Goal: Transaction & Acquisition: Purchase product/service

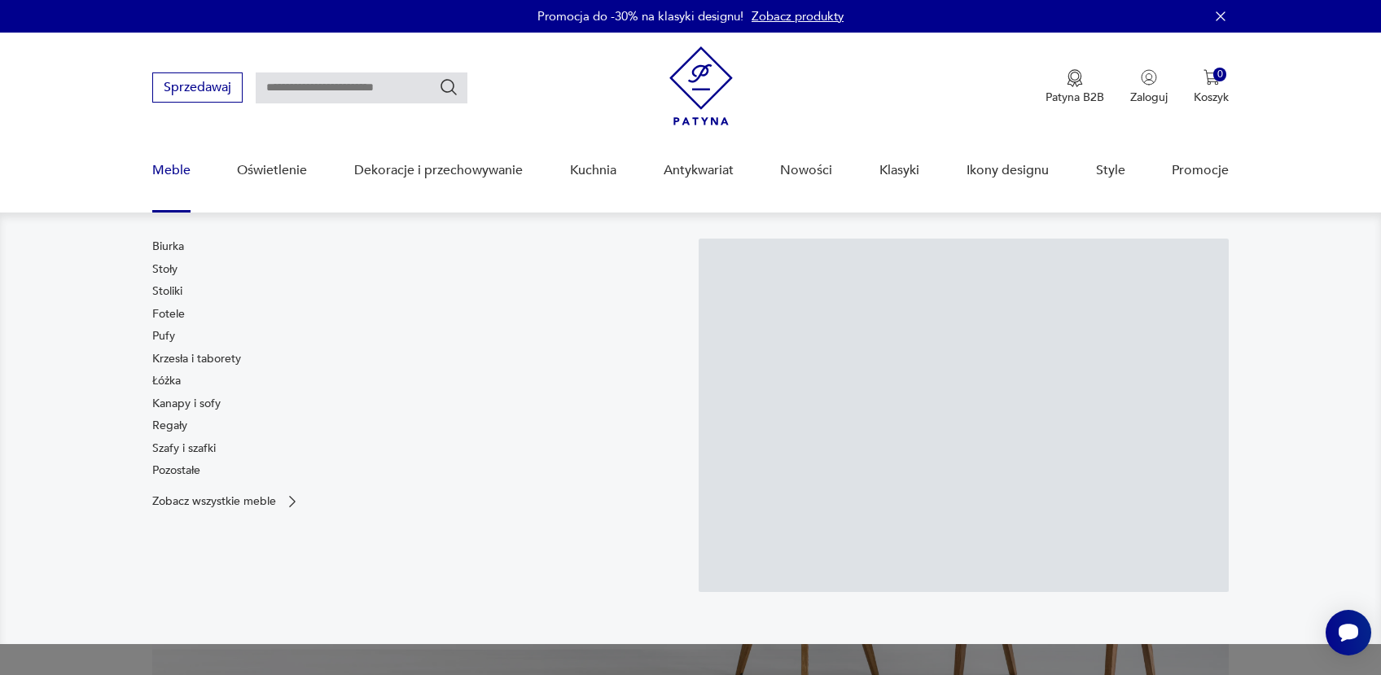
click at [174, 360] on link "Krzesła i taborety" at bounding box center [196, 359] width 89 height 16
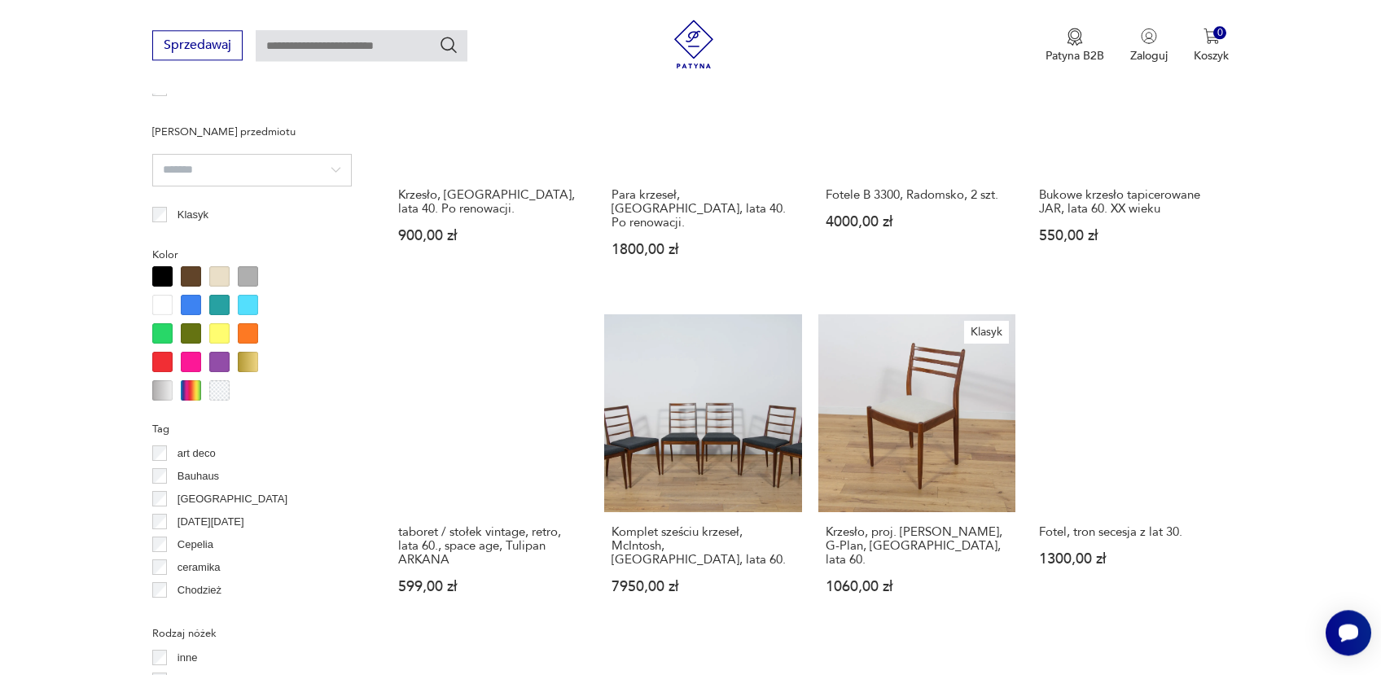
scroll to position [1233, 0]
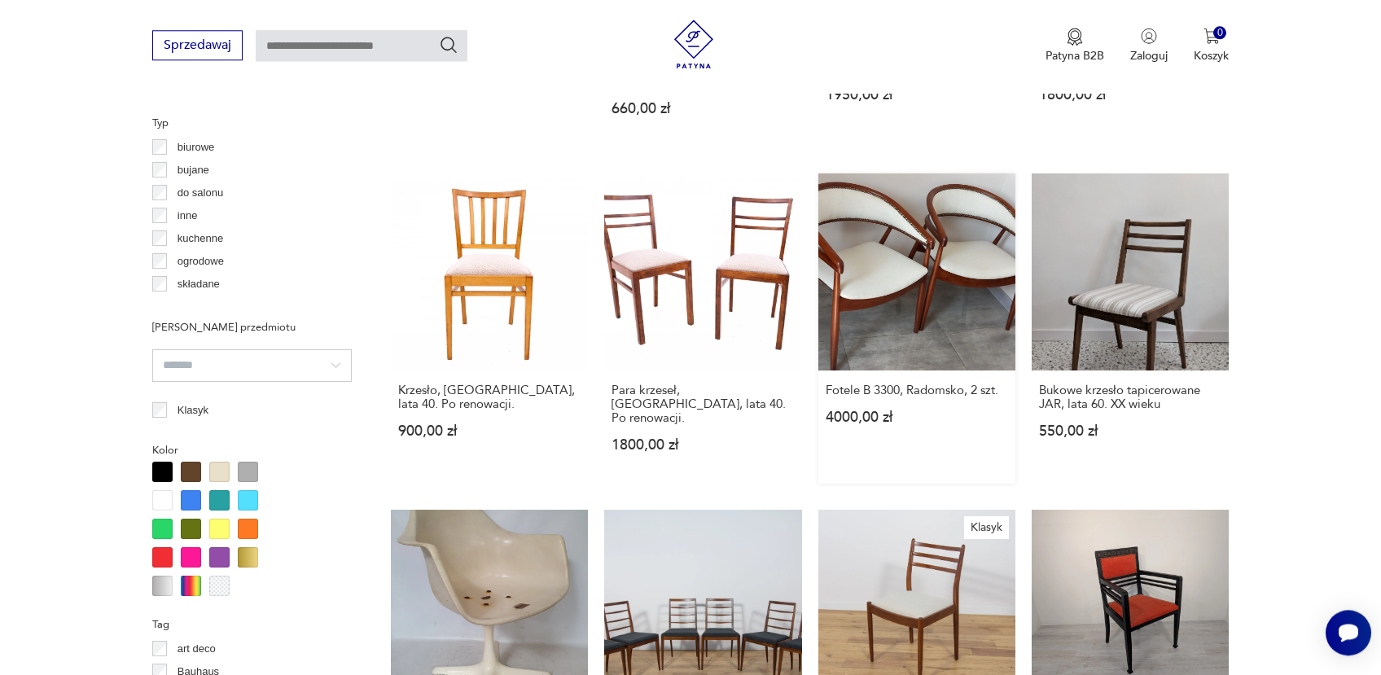
click at [866, 211] on link "Fotele B 3300, Radomsko, 2 szt. 4000,00 zł" at bounding box center [916, 328] width 197 height 310
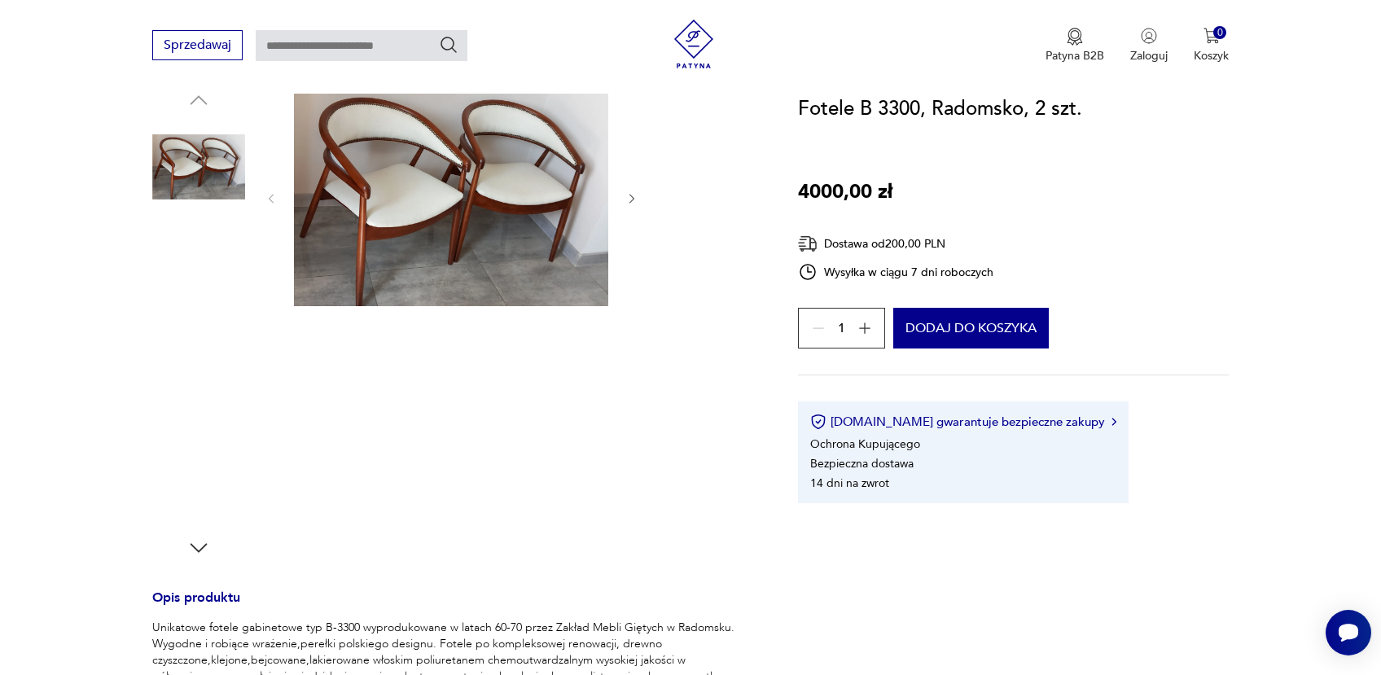
click at [192, 356] on img at bounding box center [198, 374] width 93 height 93
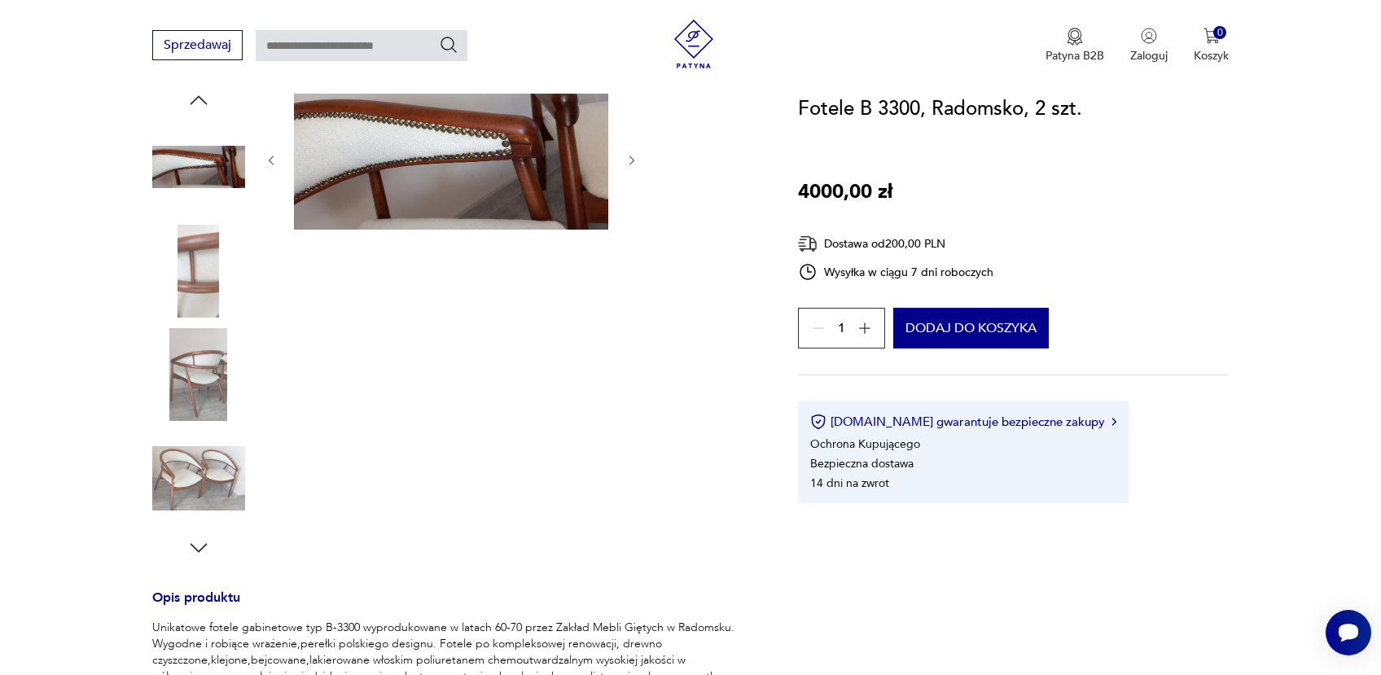
click at [192, 477] on img at bounding box center [198, 478] width 93 height 93
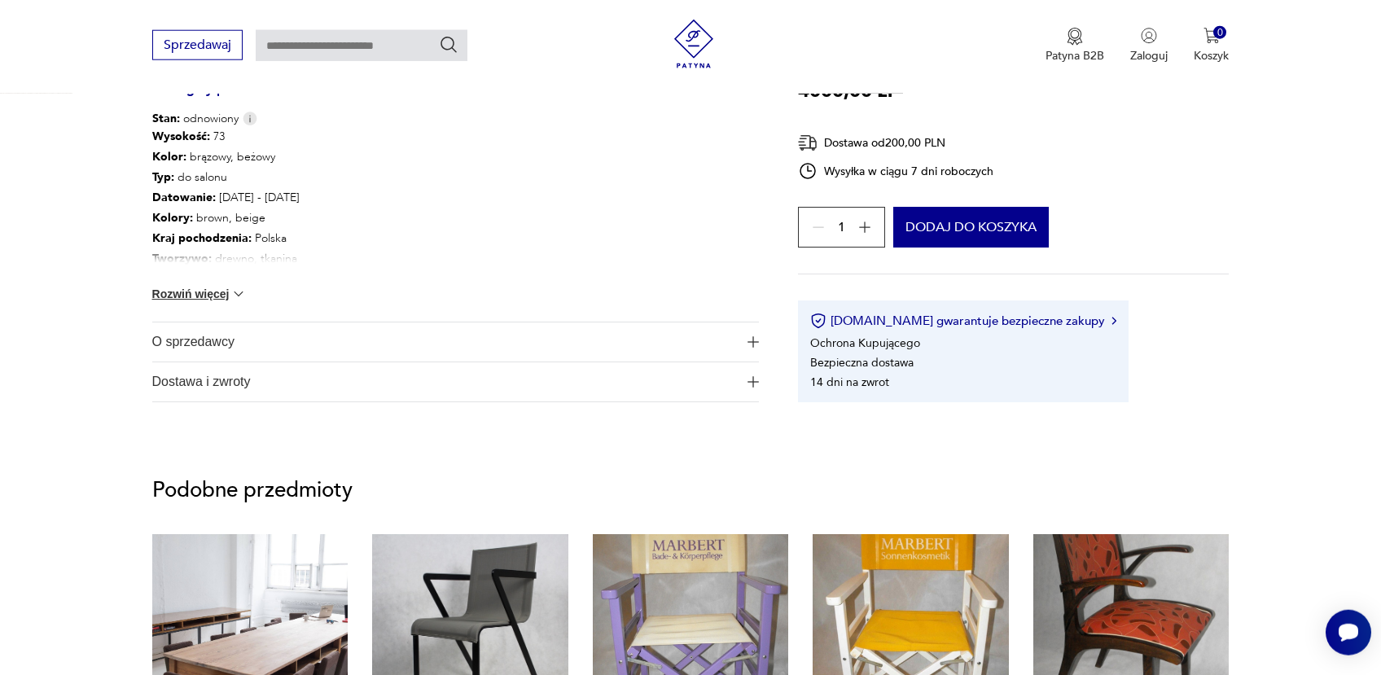
scroll to position [863, 0]
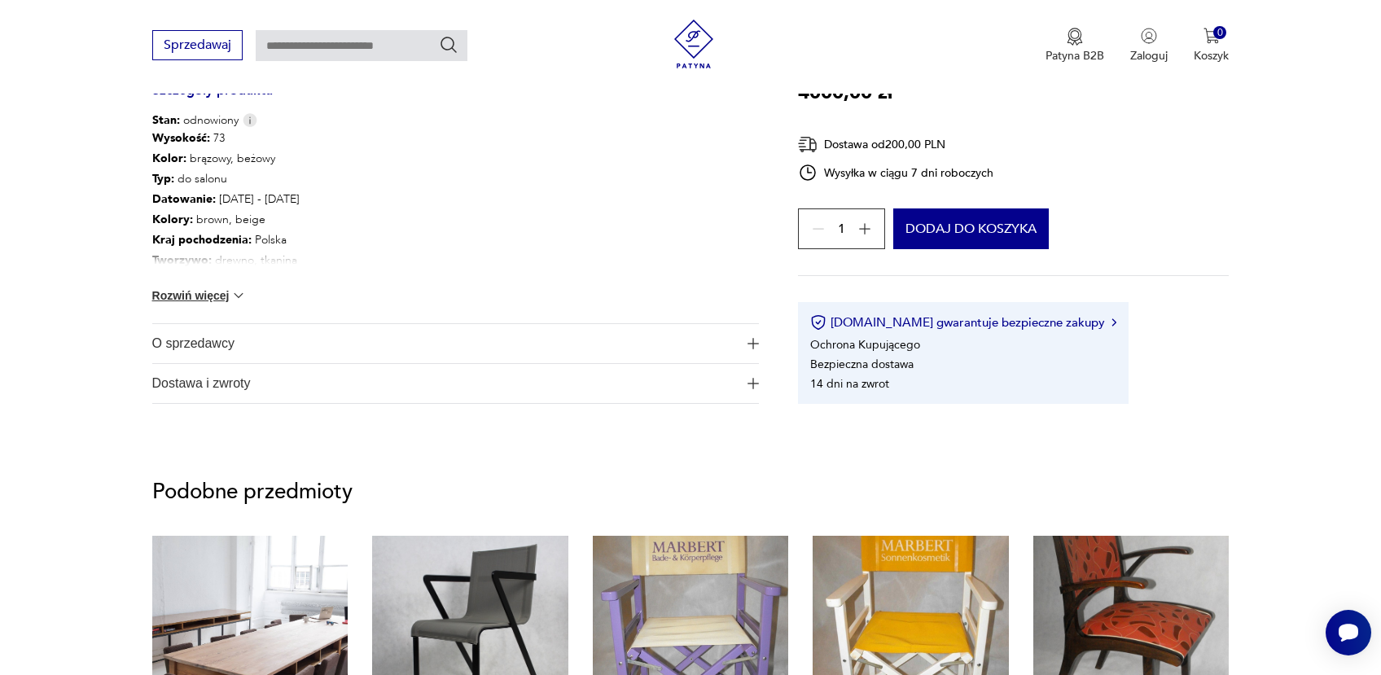
click at [220, 348] on span "O sprzedawcy" at bounding box center [444, 343] width 585 height 39
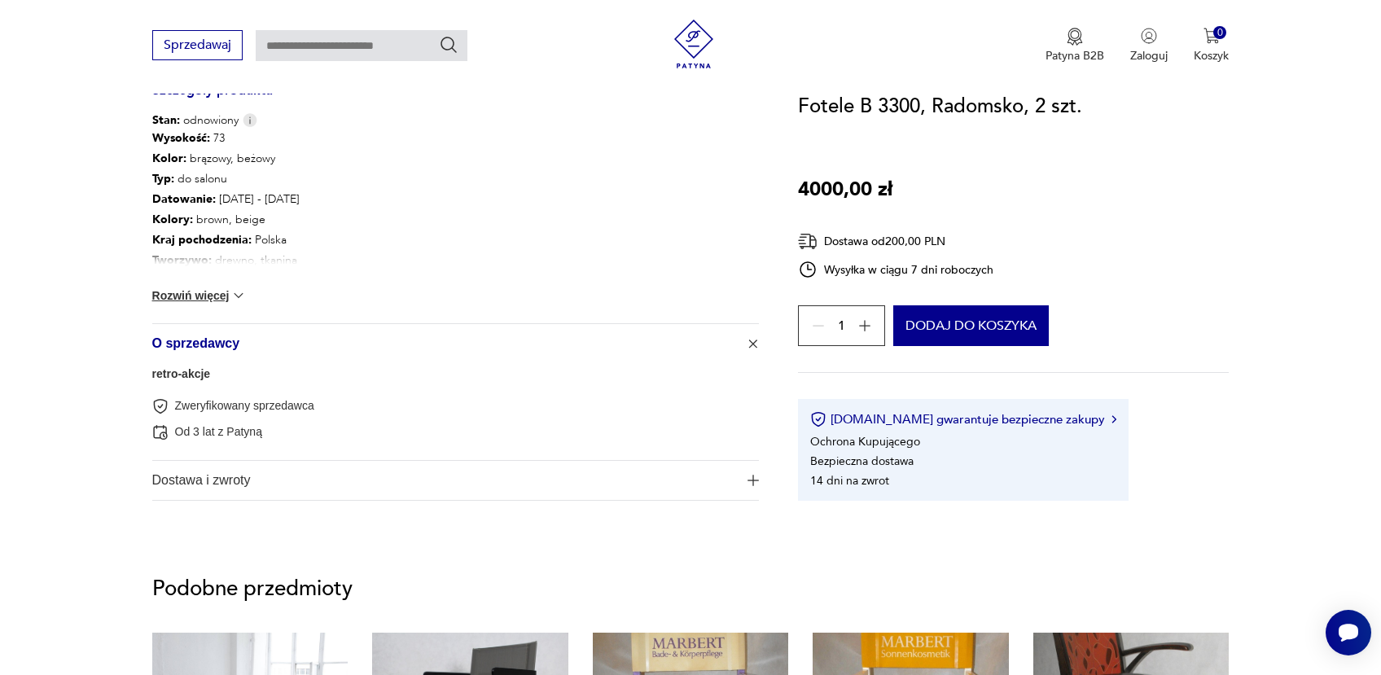
click at [199, 377] on link "retro-akcje" at bounding box center [181, 373] width 59 height 13
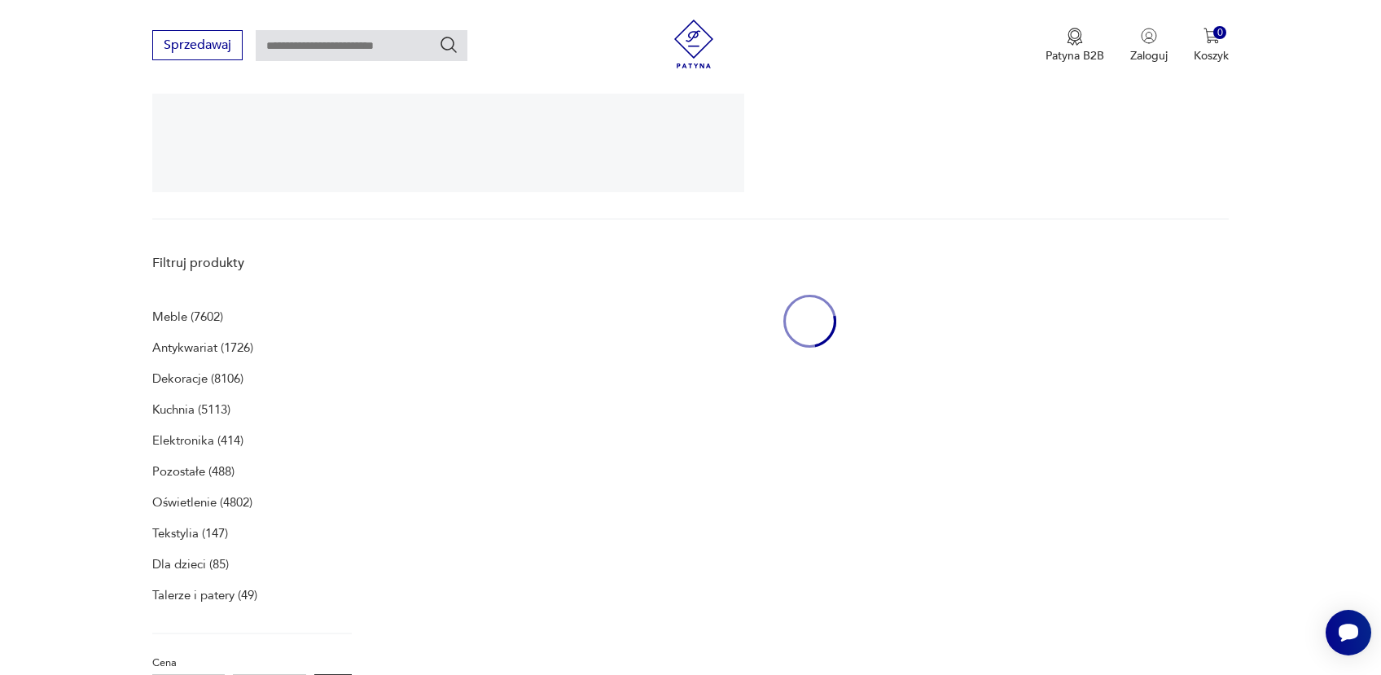
scroll to position [335, 0]
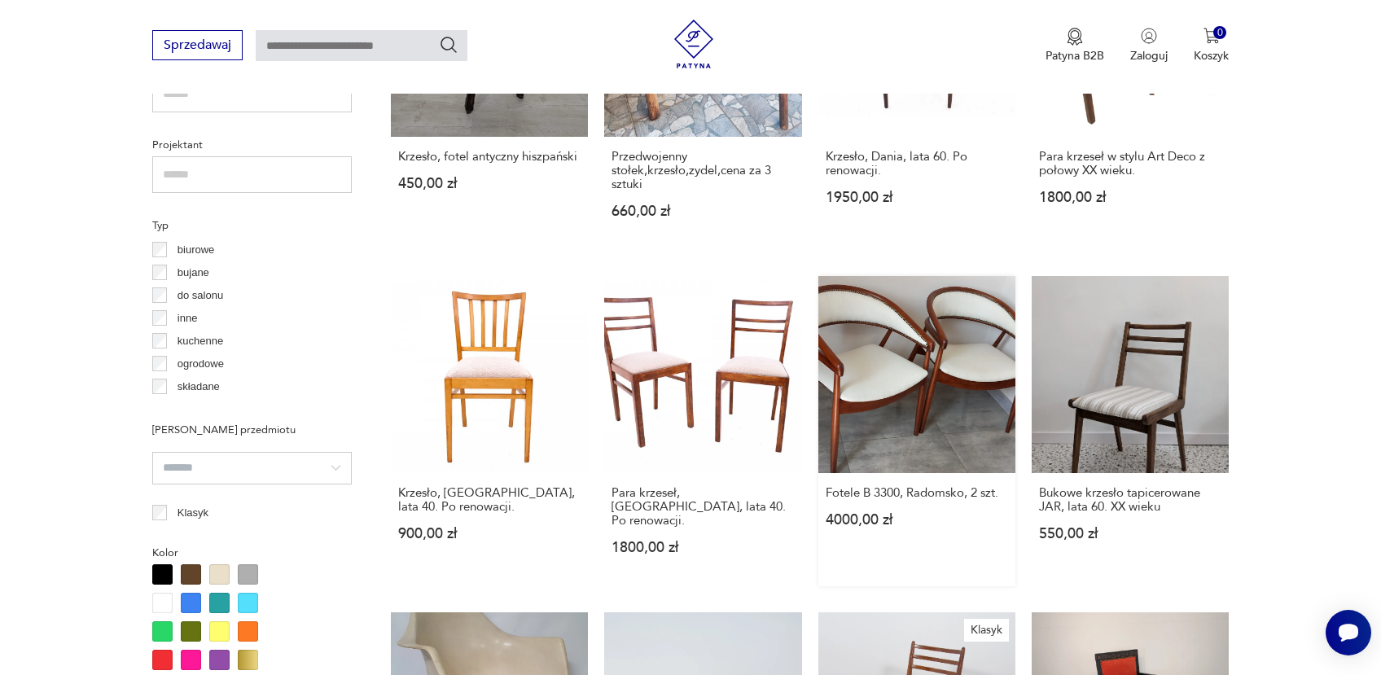
scroll to position [1475, 0]
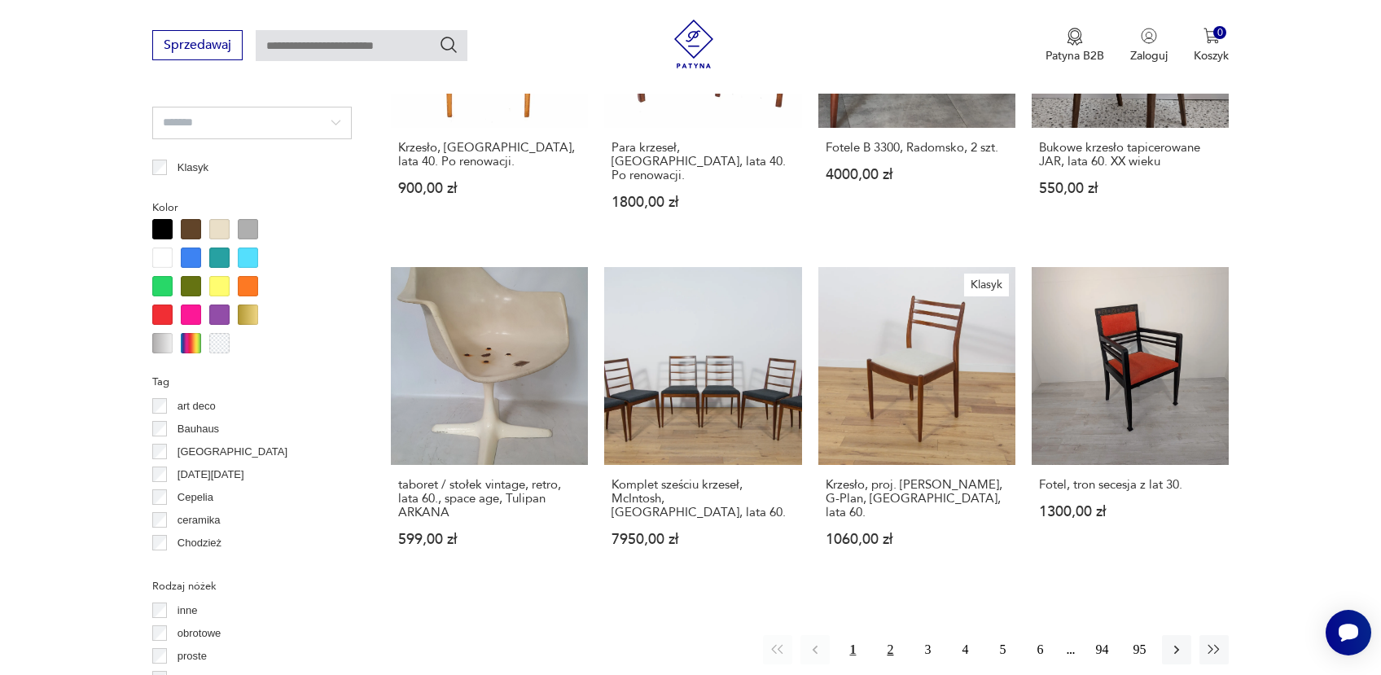
click at [887, 635] on button "2" at bounding box center [889, 649] width 29 height 29
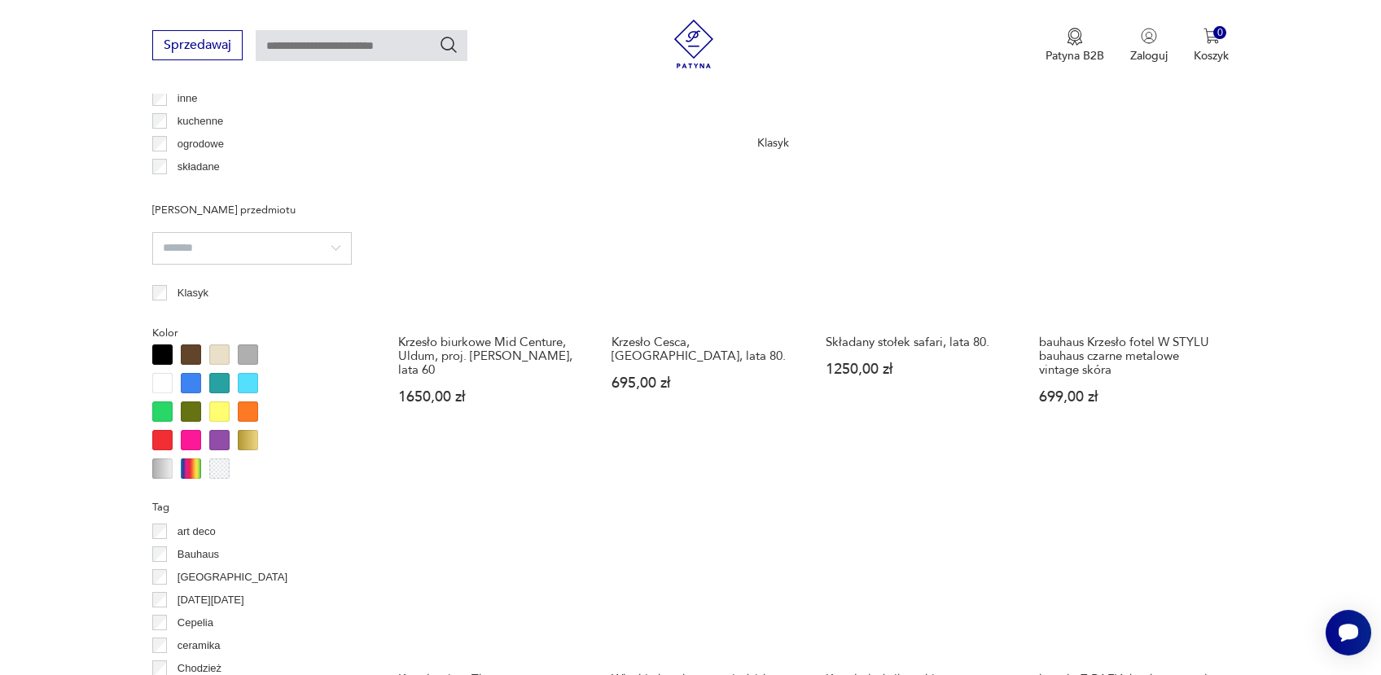
scroll to position [1419, 0]
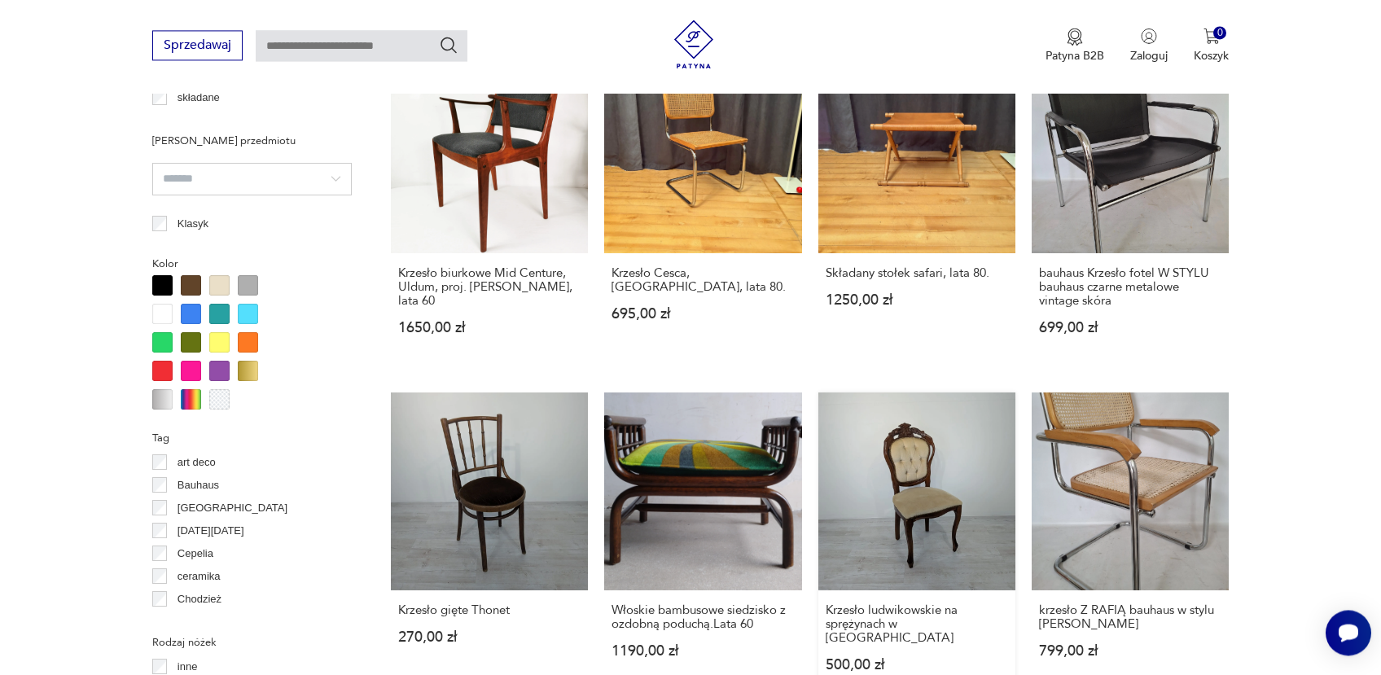
click at [915, 392] on link "Krzesło ludwikowskie na sprężynach w orzechu 500,00 zł" at bounding box center [916, 547] width 197 height 310
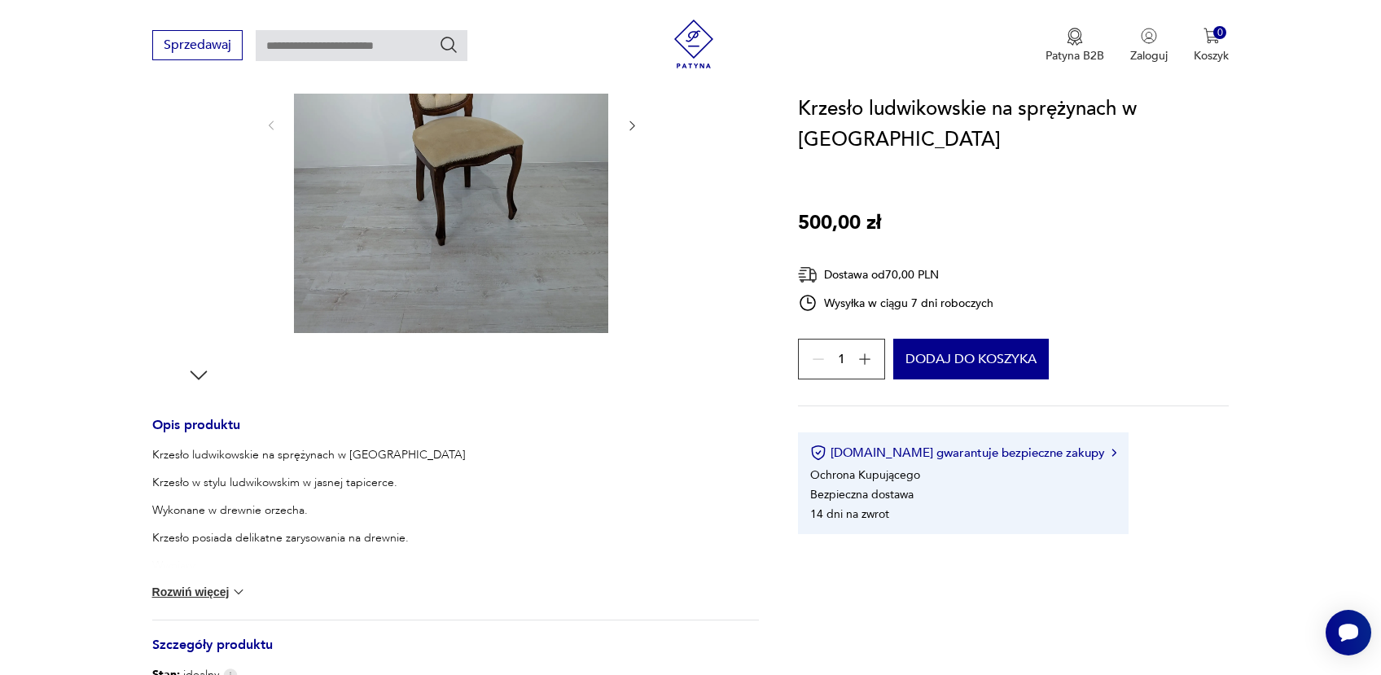
scroll to position [94, 0]
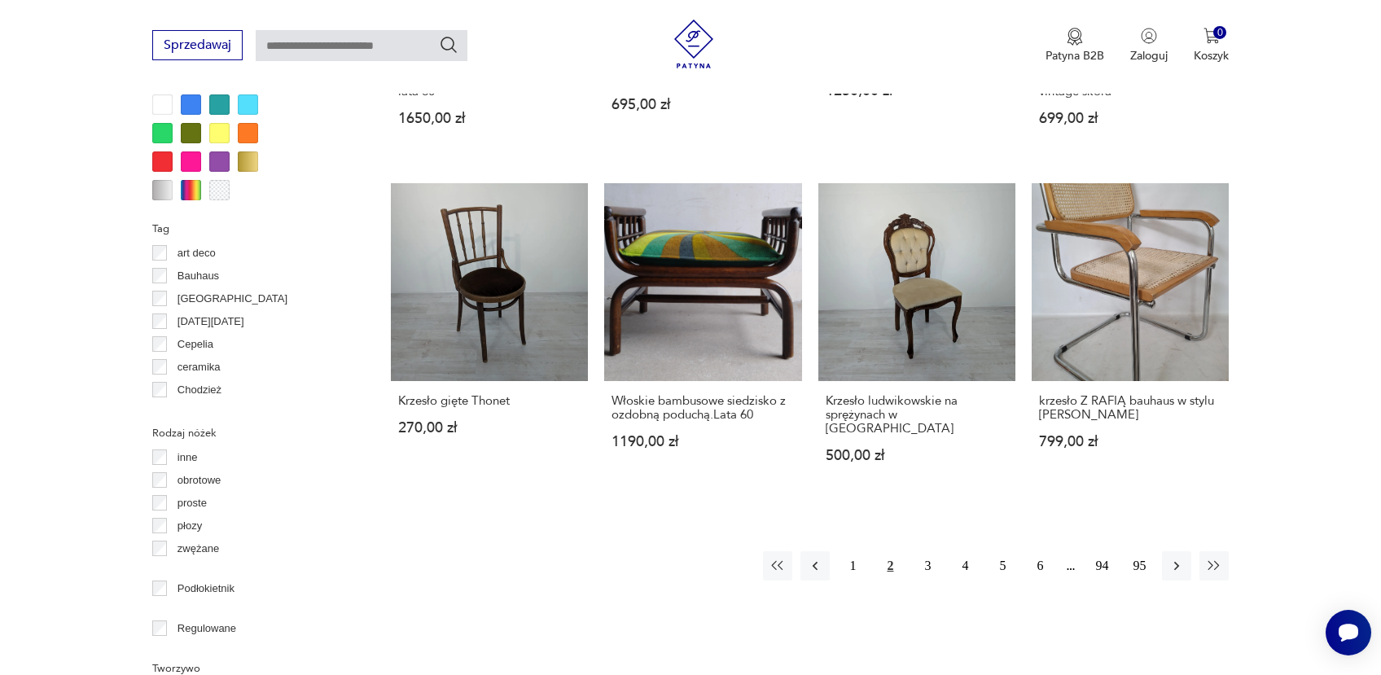
scroll to position [1655, 0]
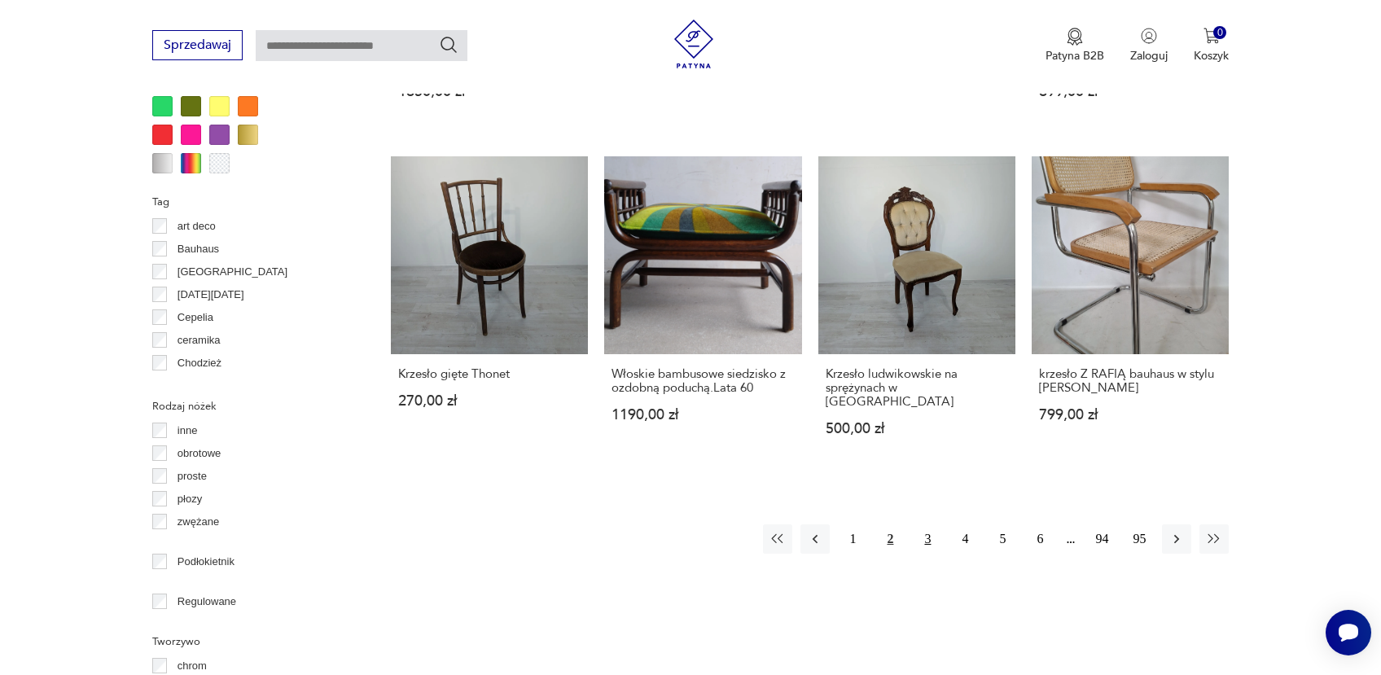
click at [927, 524] on button "3" at bounding box center [927, 538] width 29 height 29
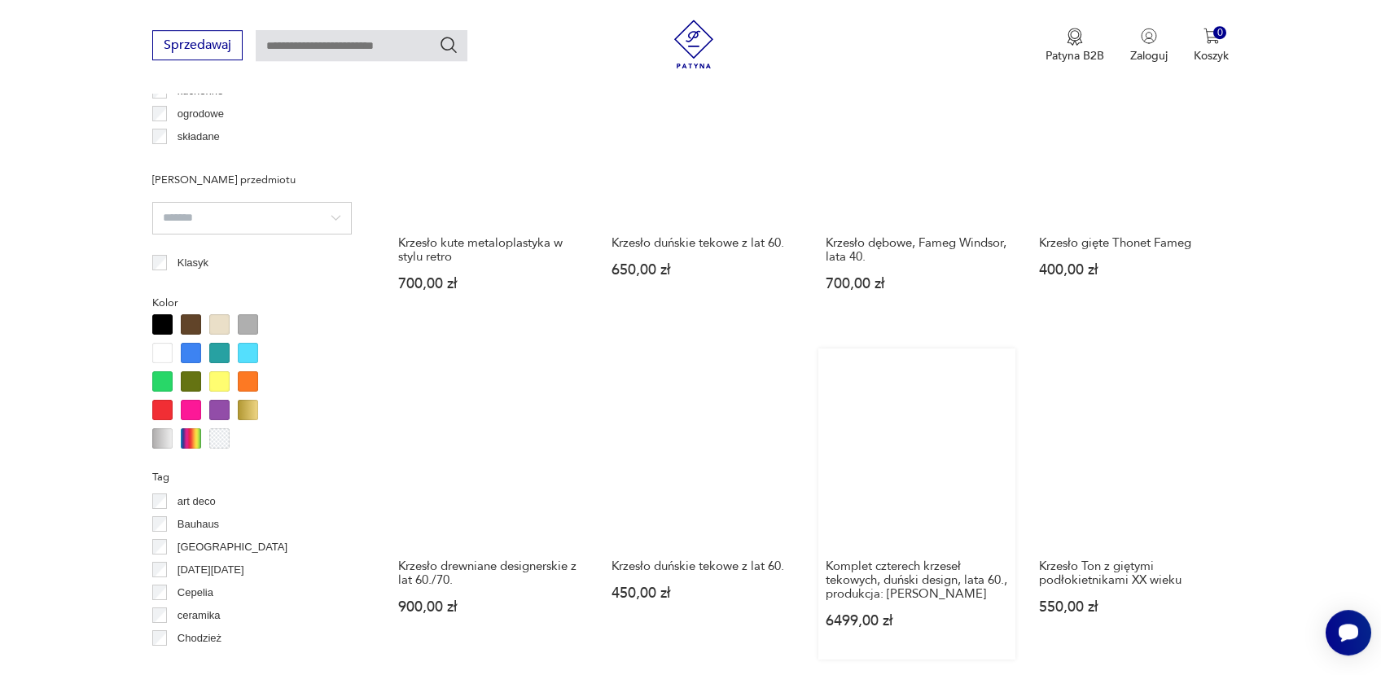
scroll to position [1505, 0]
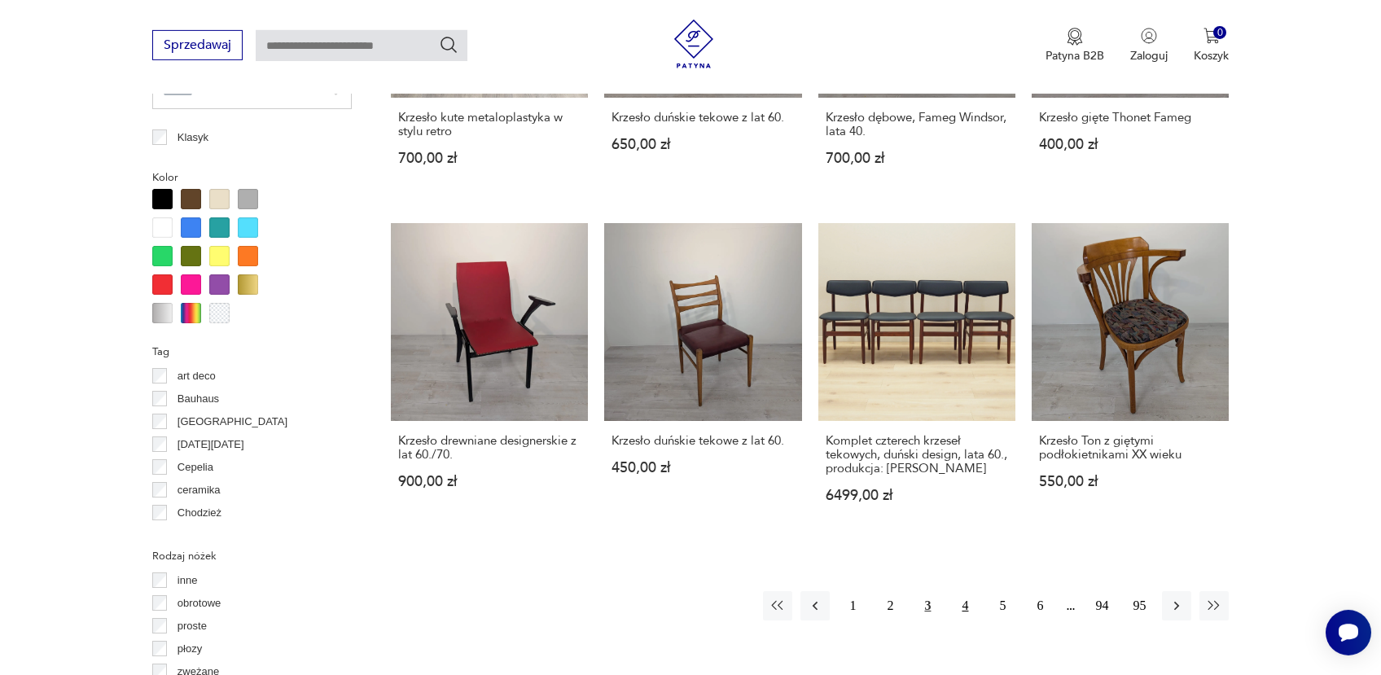
click at [964, 591] on button "4" at bounding box center [964, 605] width 29 height 29
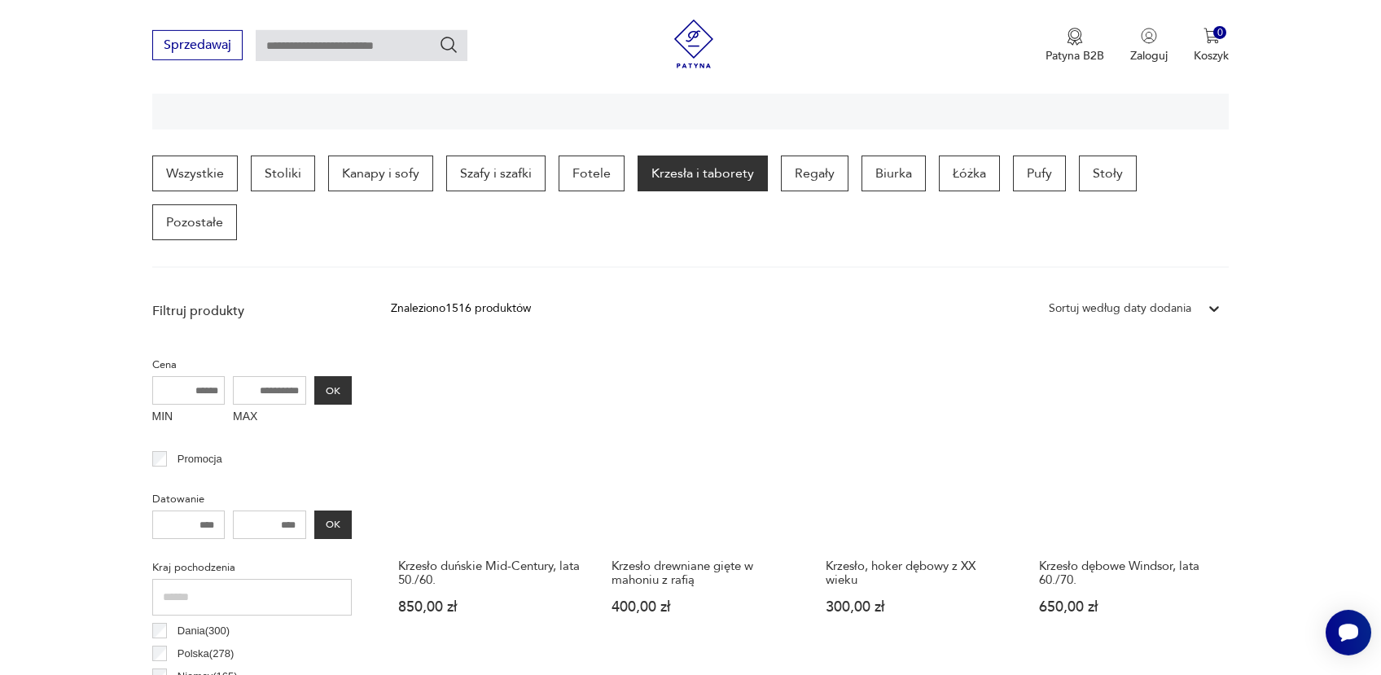
scroll to position [556, 0]
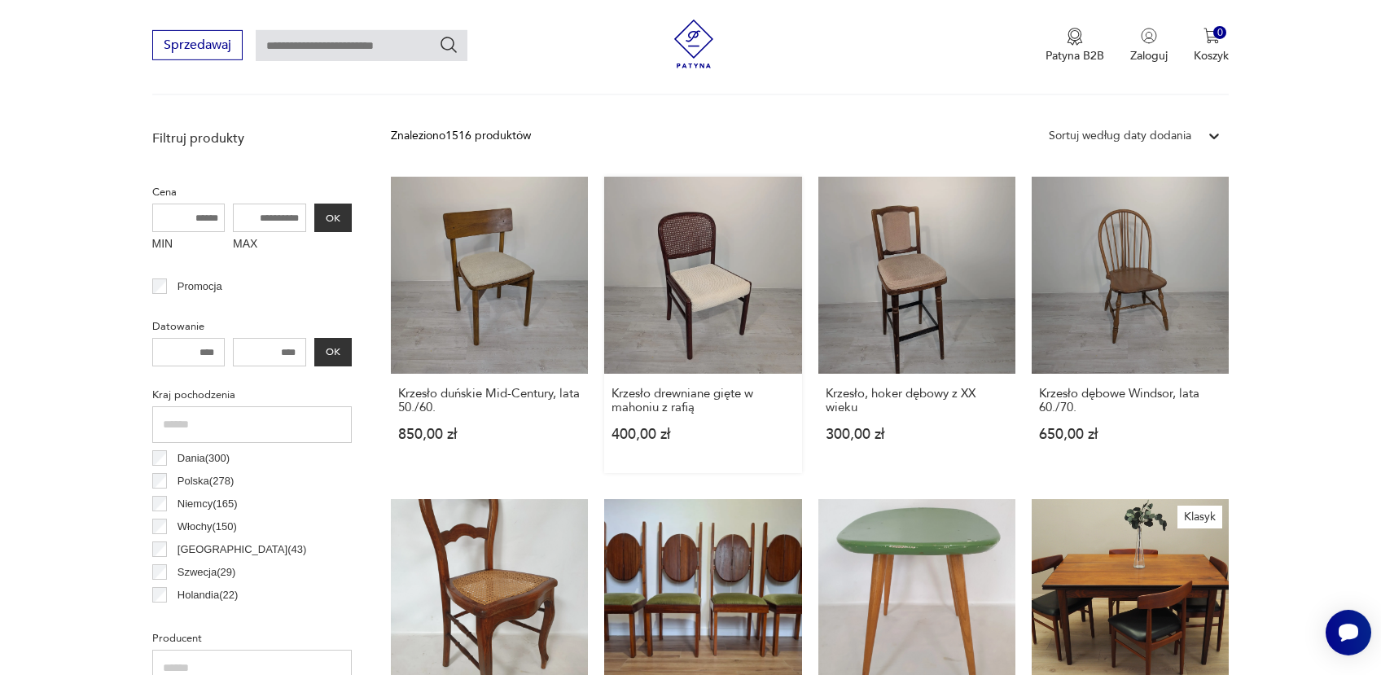
click at [694, 232] on link "Krzesło drewniane gięte w mahoniu z rafią 400,00 zł" at bounding box center [702, 325] width 197 height 296
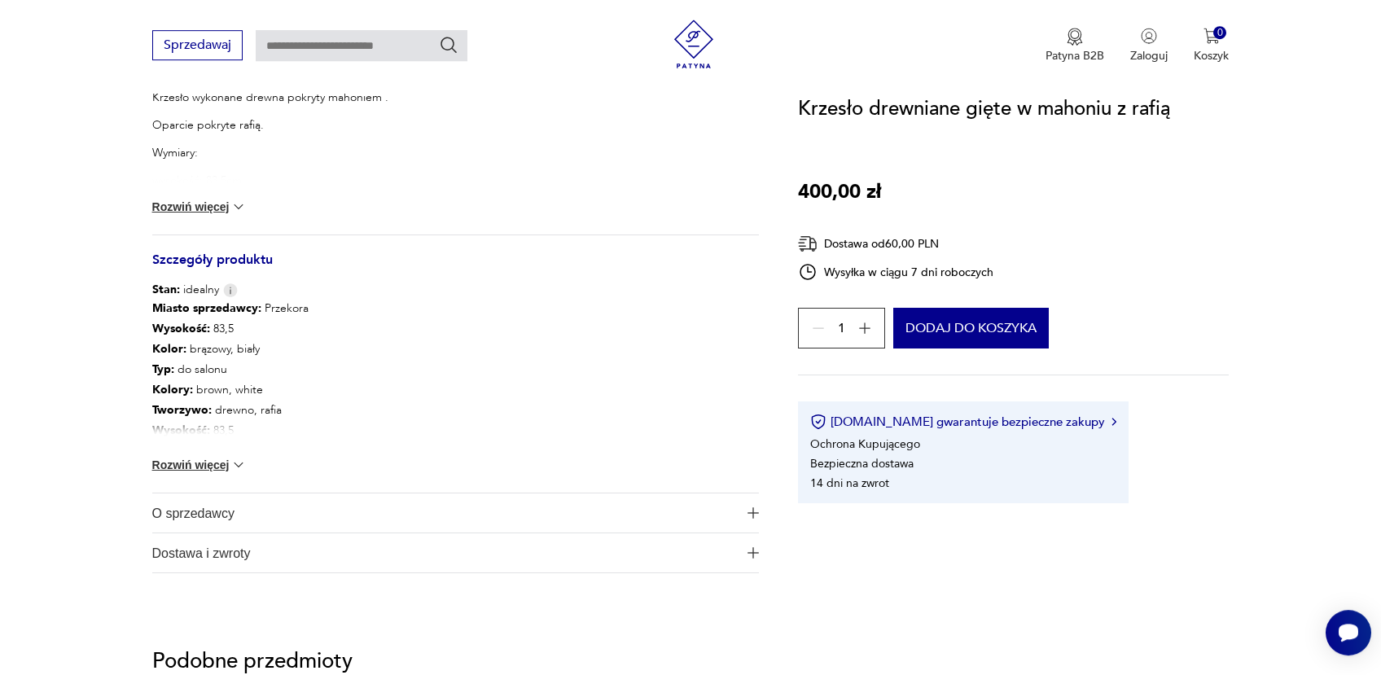
scroll to position [871, 0]
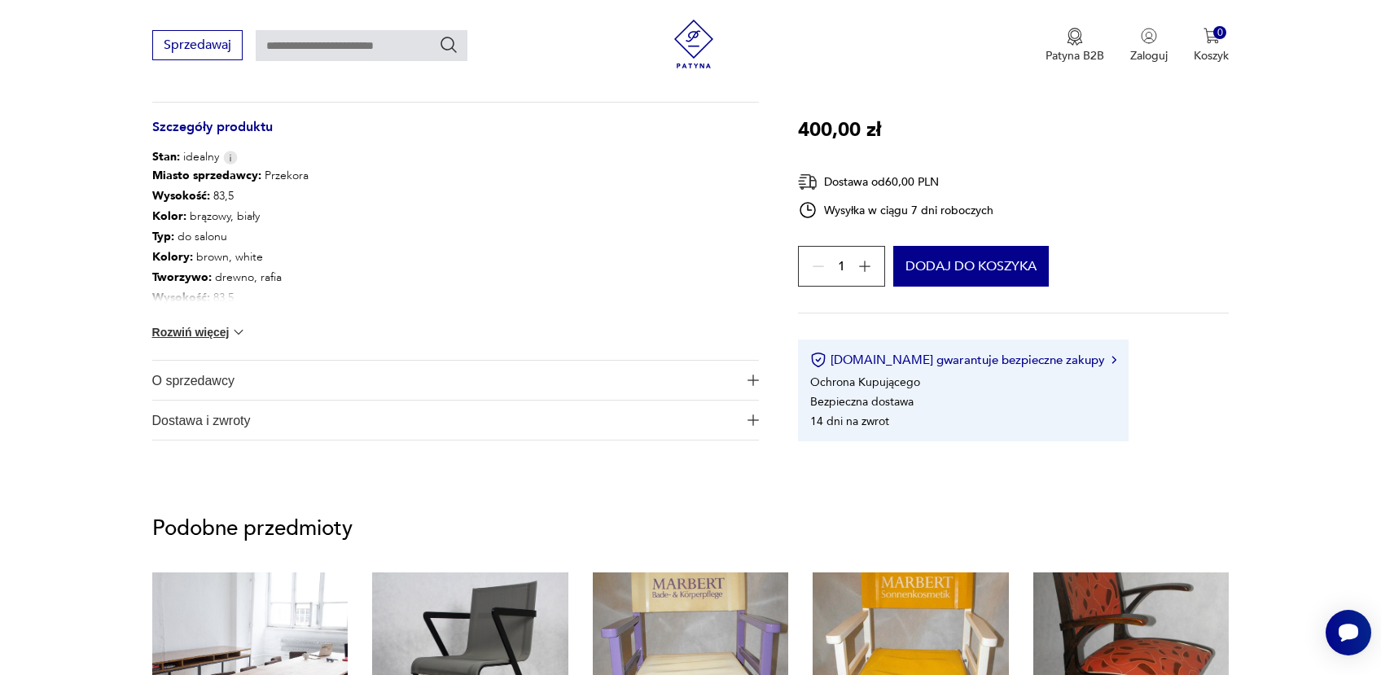
click at [751, 423] on img "button" at bounding box center [752, 419] width 11 height 11
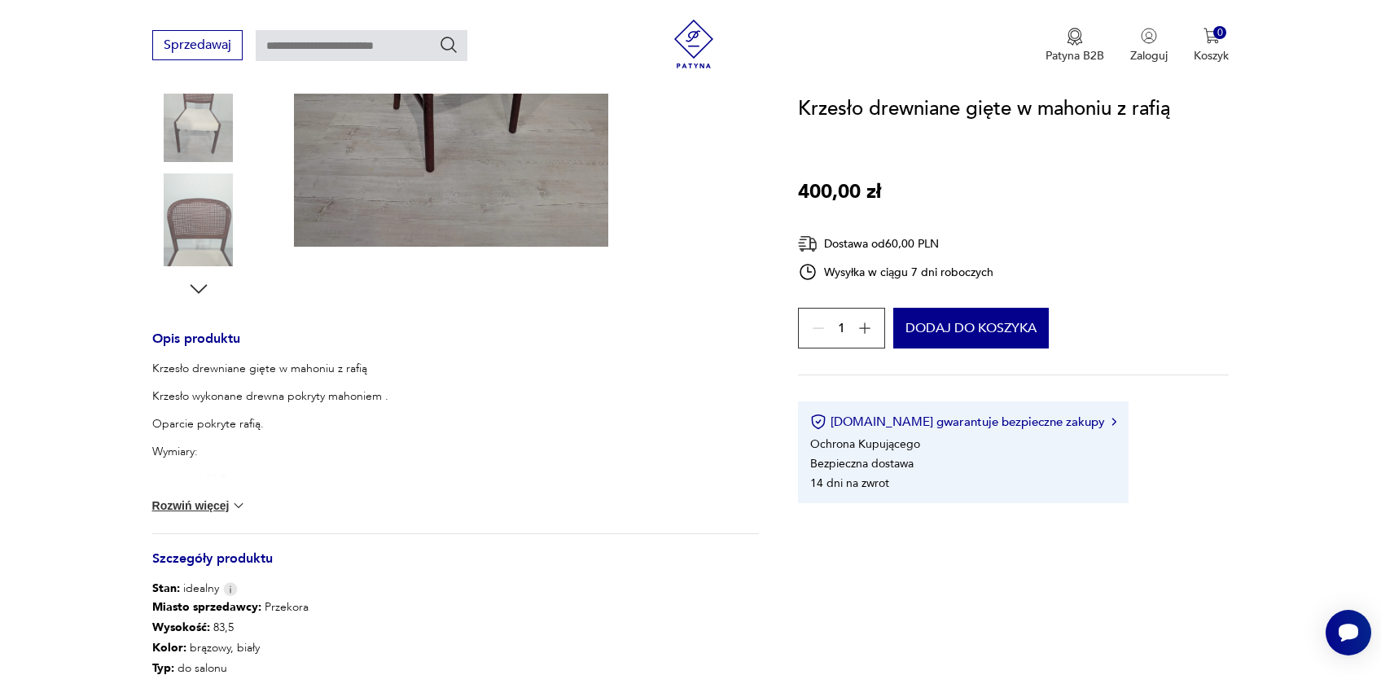
scroll to position [94, 0]
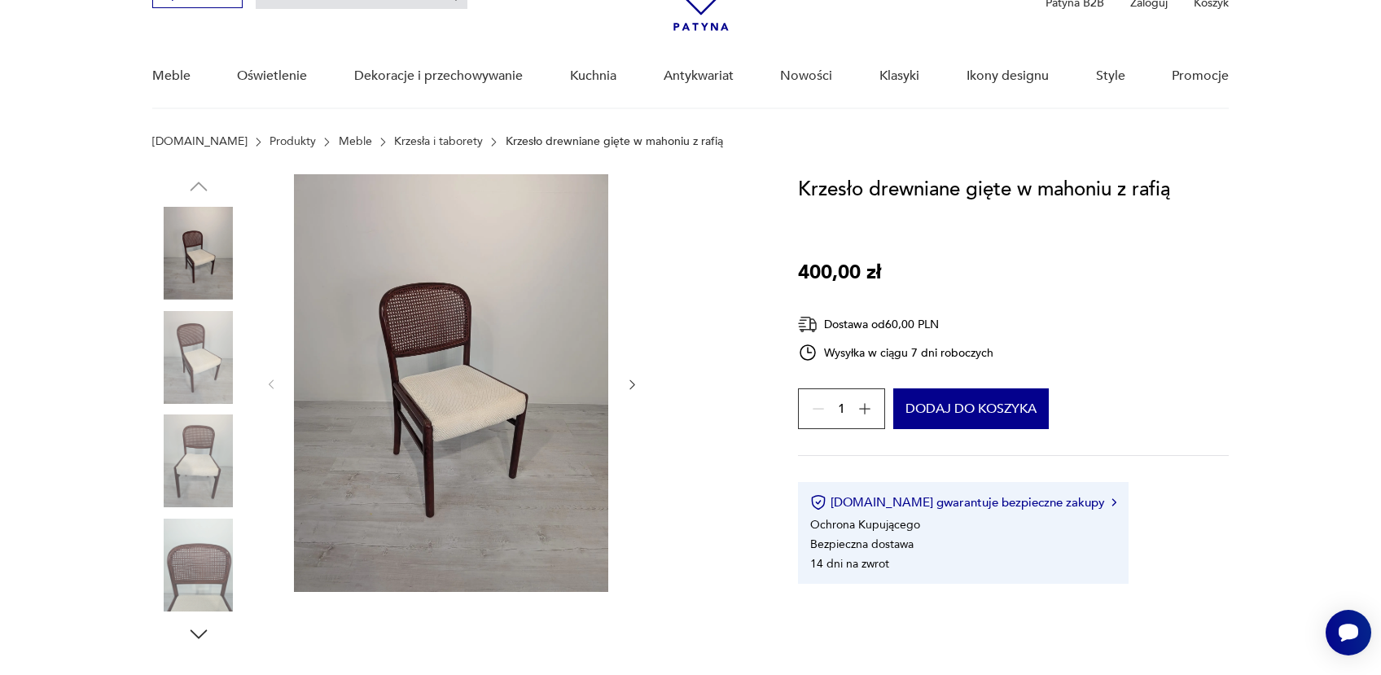
click at [202, 571] on img at bounding box center [198, 565] width 93 height 93
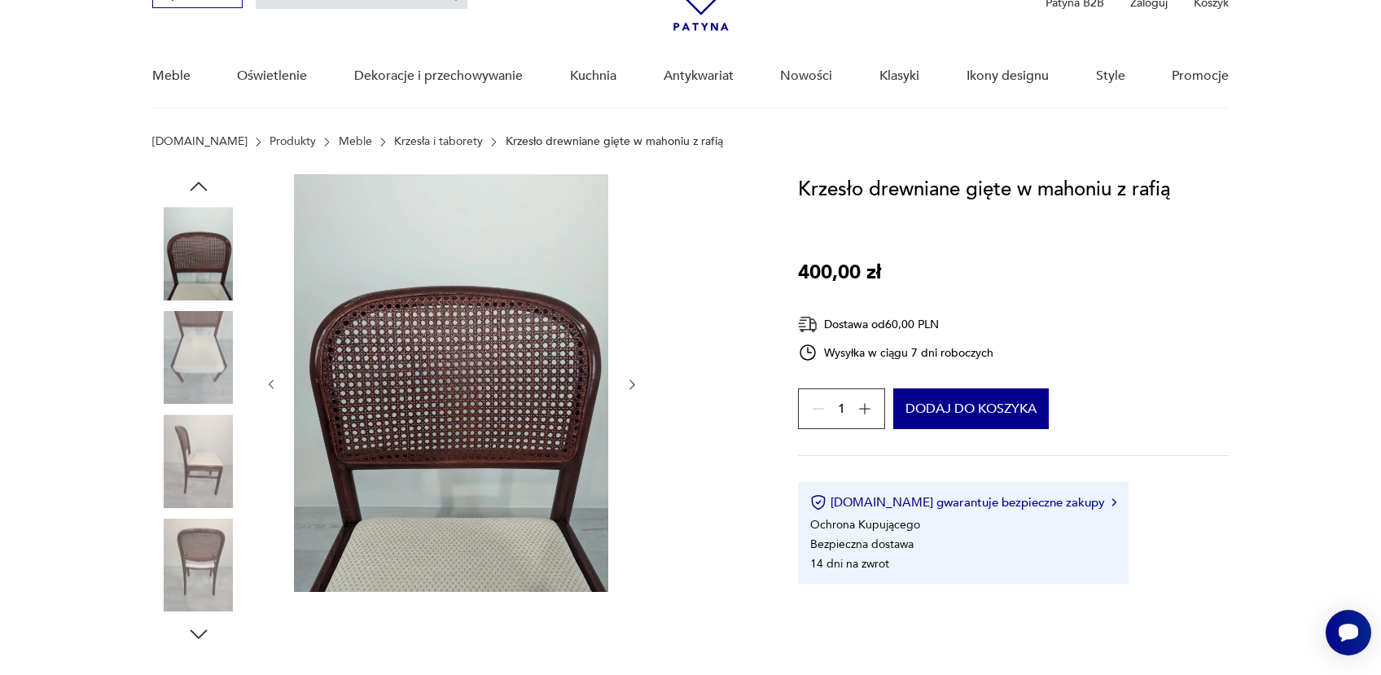
click at [202, 466] on img at bounding box center [198, 460] width 93 height 93
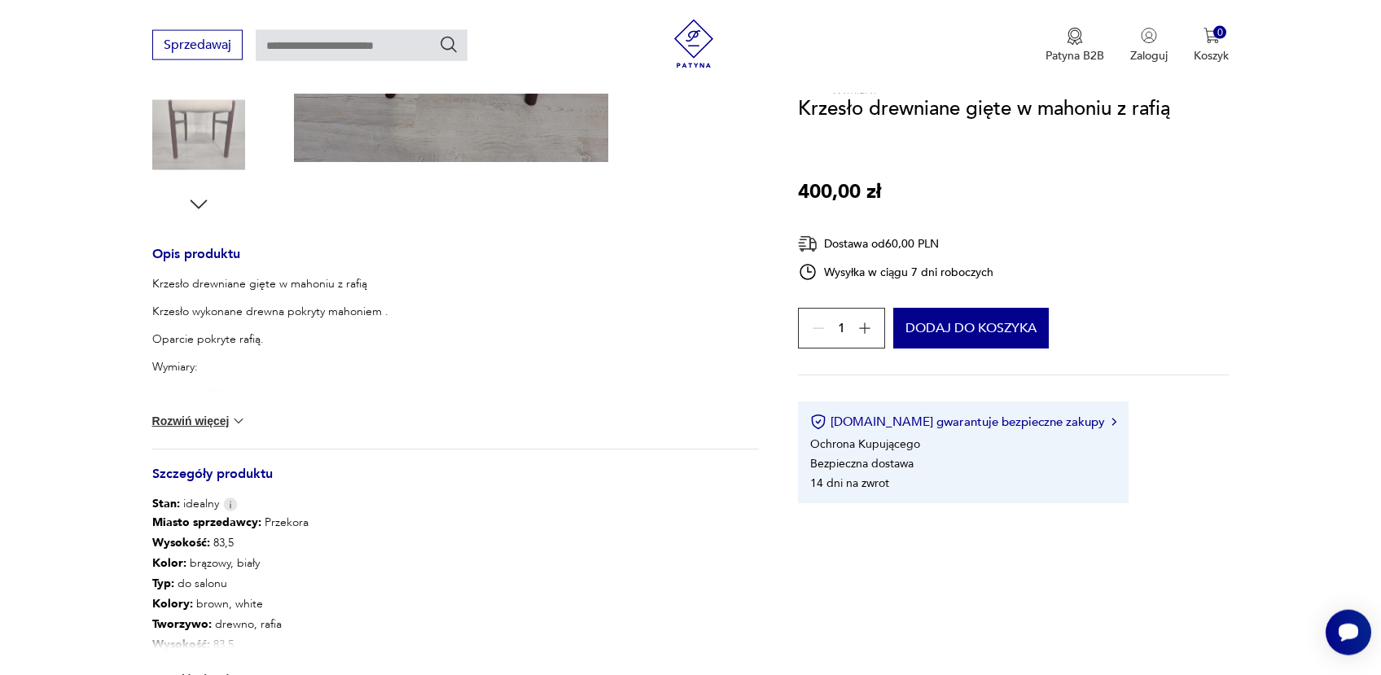
scroll to position [526, 0]
click at [246, 416] on img at bounding box center [238, 419] width 16 height 16
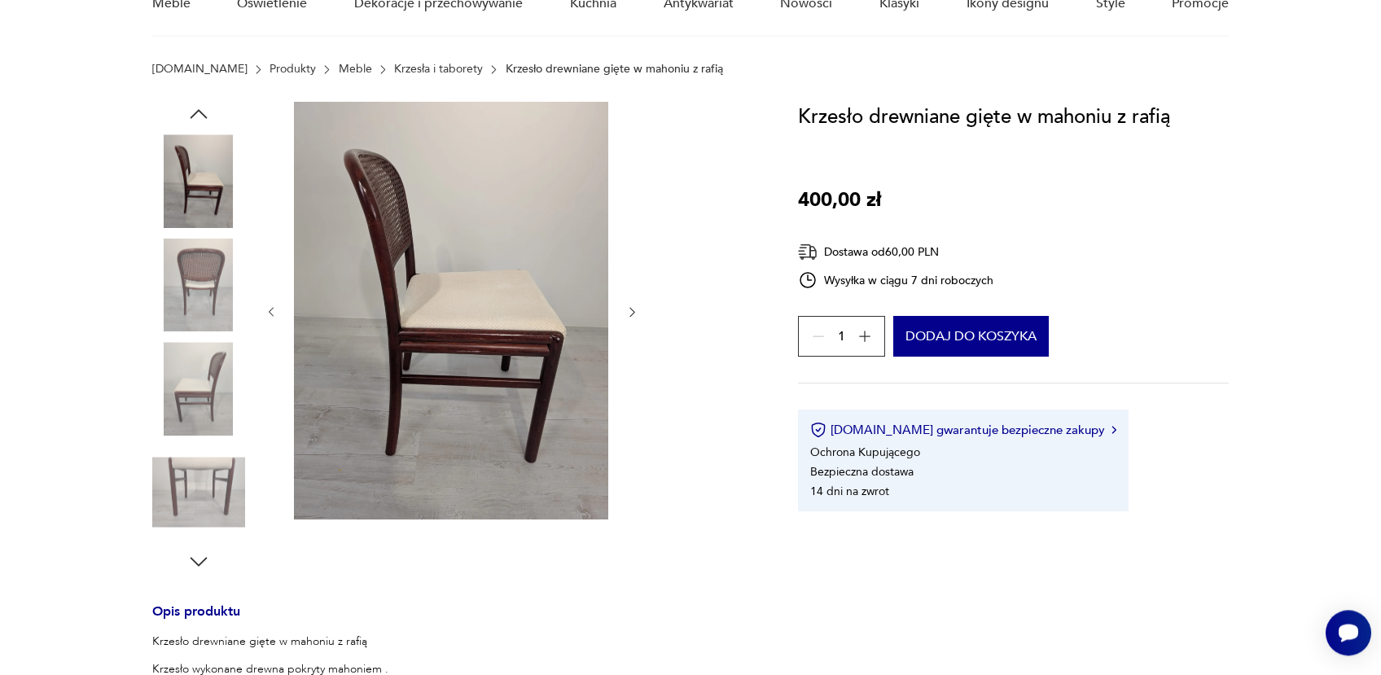
scroll to position [94, 0]
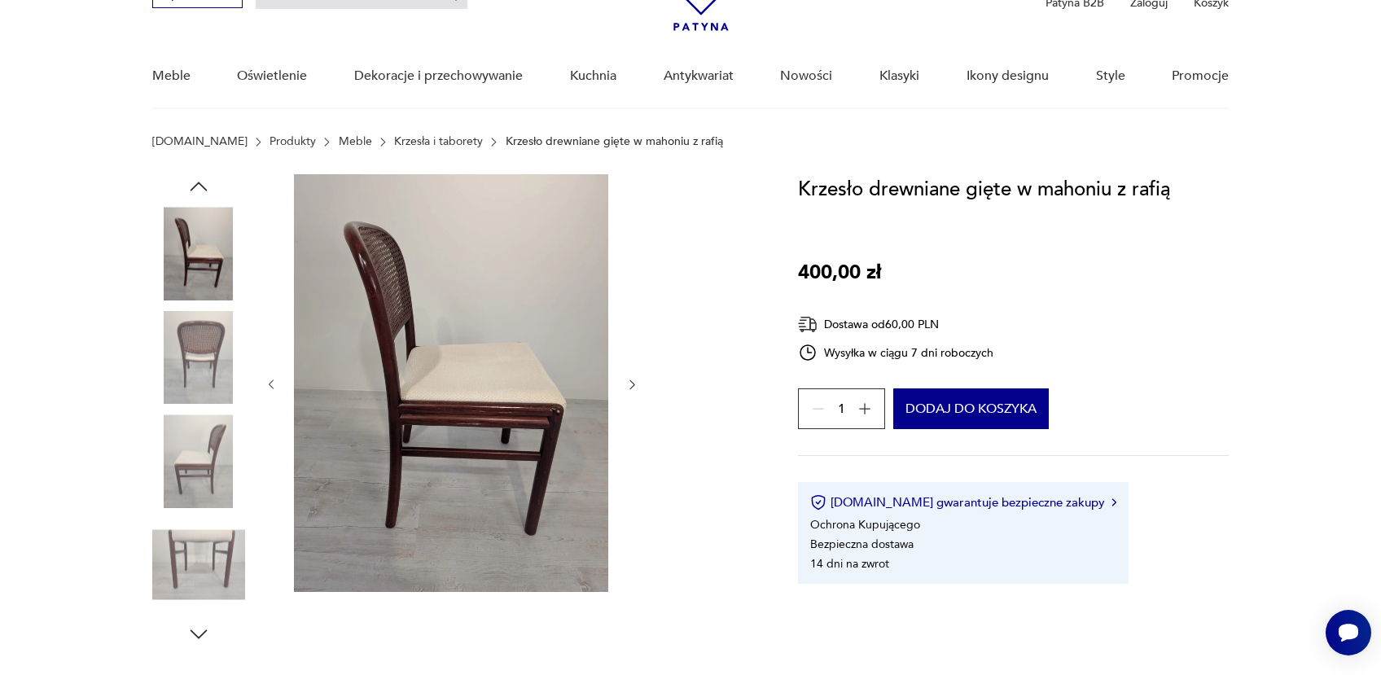
click at [426, 304] on img at bounding box center [451, 383] width 314 height 418
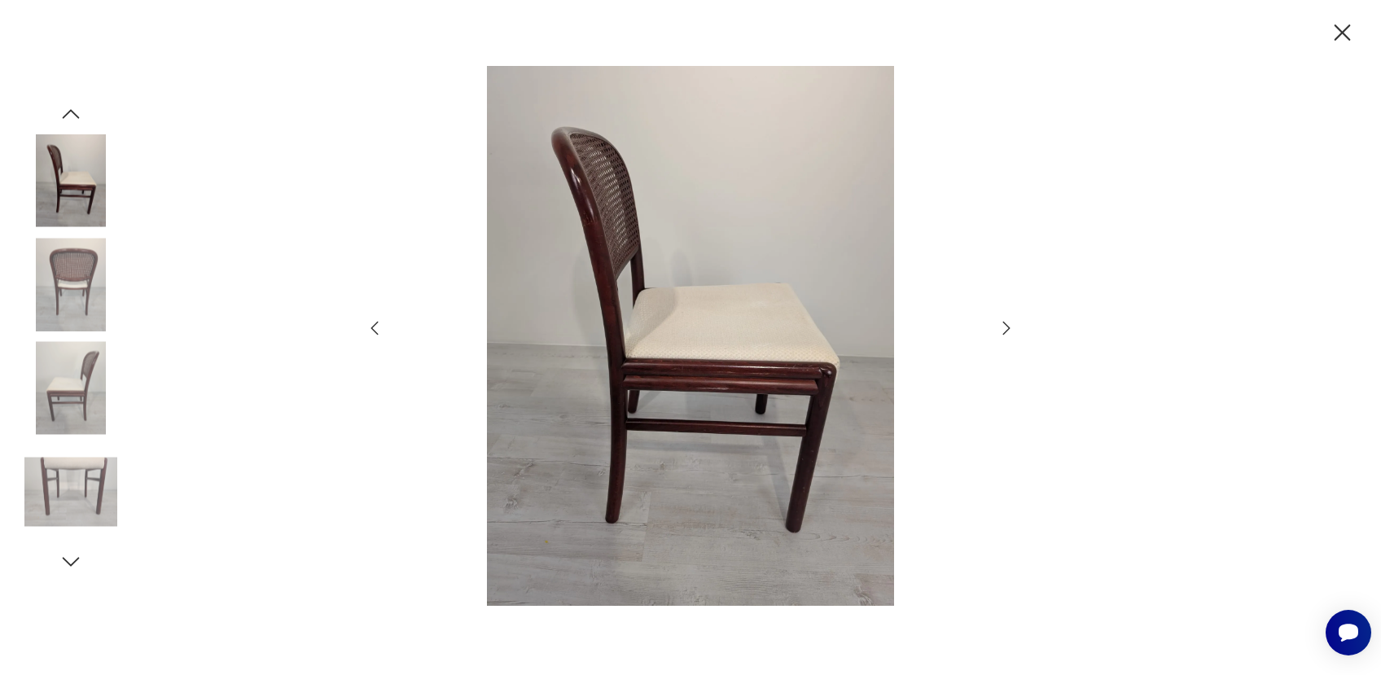
click at [1012, 322] on icon "button" at bounding box center [1007, 328] width 20 height 20
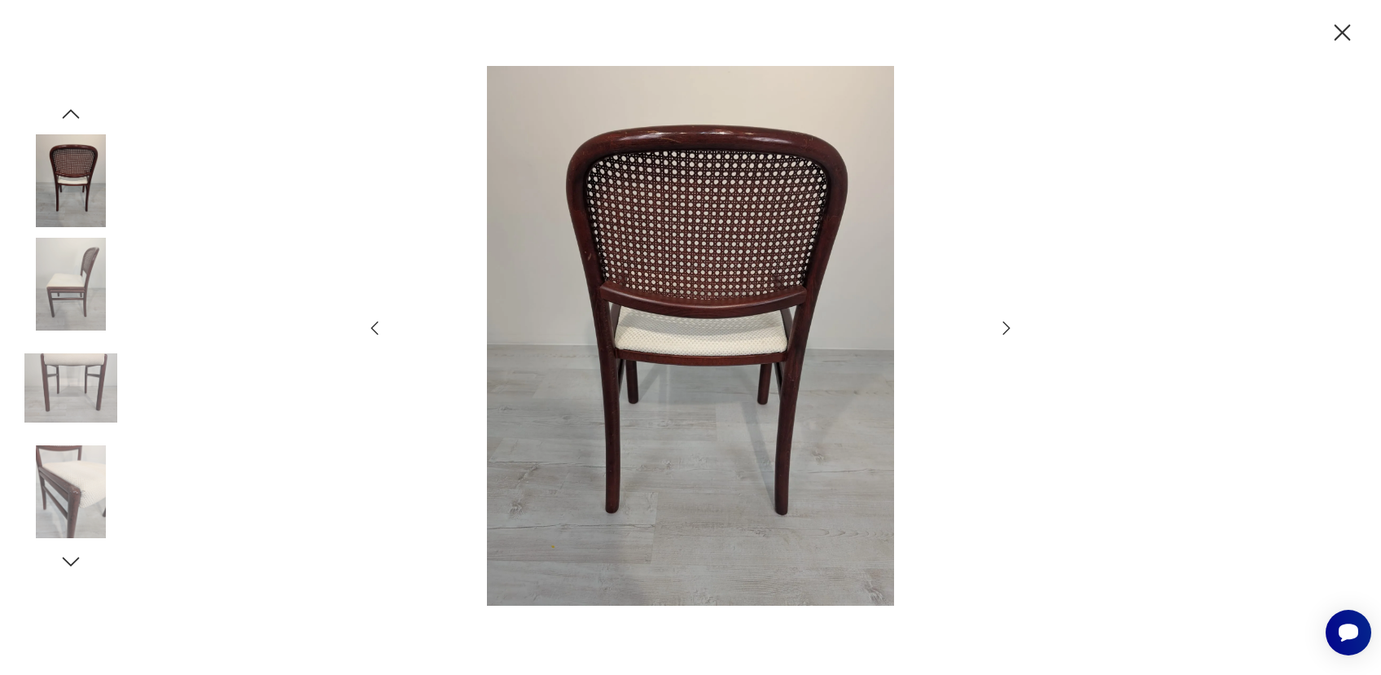
click at [1005, 322] on icon "button" at bounding box center [1007, 328] width 20 height 20
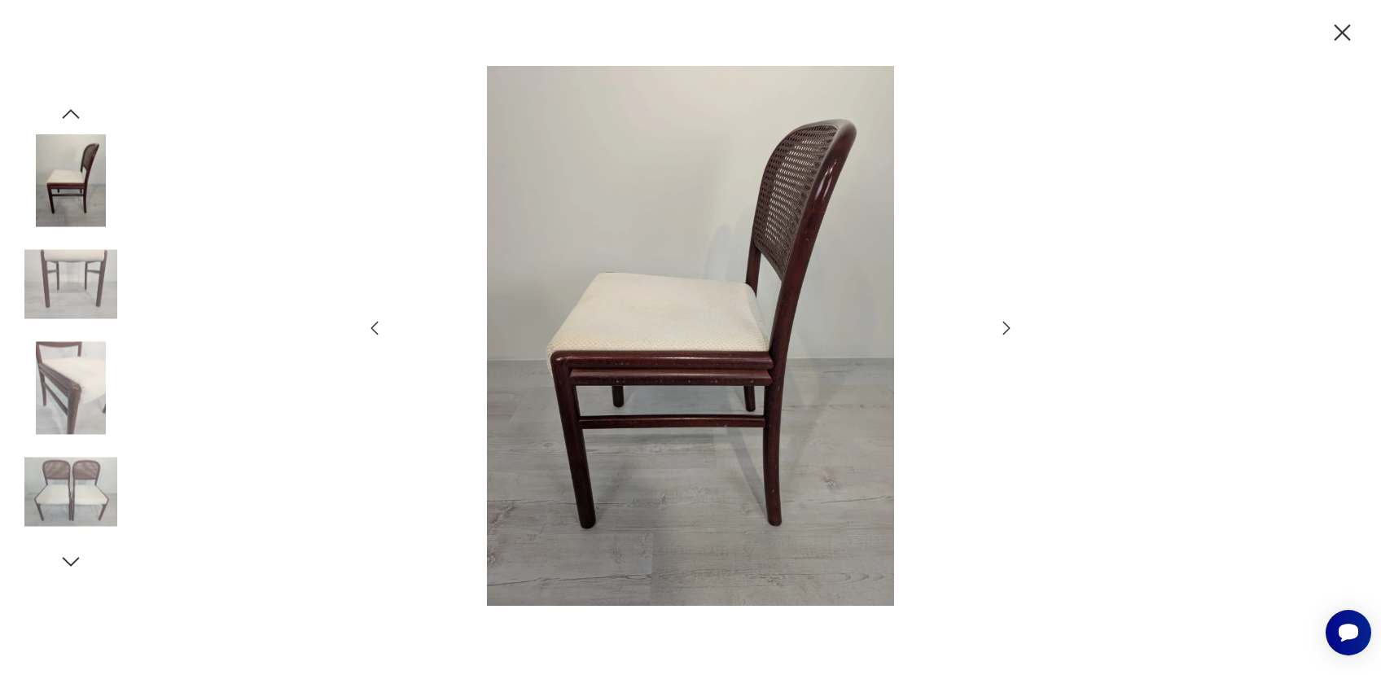
click at [1005, 322] on icon "button" at bounding box center [1007, 328] width 20 height 20
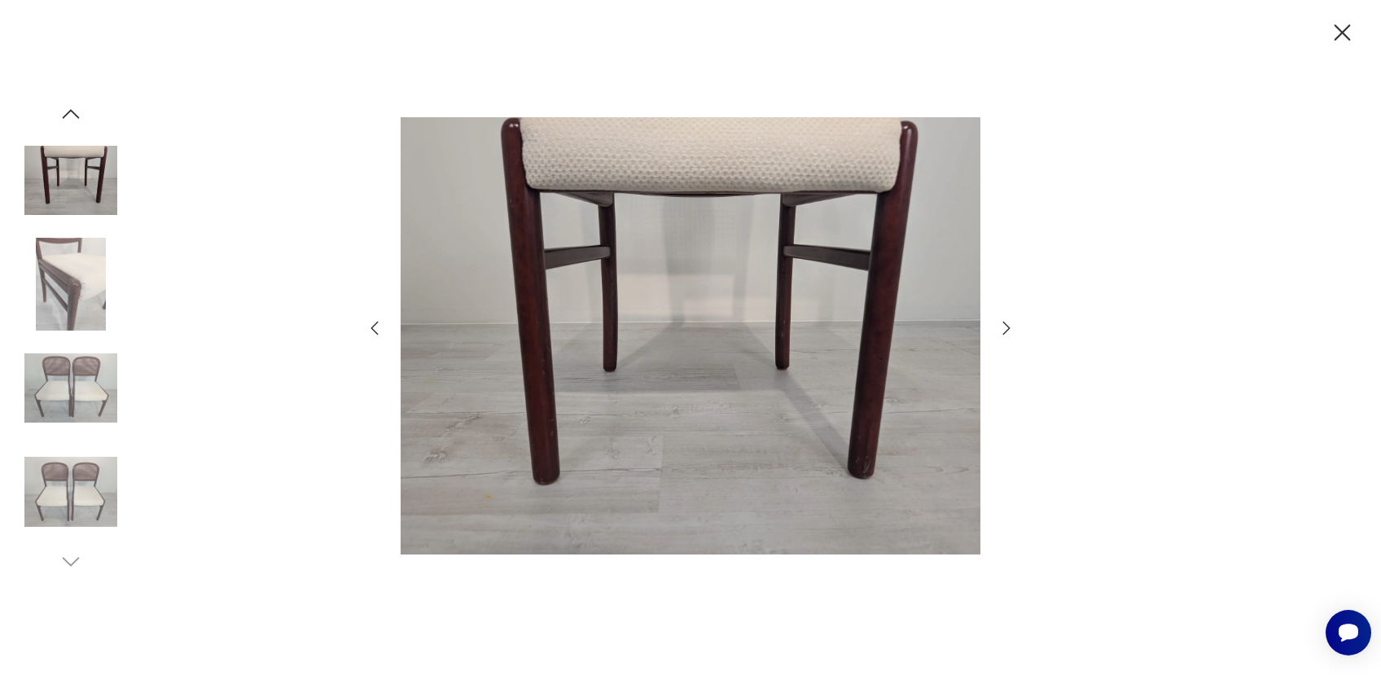
click at [1005, 322] on icon "button" at bounding box center [1007, 328] width 20 height 20
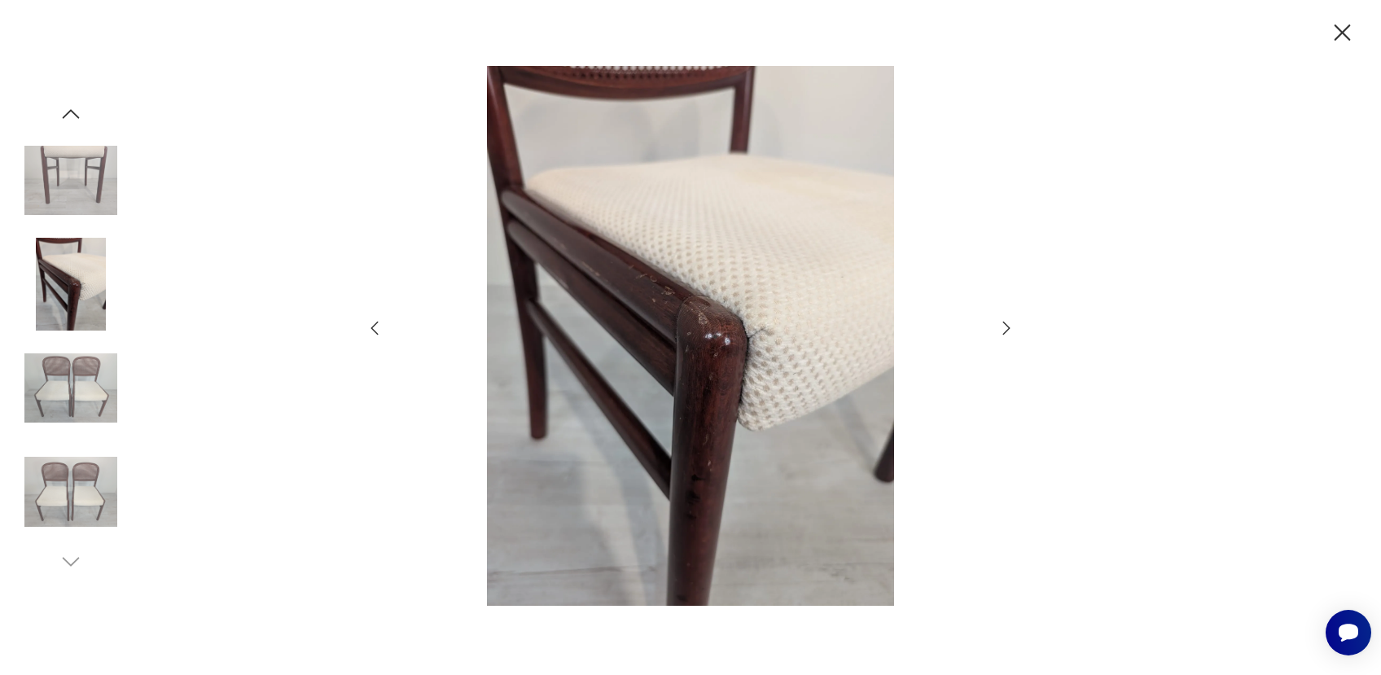
click at [1005, 322] on icon "button" at bounding box center [1007, 328] width 20 height 20
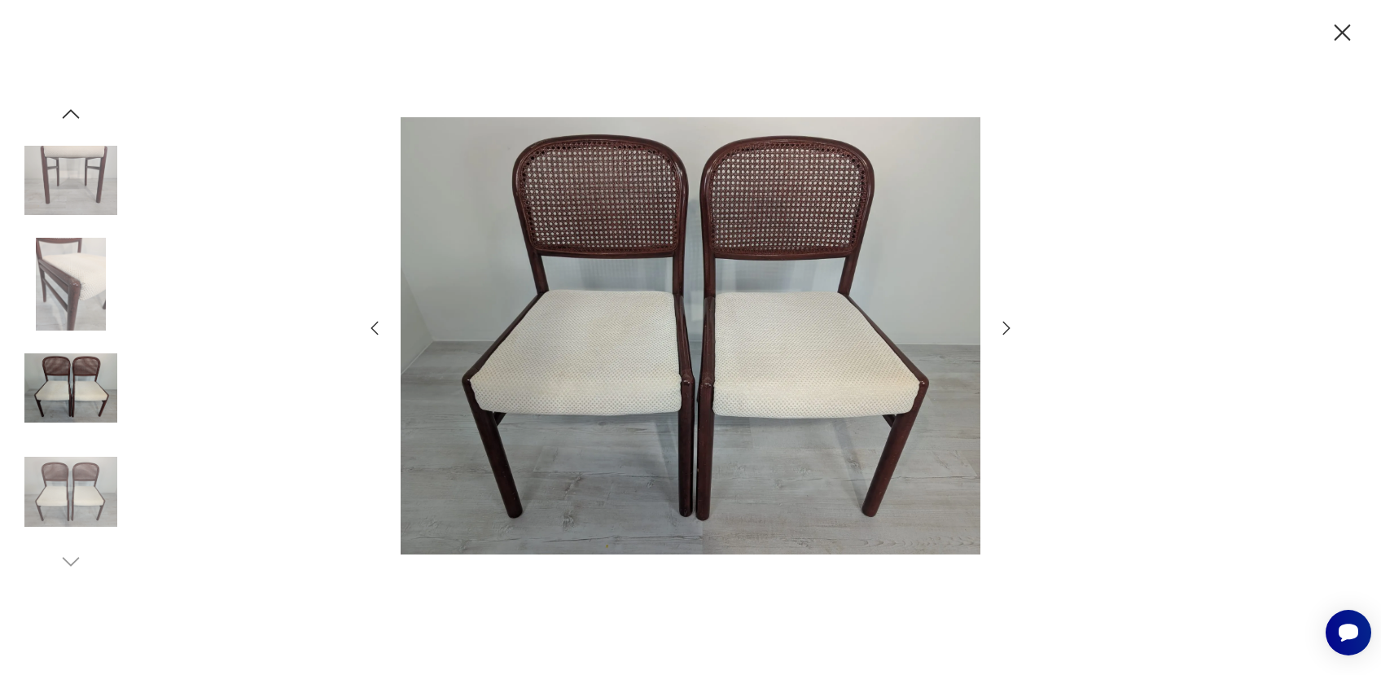
click at [1347, 33] on icon "button" at bounding box center [1342, 33] width 28 height 28
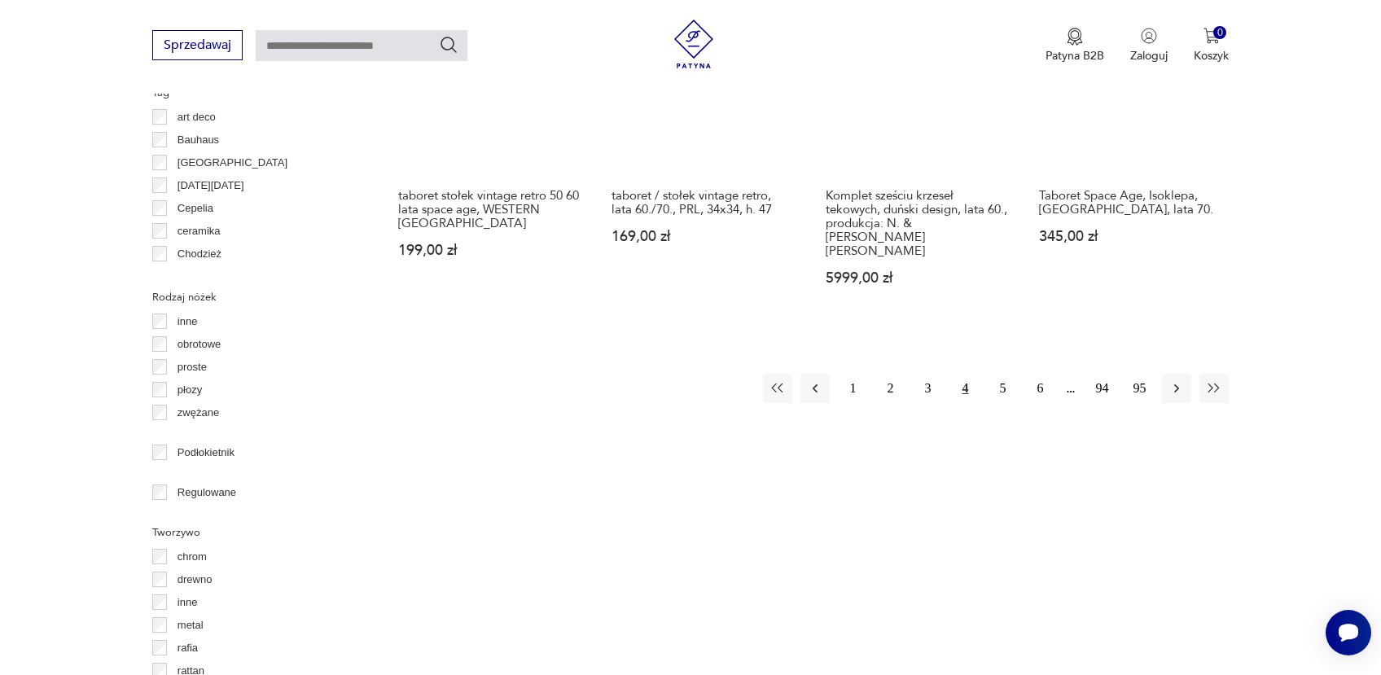
scroll to position [1505, 0]
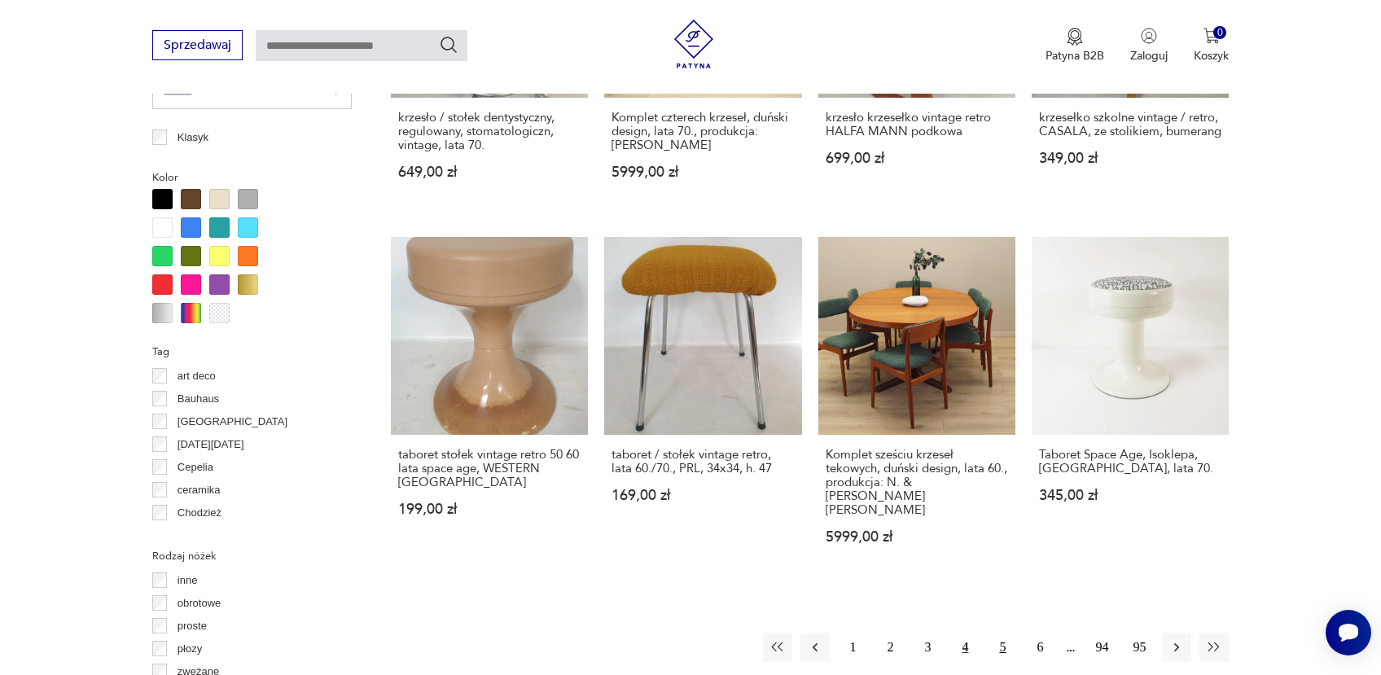
click at [1001, 633] on button "5" at bounding box center [1002, 647] width 29 height 29
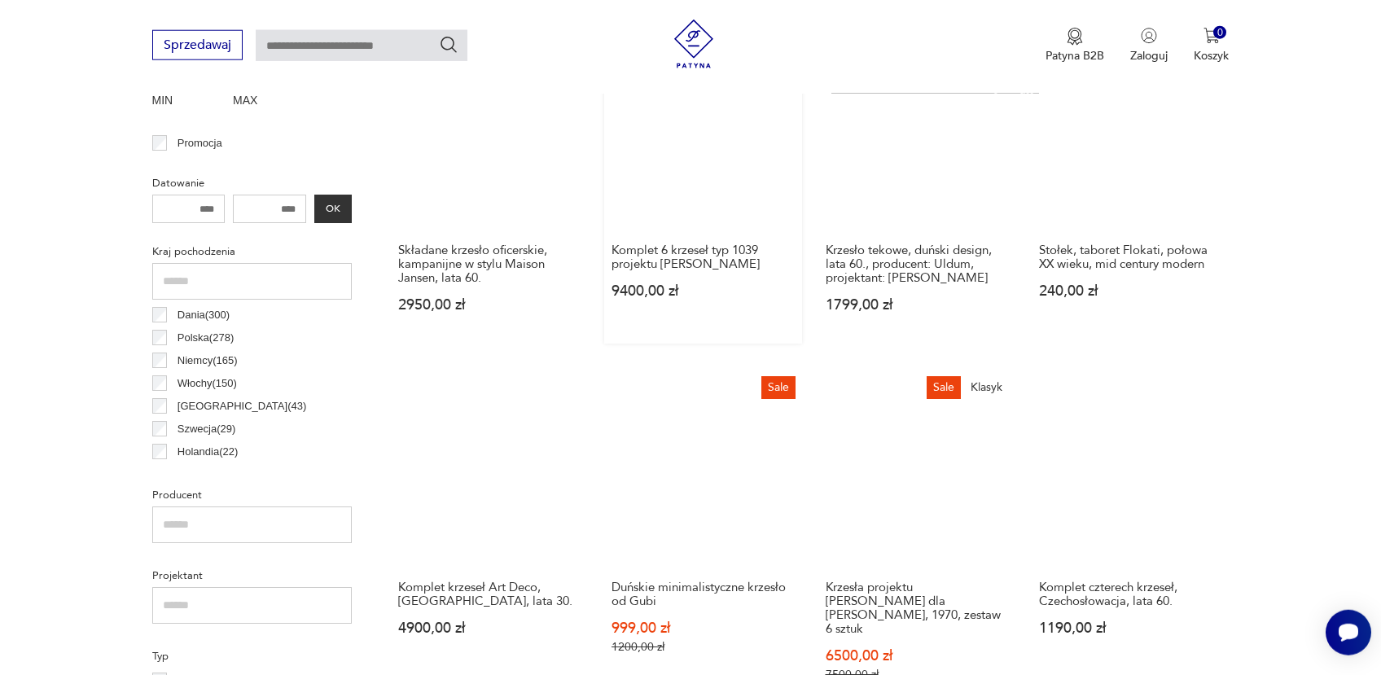
scroll to position [729, 0]
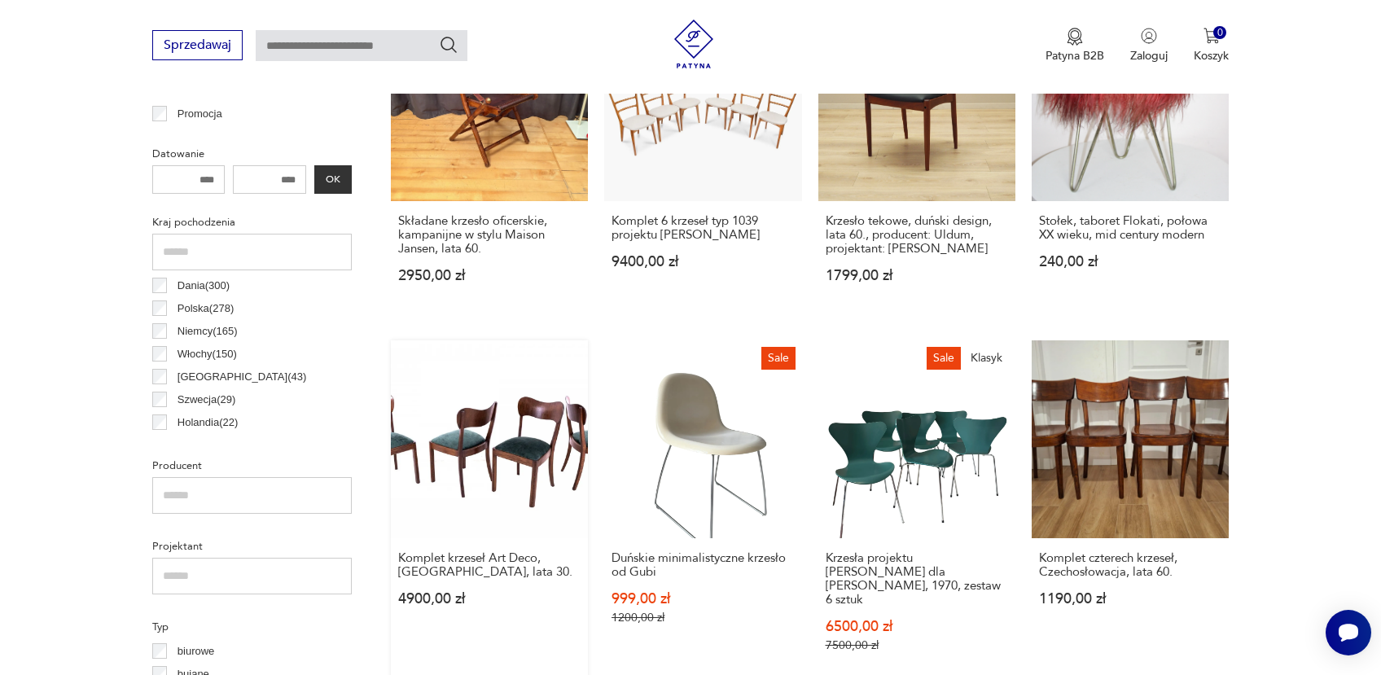
click at [458, 404] on link "Komplet krzeseł Art Deco, [GEOGRAPHIC_DATA], lata 30. 4900,00 zł" at bounding box center [489, 511] width 197 height 343
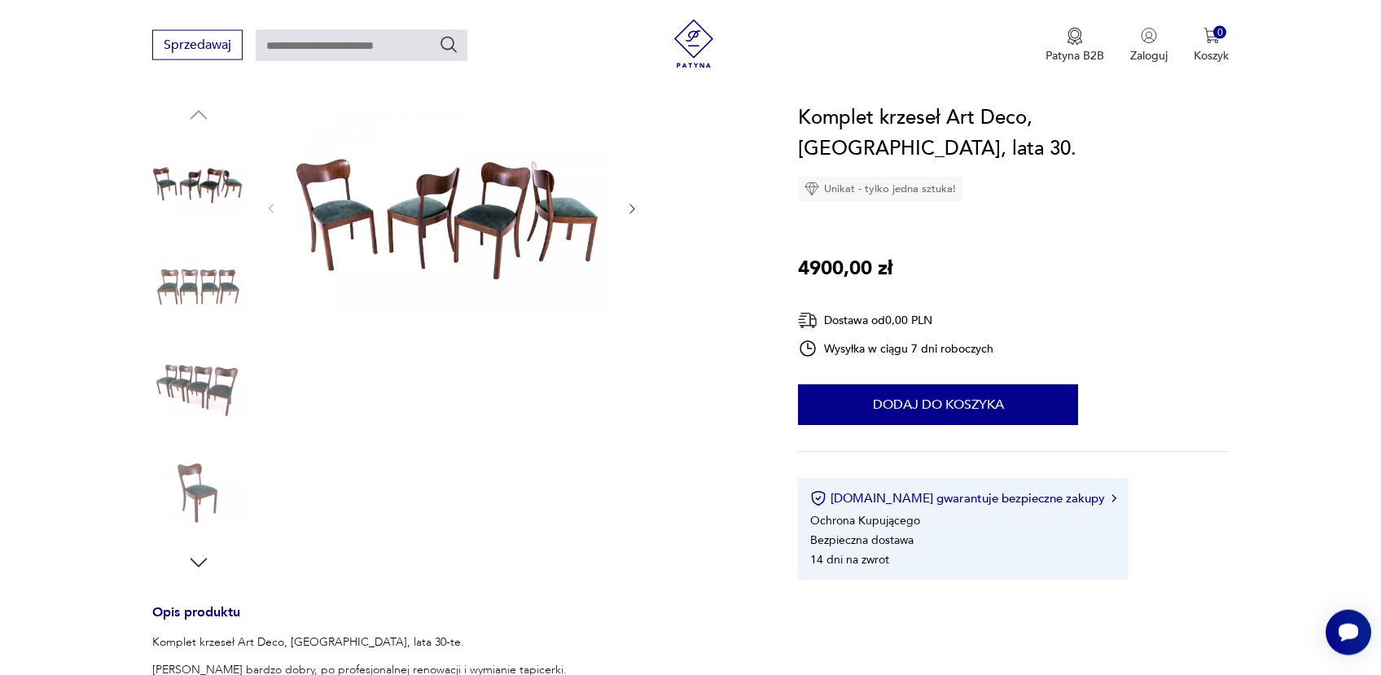
scroll to position [8, 0]
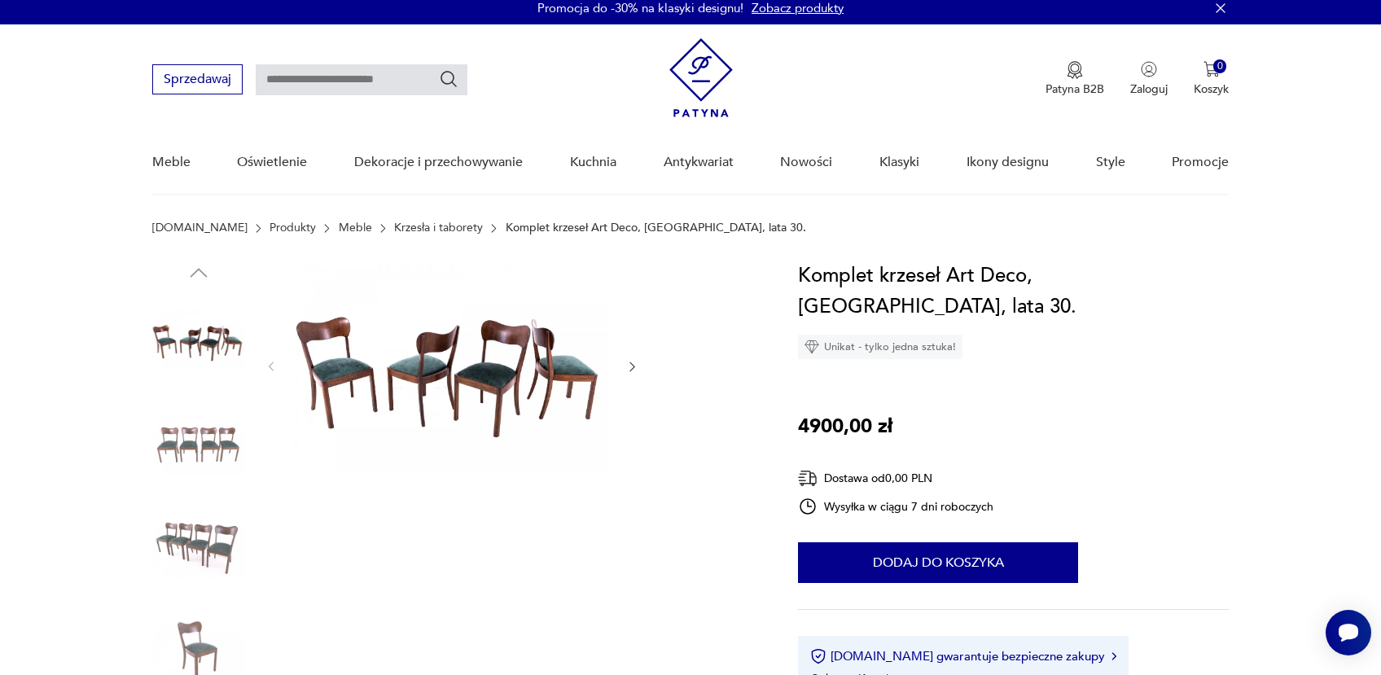
click at [441, 380] on img at bounding box center [451, 365] width 314 height 209
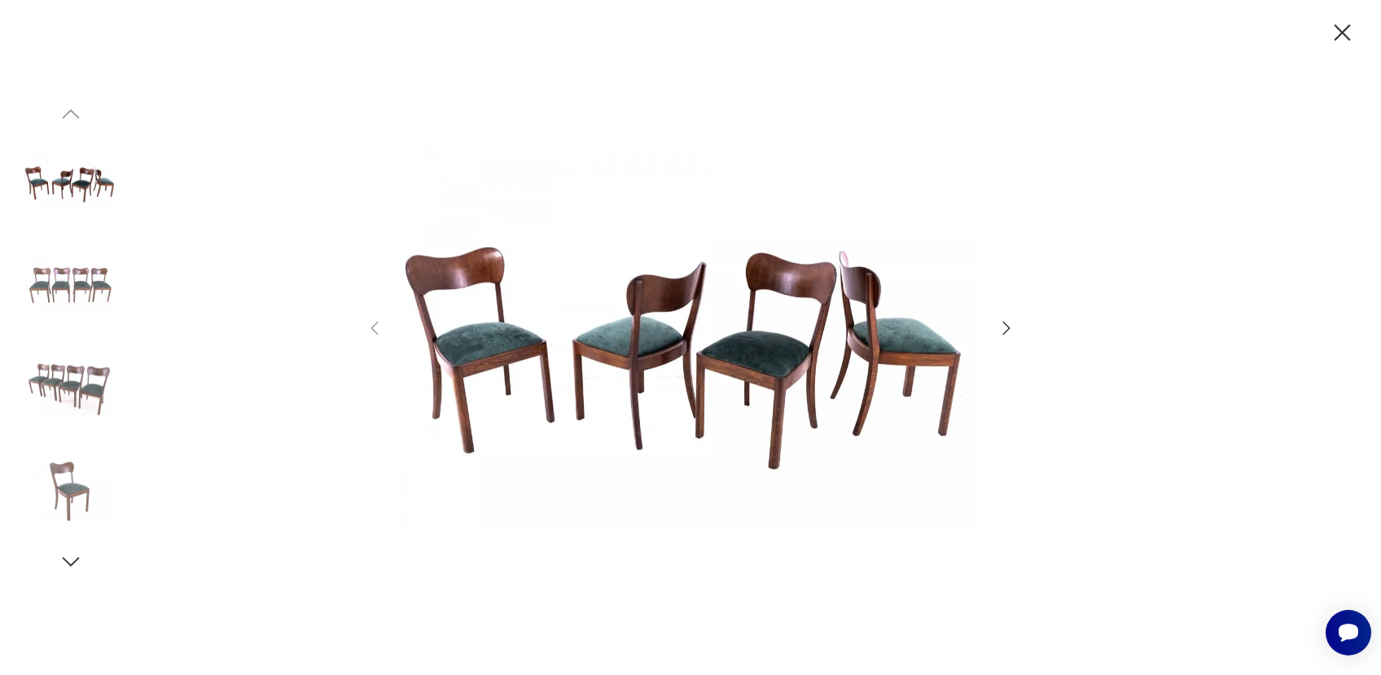
click at [1006, 321] on icon "button" at bounding box center [1007, 328] width 20 height 20
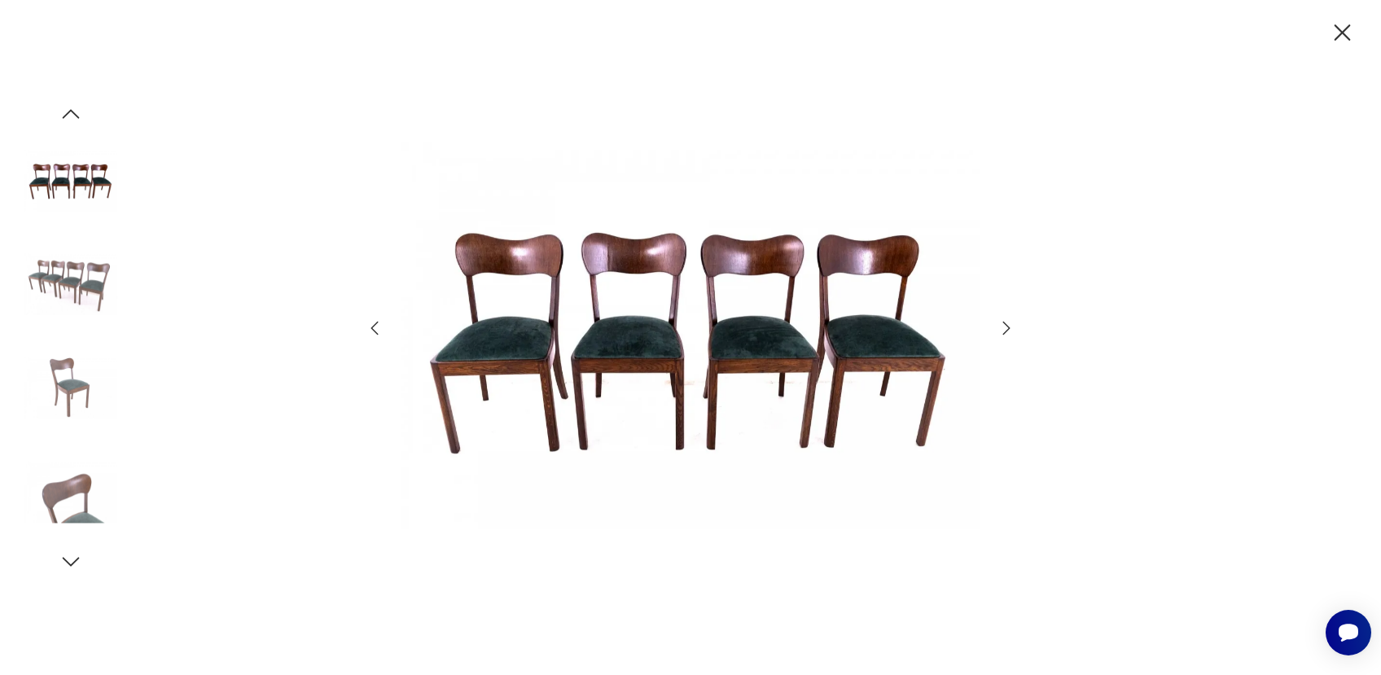
click at [1006, 321] on icon "button" at bounding box center [1007, 328] width 20 height 20
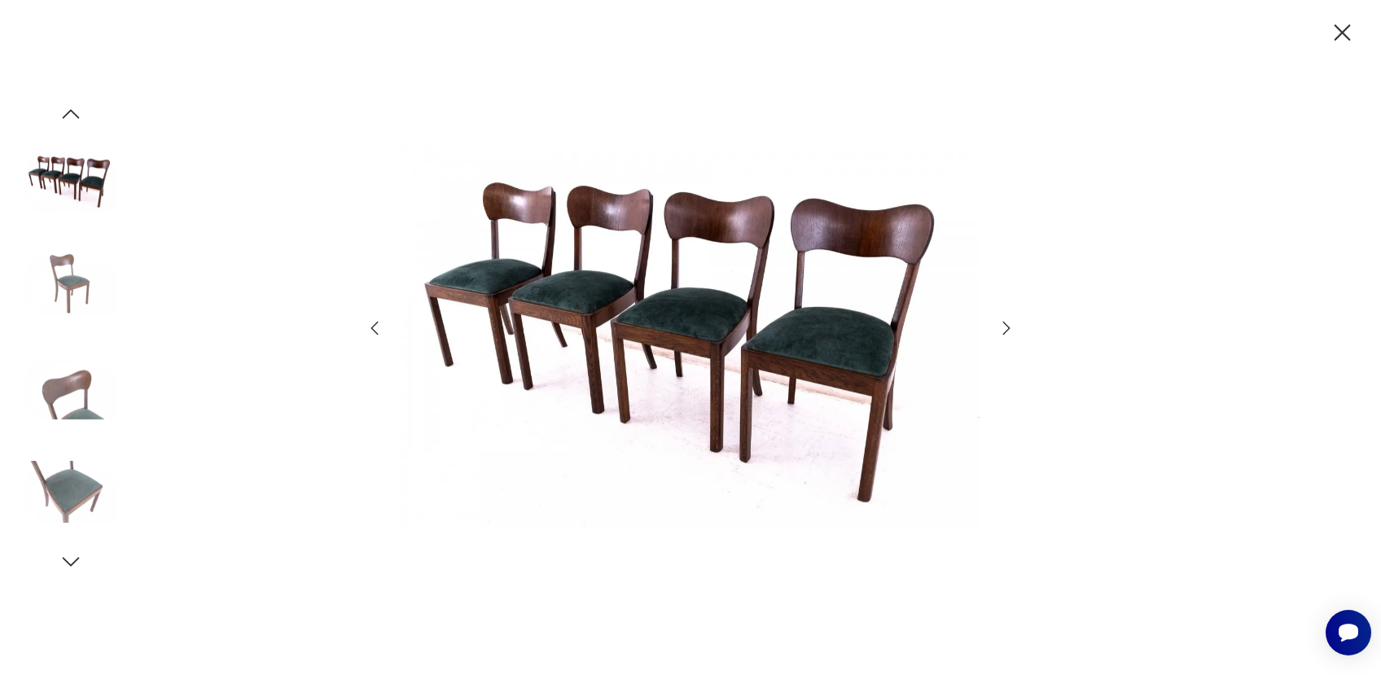
click at [1343, 33] on icon "button" at bounding box center [1342, 32] width 16 height 16
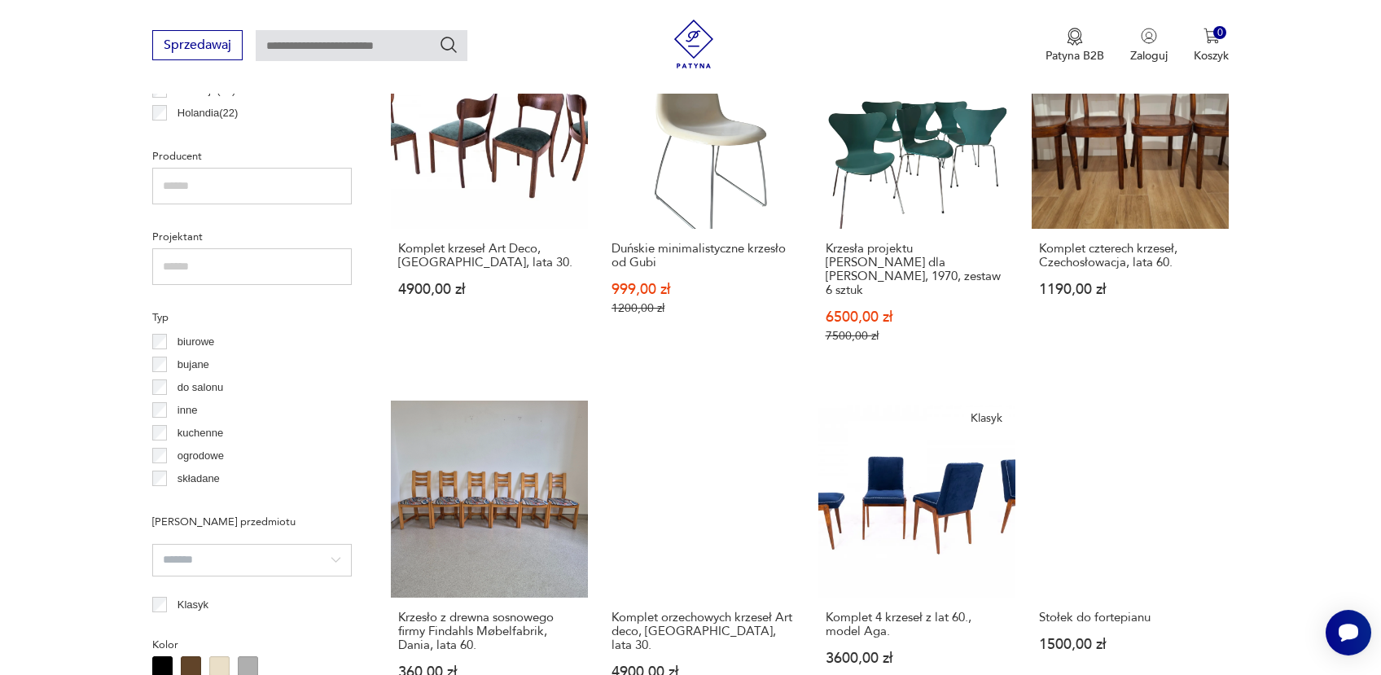
scroll to position [1133, 0]
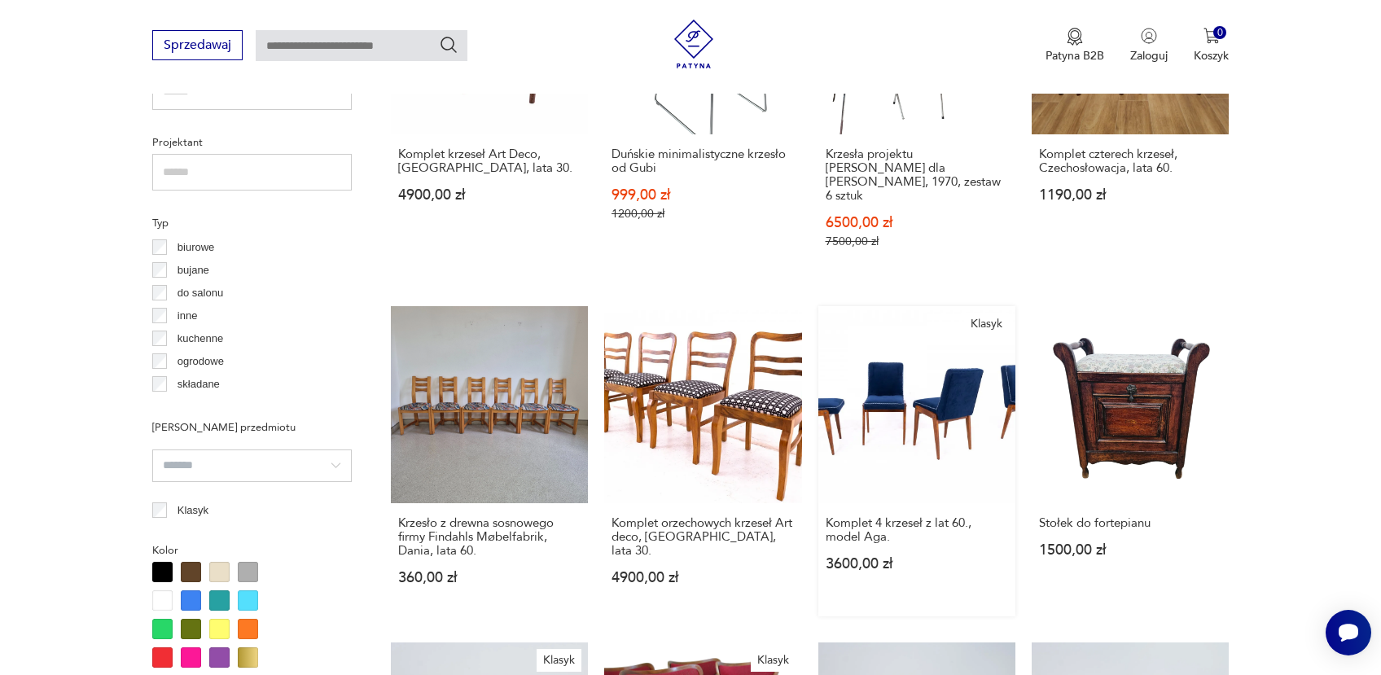
click at [944, 344] on link "Klasyk Komplet 4 krzeseł z lat 60., model Aga. 3600,00 zł" at bounding box center [916, 461] width 197 height 310
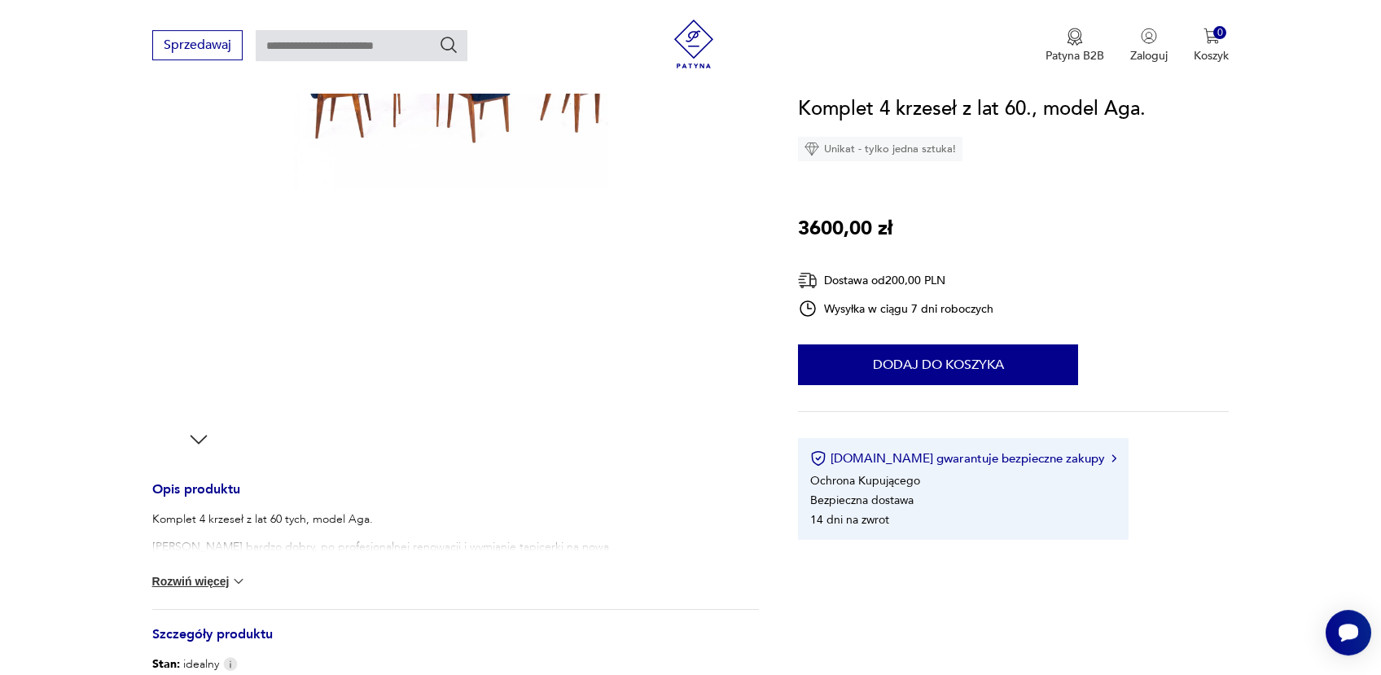
scroll to position [353, 0]
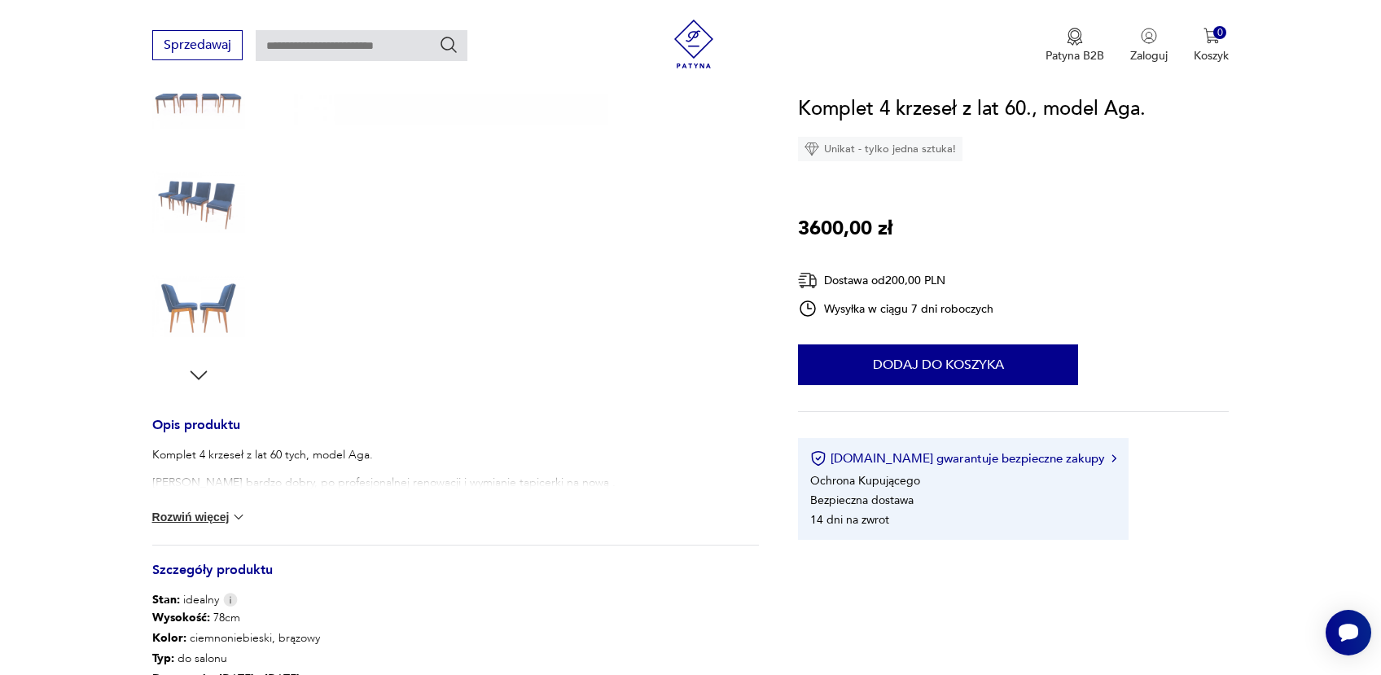
click at [213, 514] on button "Rozwiń więcej" at bounding box center [199, 517] width 94 height 16
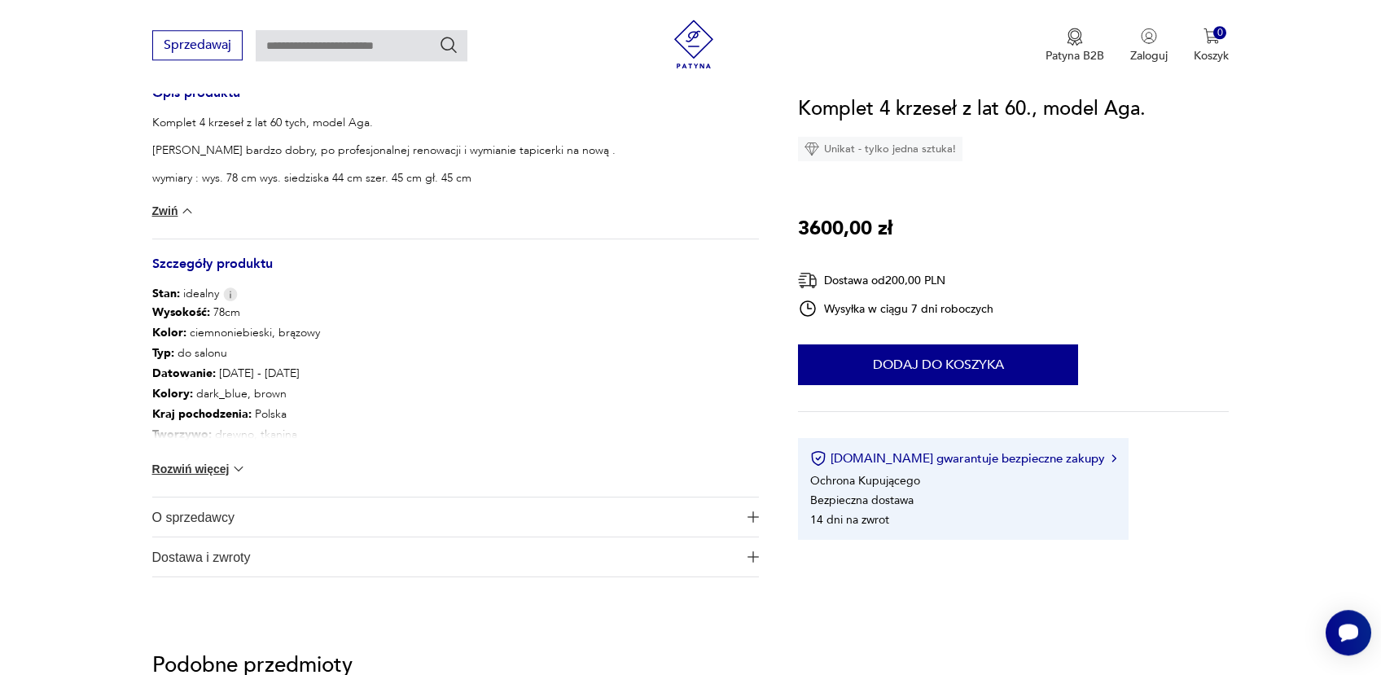
scroll to position [699, 0]
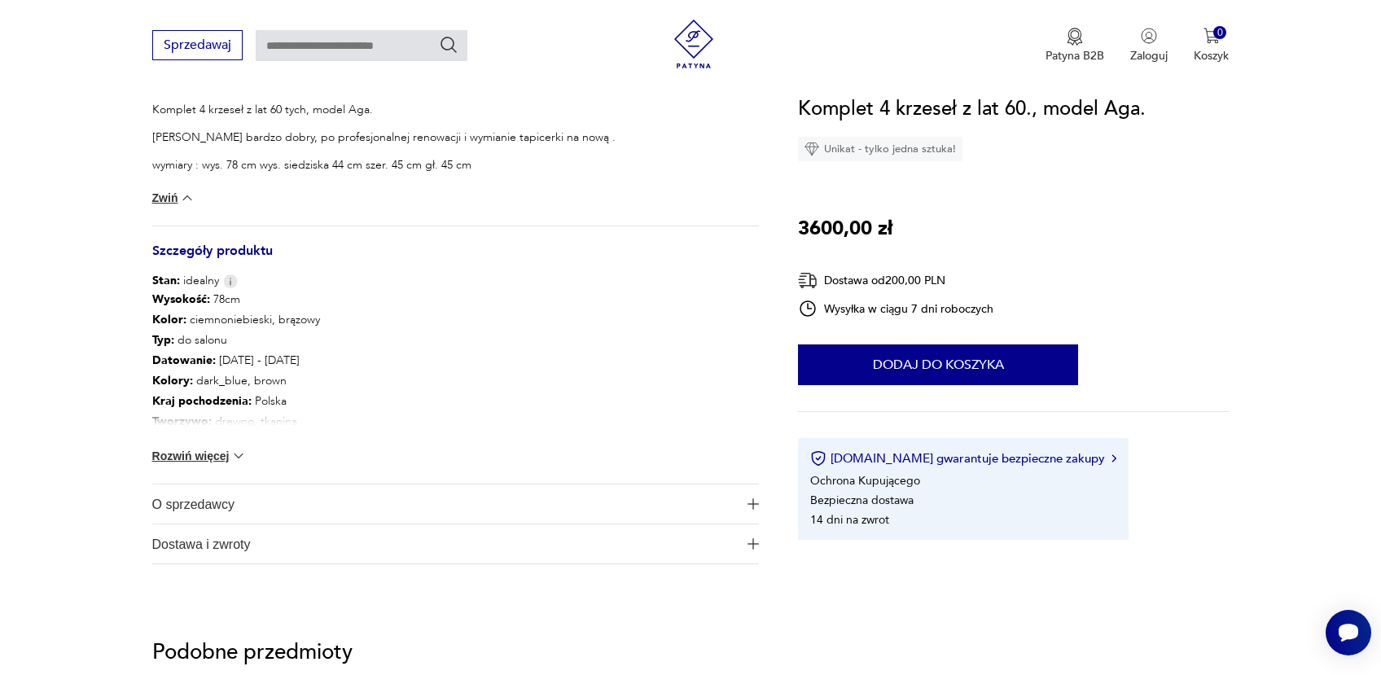
click at [231, 458] on button "Rozwiń więcej" at bounding box center [199, 456] width 94 height 16
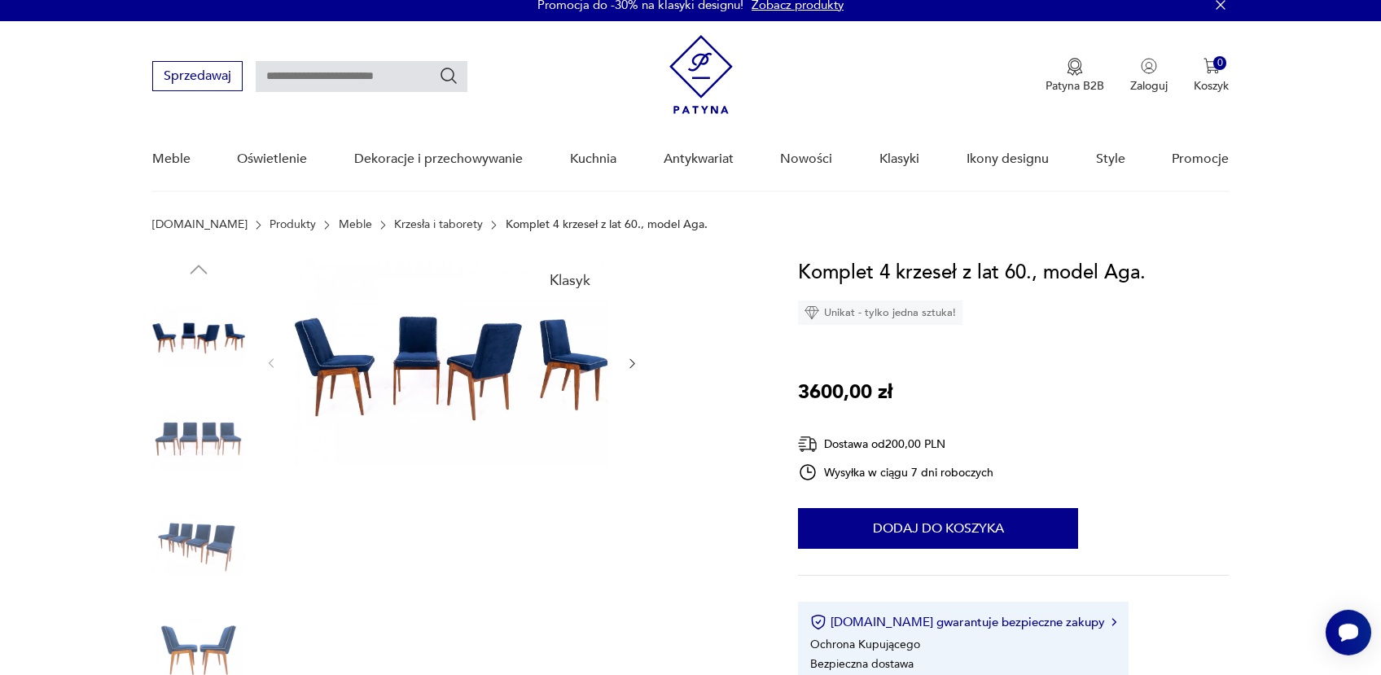
scroll to position [8, 0]
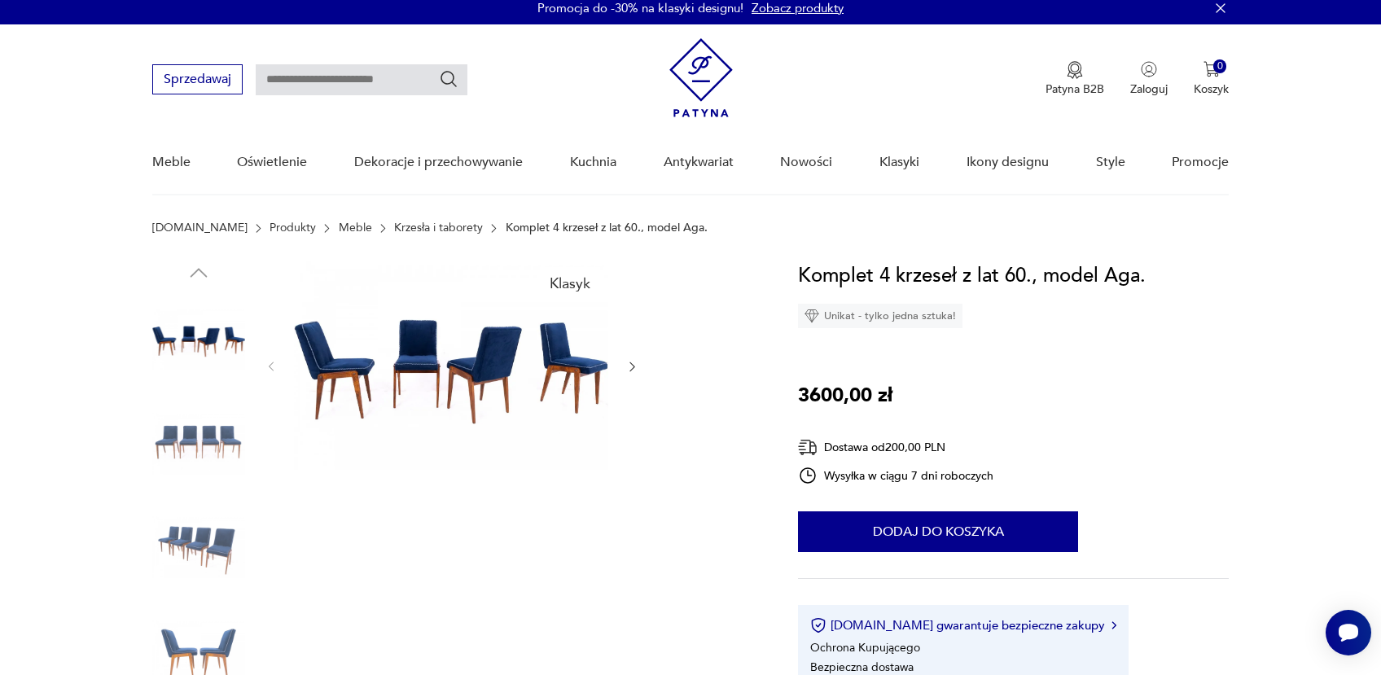
click at [557, 365] on img at bounding box center [451, 365] width 314 height 209
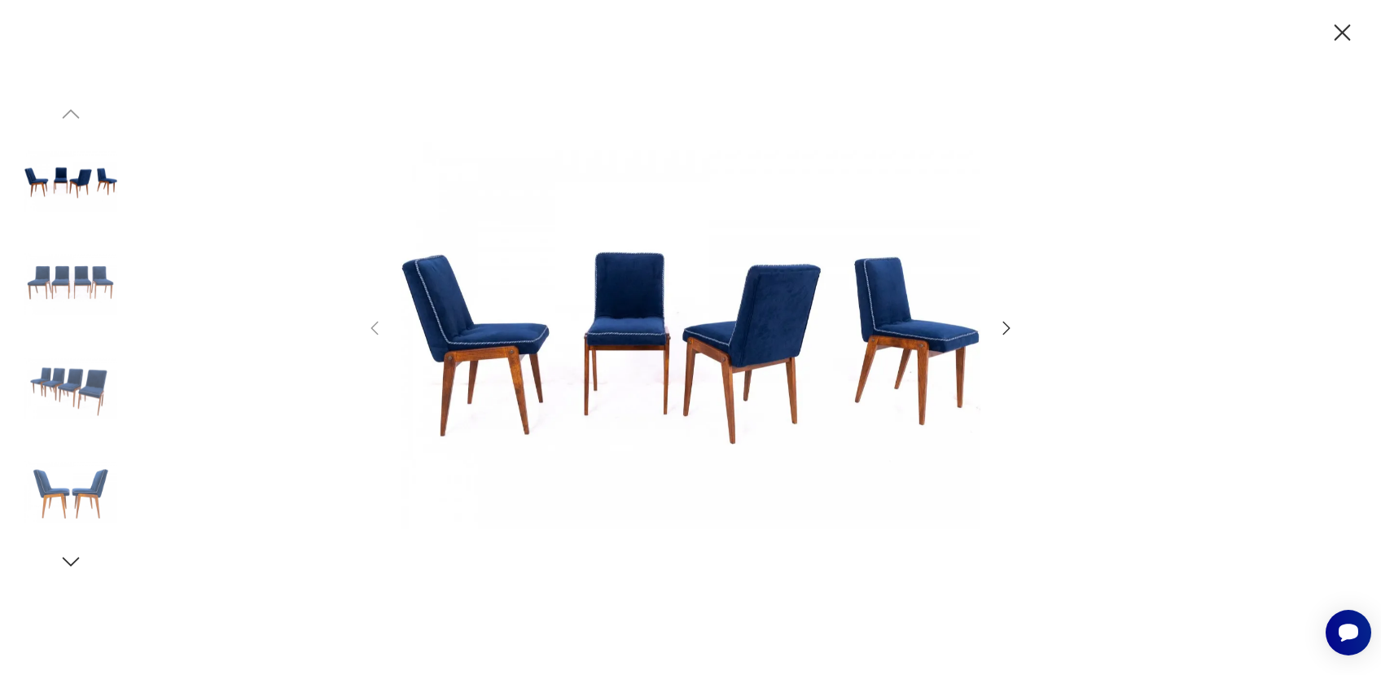
click at [1342, 35] on icon "button" at bounding box center [1342, 33] width 28 height 28
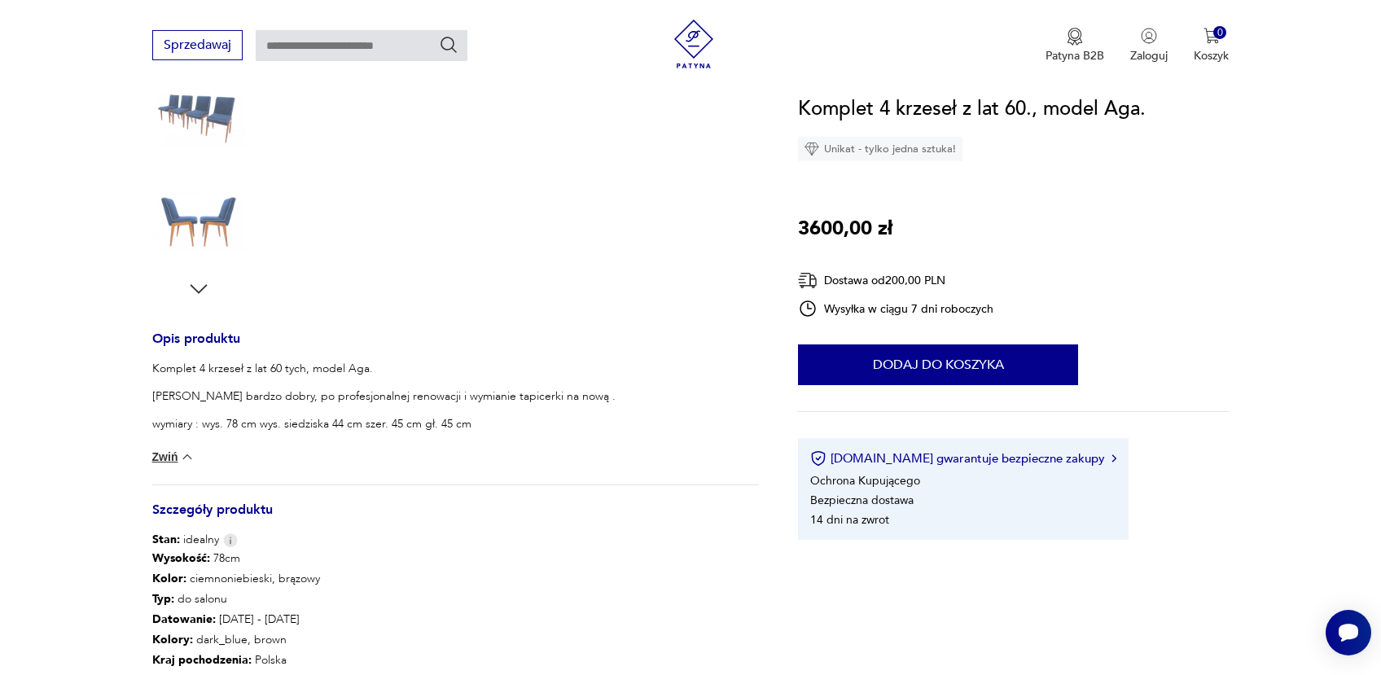
scroll to position [958, 0]
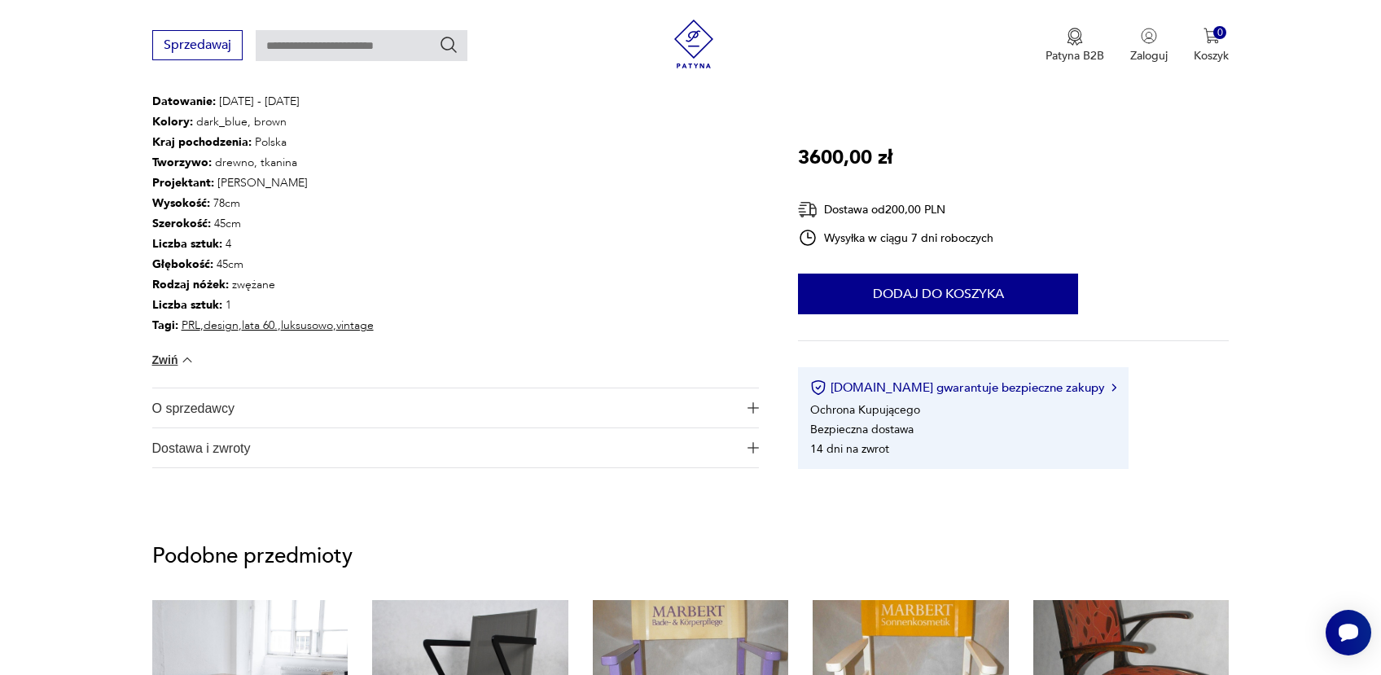
click at [753, 446] on img "button" at bounding box center [752, 447] width 11 height 11
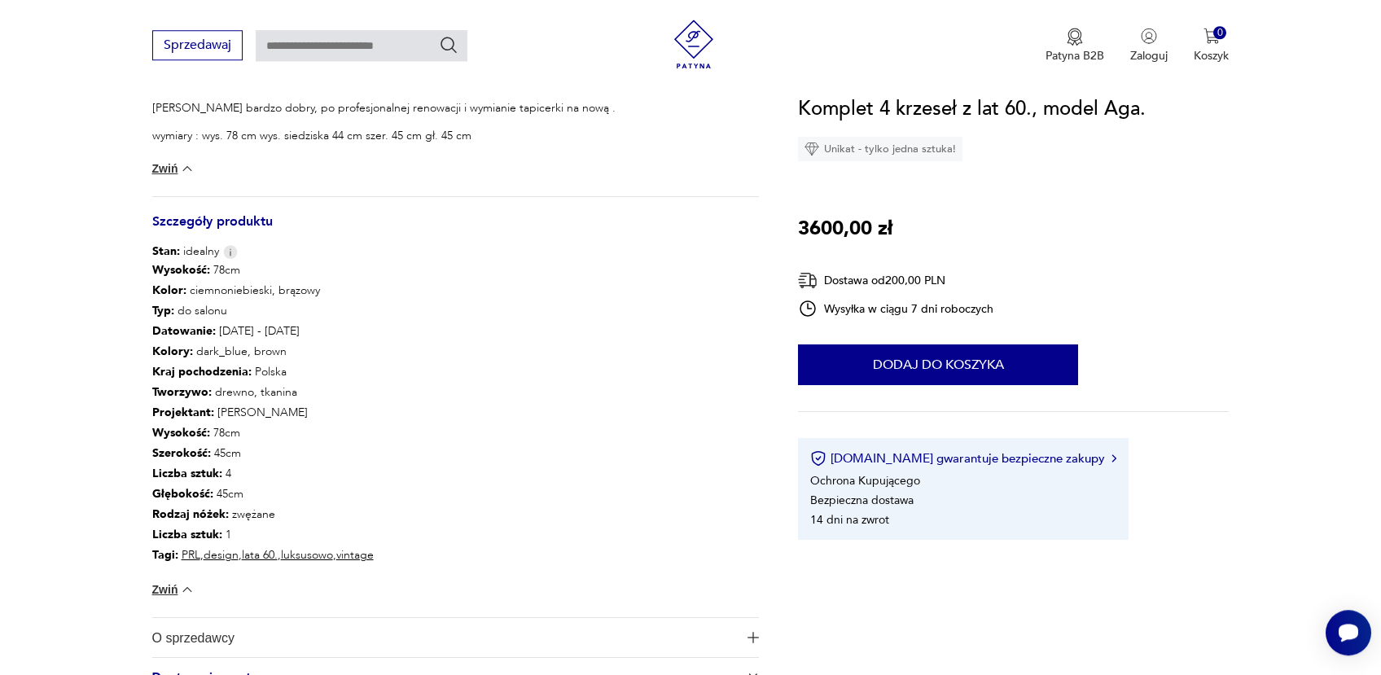
scroll to position [699, 0]
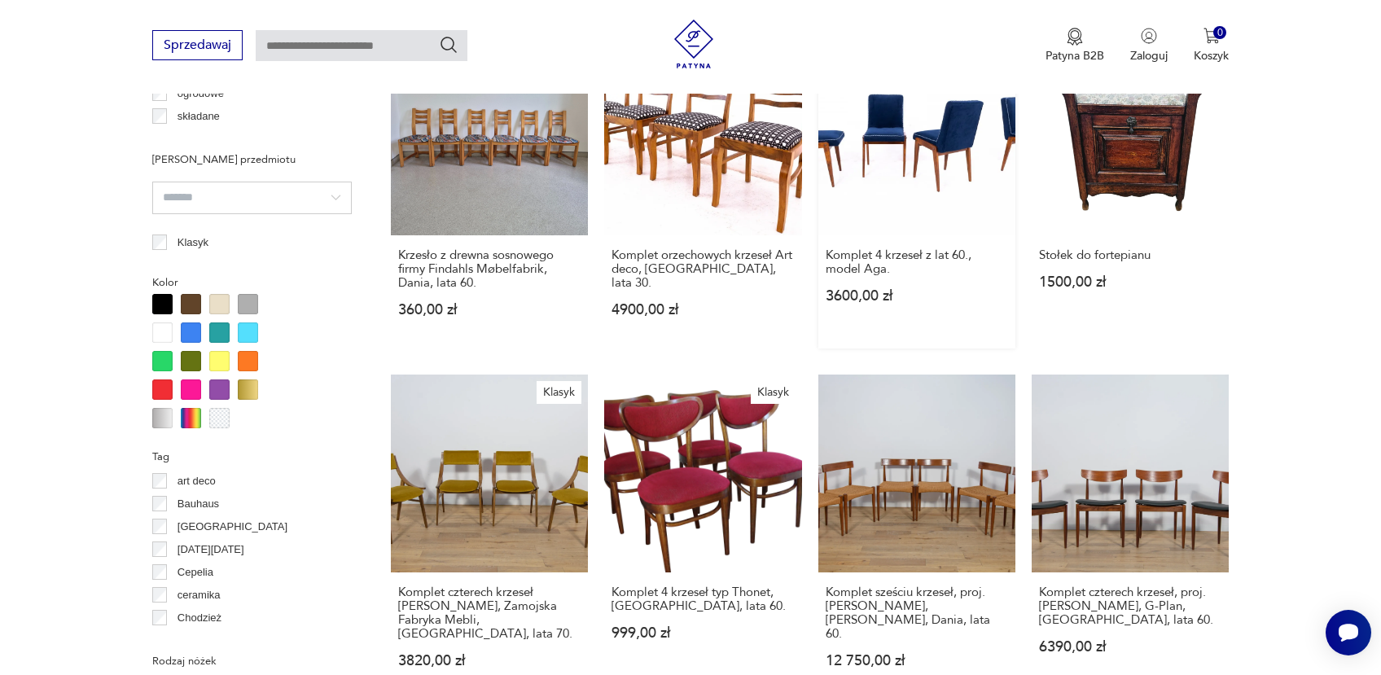
scroll to position [1918, 0]
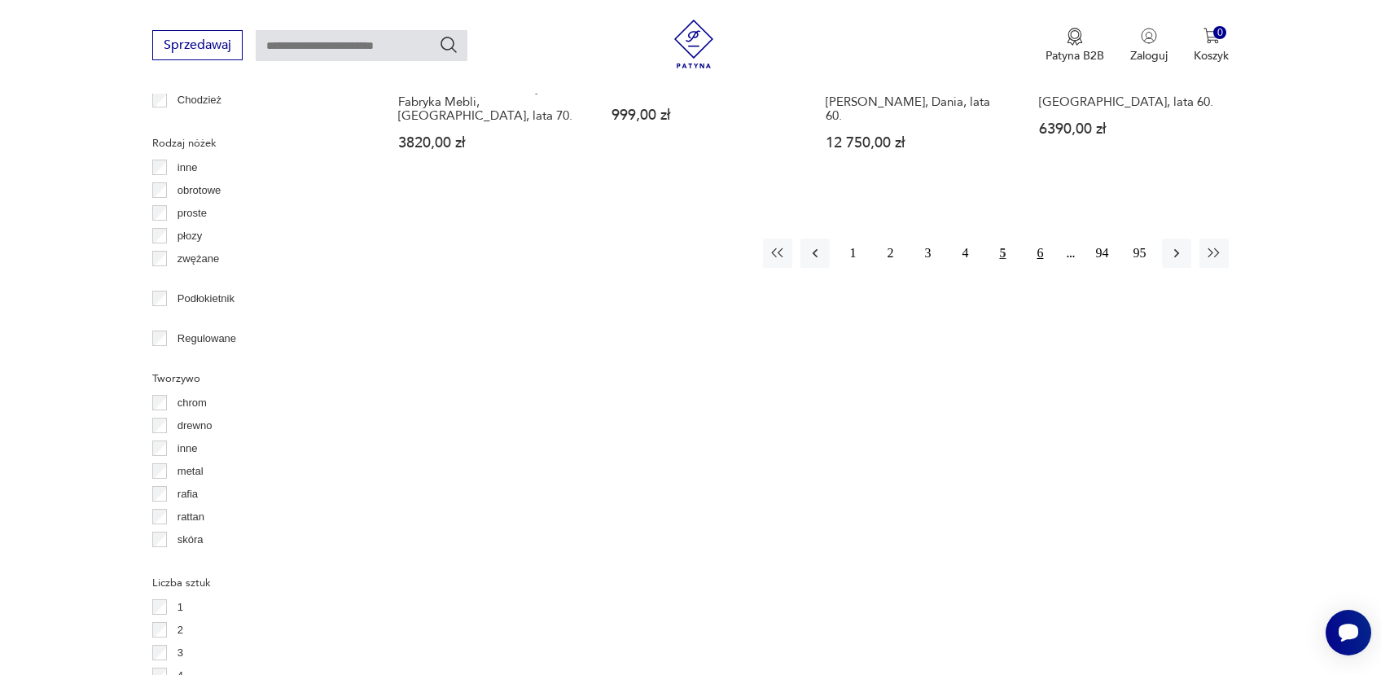
click at [1042, 239] on button "6" at bounding box center [1039, 253] width 29 height 29
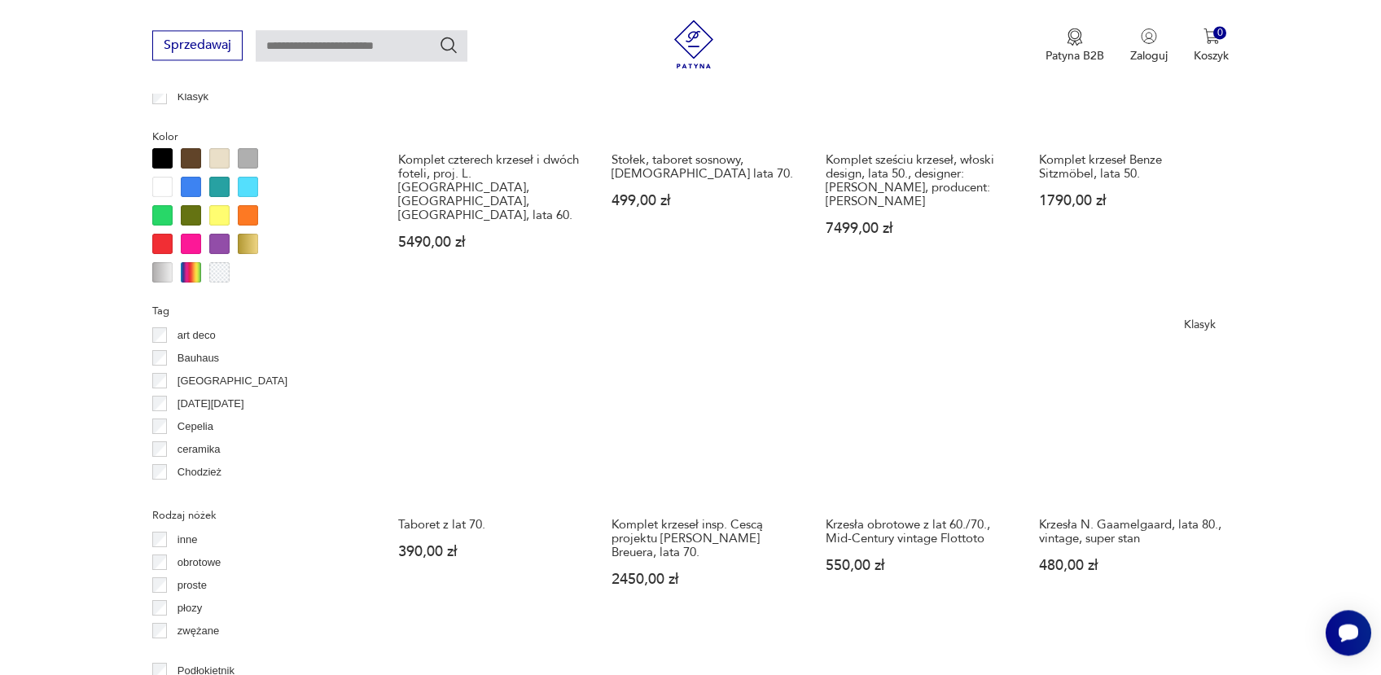
scroll to position [1678, 0]
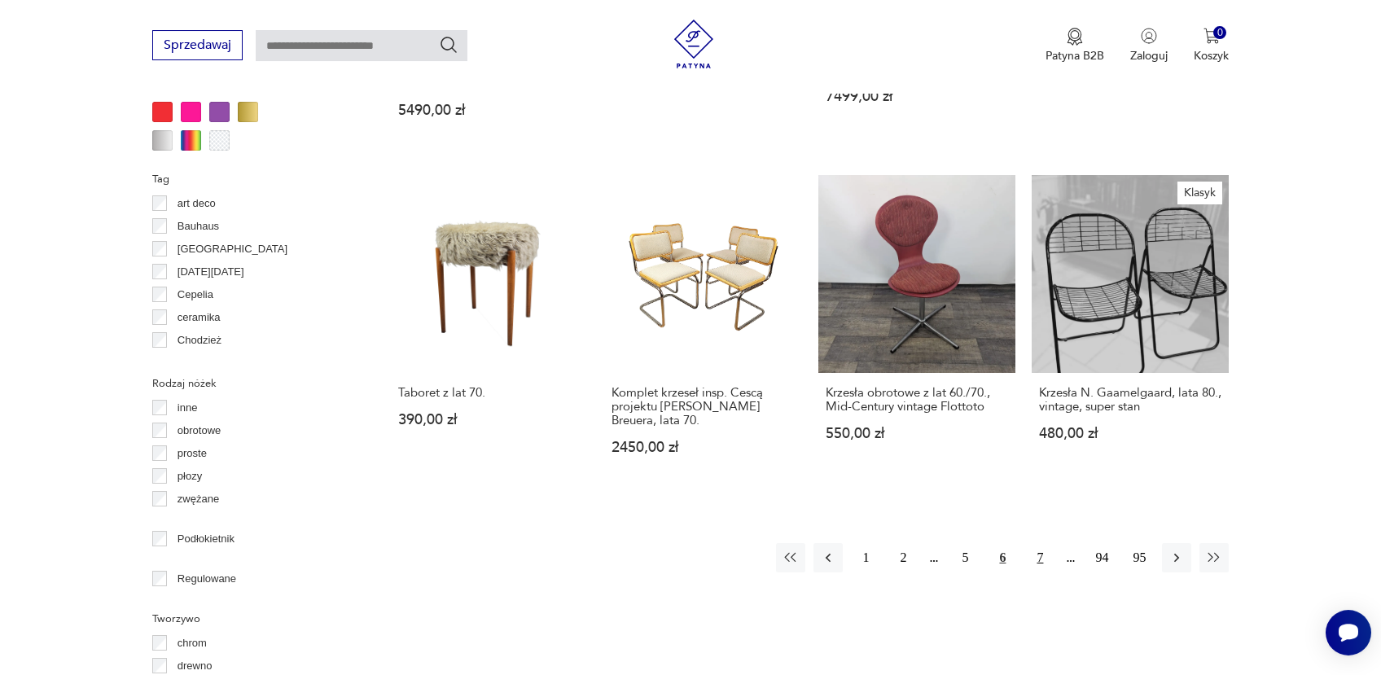
click at [1036, 543] on button "7" at bounding box center [1039, 557] width 29 height 29
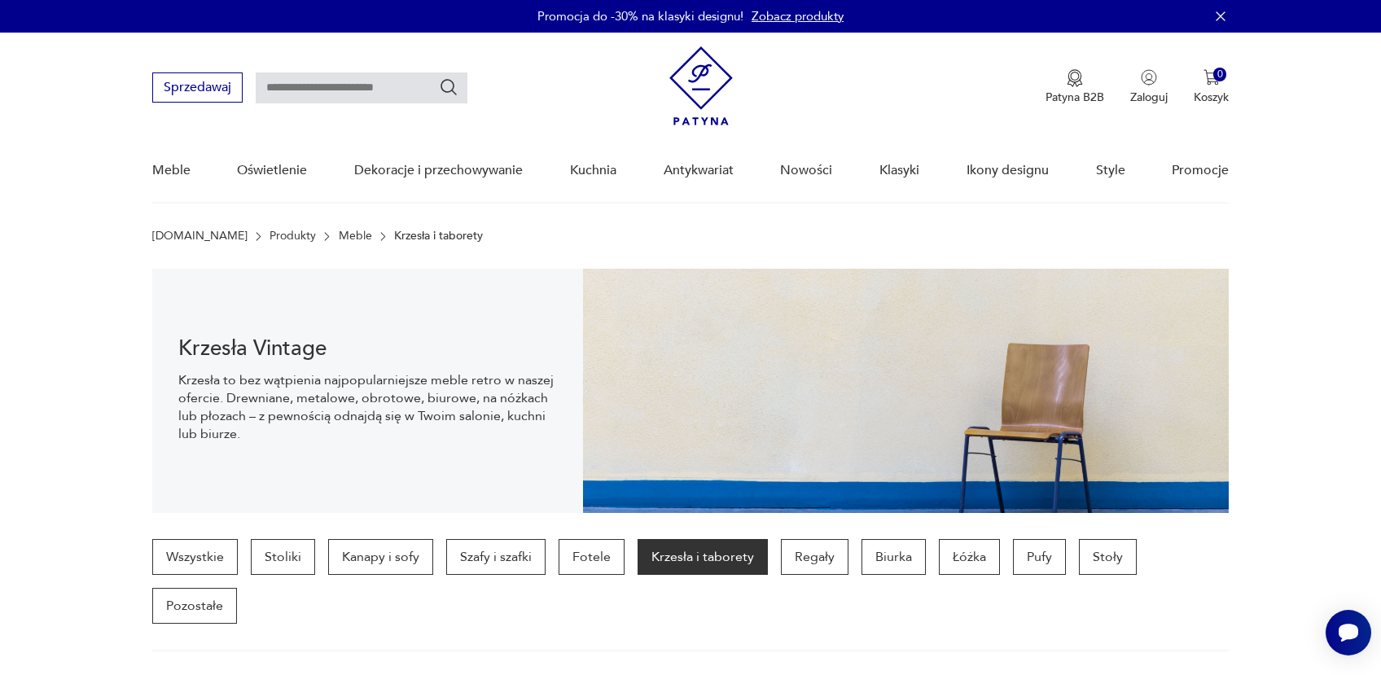
click at [337, 94] on input "text" at bounding box center [362, 87] width 212 height 31
type input "******"
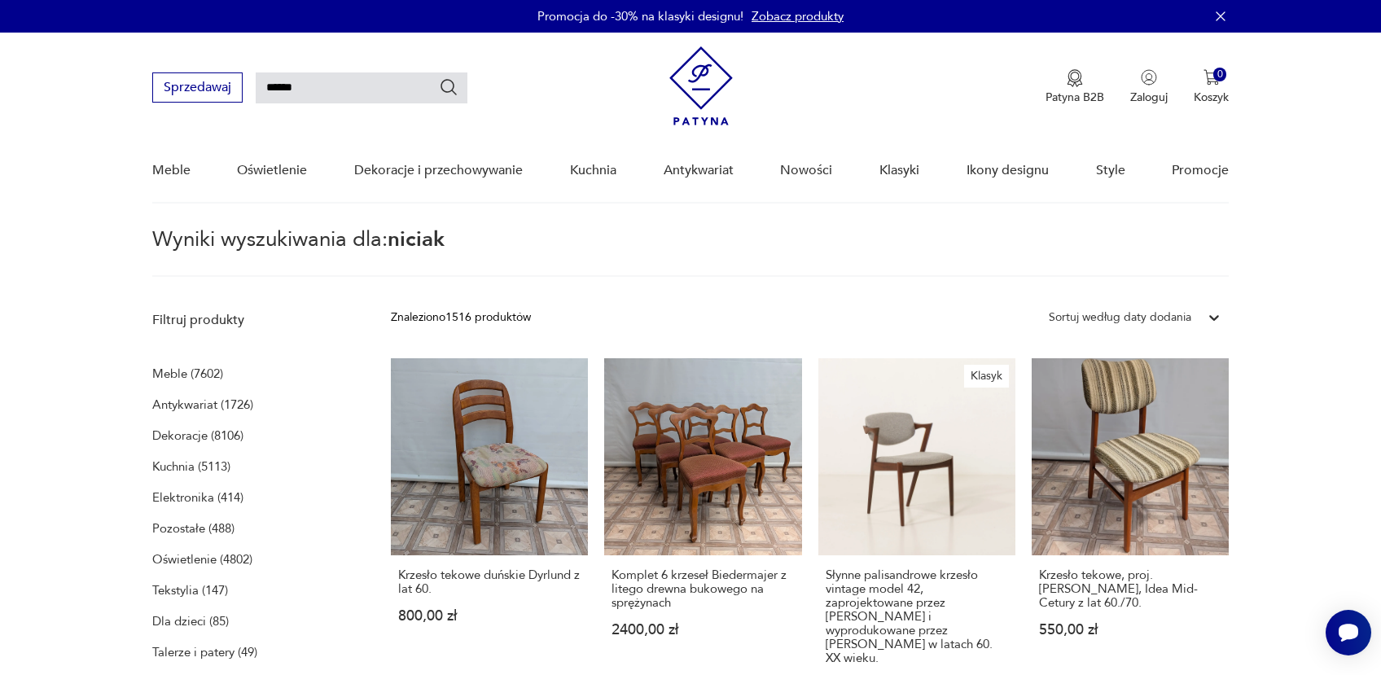
type input "******"
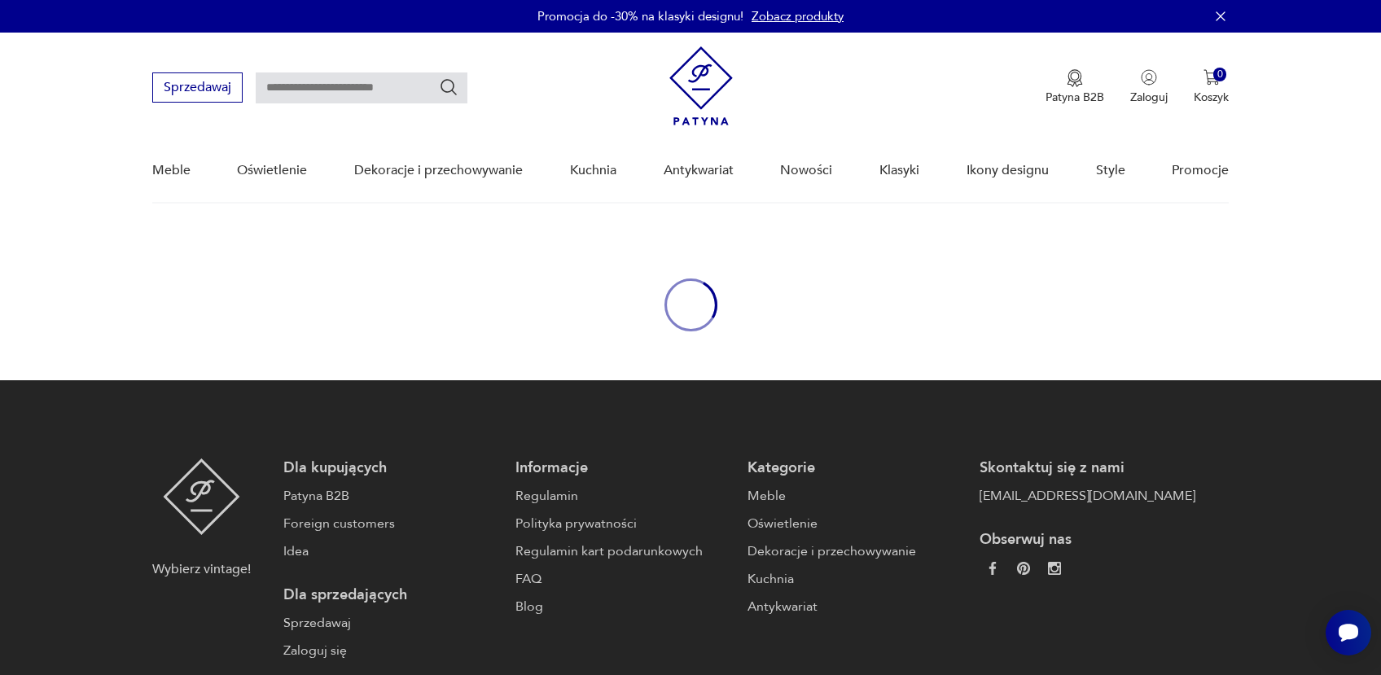
type input "******"
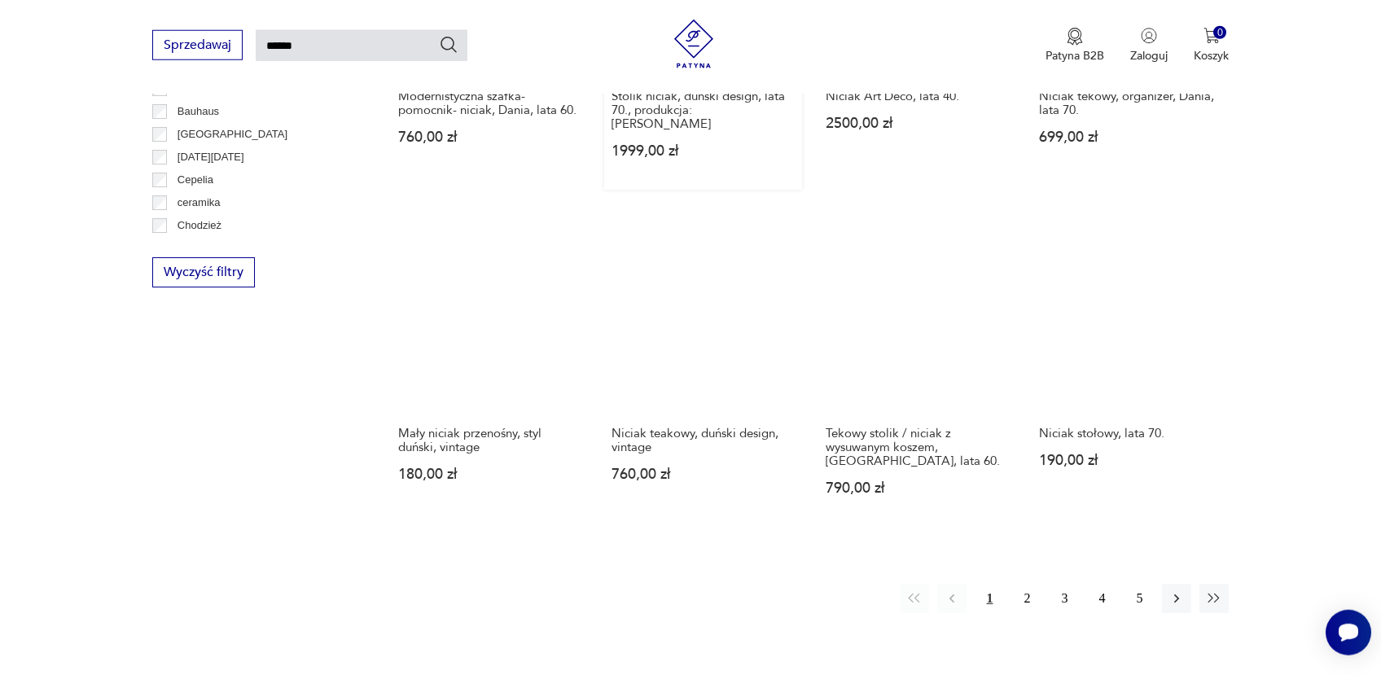
scroll to position [1159, 0]
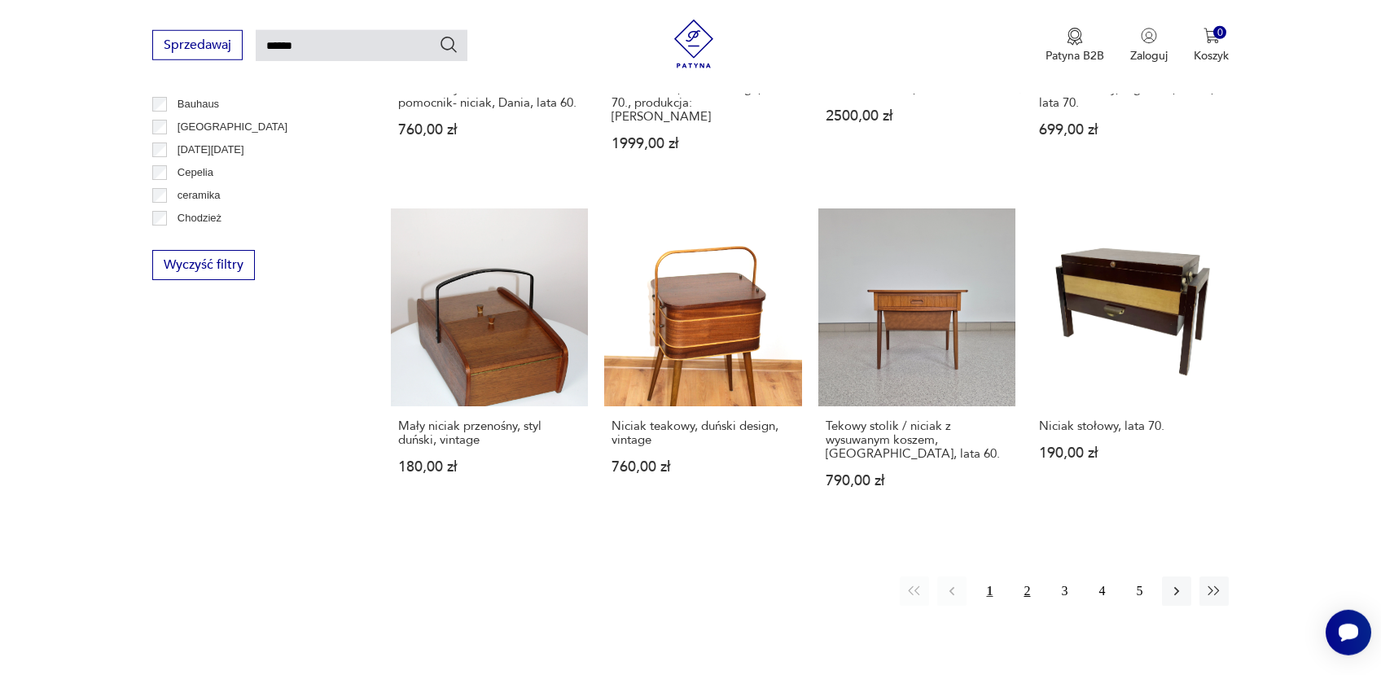
click at [1030, 576] on button "2" at bounding box center [1026, 590] width 29 height 29
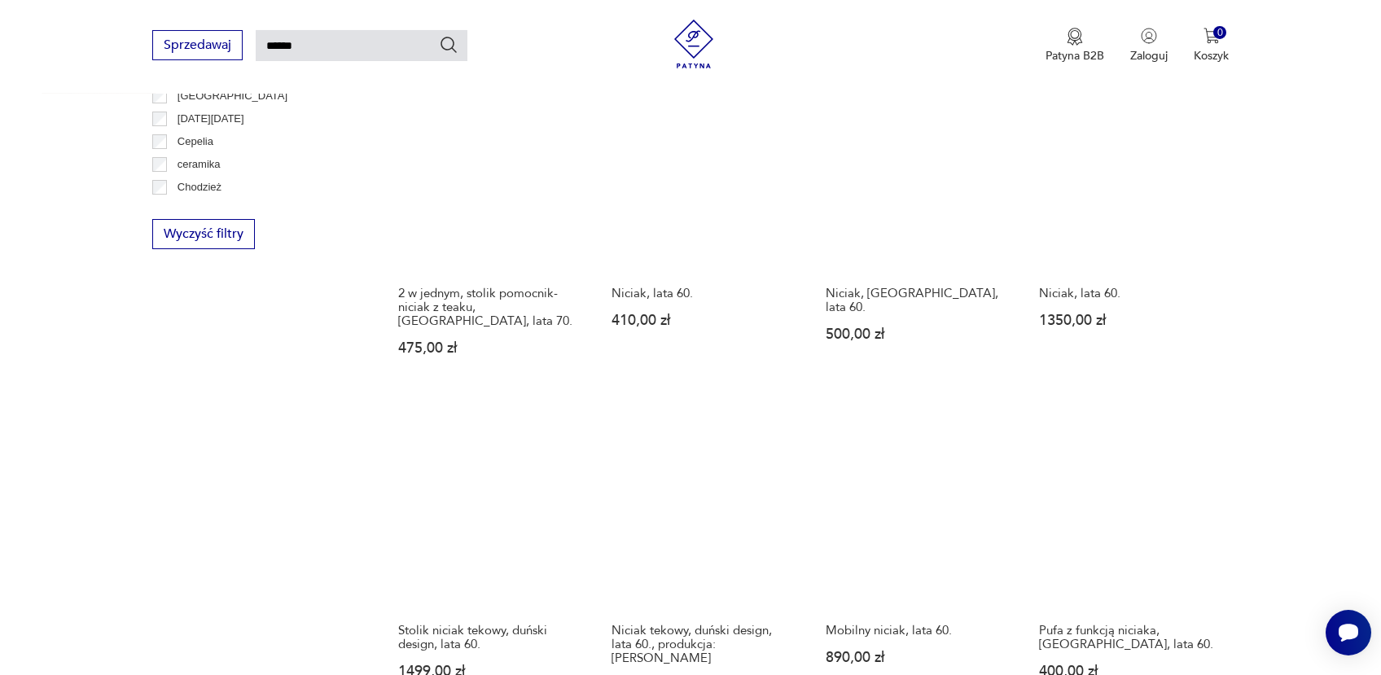
scroll to position [1007, 0]
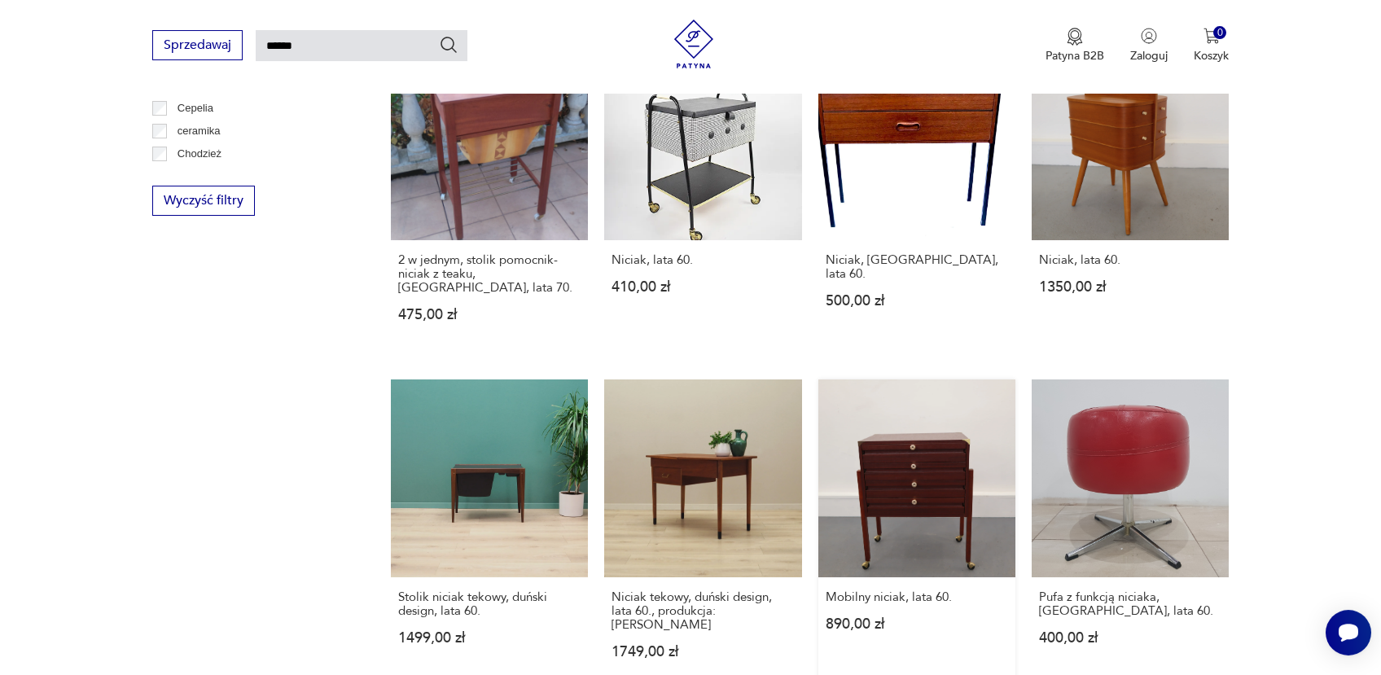
click at [923, 503] on link "Mobilny niciak, lata 60. 890,00 zł" at bounding box center [916, 534] width 197 height 310
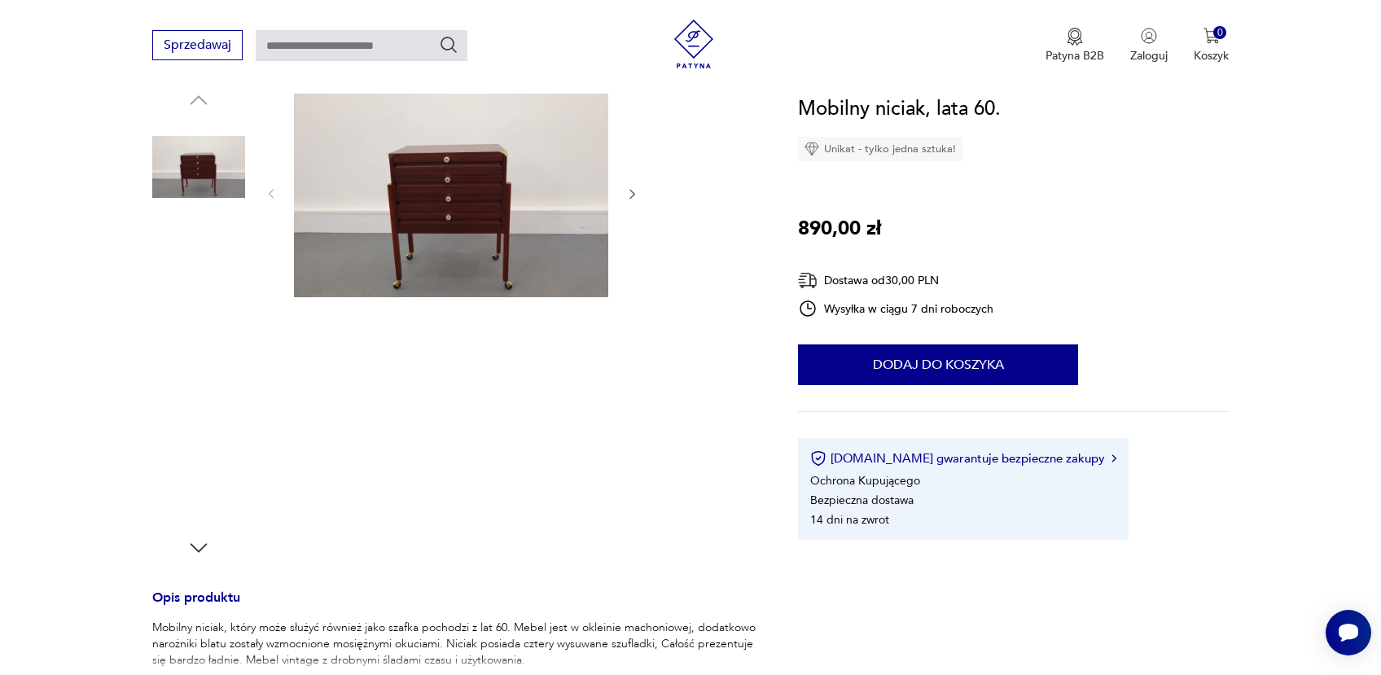
click at [191, 270] on img at bounding box center [198, 271] width 93 height 93
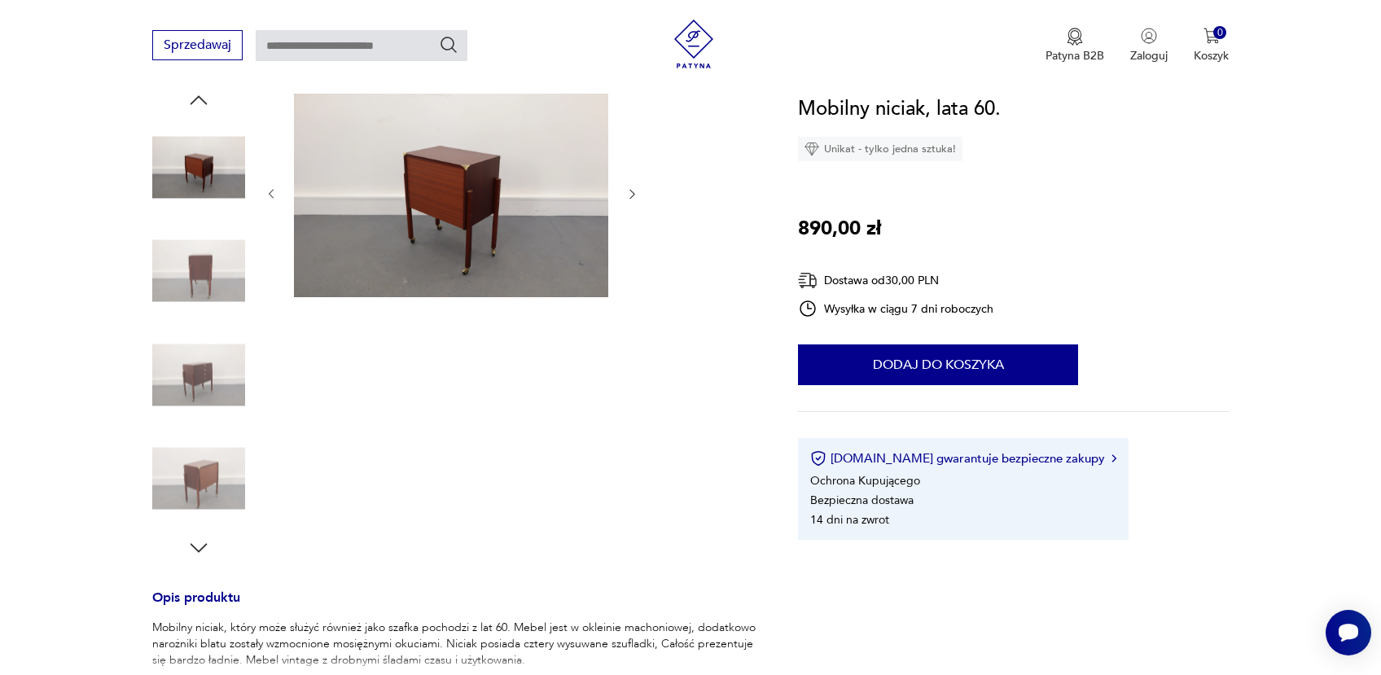
click at [202, 549] on icon "button" at bounding box center [198, 548] width 24 height 24
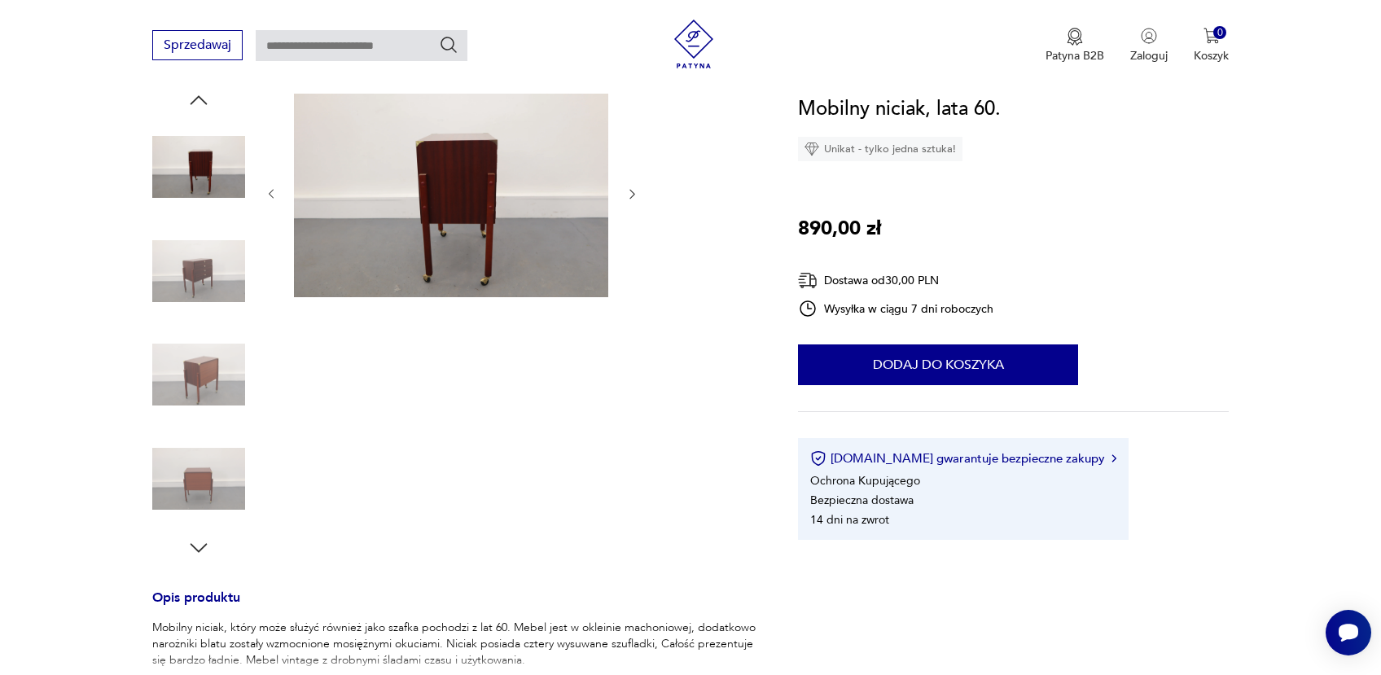
click at [201, 549] on icon "button" at bounding box center [198, 547] width 17 height 9
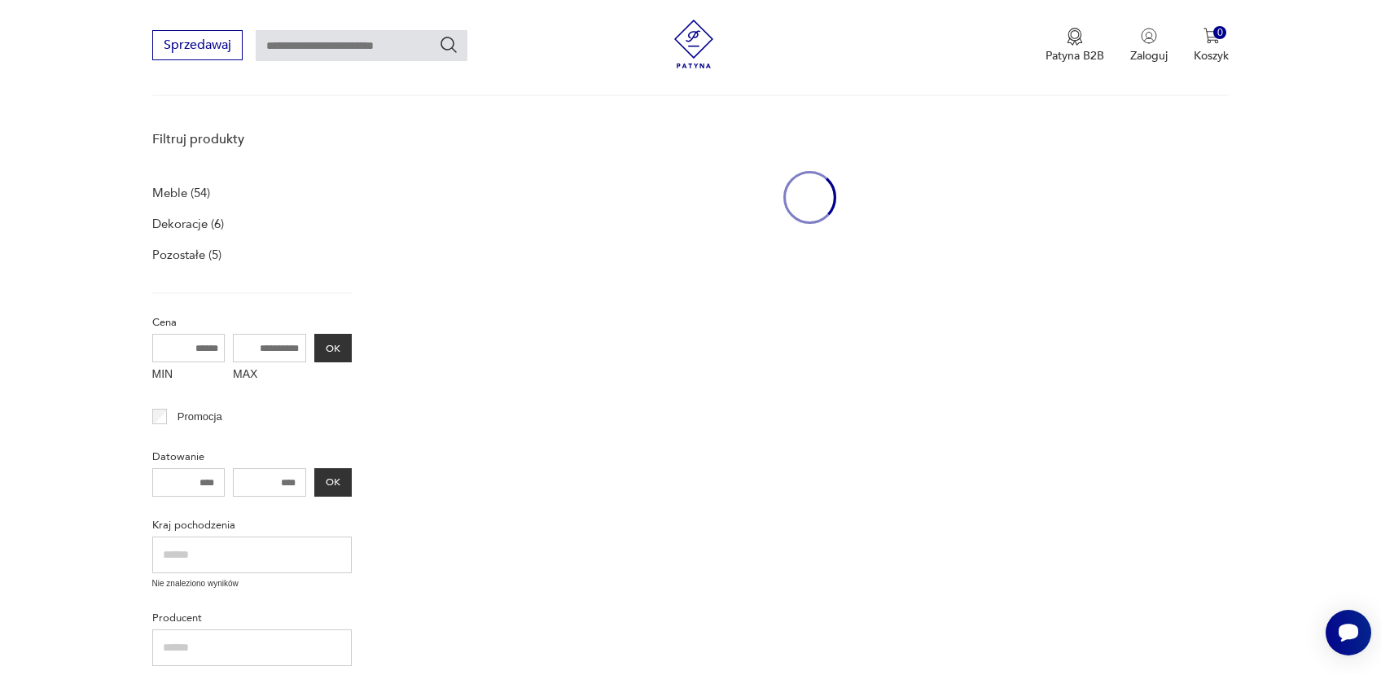
type input "******"
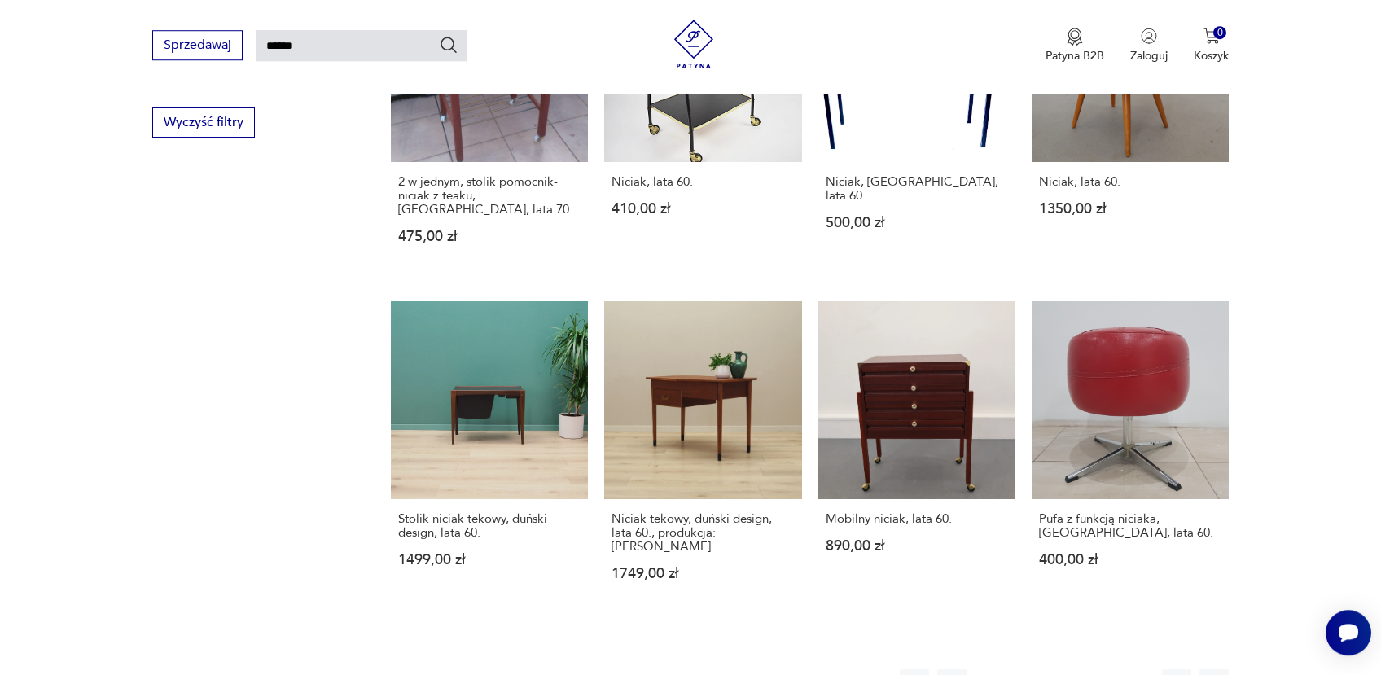
scroll to position [1375, 0]
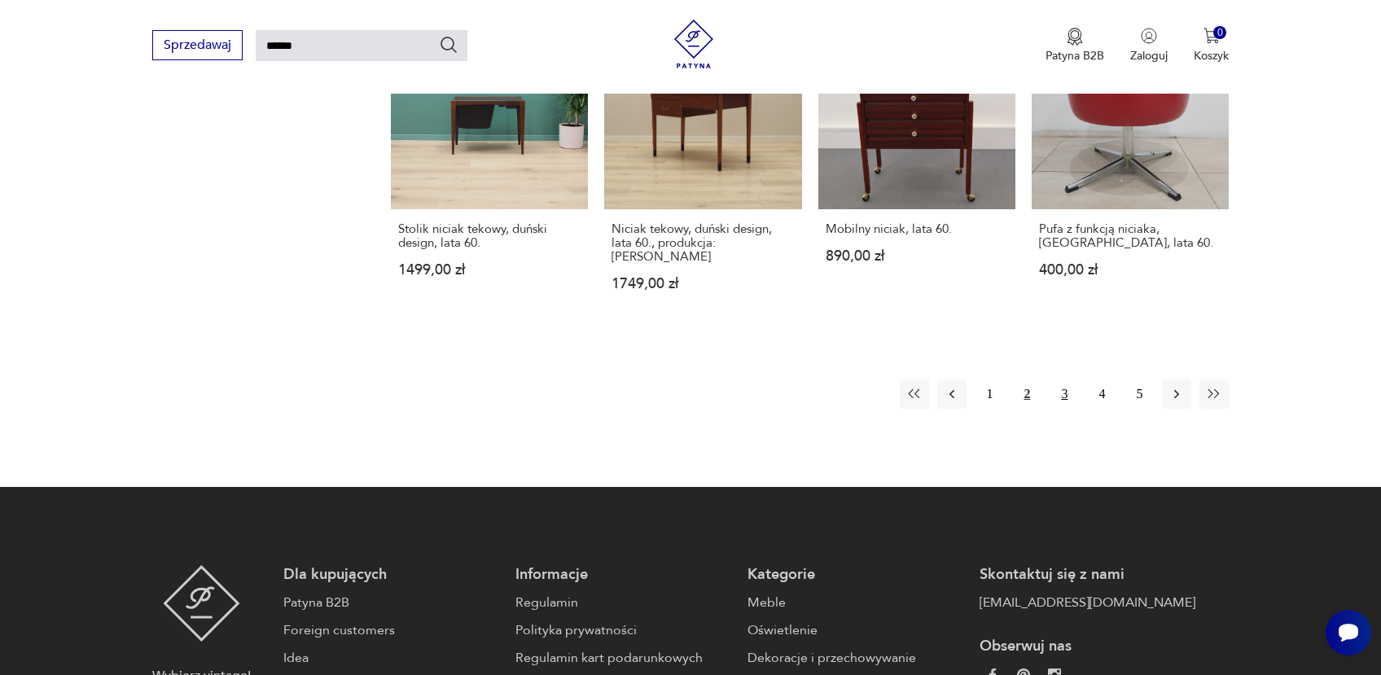
click at [1066, 379] on button "3" at bounding box center [1064, 393] width 29 height 29
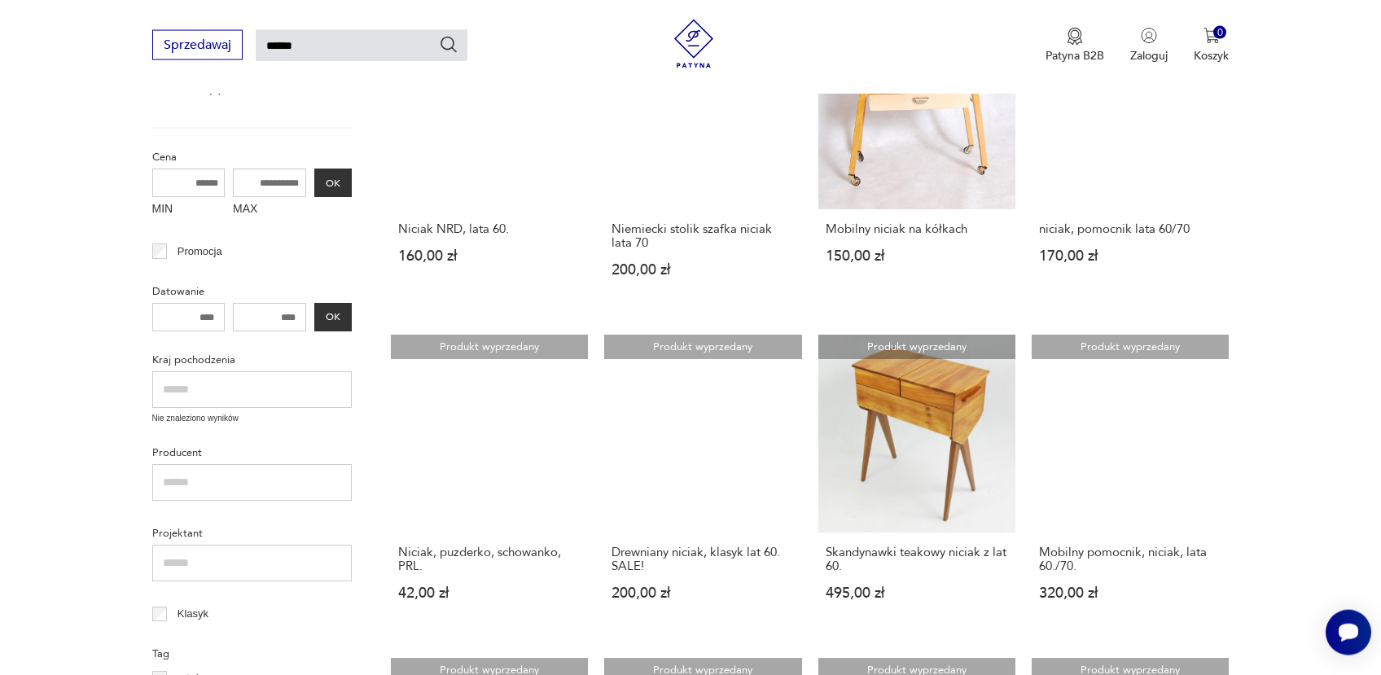
scroll to position [403, 0]
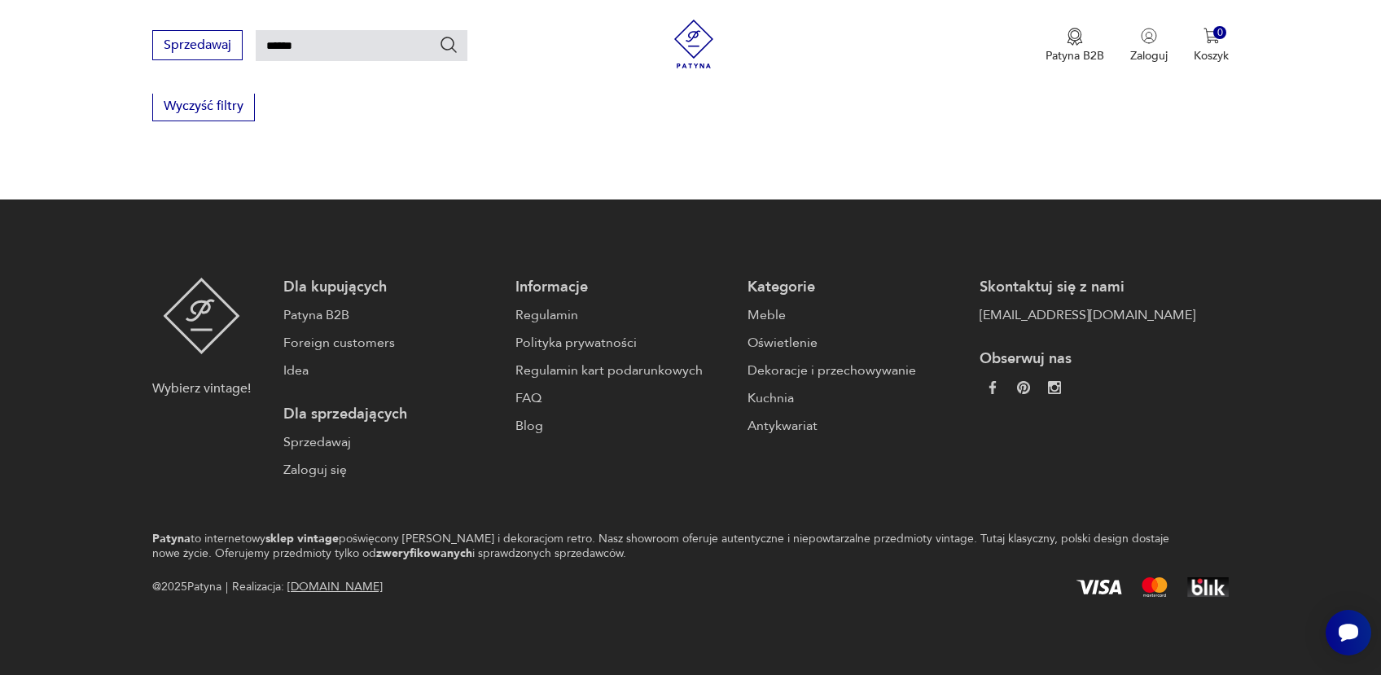
scroll to position [1101, 0]
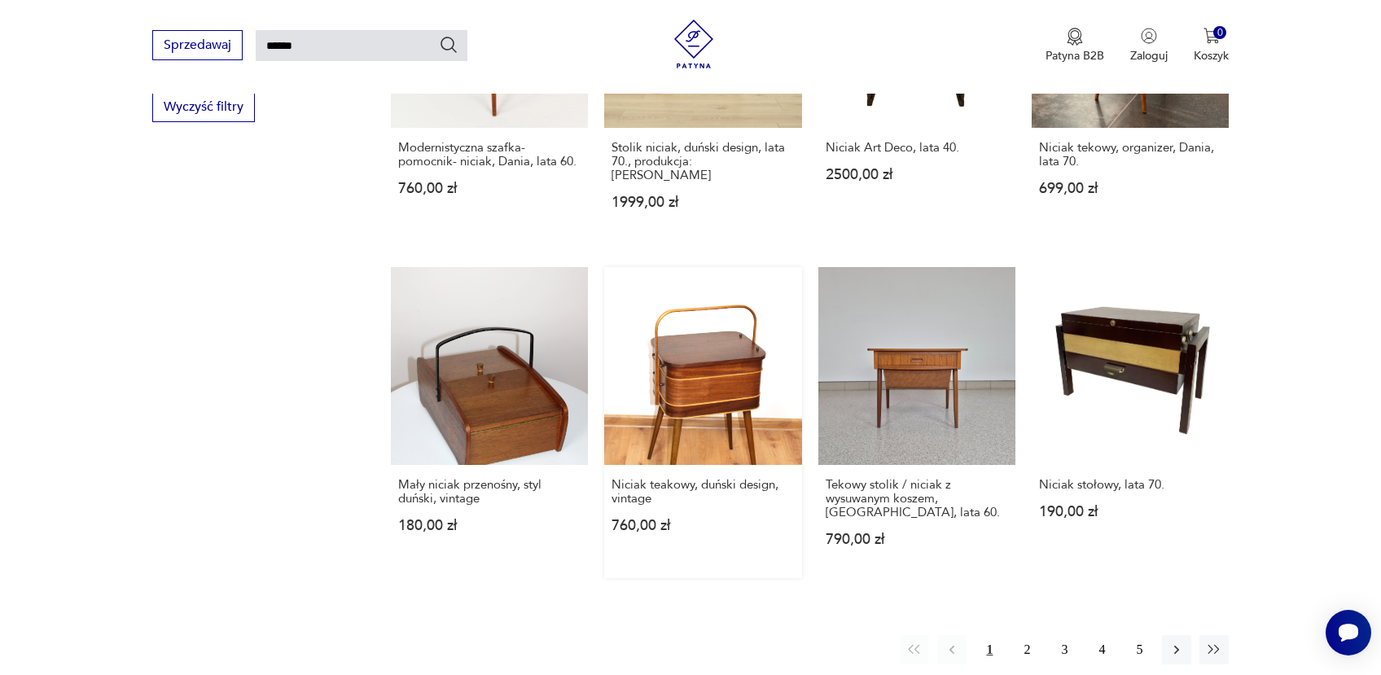
click at [714, 322] on link "Niciak teakowy, duński design, vintage 760,00 zł" at bounding box center [702, 422] width 197 height 310
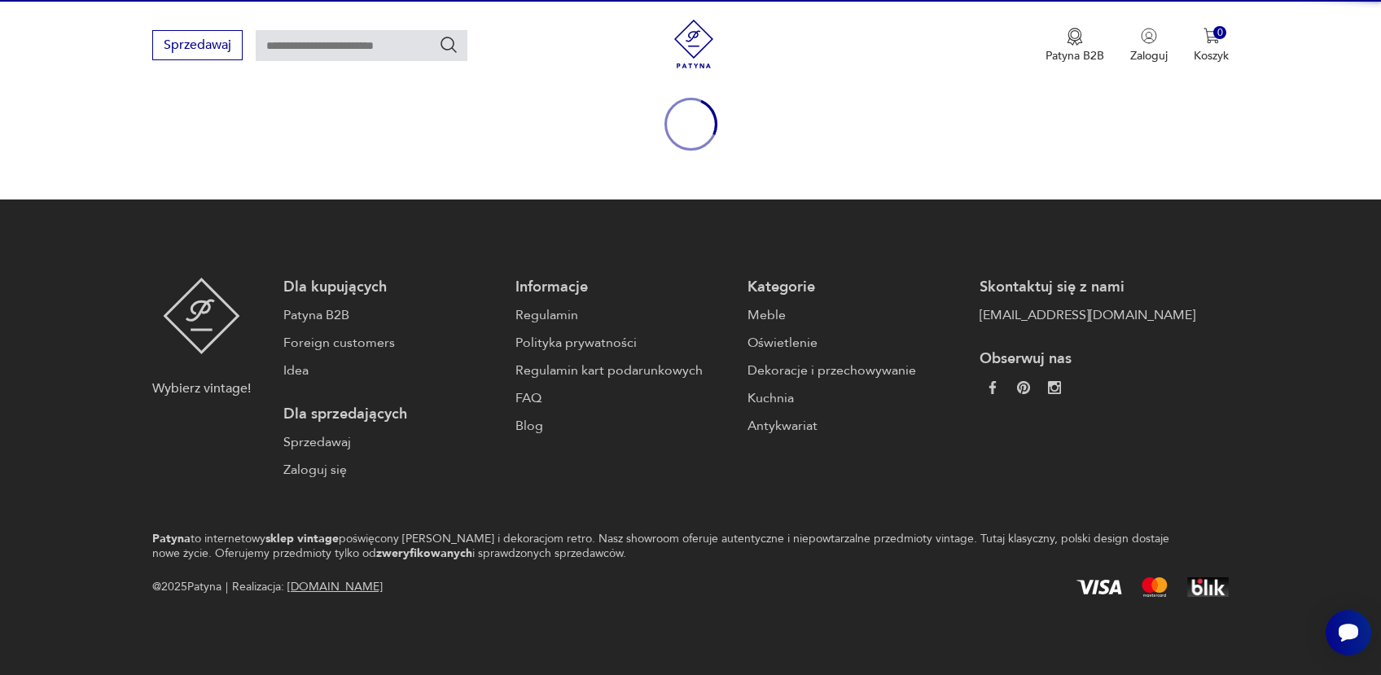
scroll to position [181, 0]
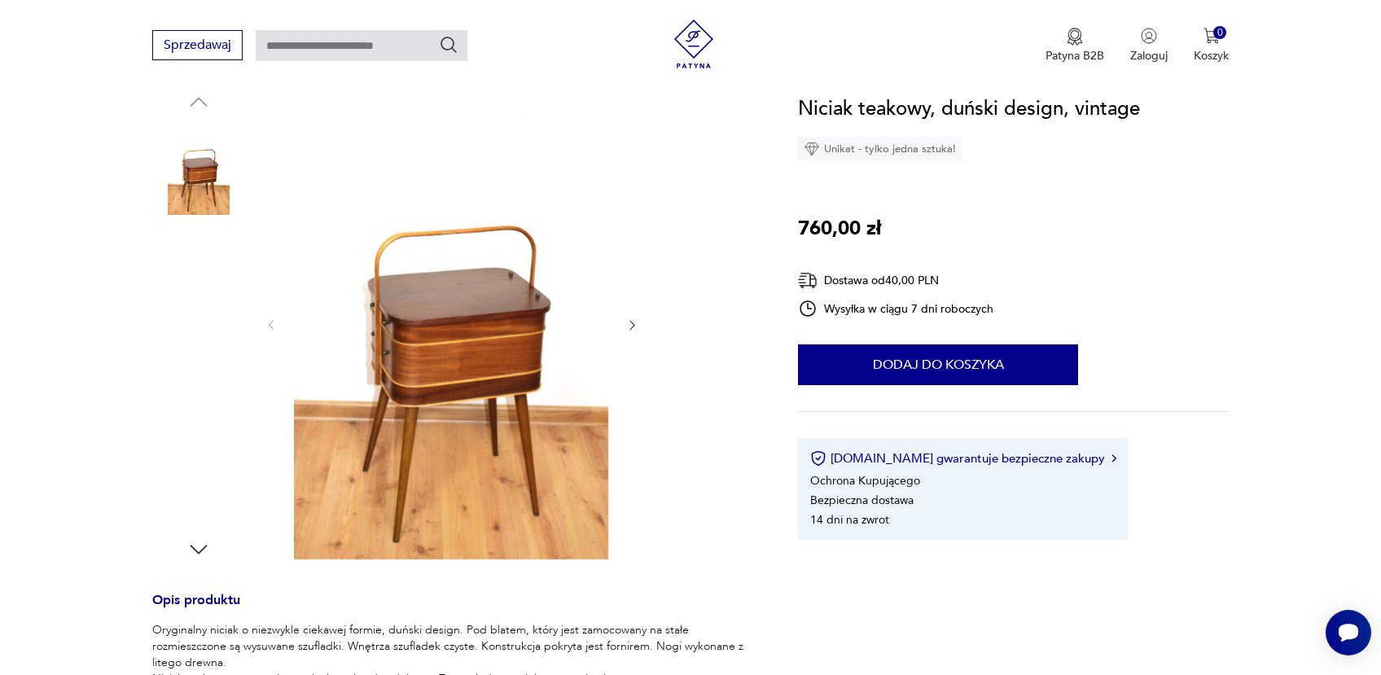
click at [181, 473] on img at bounding box center [198, 479] width 93 height 93
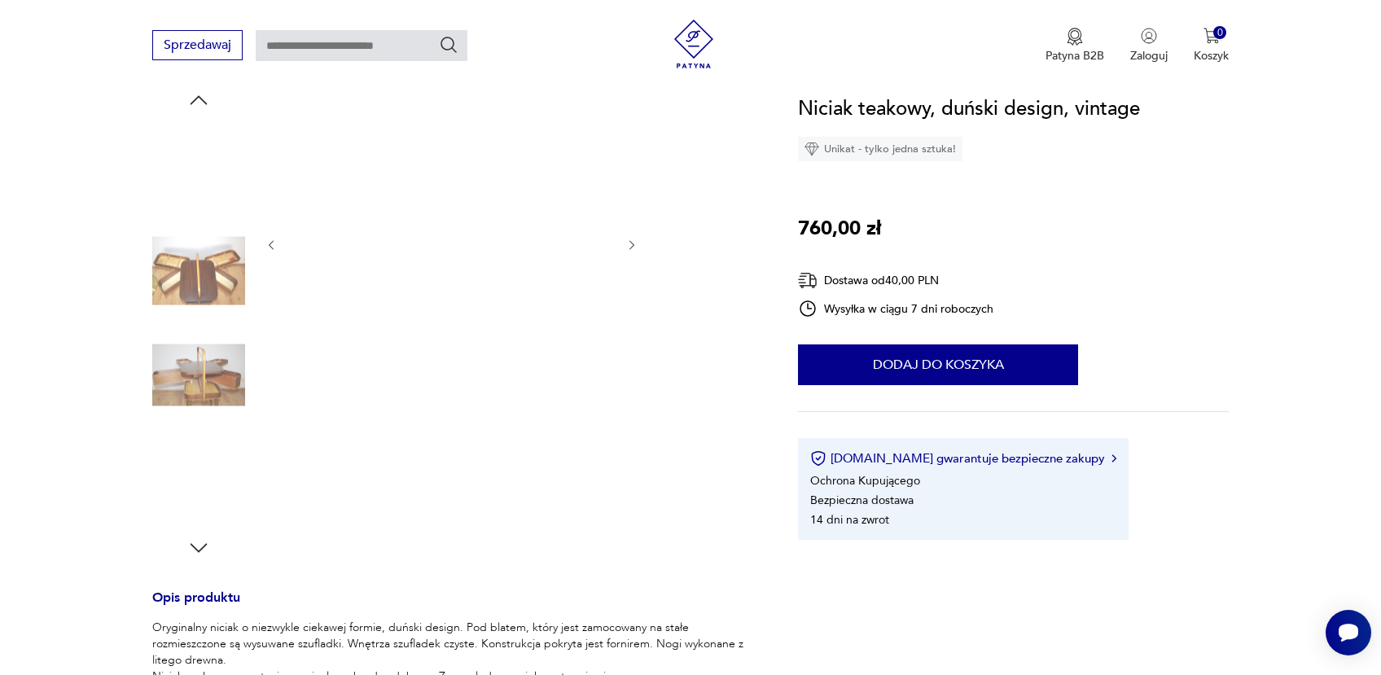
click at [418, 283] on img at bounding box center [451, 243] width 314 height 311
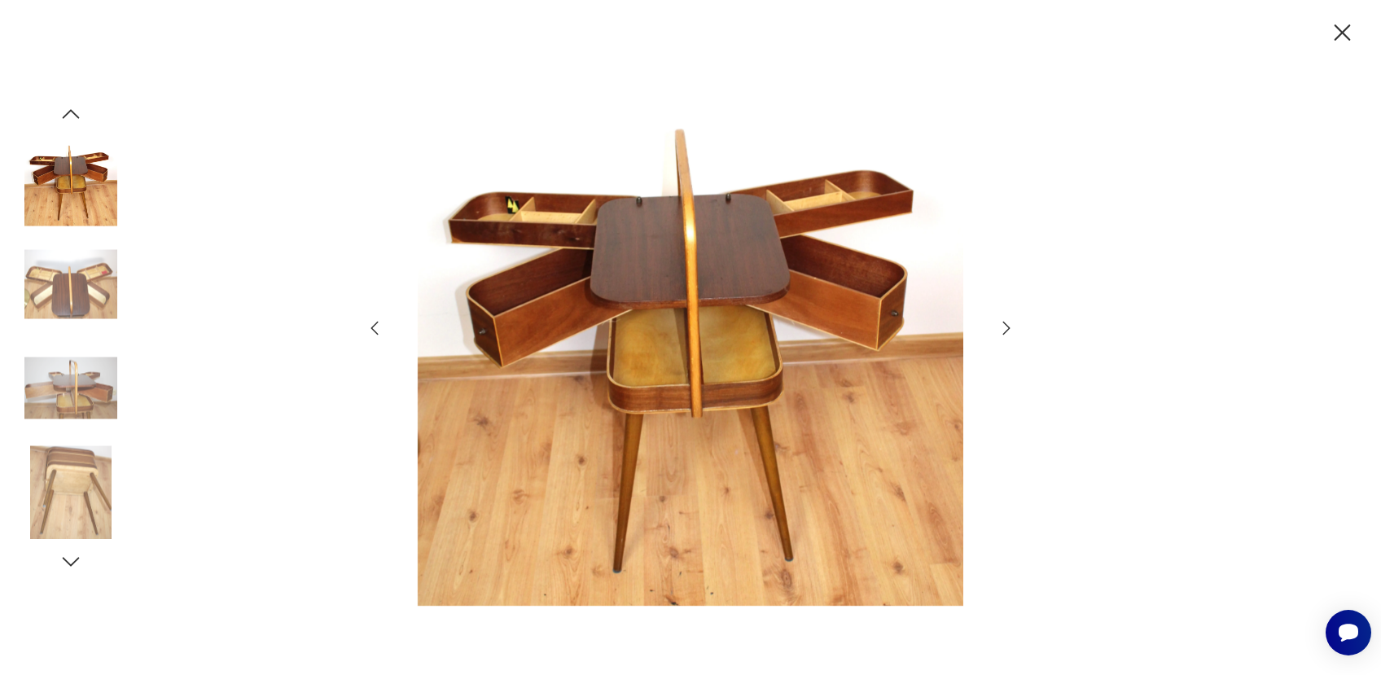
click at [1008, 331] on icon "button" at bounding box center [1007, 328] width 20 height 20
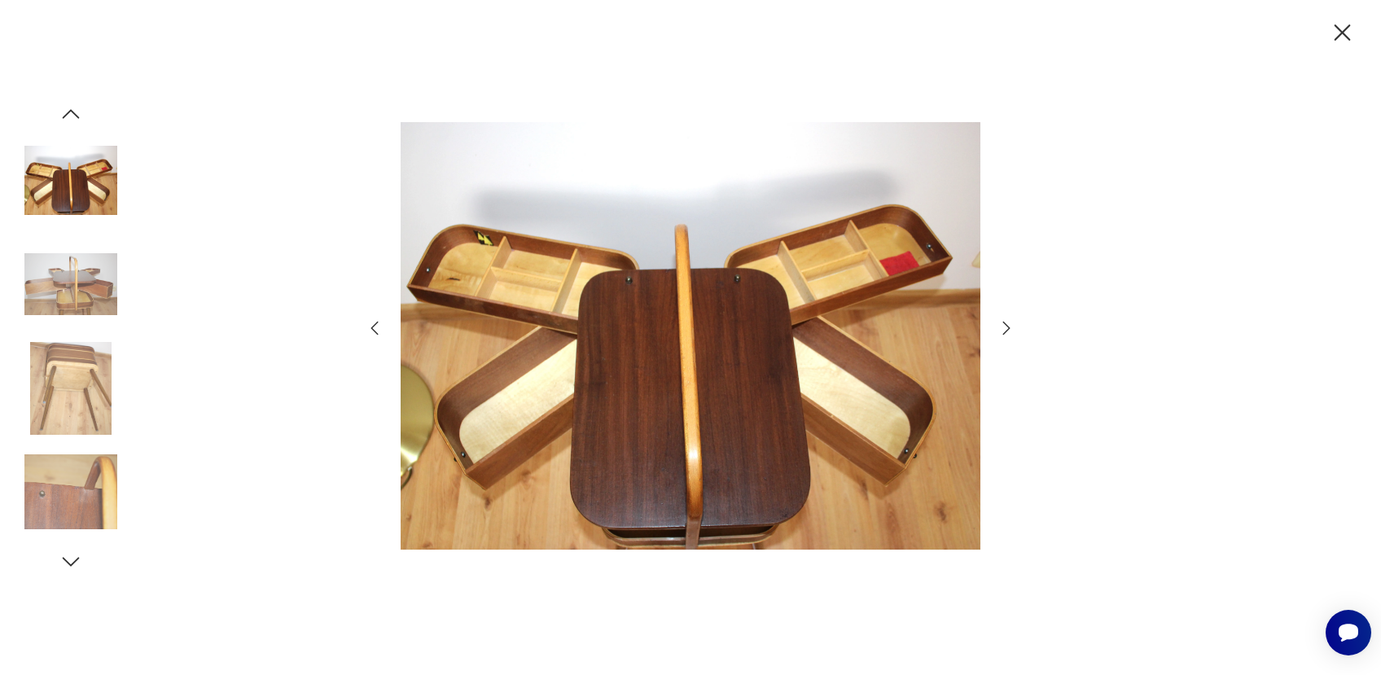
click at [1008, 331] on icon "button" at bounding box center [1007, 328] width 20 height 20
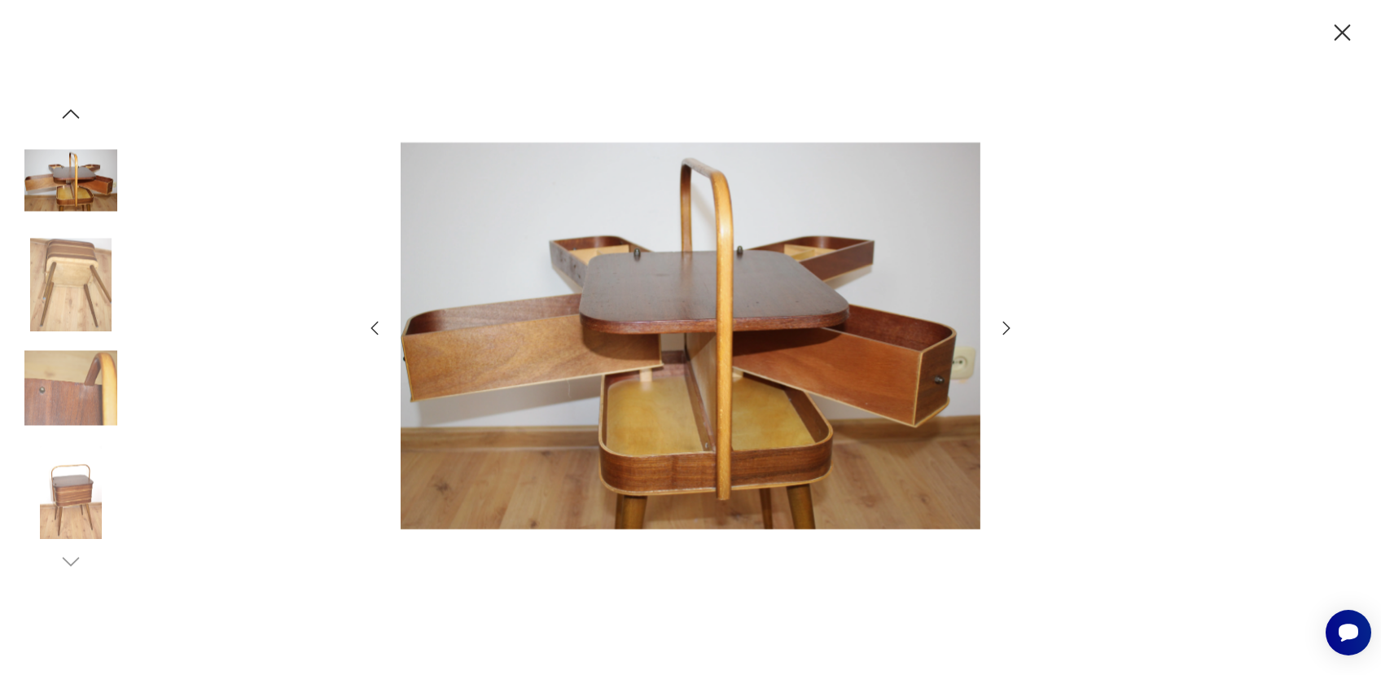
click at [1008, 331] on icon "button" at bounding box center [1007, 328] width 20 height 20
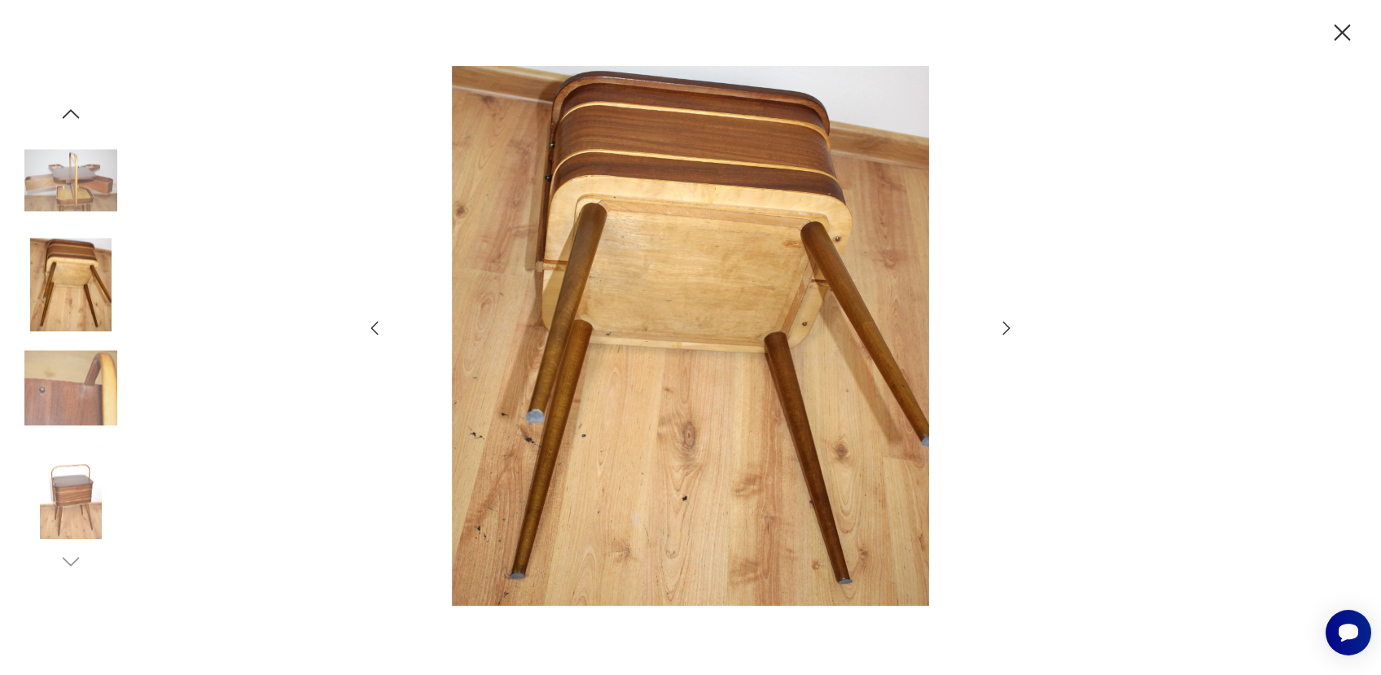
click at [1003, 326] on icon "button" at bounding box center [1007, 328] width 20 height 20
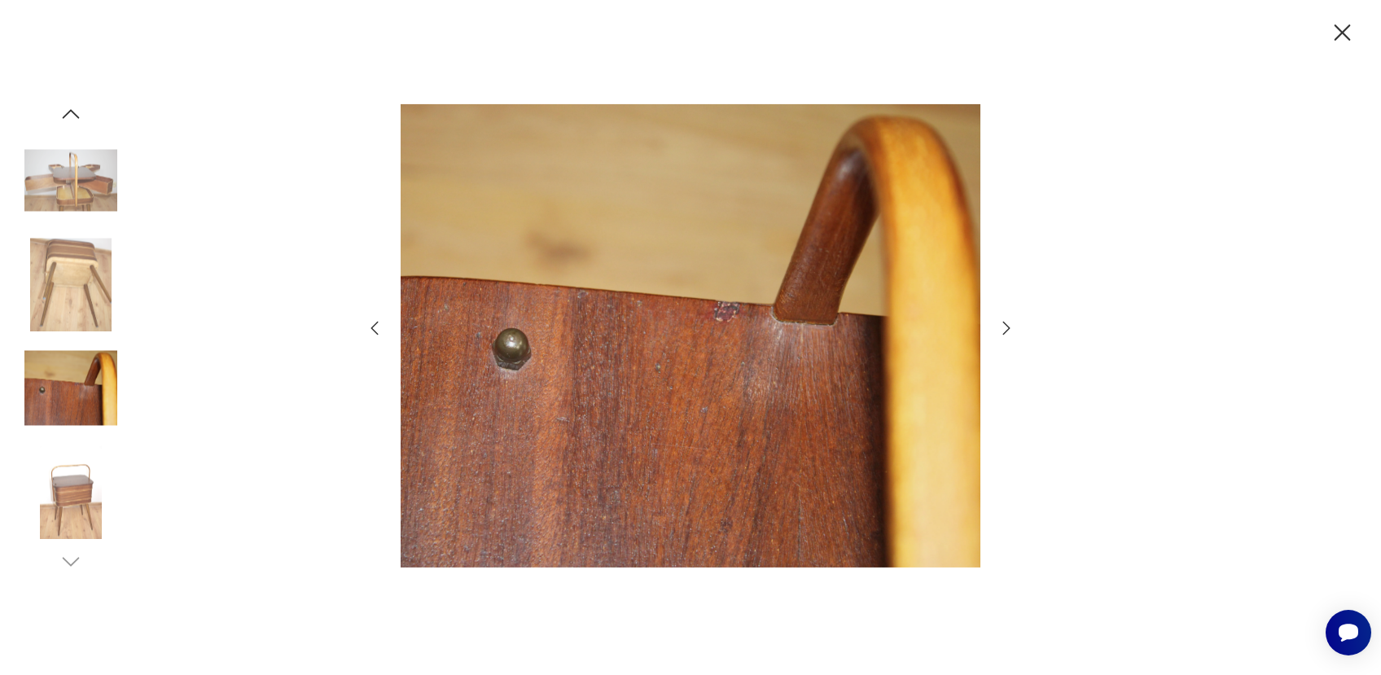
click at [1003, 326] on icon "button" at bounding box center [1007, 328] width 20 height 20
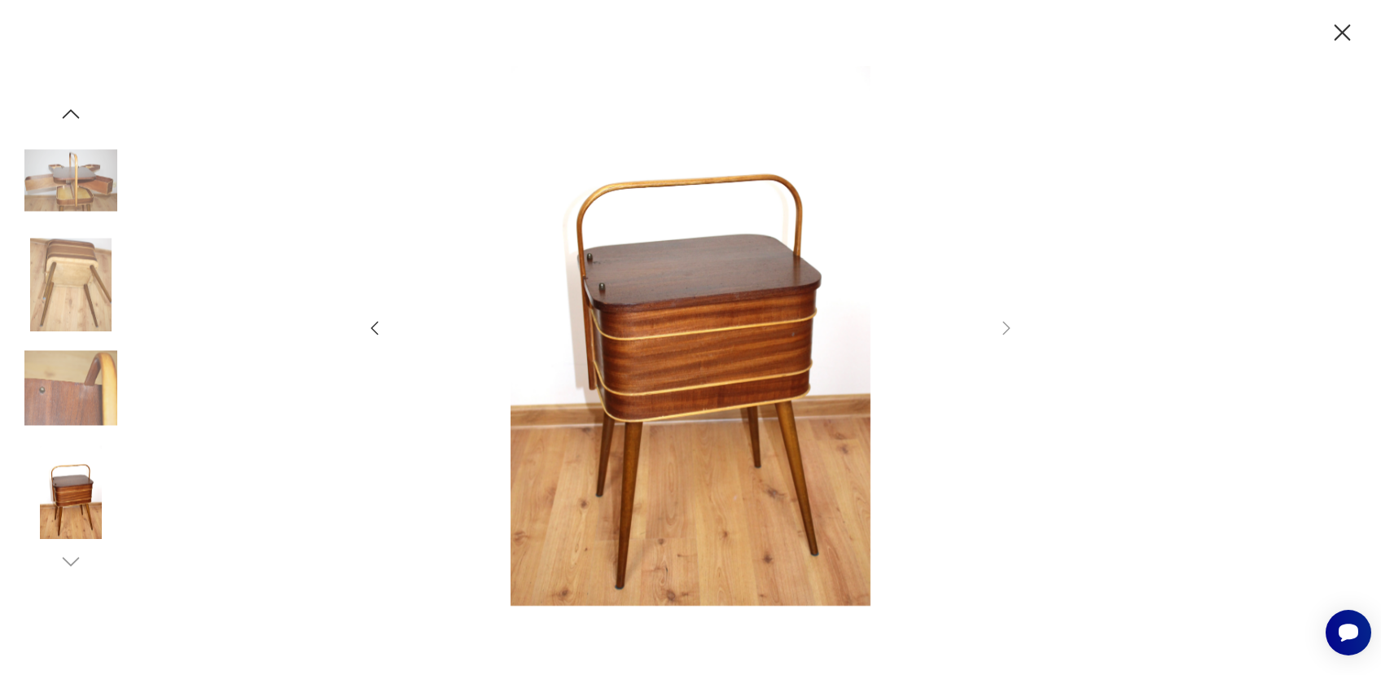
click at [1341, 21] on icon "button" at bounding box center [1342, 33] width 28 height 28
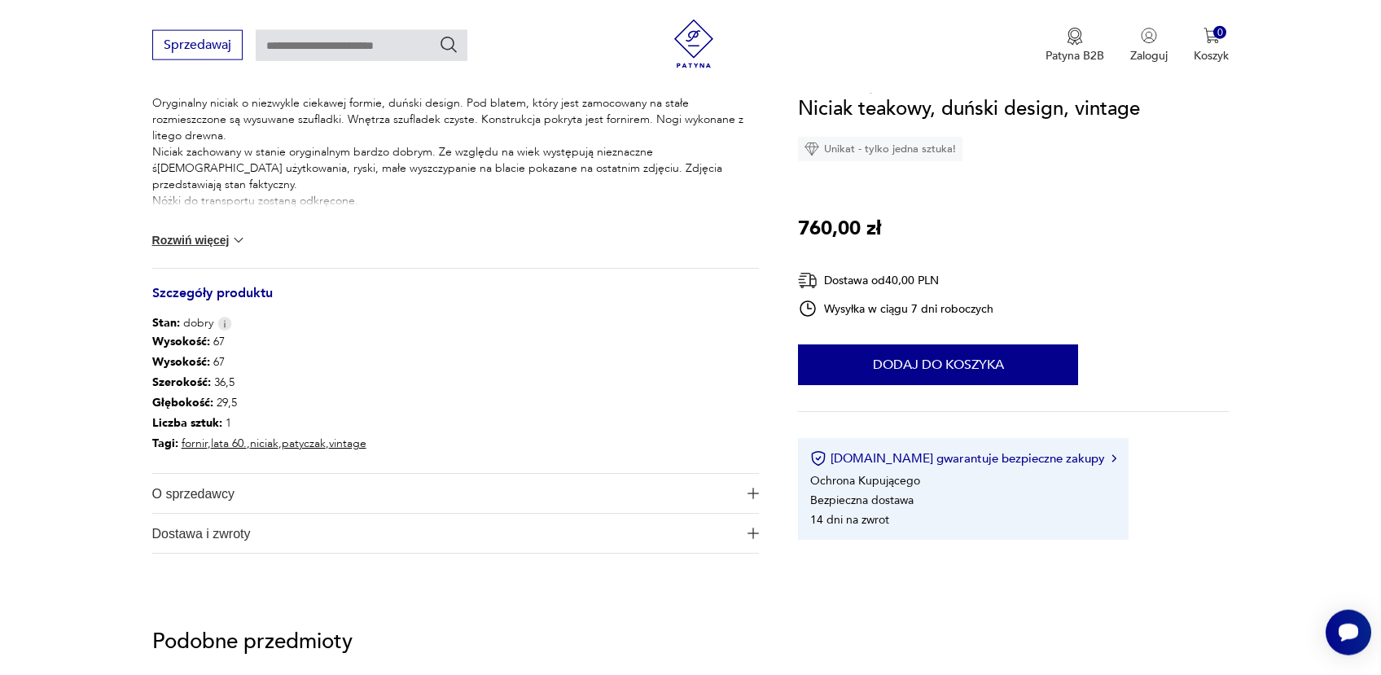
scroll to position [785, 0]
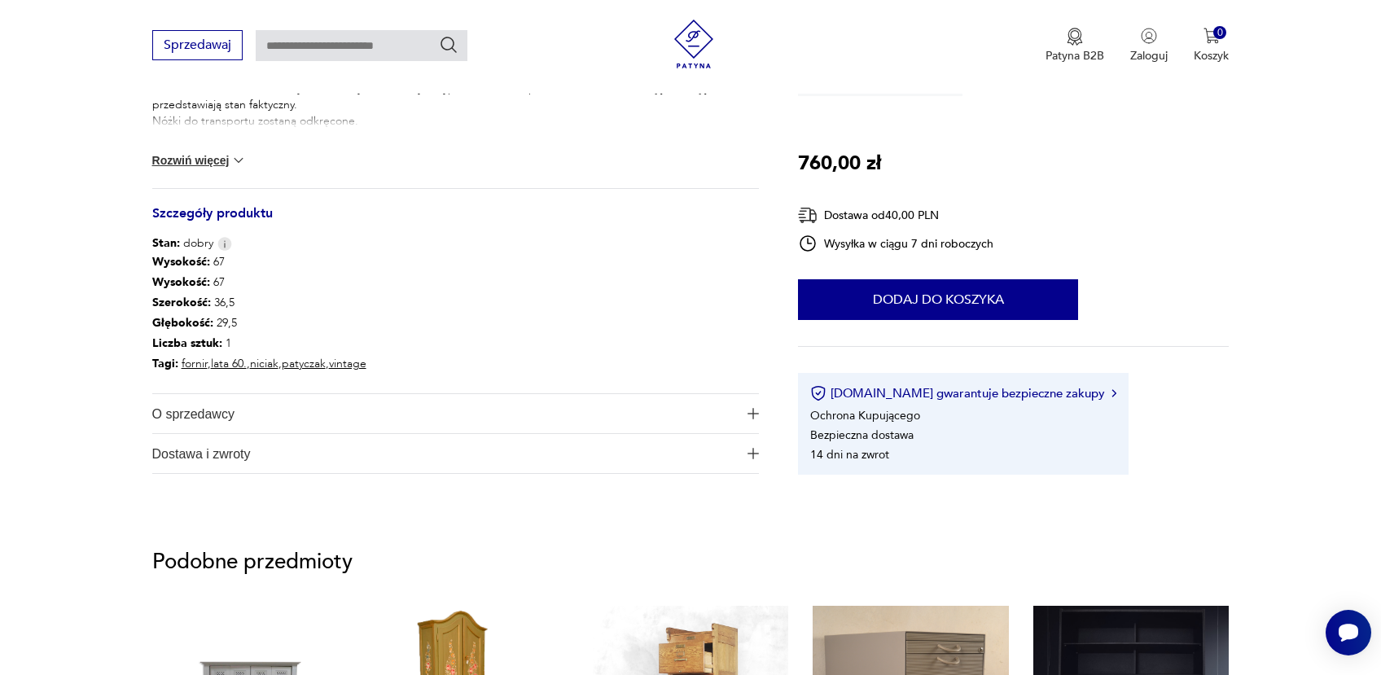
click at [679, 457] on span "Dostawa i zwroty" at bounding box center [444, 453] width 585 height 39
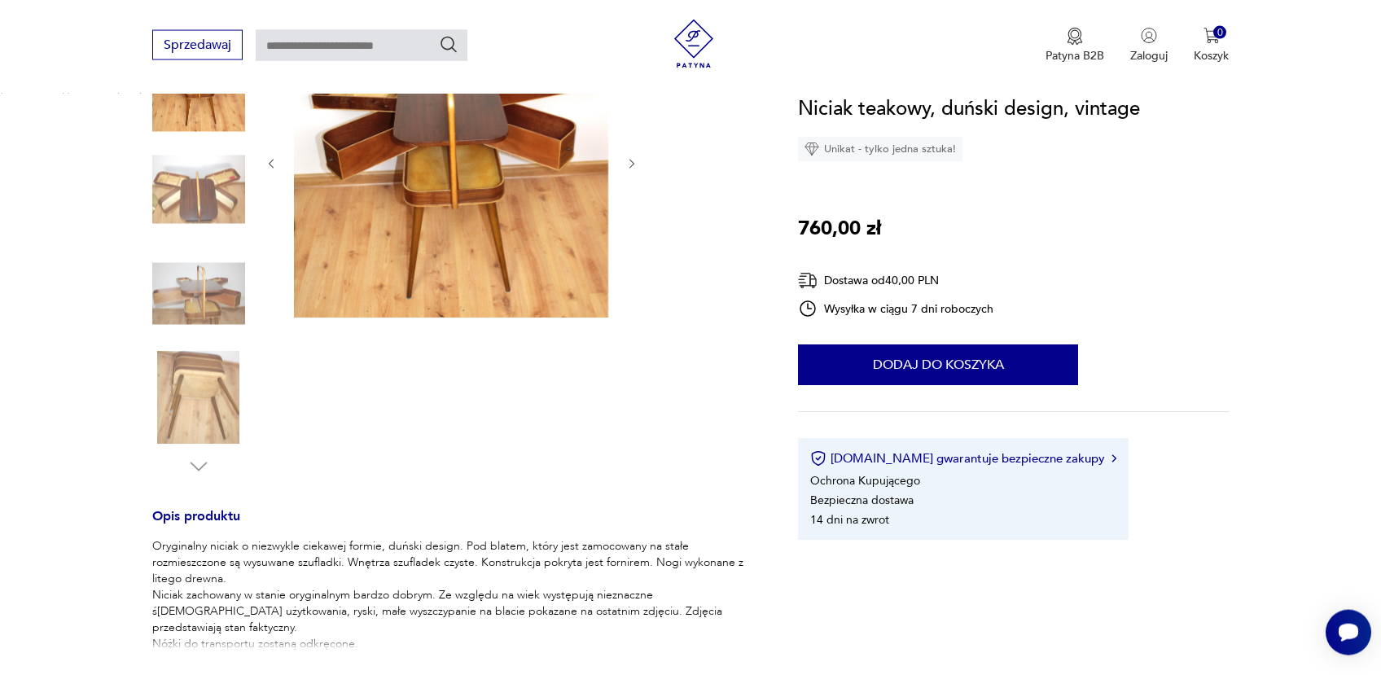
scroll to position [181, 0]
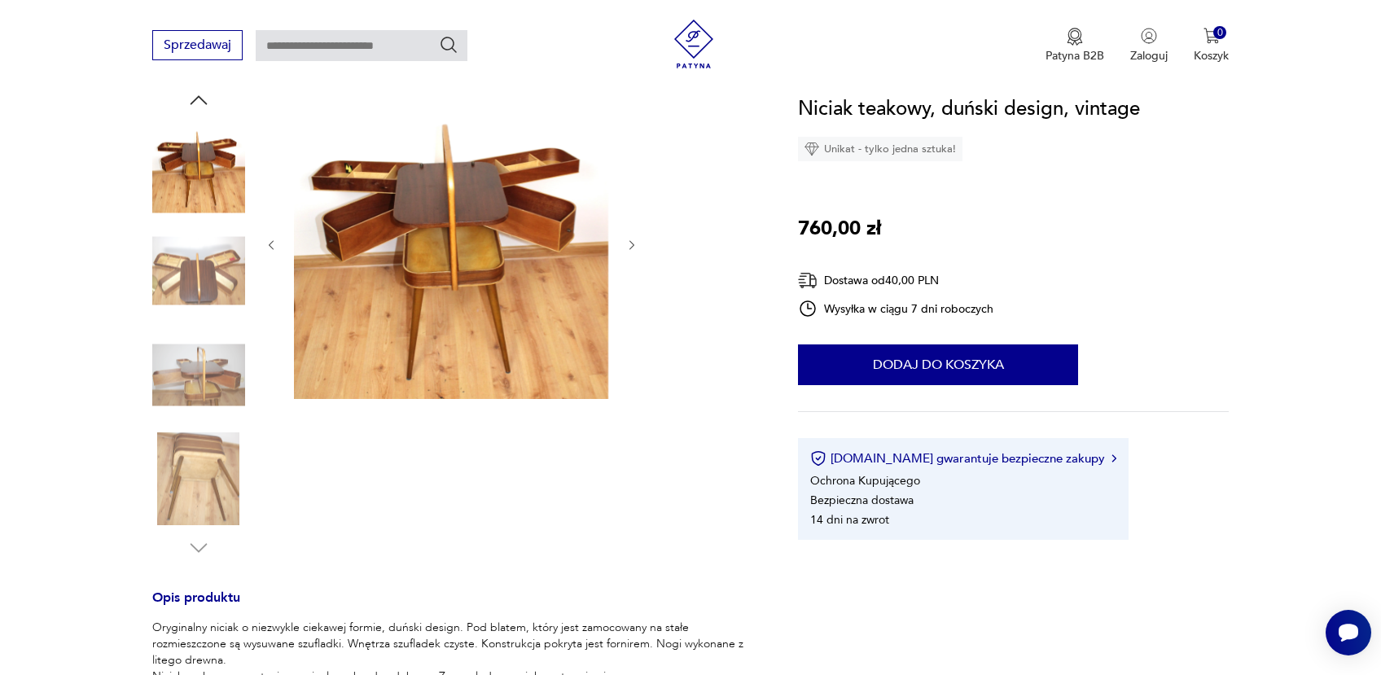
click at [199, 385] on img at bounding box center [198, 374] width 93 height 93
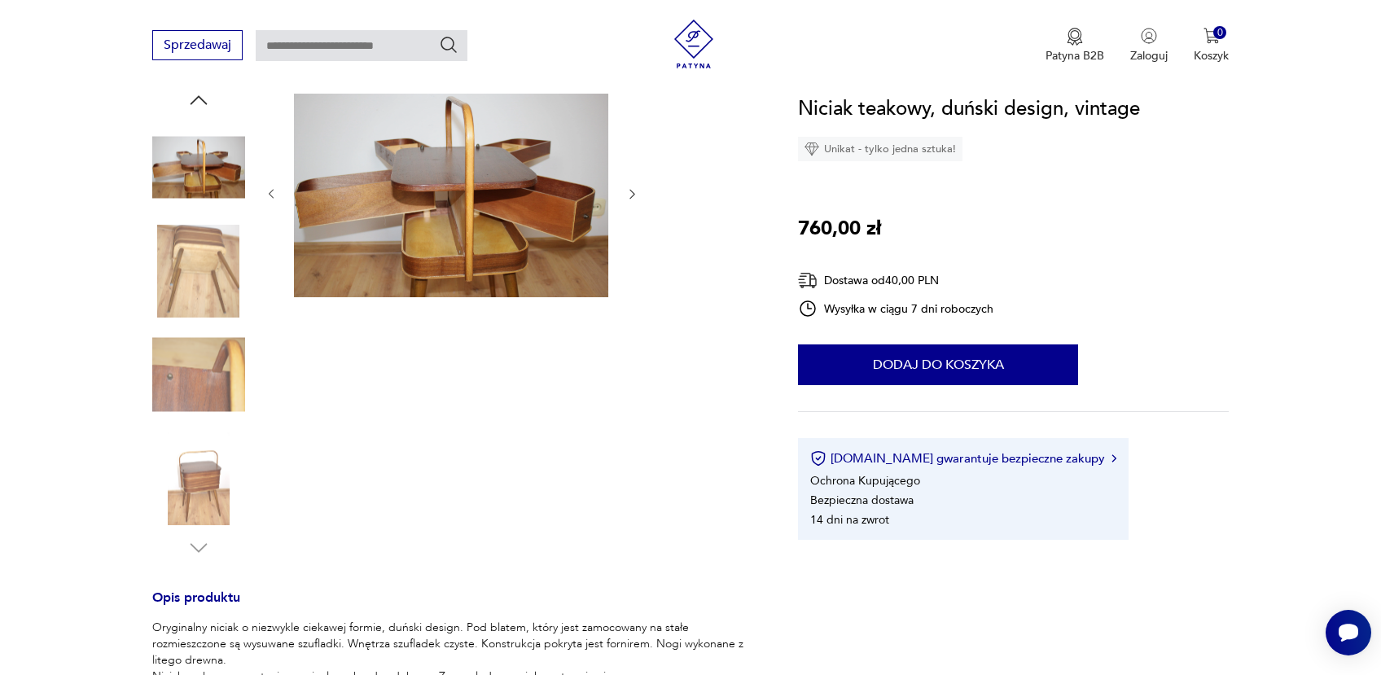
click at [193, 160] on img at bounding box center [198, 167] width 93 height 93
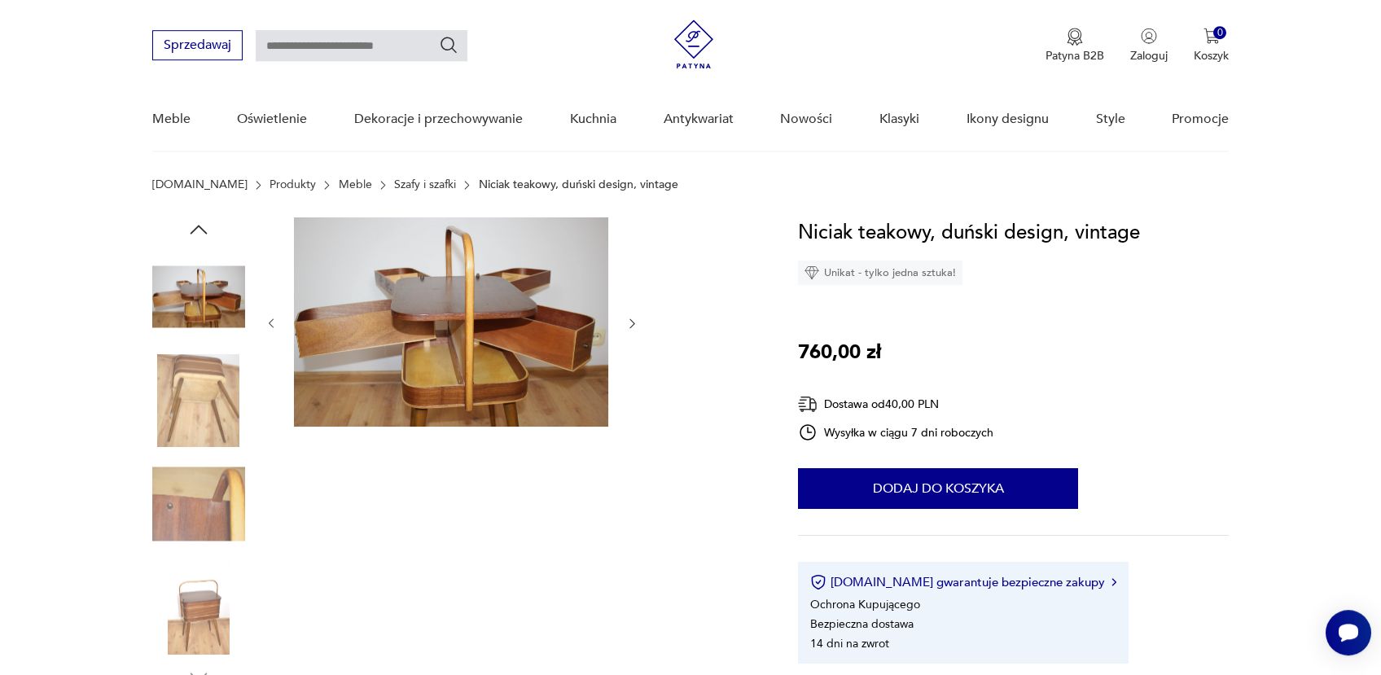
scroll to position [0, 0]
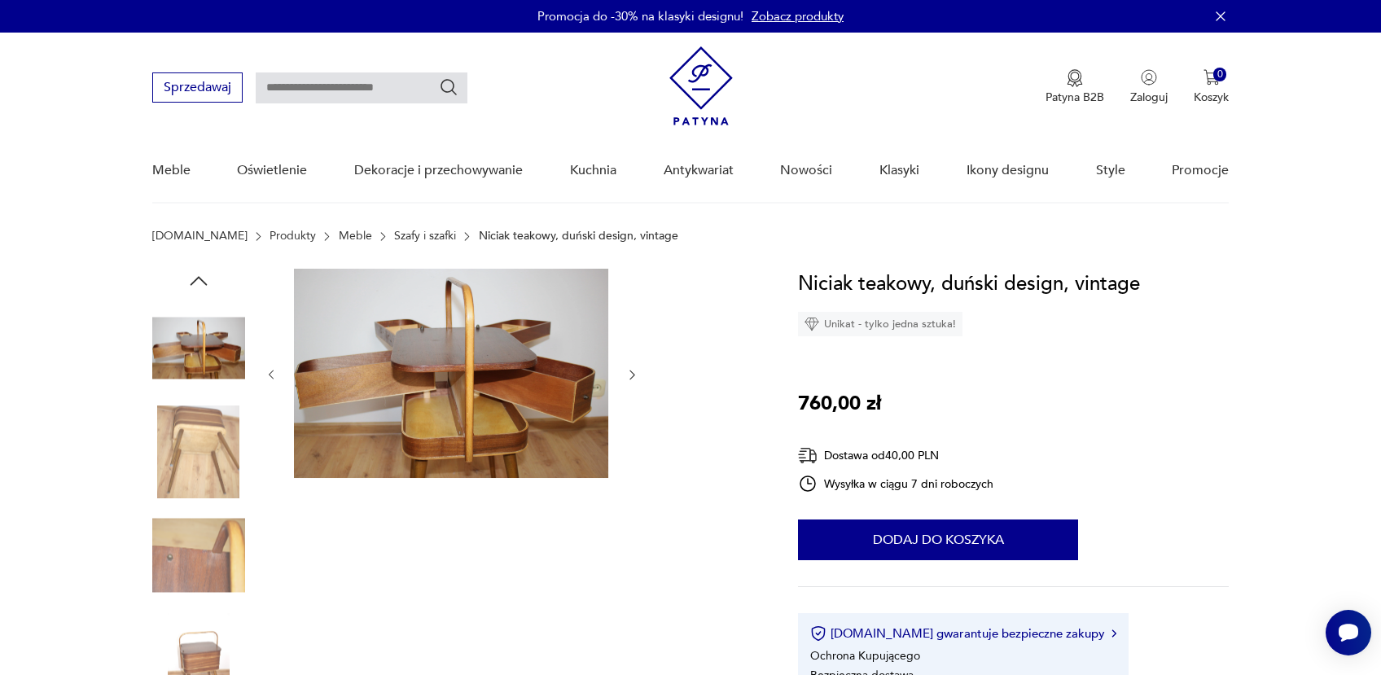
click at [201, 282] on icon "button" at bounding box center [198, 281] width 24 height 24
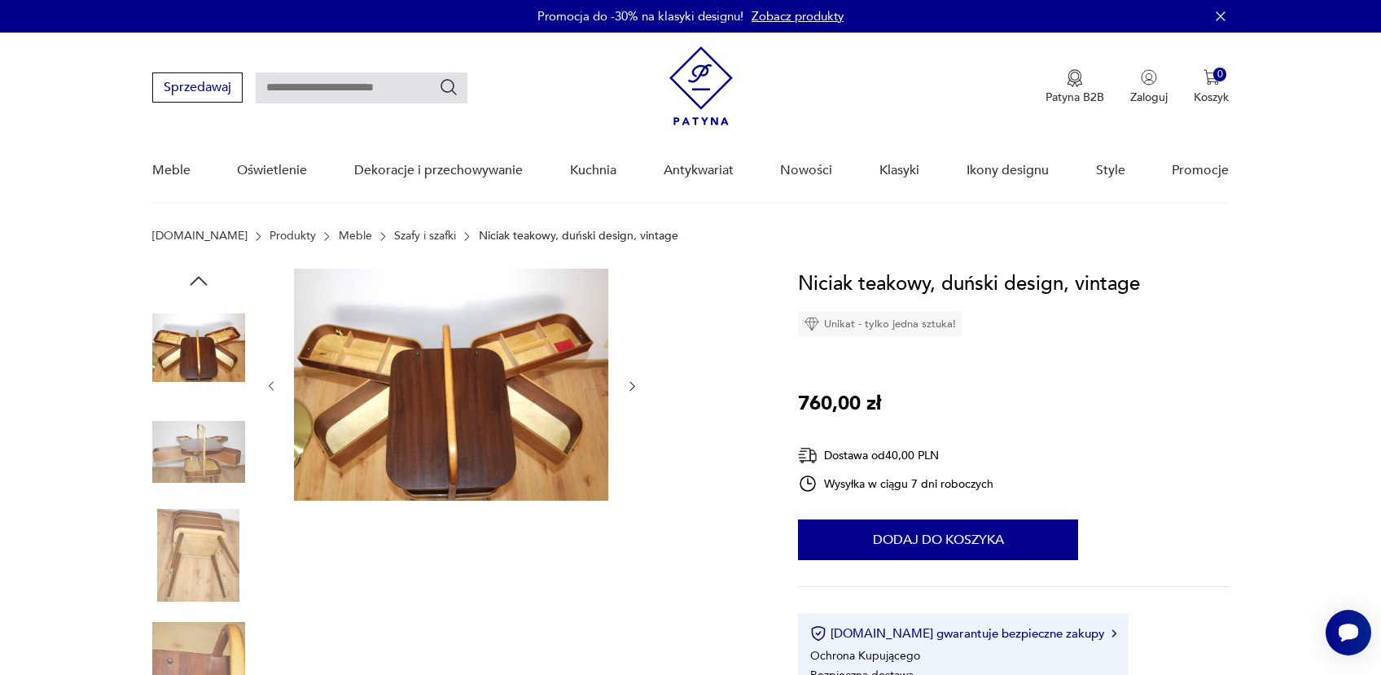
click at [207, 348] on img at bounding box center [198, 347] width 93 height 93
click at [197, 281] on icon "button" at bounding box center [198, 281] width 24 height 24
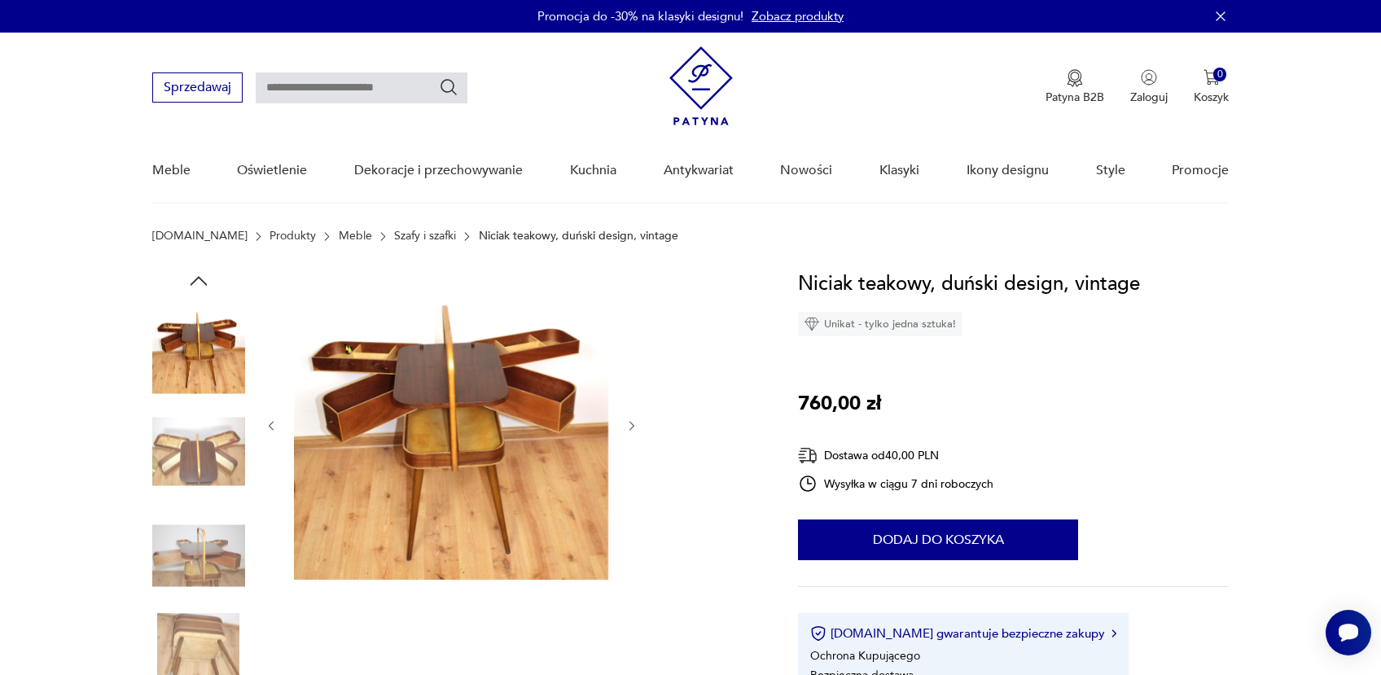
click at [199, 275] on icon "button" at bounding box center [198, 281] width 24 height 24
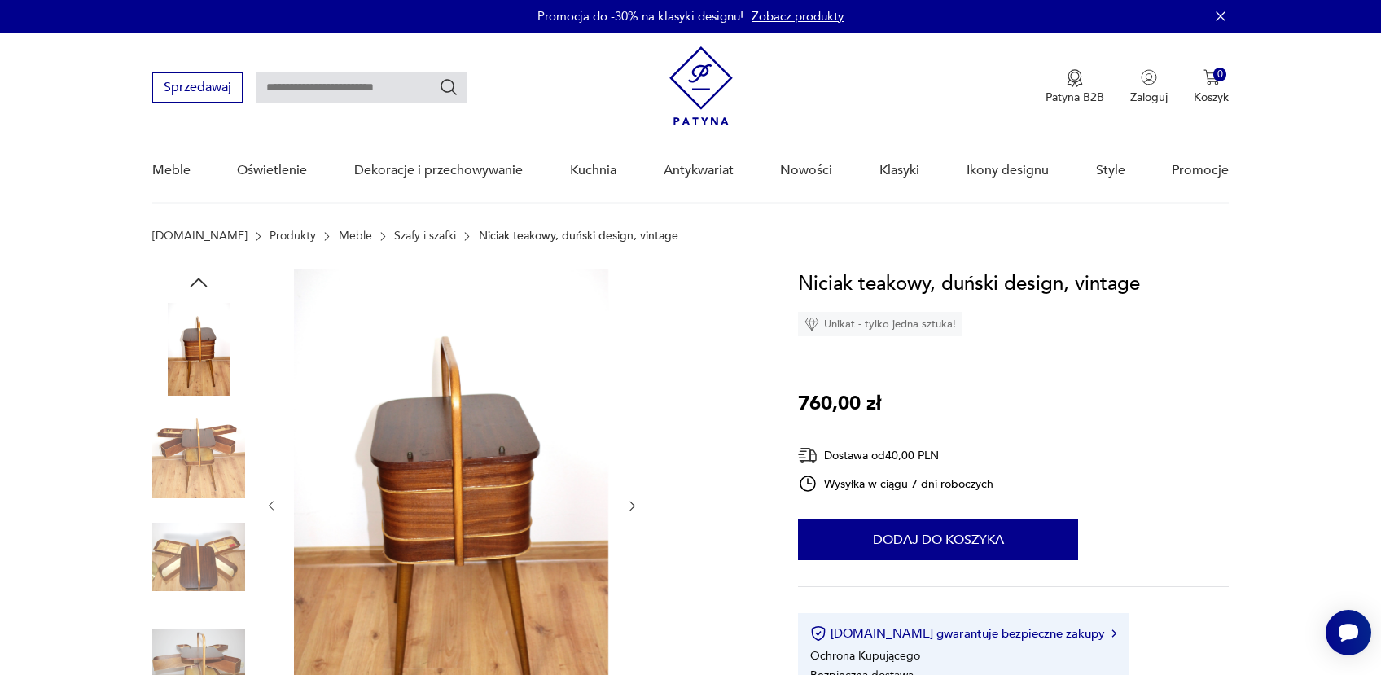
click at [211, 335] on img at bounding box center [198, 349] width 93 height 93
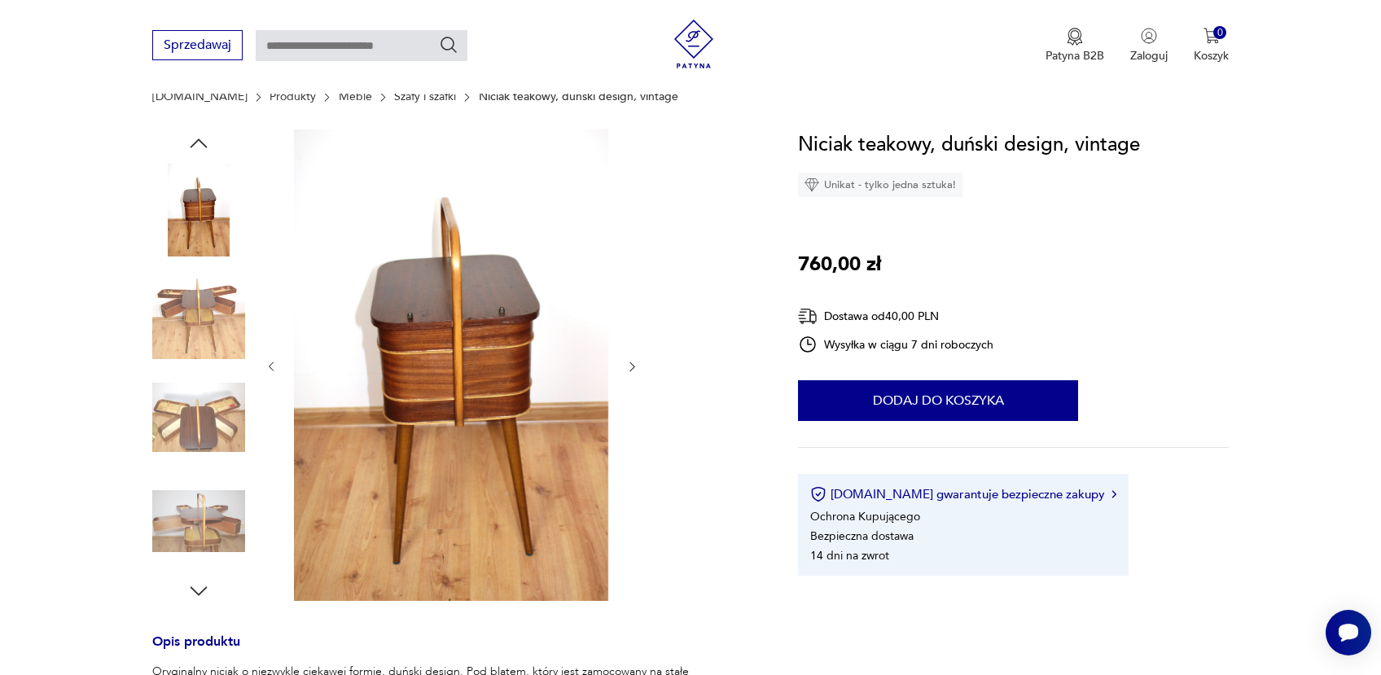
scroll to position [173, 0]
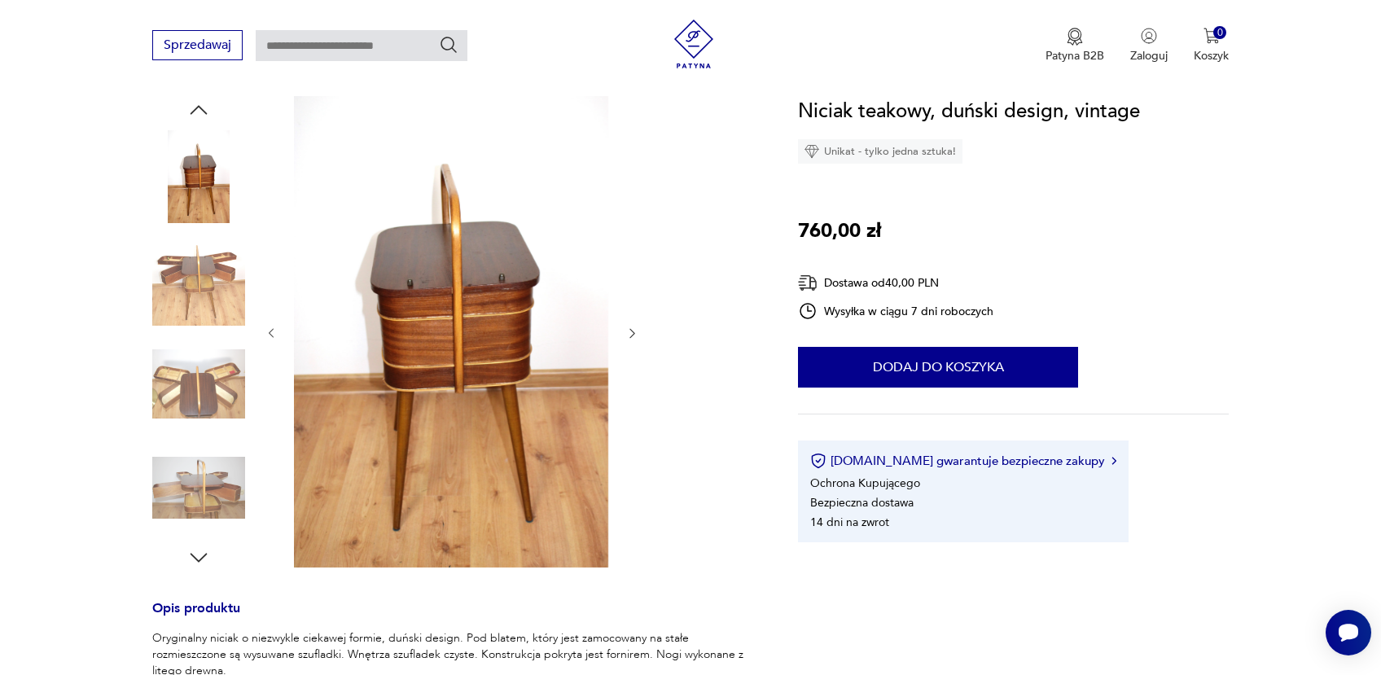
click at [632, 335] on icon "button" at bounding box center [632, 333] width 14 height 14
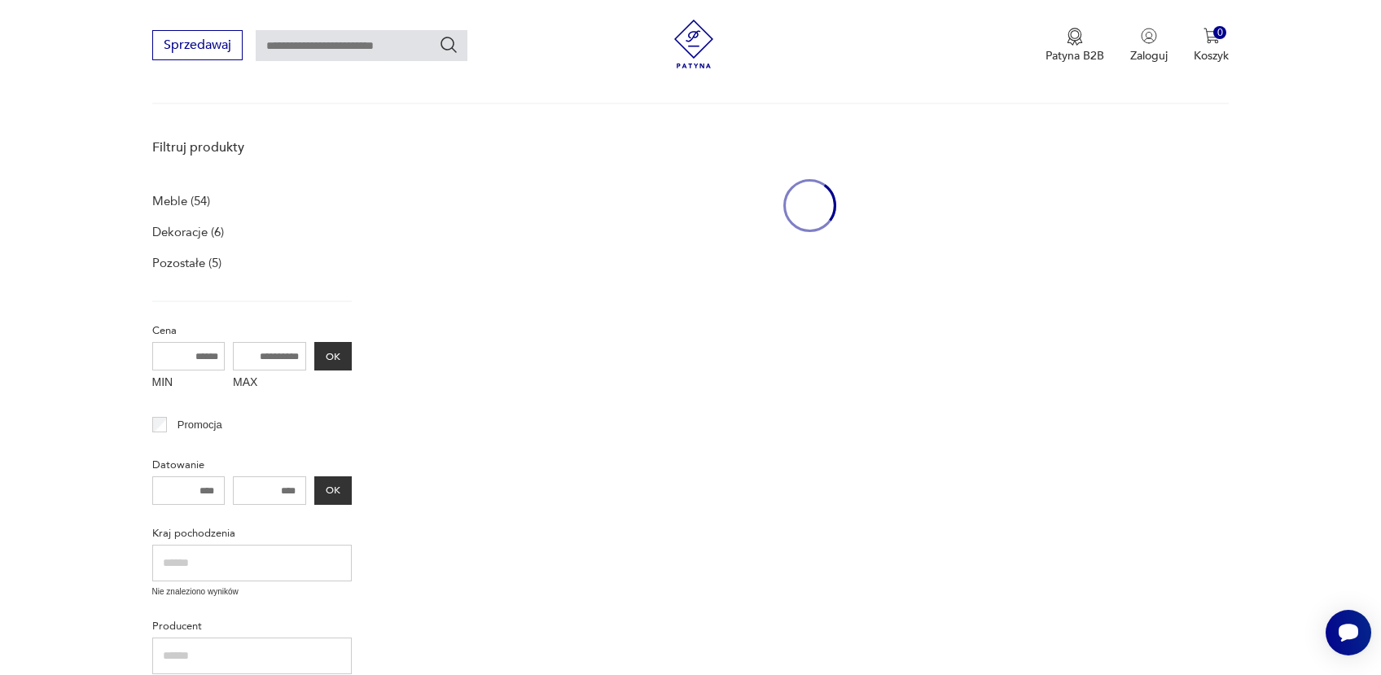
type input "******"
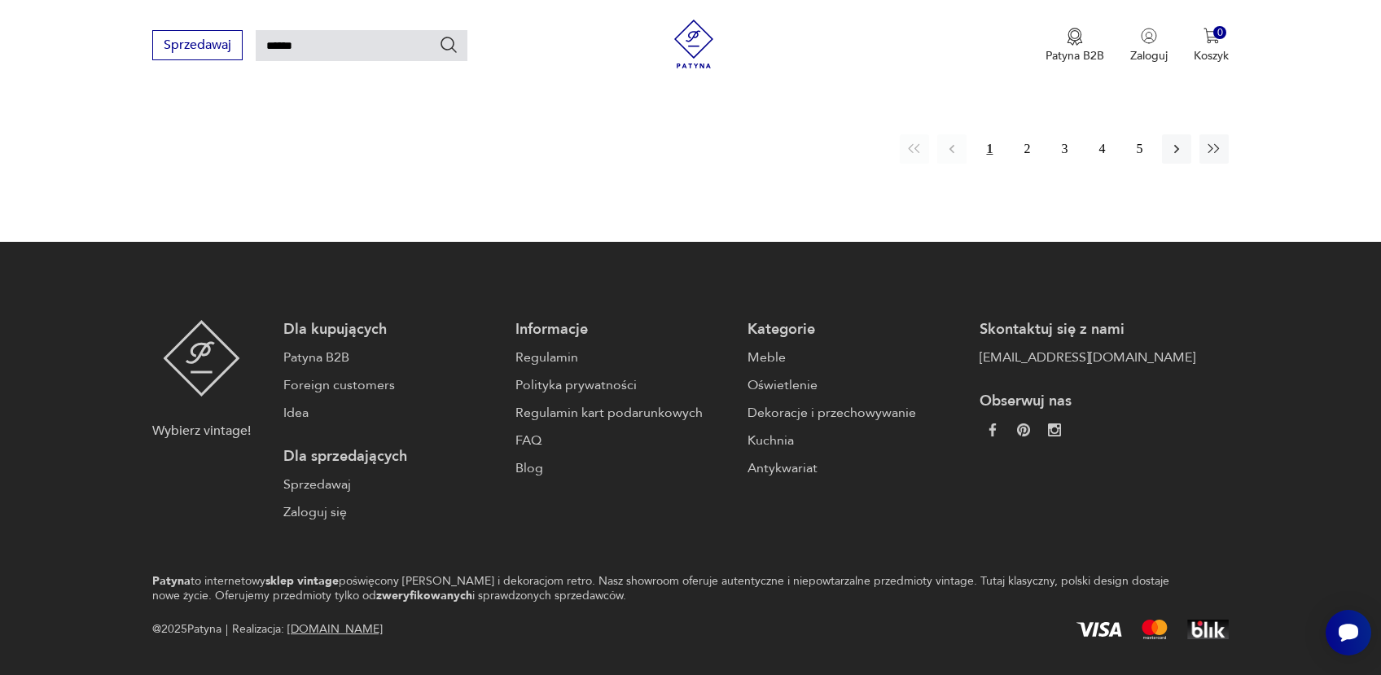
scroll to position [1256, 0]
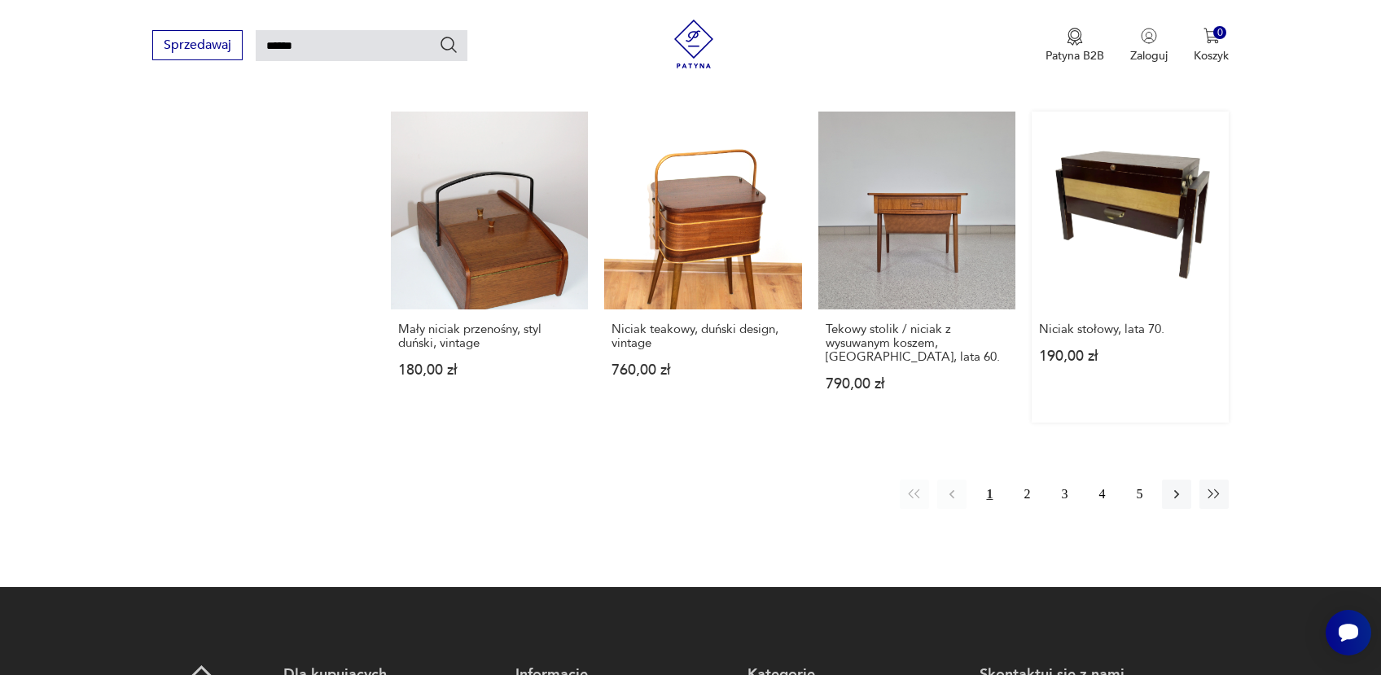
click at [1115, 159] on link "Niciak stołowy, lata 70. 190,00 zł" at bounding box center [1130, 267] width 197 height 310
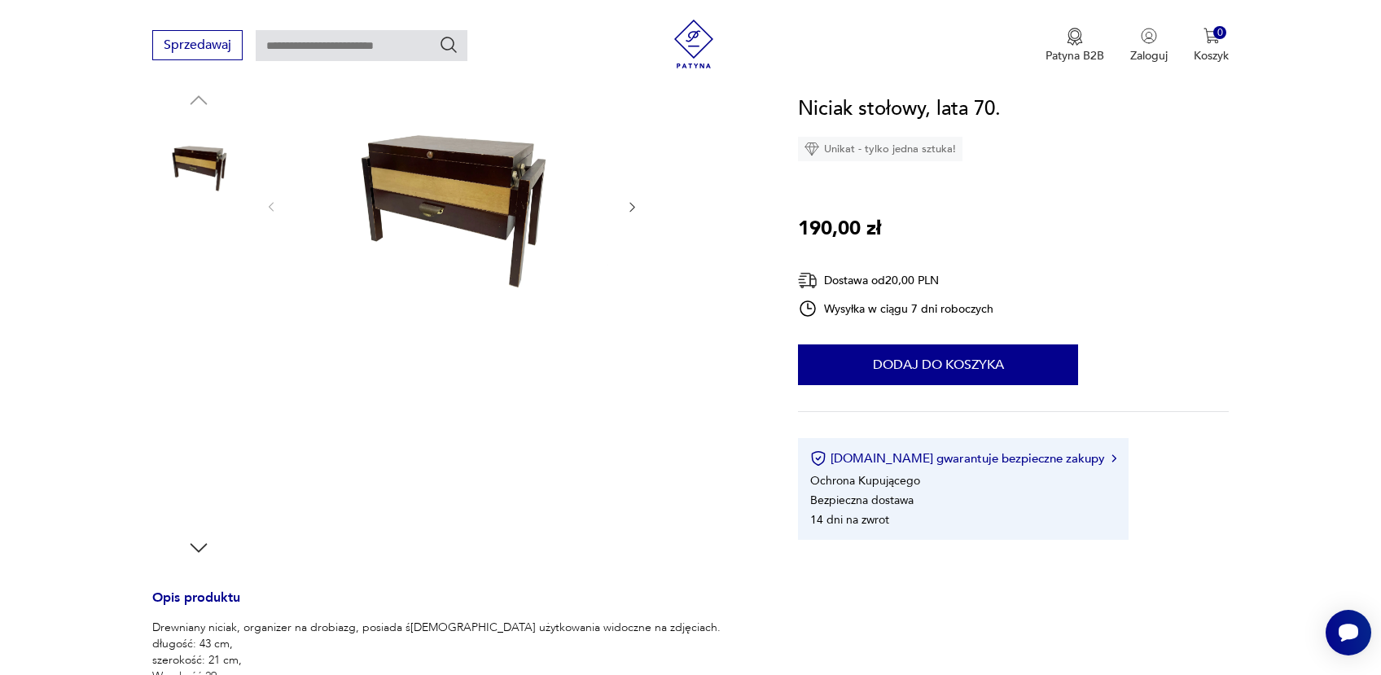
click at [191, 263] on img at bounding box center [198, 271] width 93 height 93
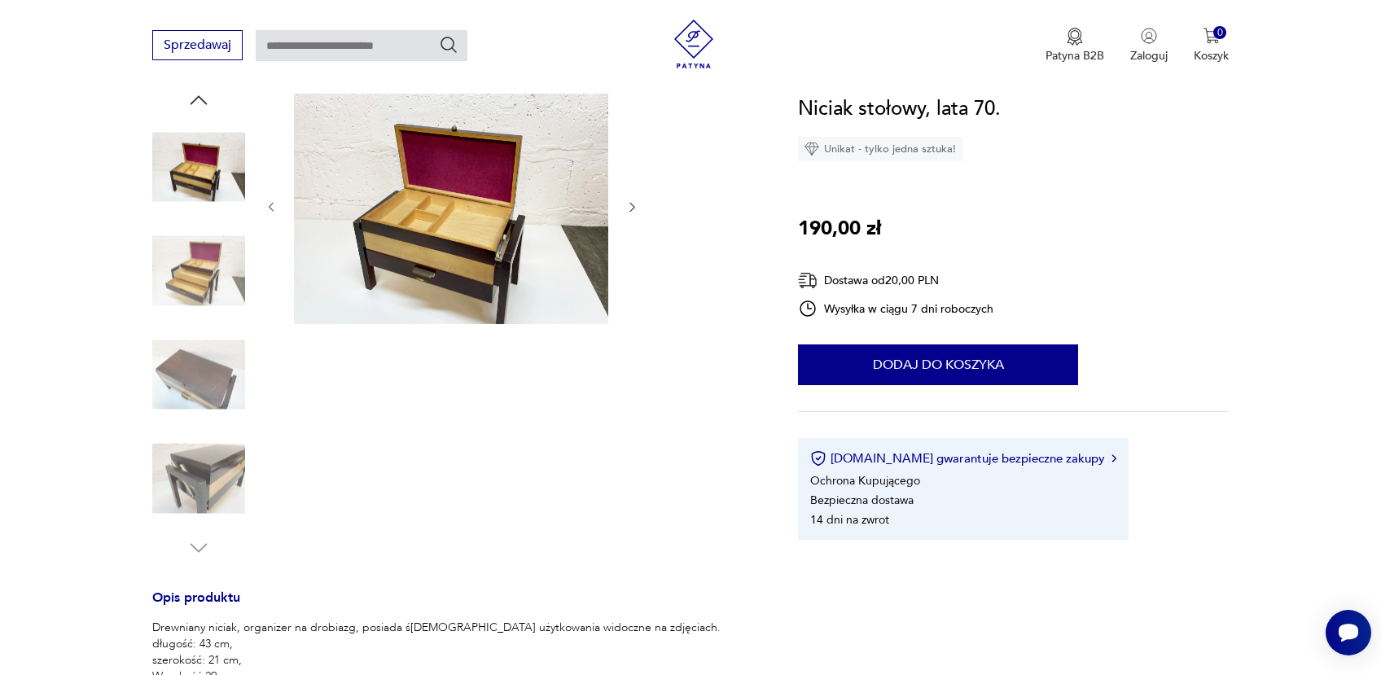
click at [201, 381] on img at bounding box center [198, 374] width 93 height 93
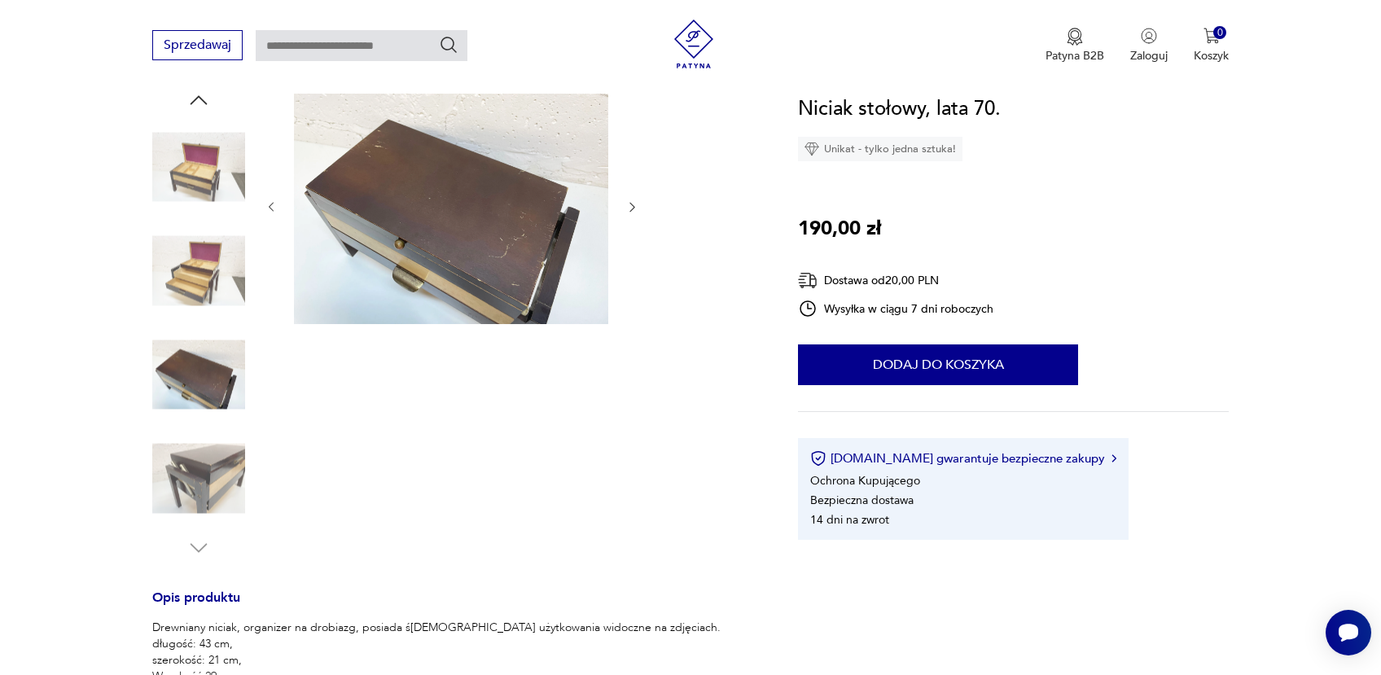
click at [211, 478] on img at bounding box center [198, 478] width 93 height 93
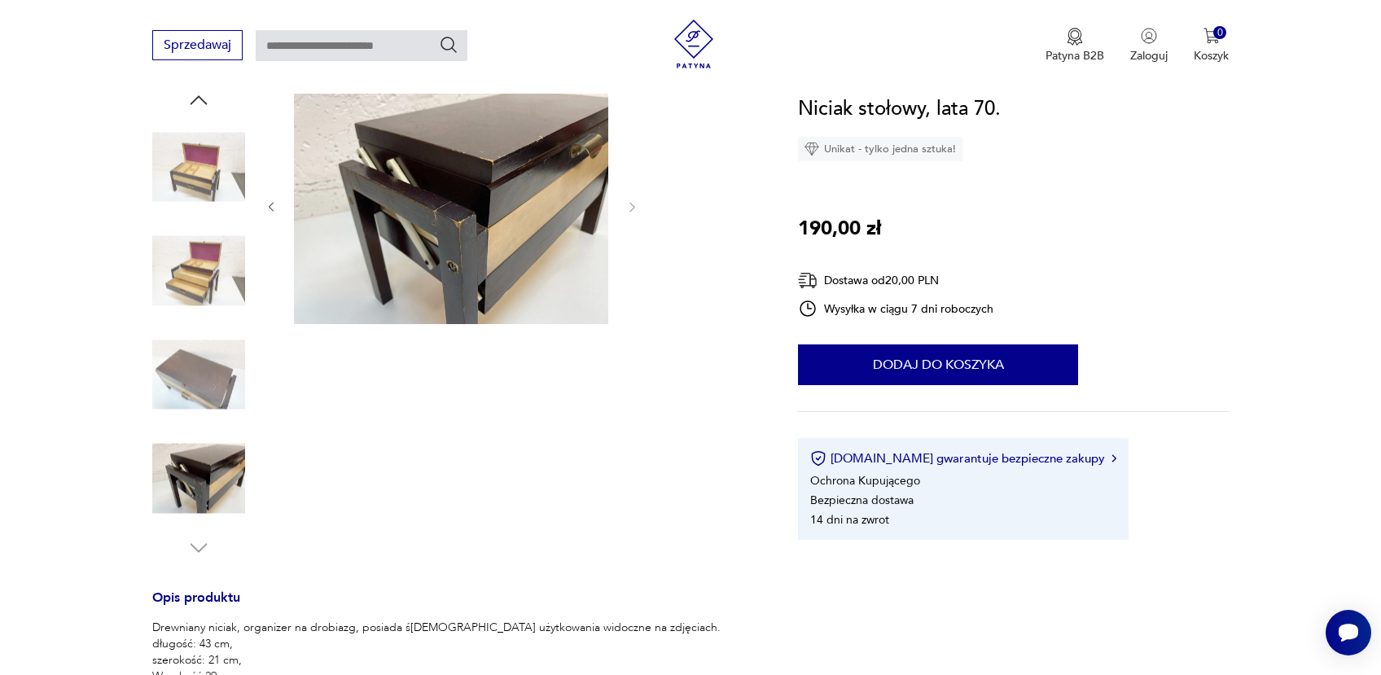
type input "******"
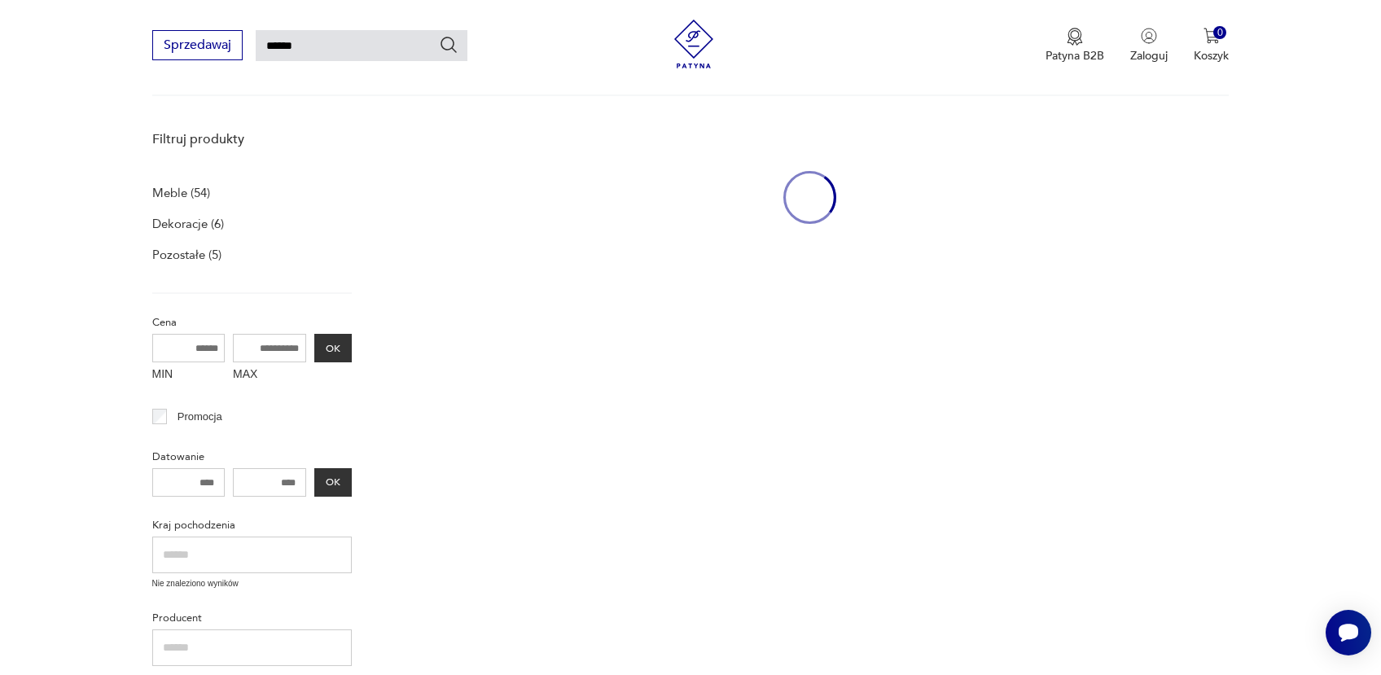
scroll to position [1101, 0]
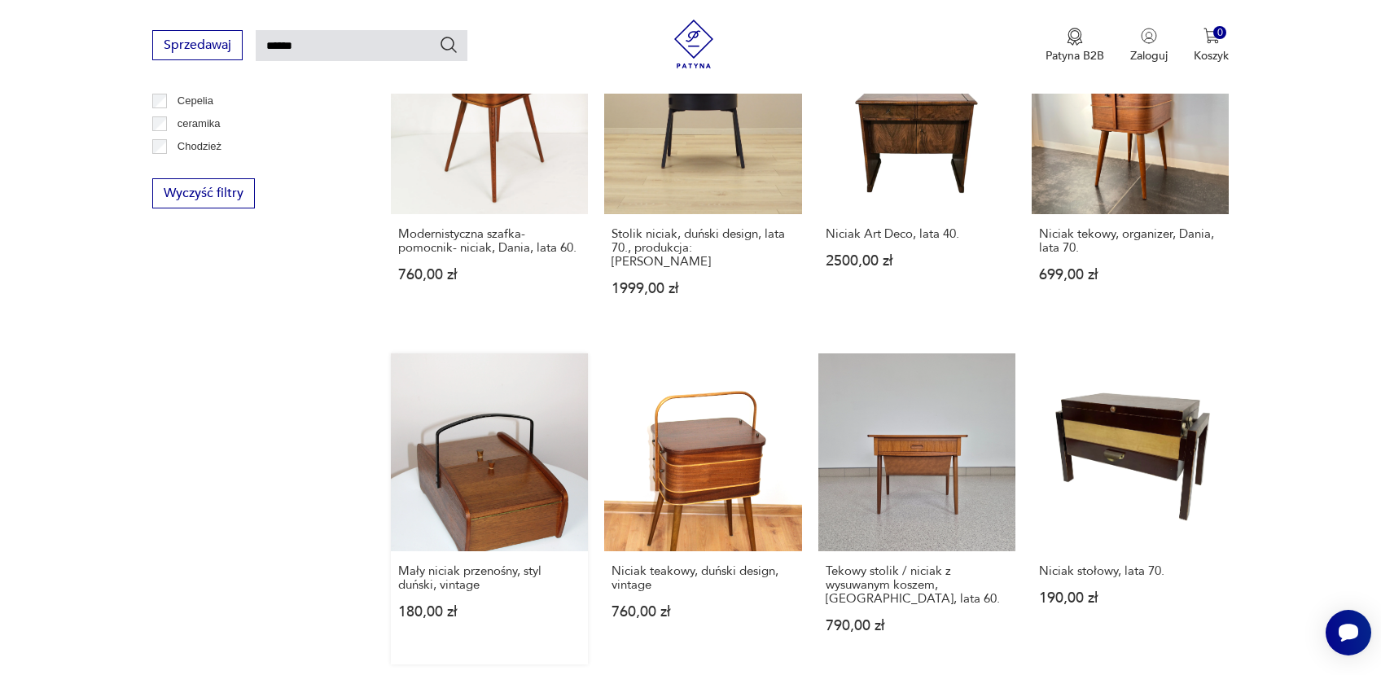
click at [476, 397] on link "Mały niciak przenośny, styl duński, vintage 180,00 zł" at bounding box center [489, 508] width 197 height 310
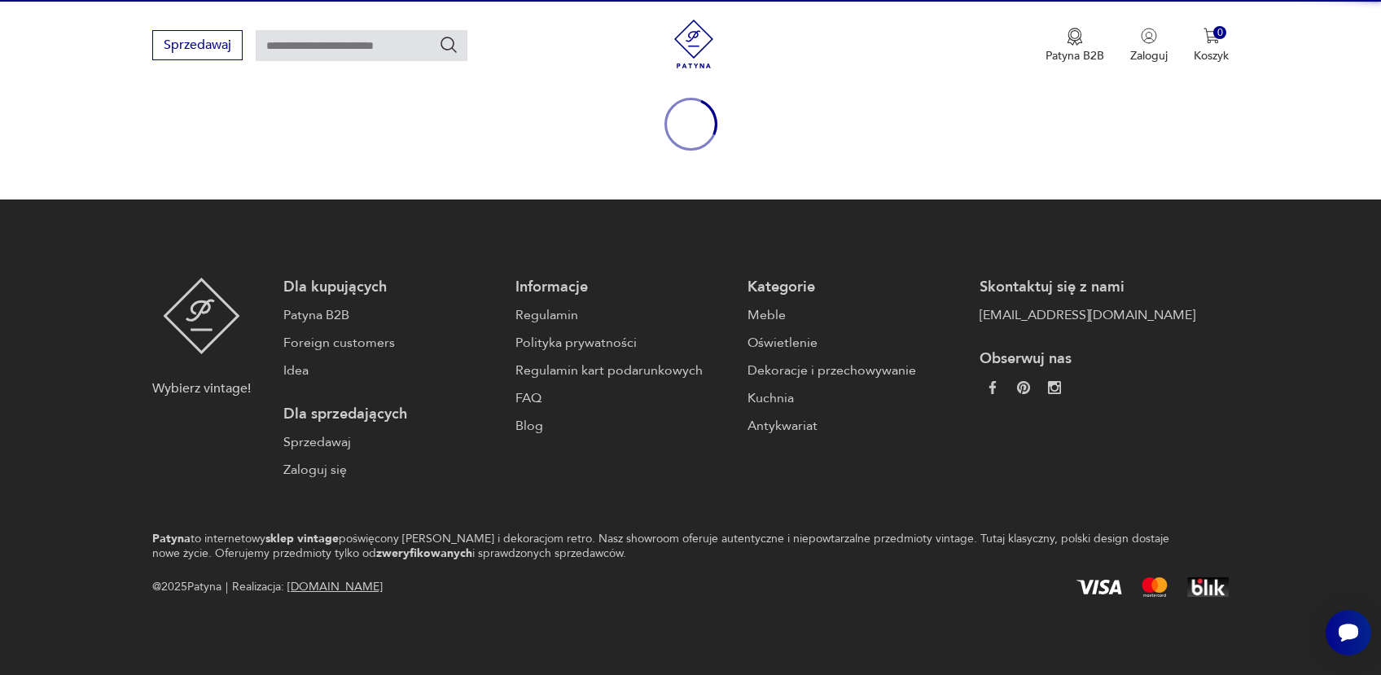
scroll to position [181, 0]
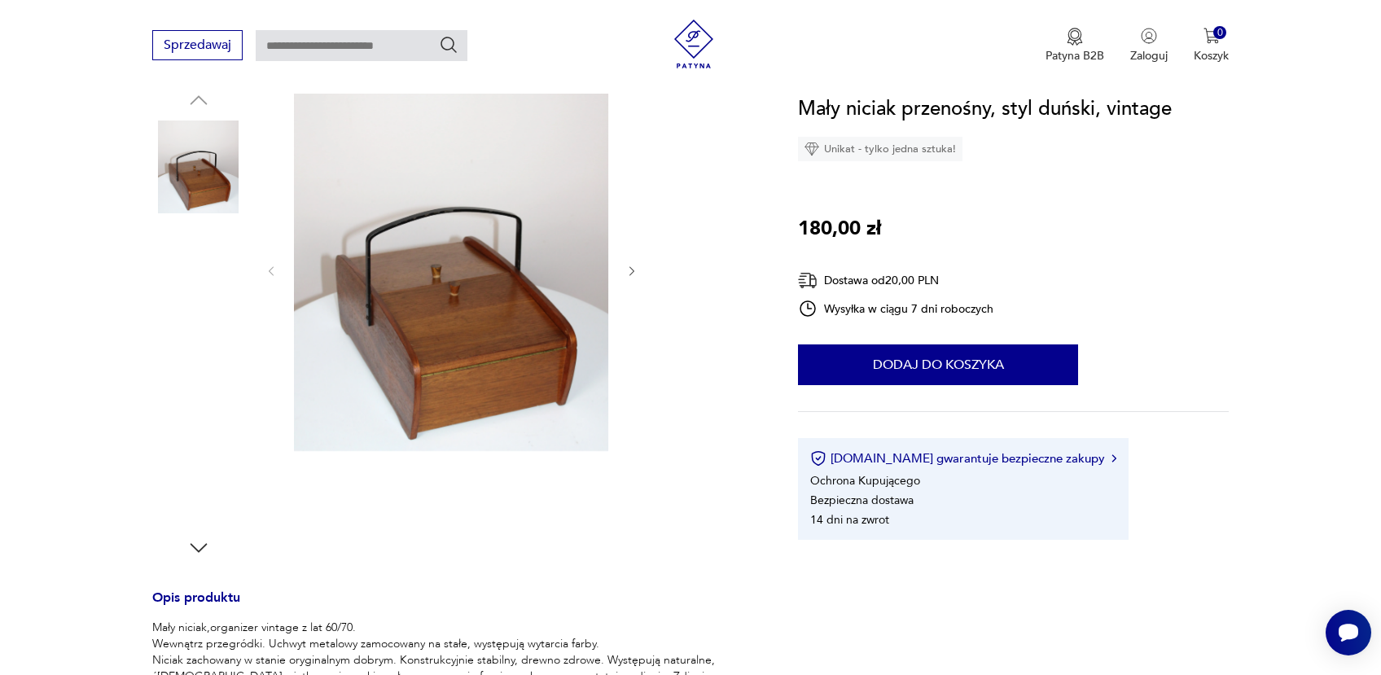
click at [200, 372] on img at bounding box center [198, 374] width 93 height 93
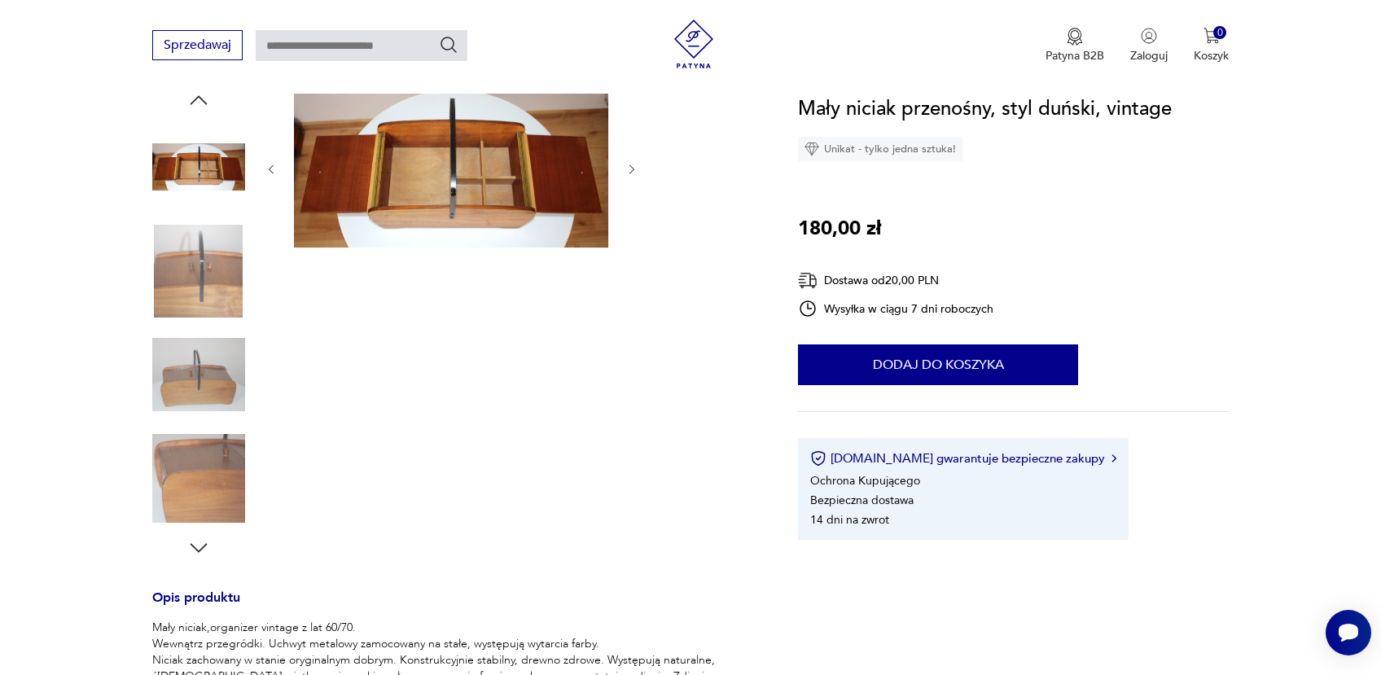
type input "******"
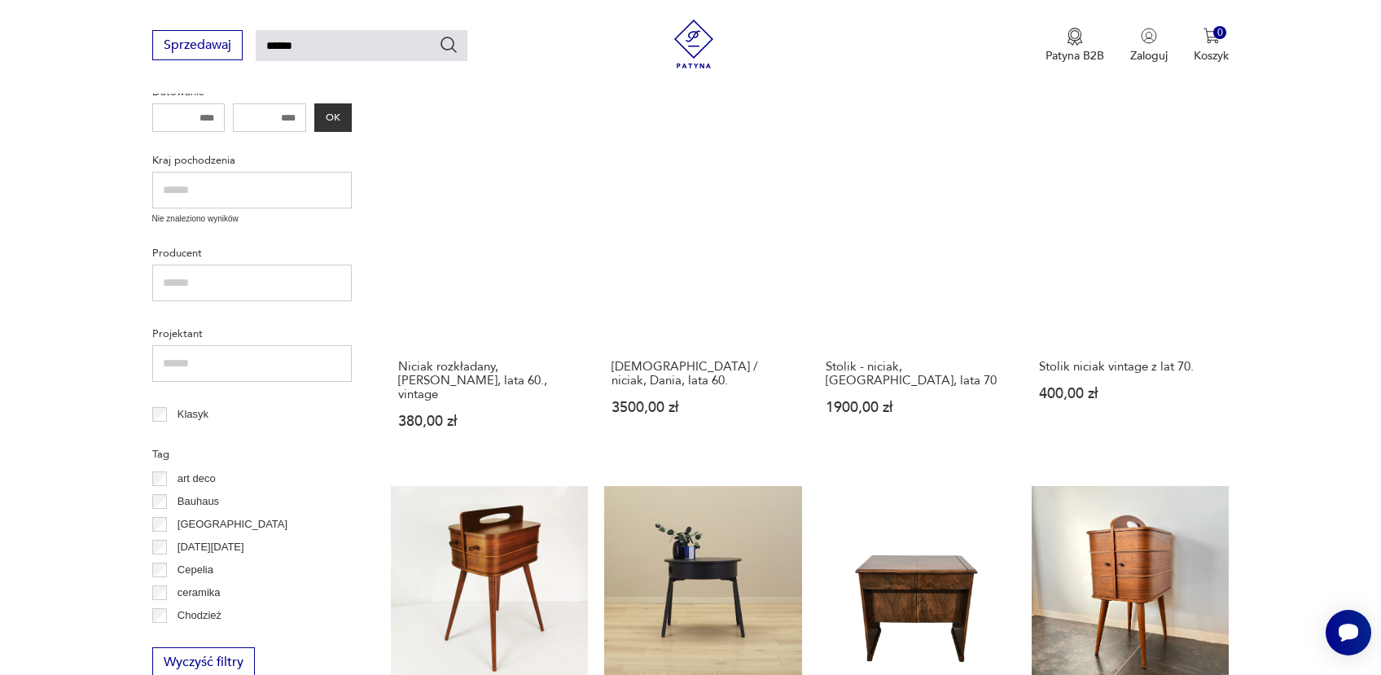
scroll to position [114, 0]
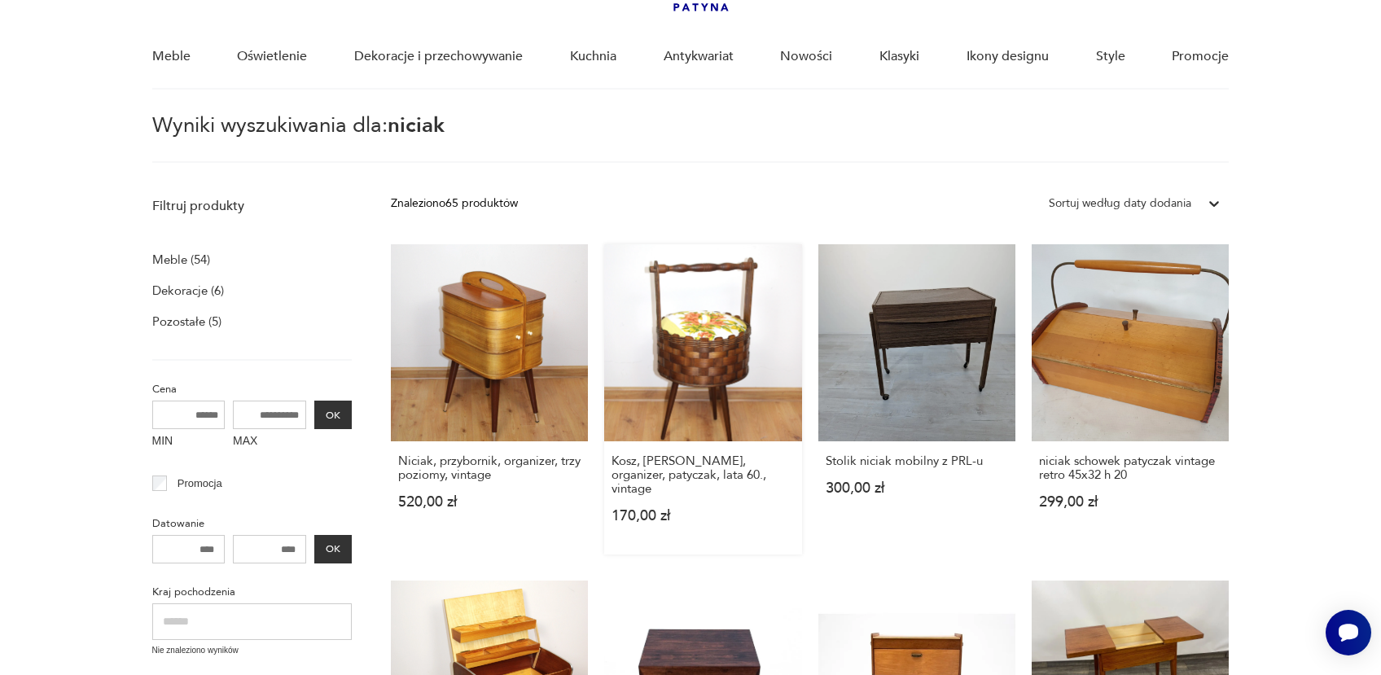
click at [696, 331] on link "Kosz, [PERSON_NAME], organizer, patyczak, lata 60., vintage 170,00 zł" at bounding box center [702, 399] width 197 height 310
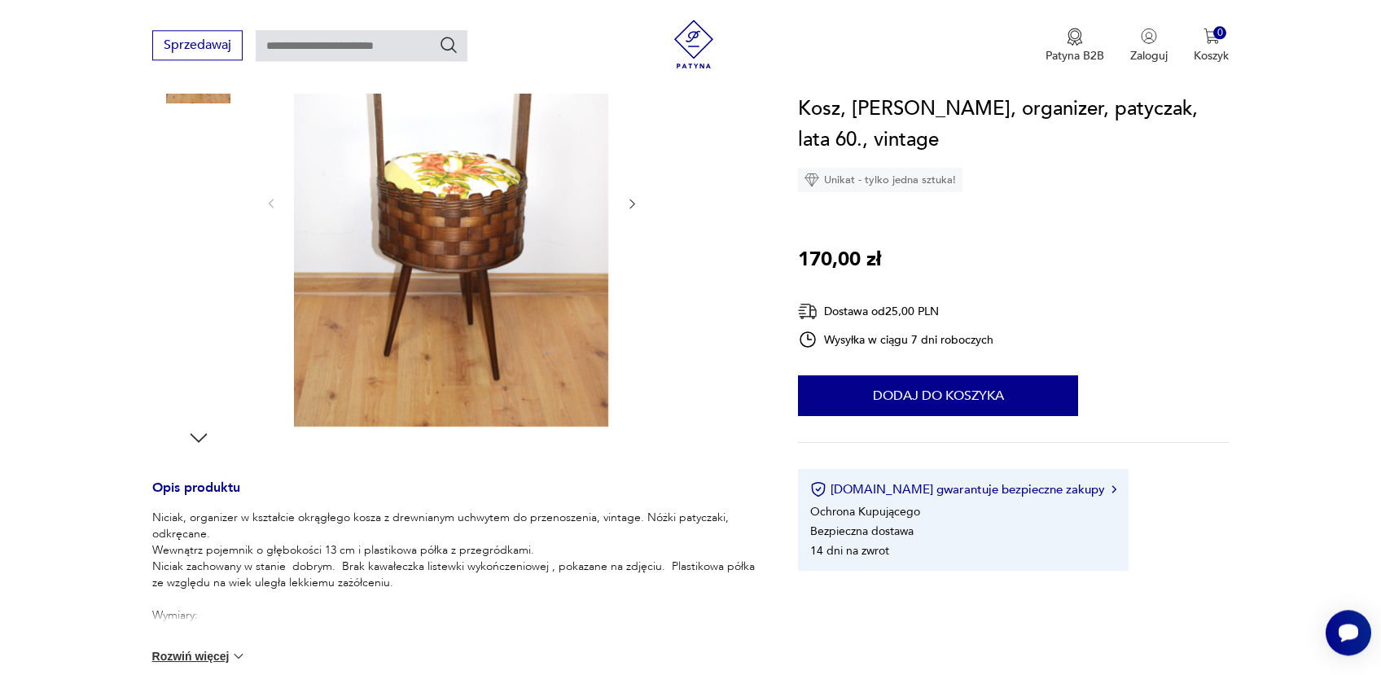
scroll to position [432, 0]
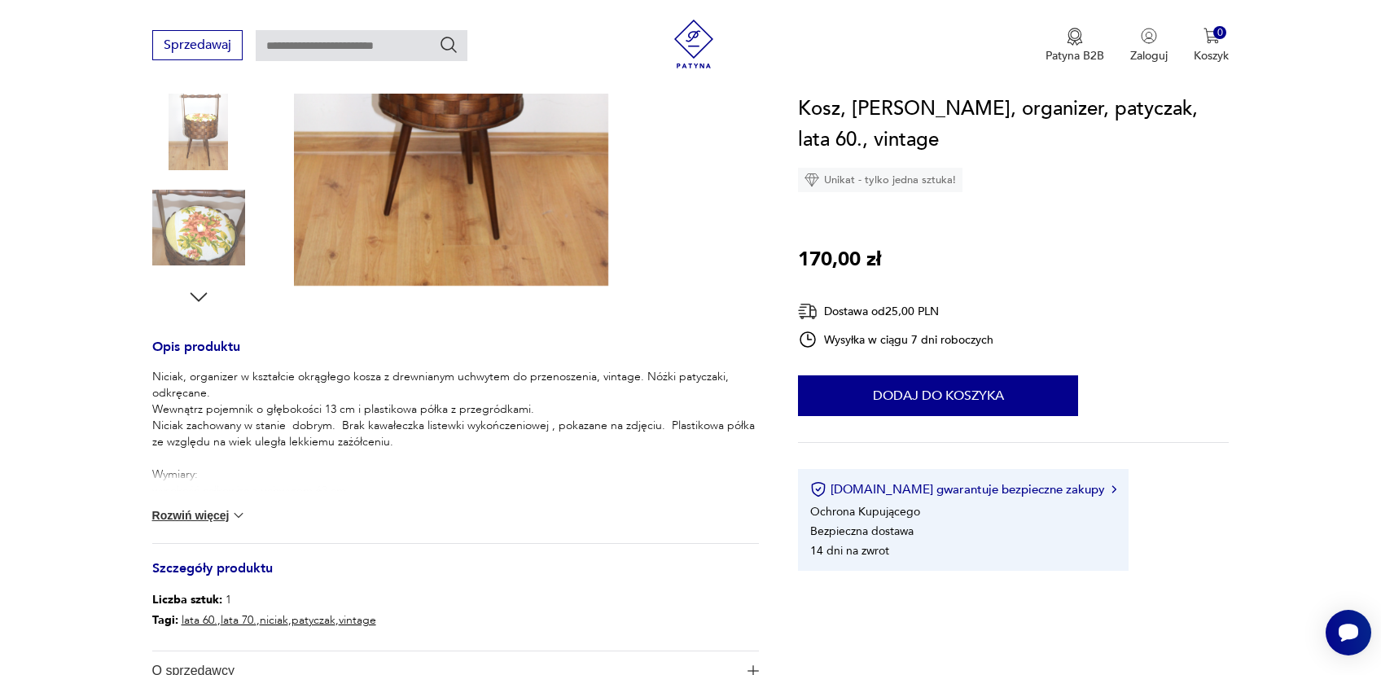
click at [195, 294] on icon "button" at bounding box center [198, 297] width 24 height 24
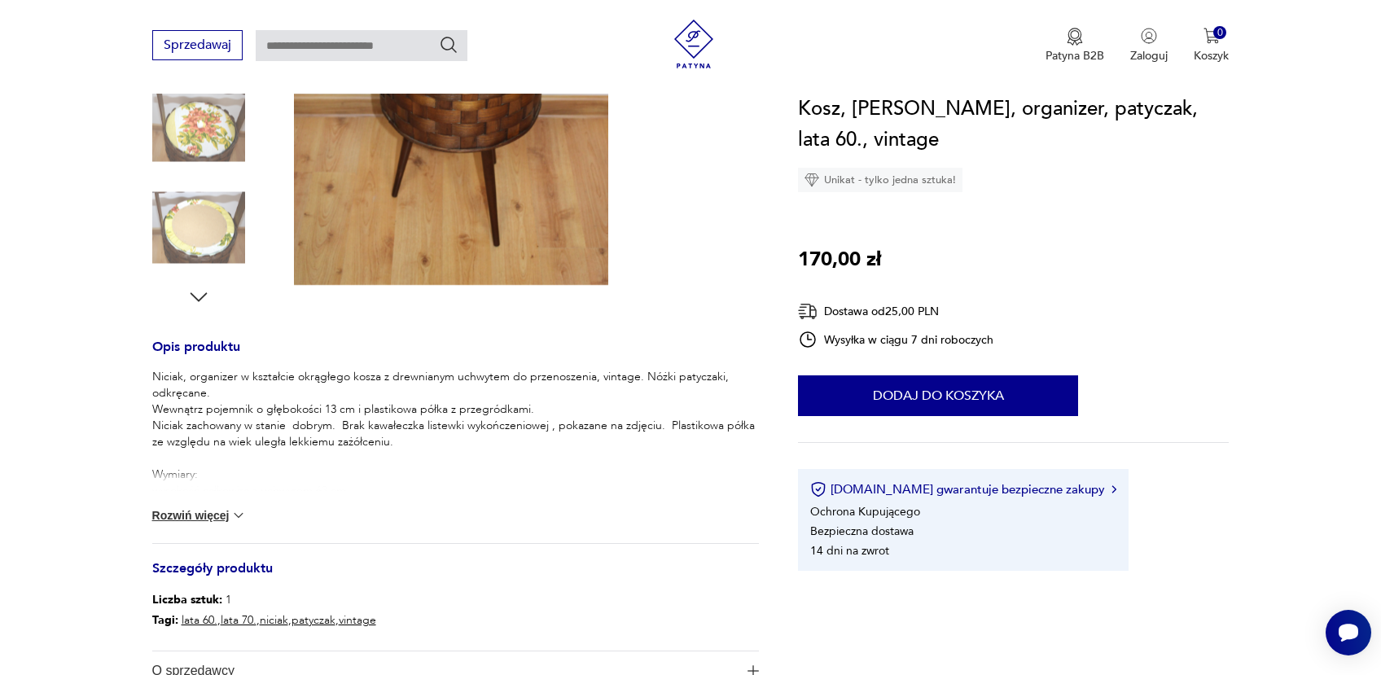
scroll to position [431, 0]
click at [195, 294] on icon "button" at bounding box center [198, 298] width 24 height 24
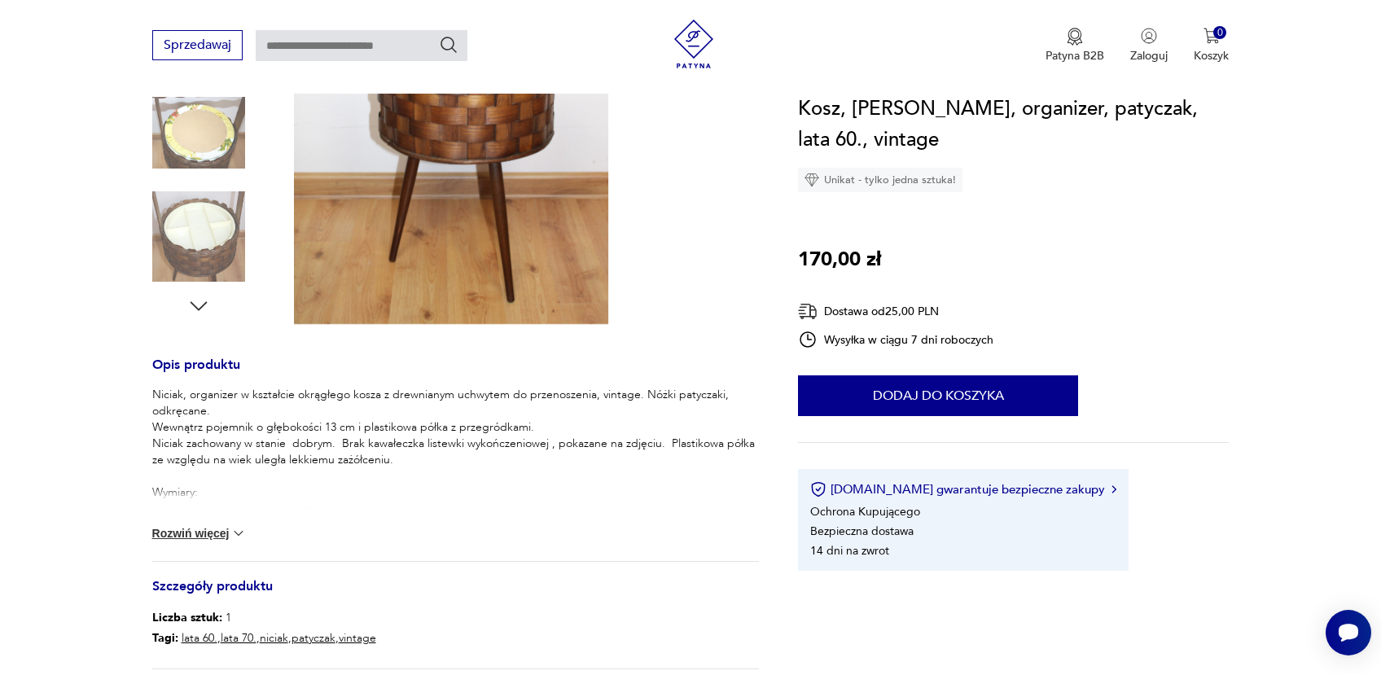
click at [195, 294] on icon "button" at bounding box center [198, 306] width 24 height 24
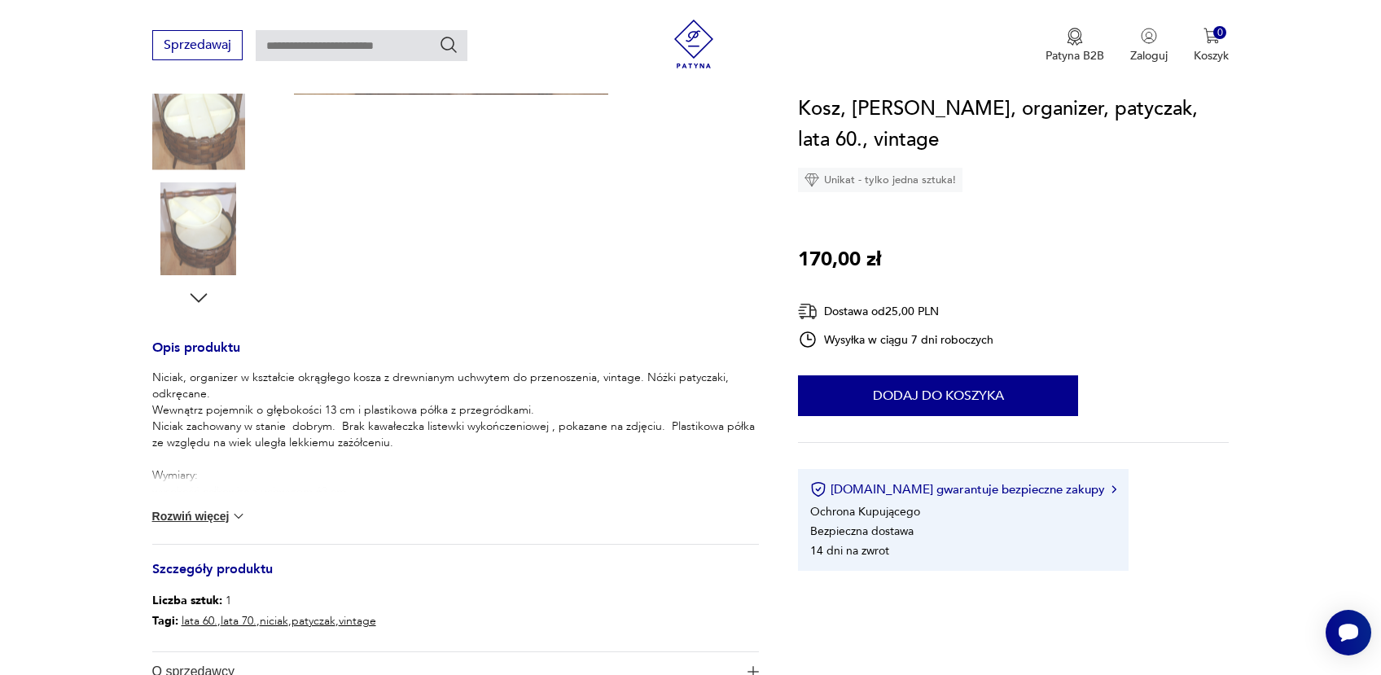
click at [207, 252] on img at bounding box center [198, 228] width 93 height 93
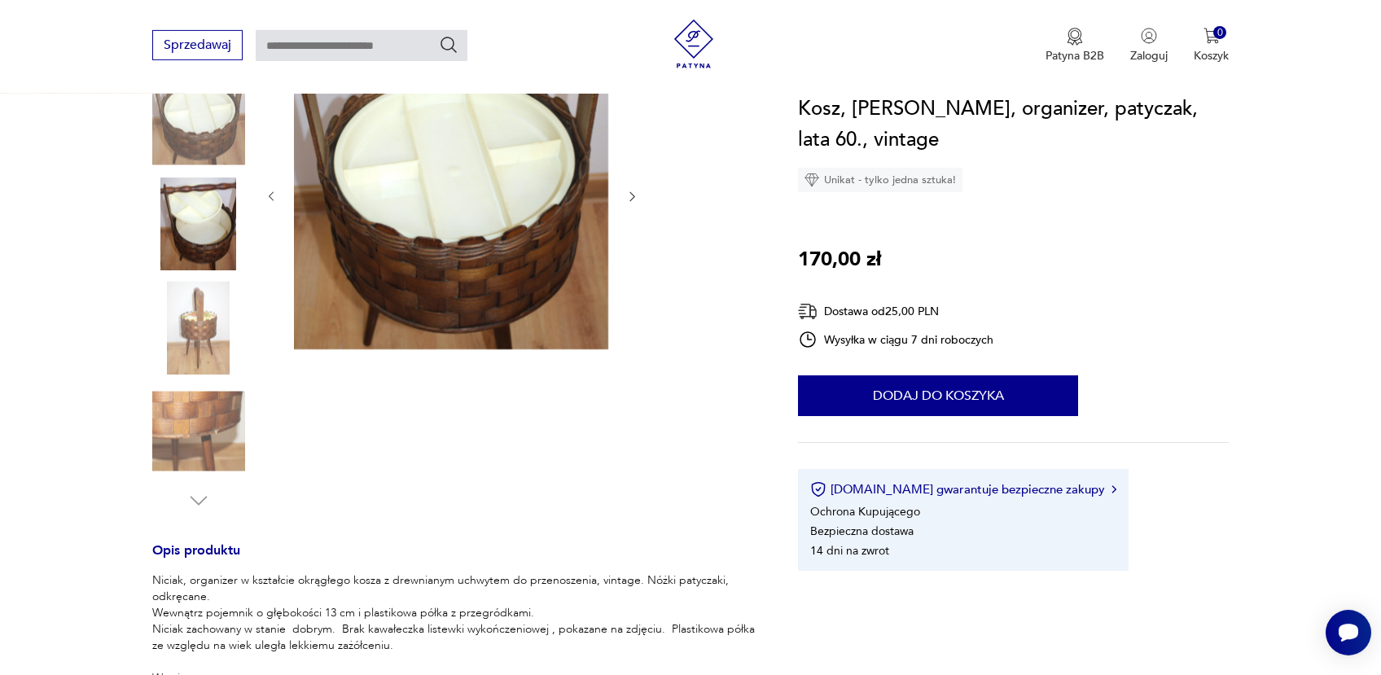
scroll to position [172, 0]
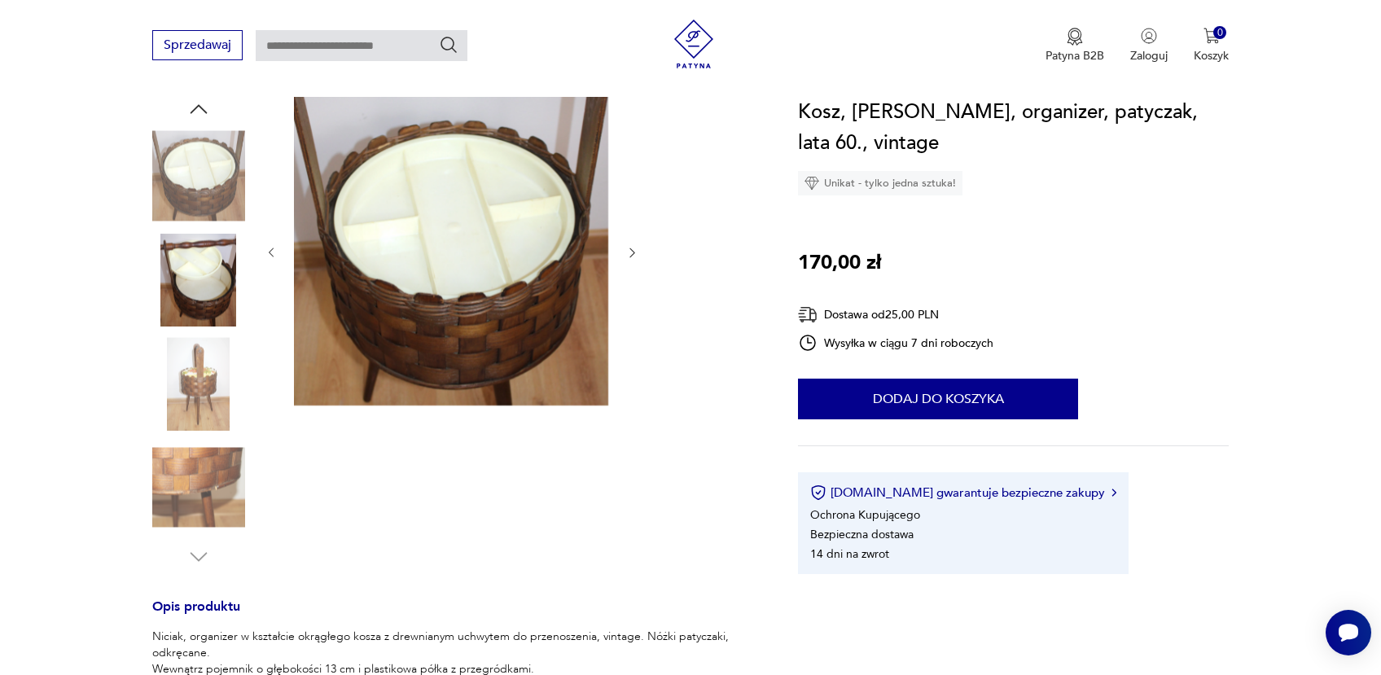
click at [631, 250] on icon "button" at bounding box center [632, 253] width 14 height 14
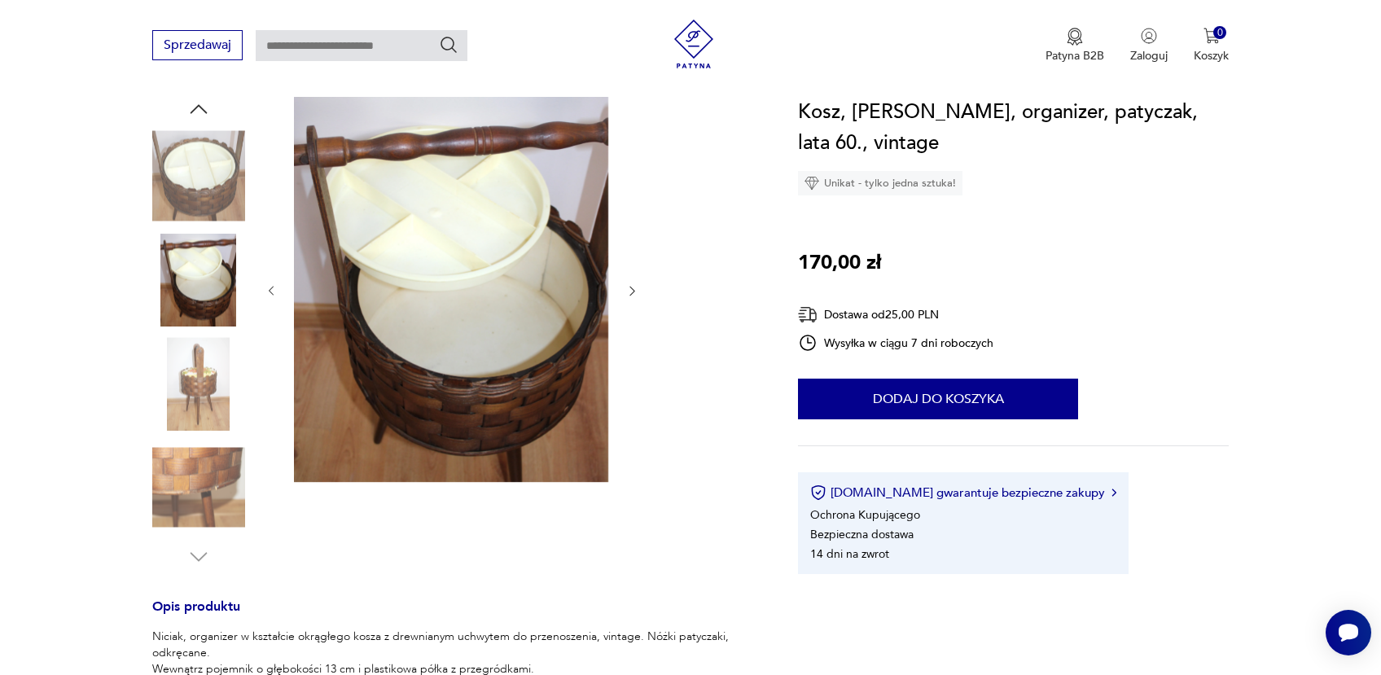
click at [637, 287] on icon "button" at bounding box center [632, 291] width 14 height 14
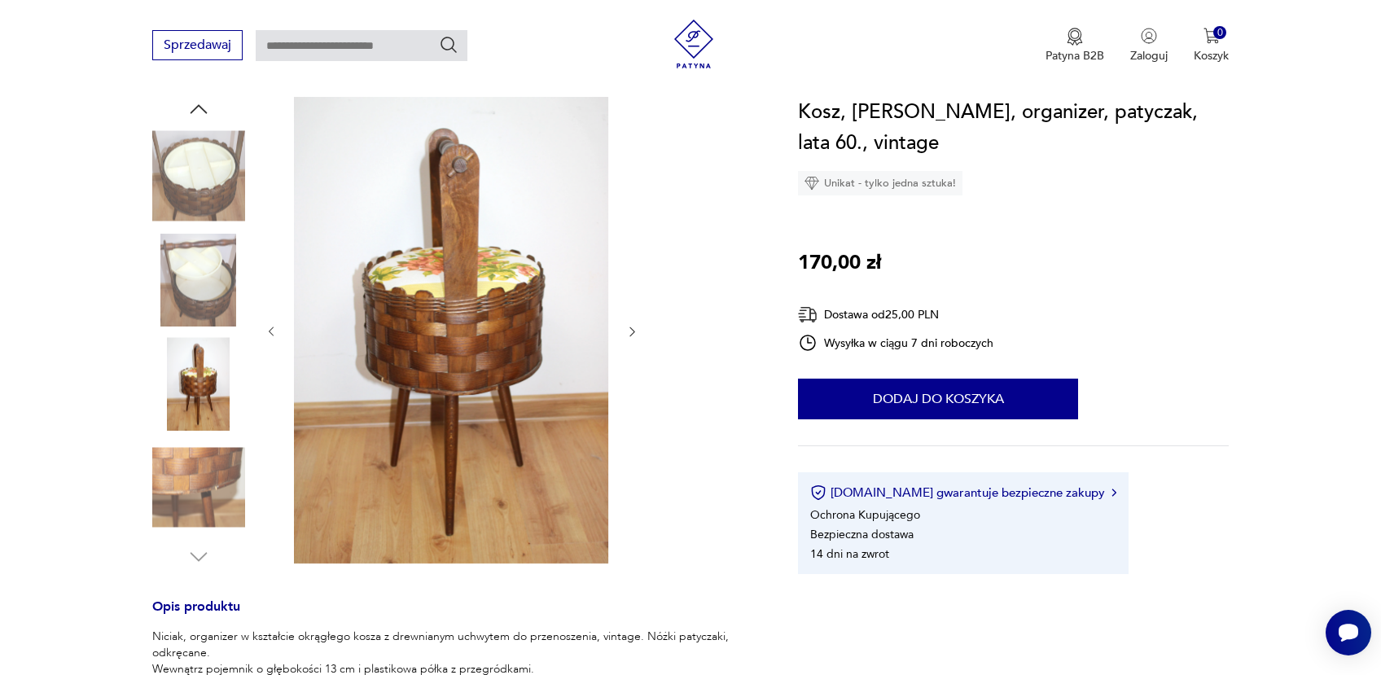
click at [637, 287] on div at bounding box center [452, 332] width 375 height 470
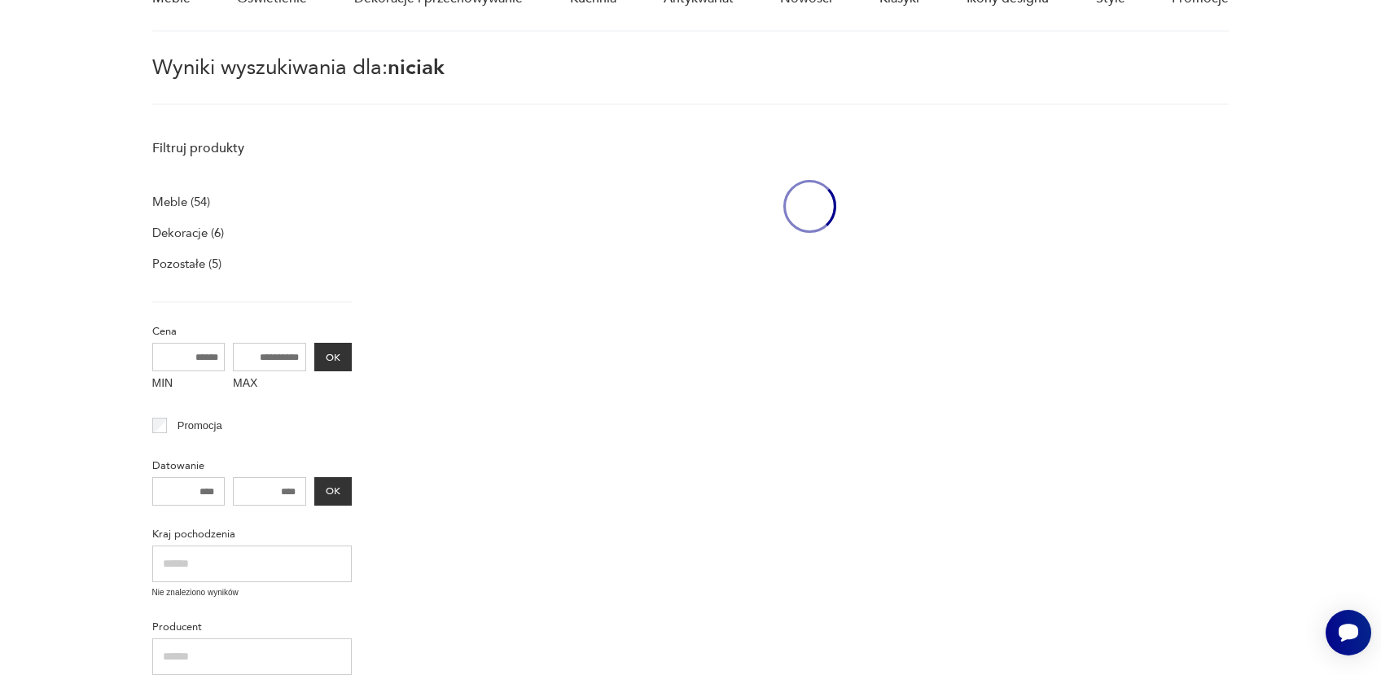
type input "******"
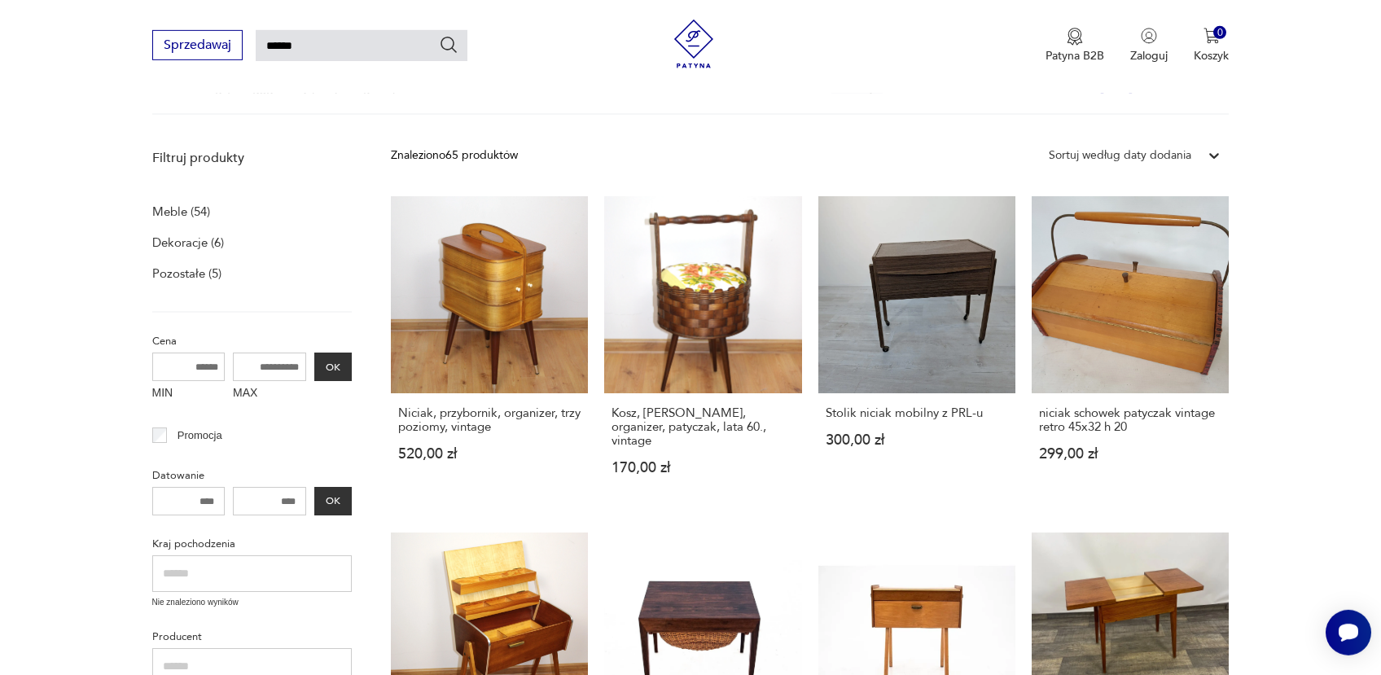
scroll to position [195, 0]
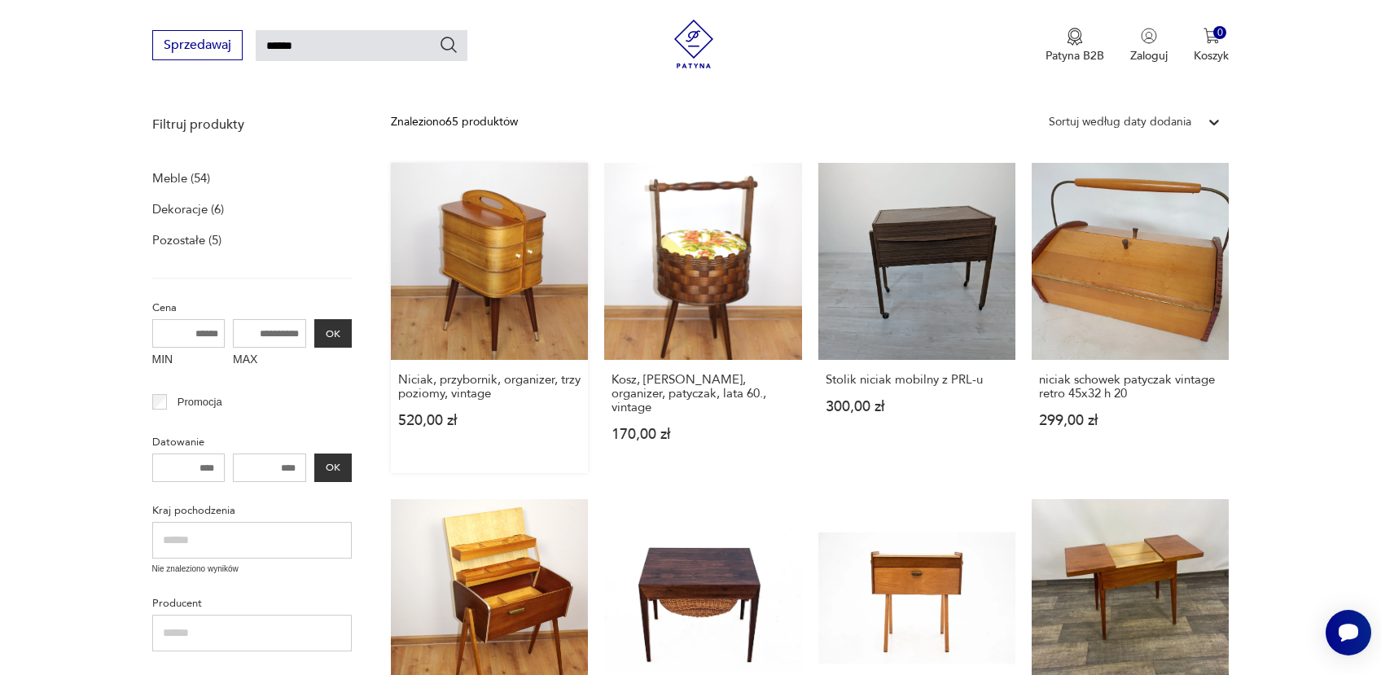
click at [489, 274] on link "Niciak, przybornik, organizer, trzy poziomy, vintage 520,00 zł" at bounding box center [489, 318] width 197 height 310
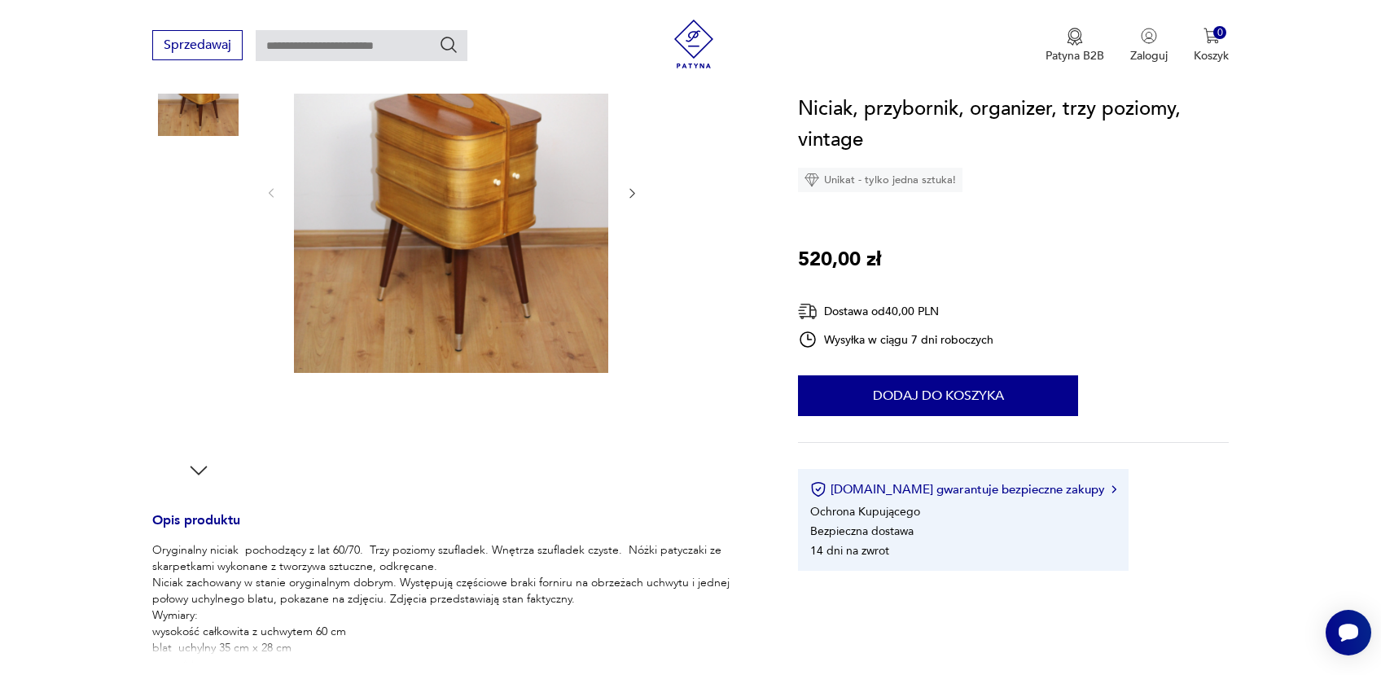
scroll to position [259, 0]
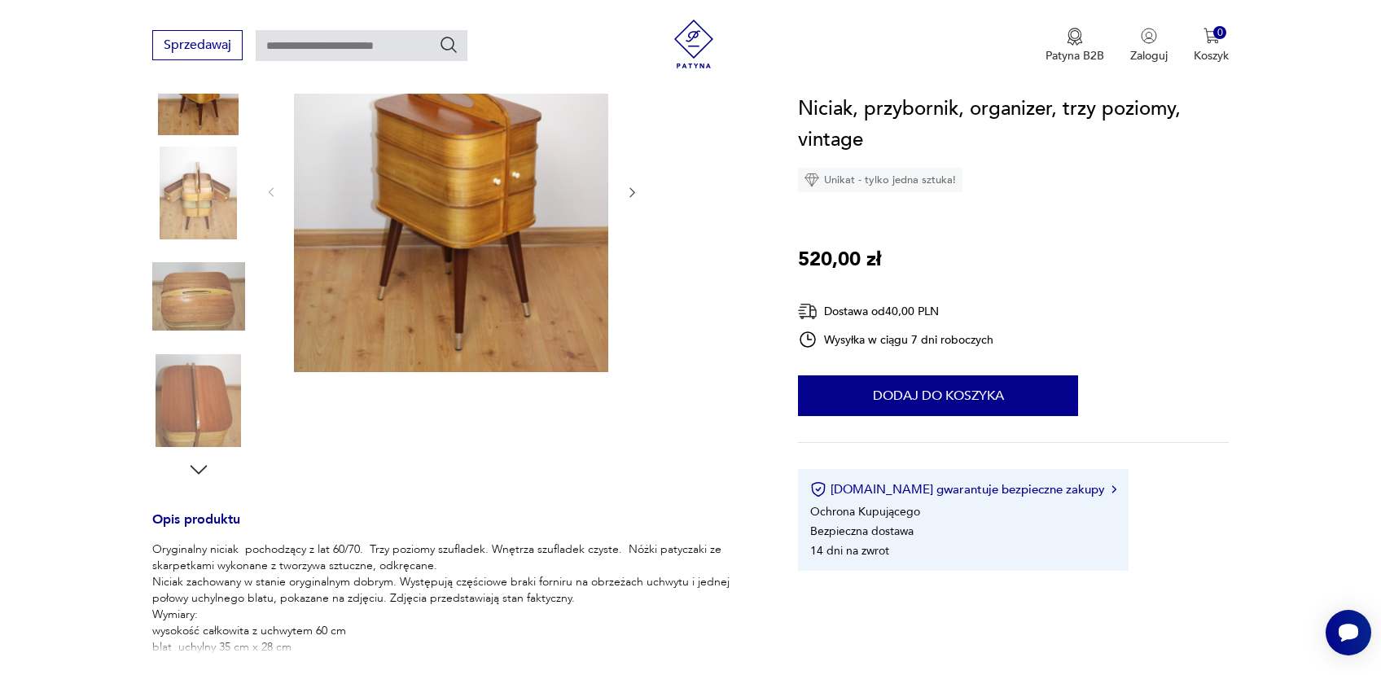
click at [200, 467] on icon "button" at bounding box center [198, 470] width 24 height 24
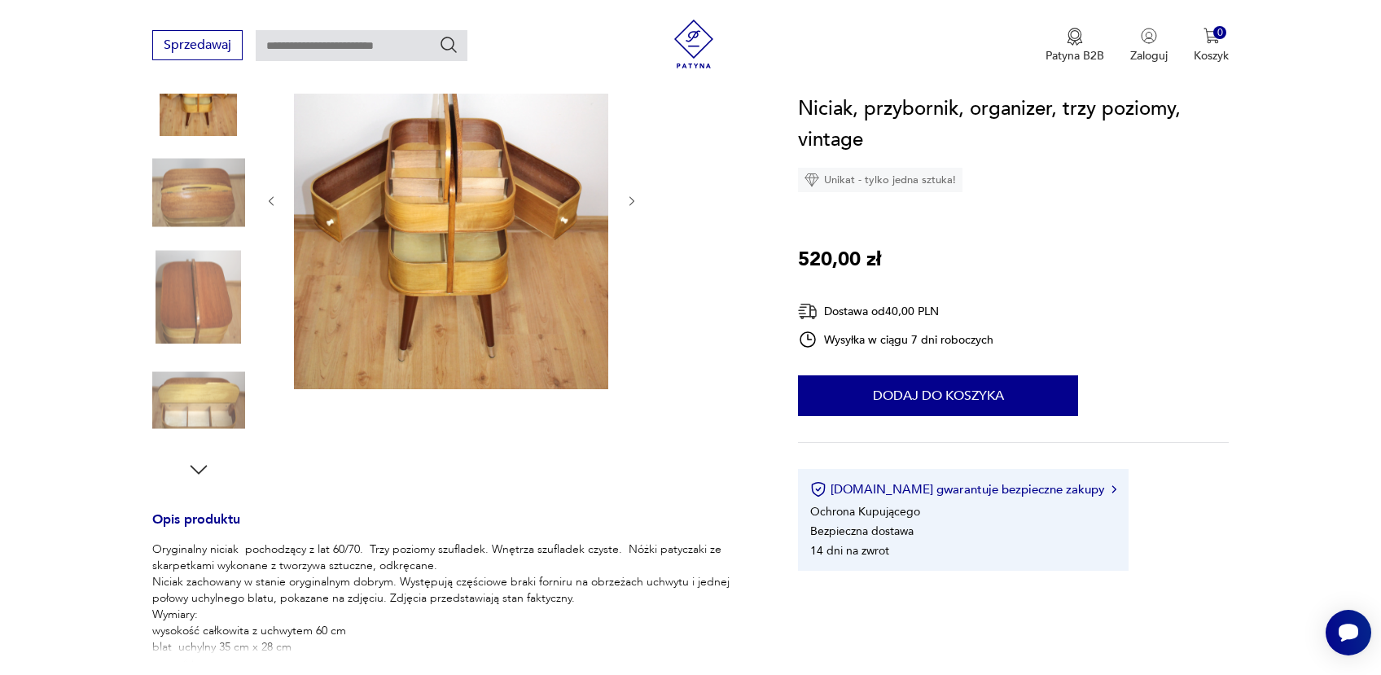
click at [202, 398] on img at bounding box center [198, 400] width 93 height 93
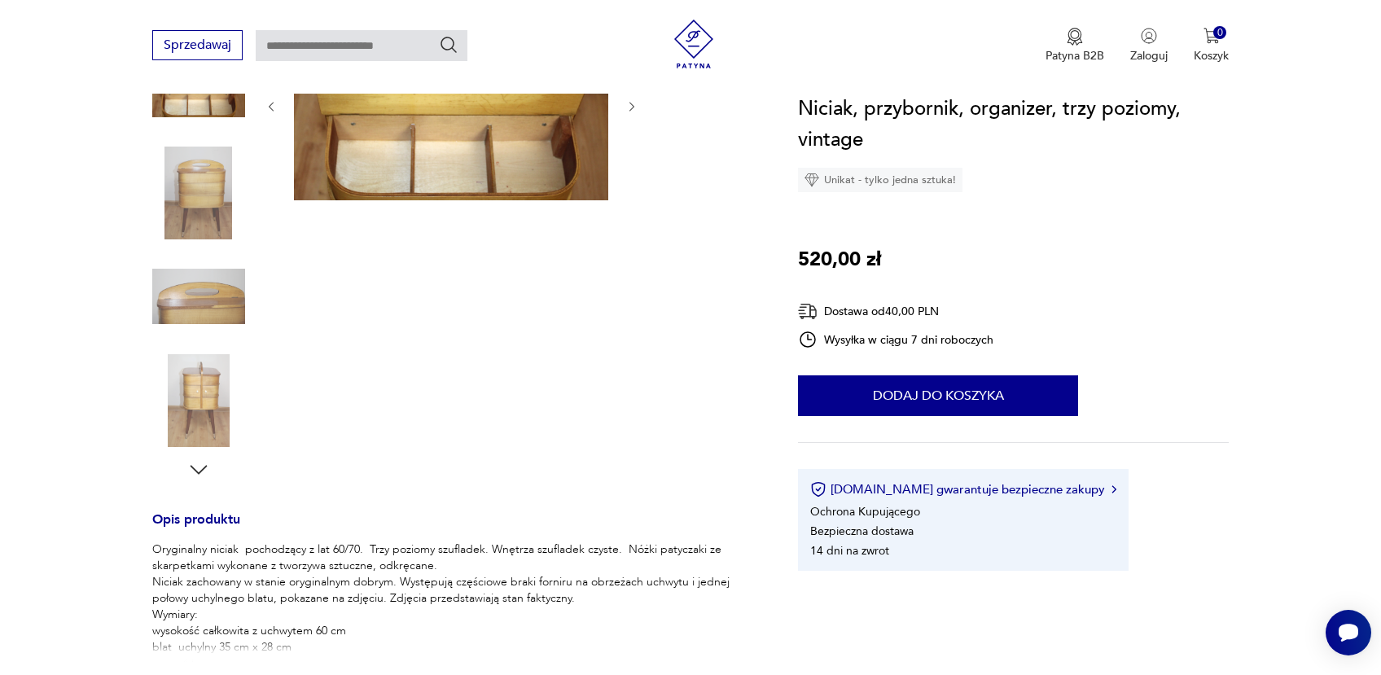
click at [206, 469] on icon "button" at bounding box center [198, 470] width 24 height 24
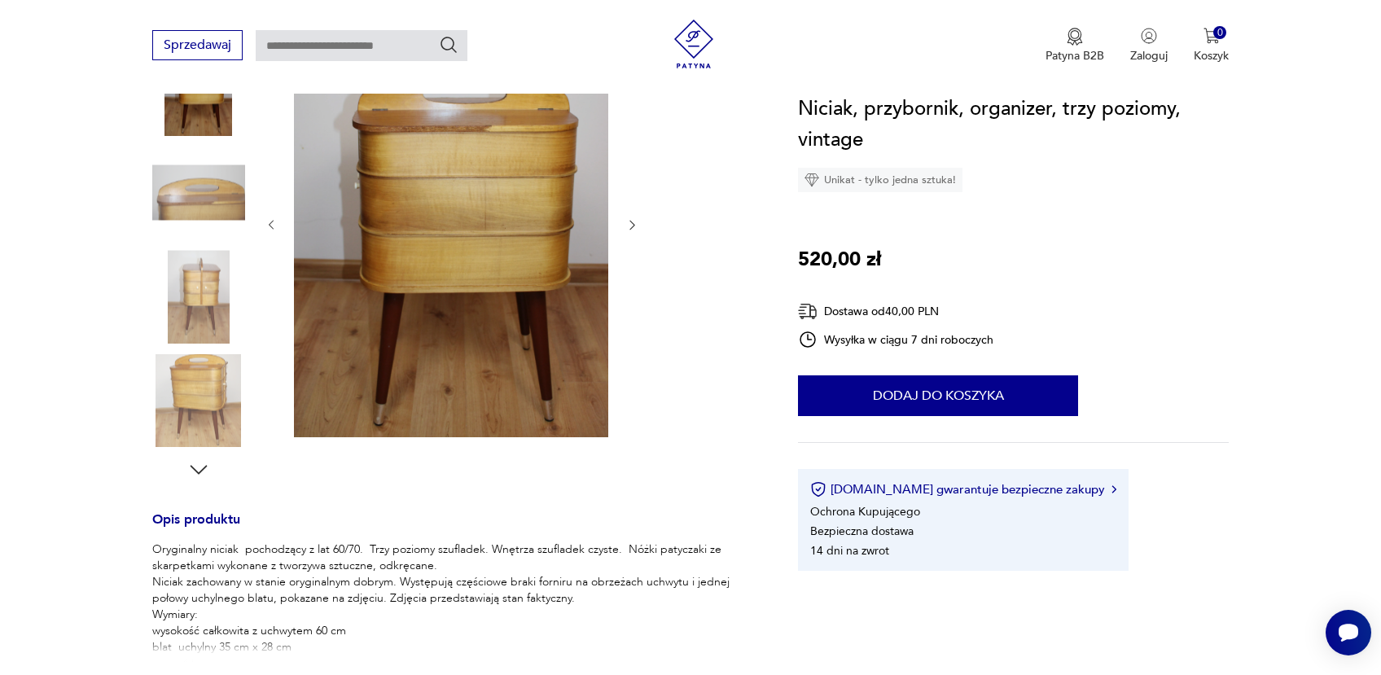
click at [212, 423] on img at bounding box center [198, 400] width 93 height 93
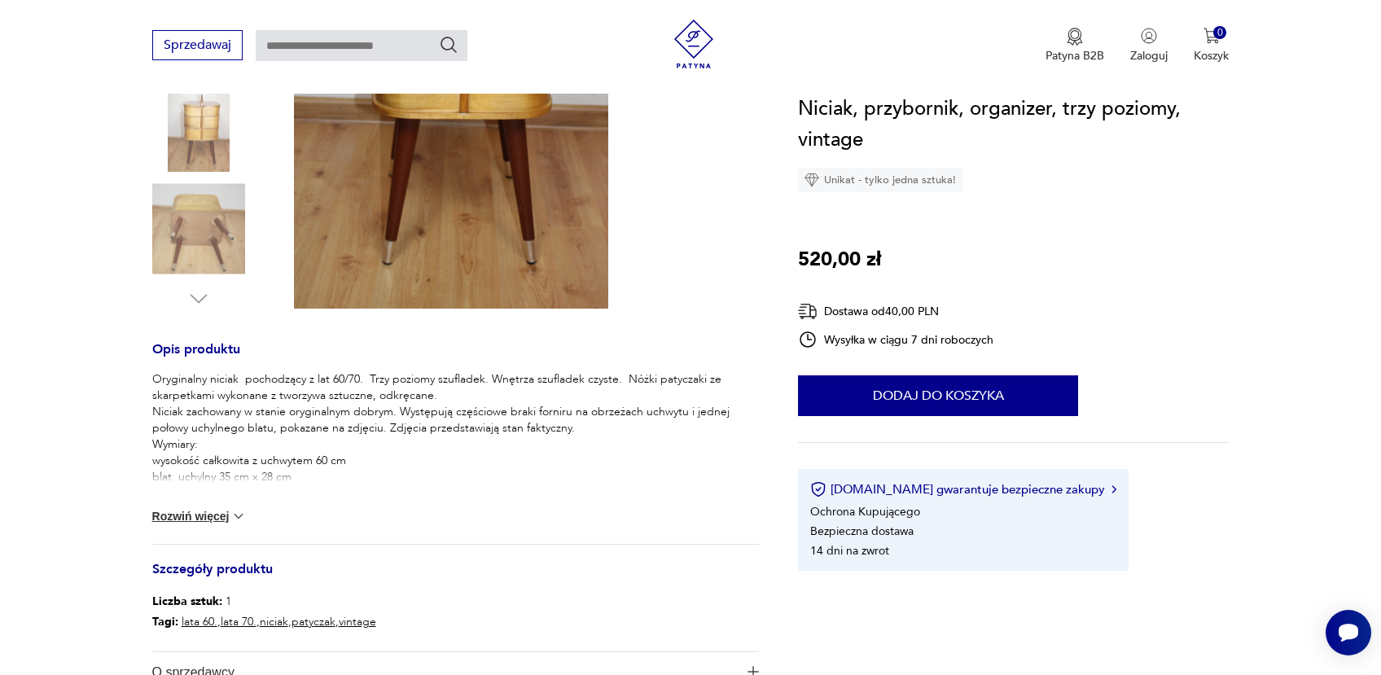
scroll to position [604, 0]
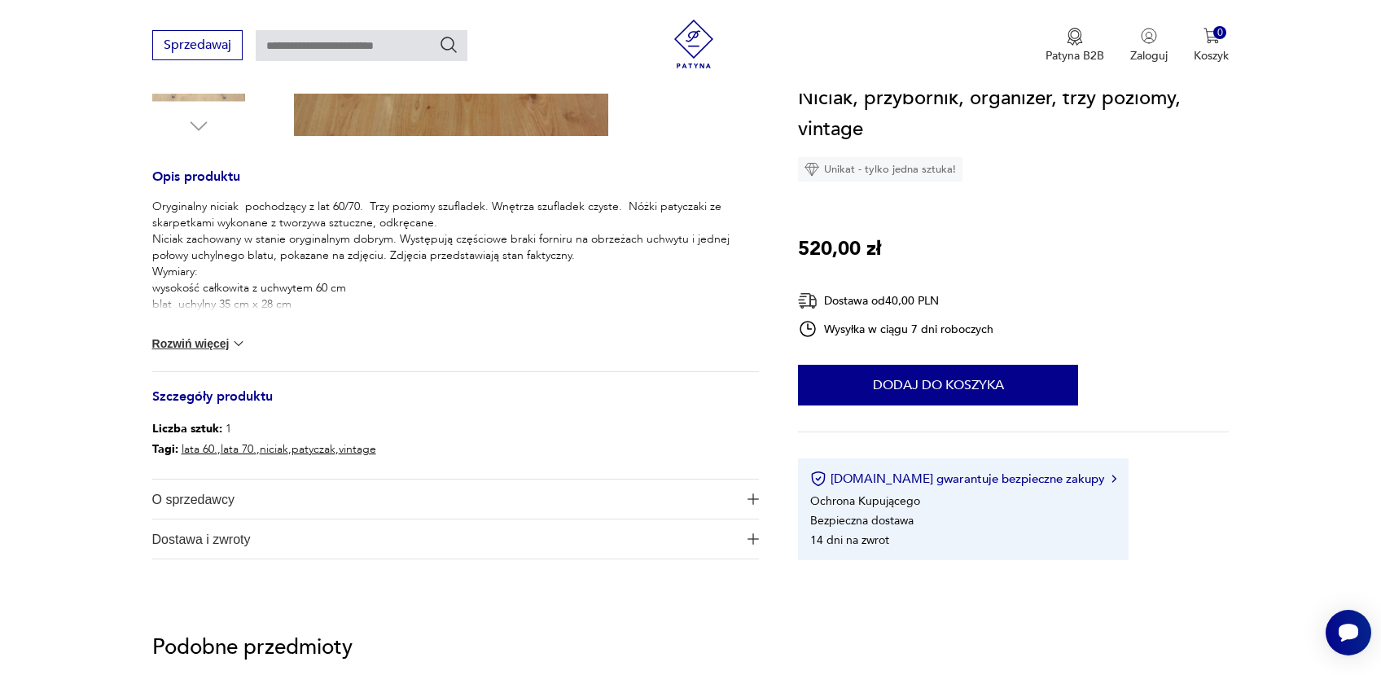
click at [245, 346] on img at bounding box center [238, 343] width 16 height 16
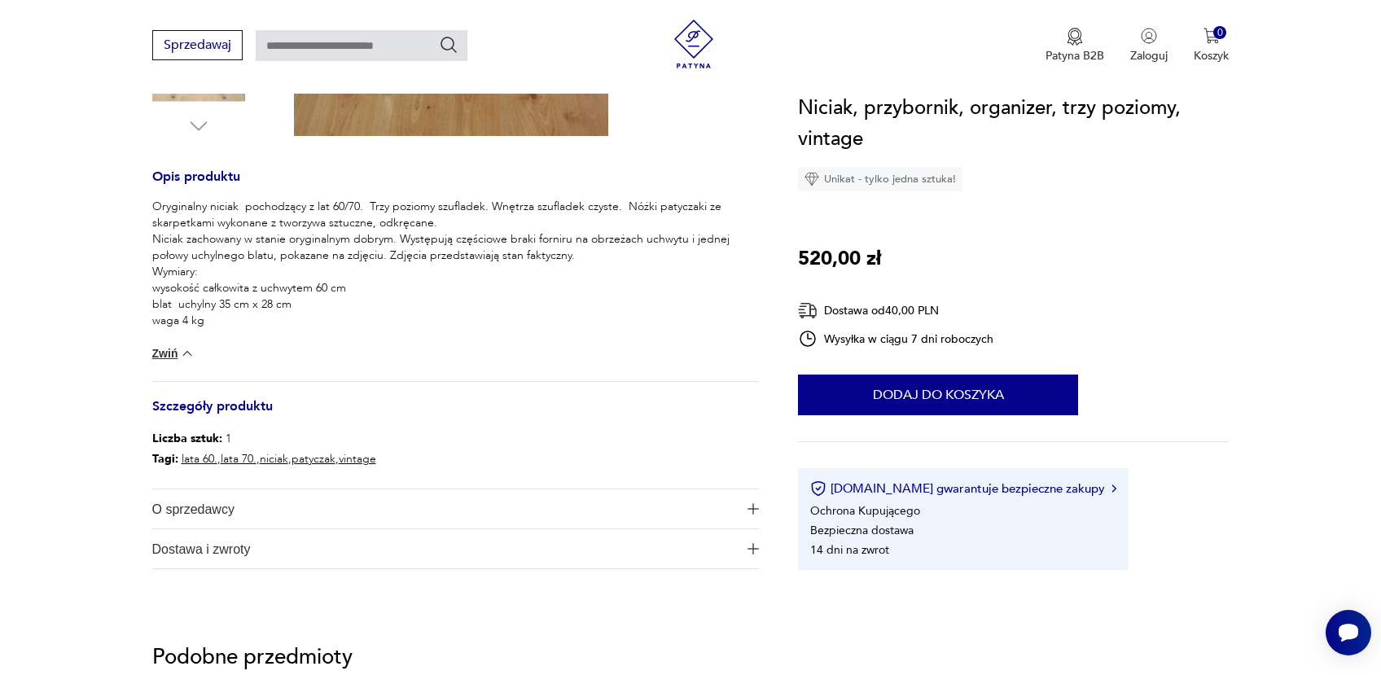
click at [236, 558] on span "Dostawa i zwroty" at bounding box center [444, 548] width 585 height 39
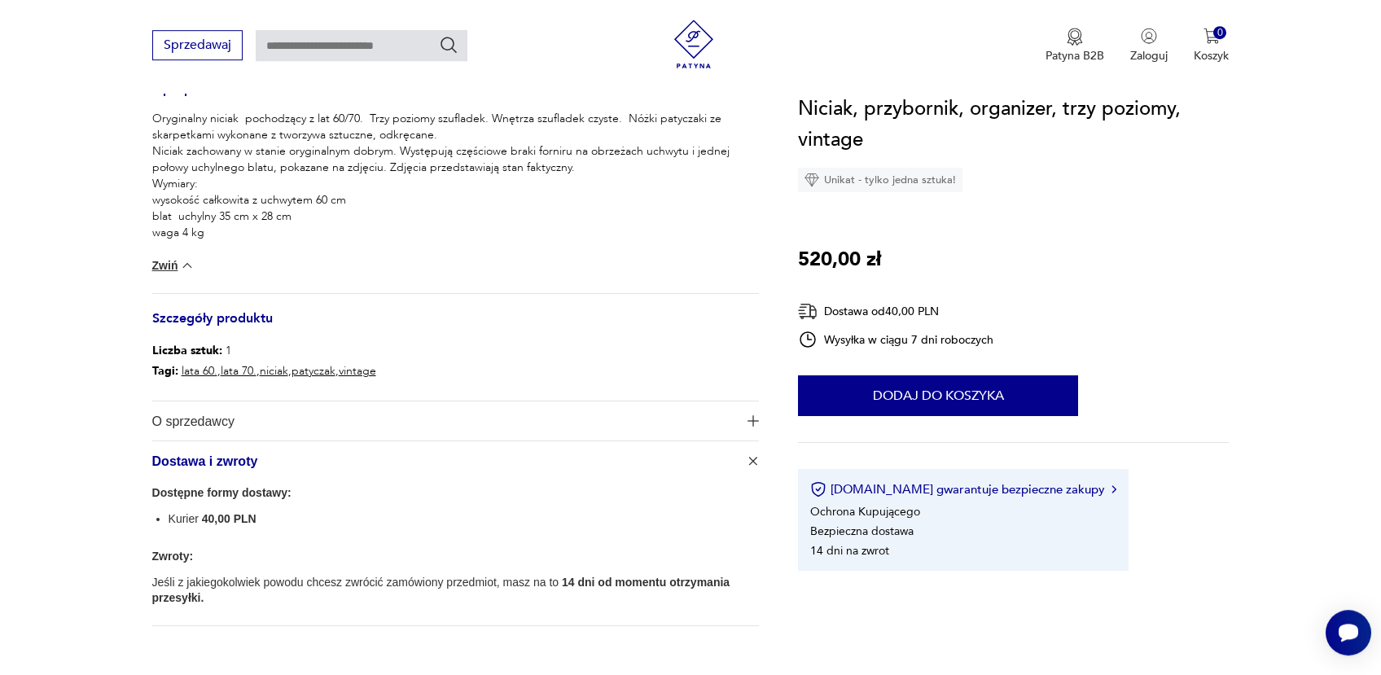
scroll to position [777, 0]
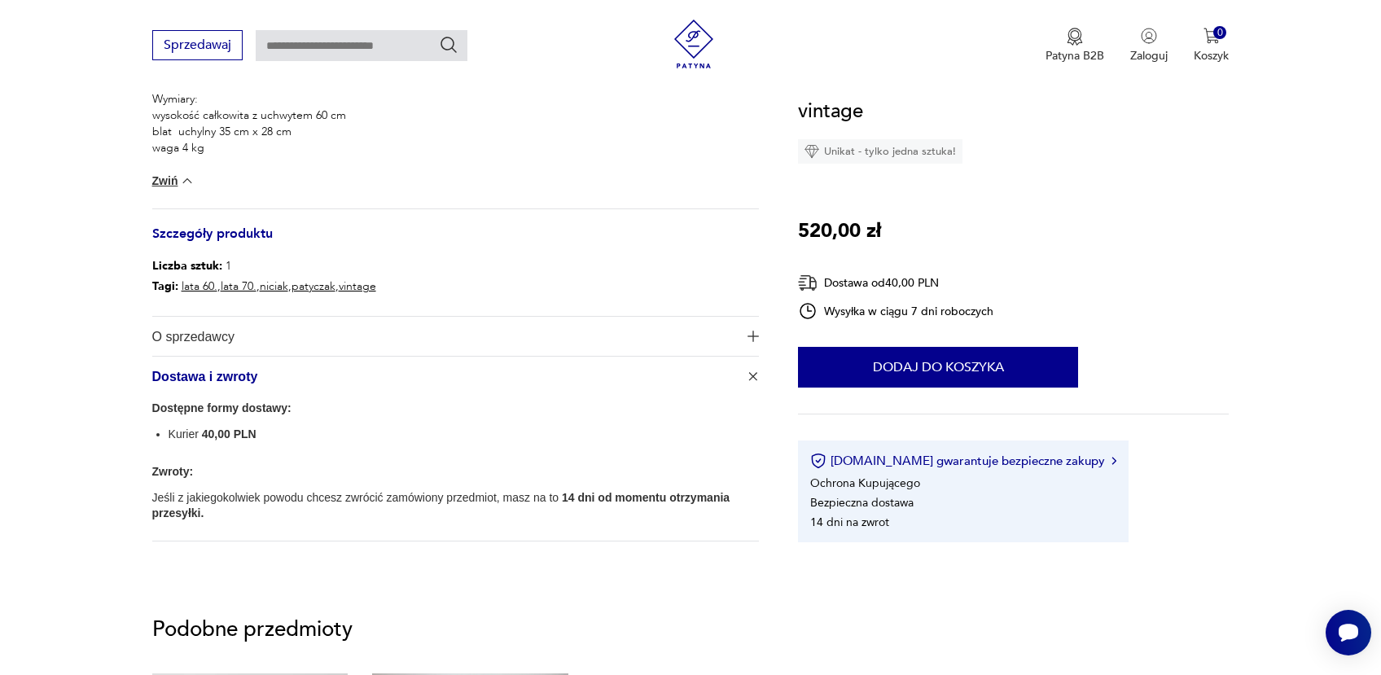
click at [223, 336] on span "O sprzedawcy" at bounding box center [444, 336] width 585 height 39
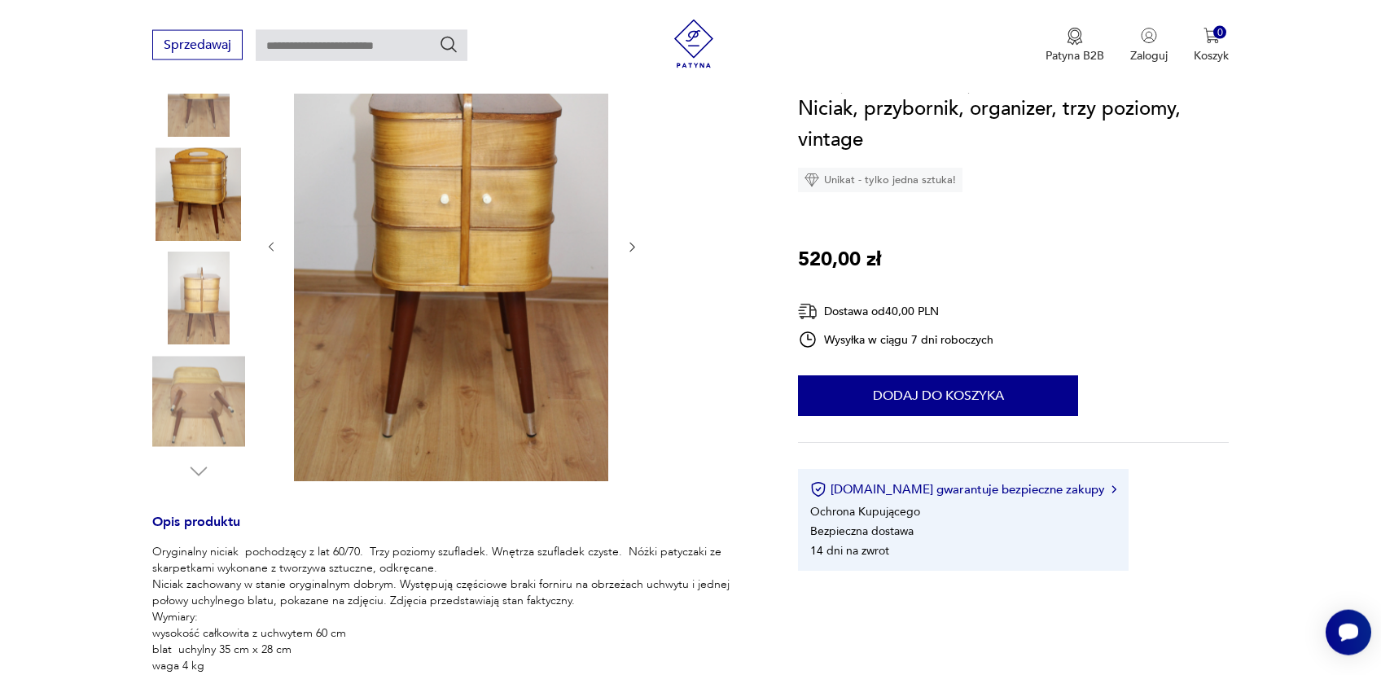
scroll to position [259, 0]
click at [630, 248] on icon "button" at bounding box center [632, 247] width 14 height 14
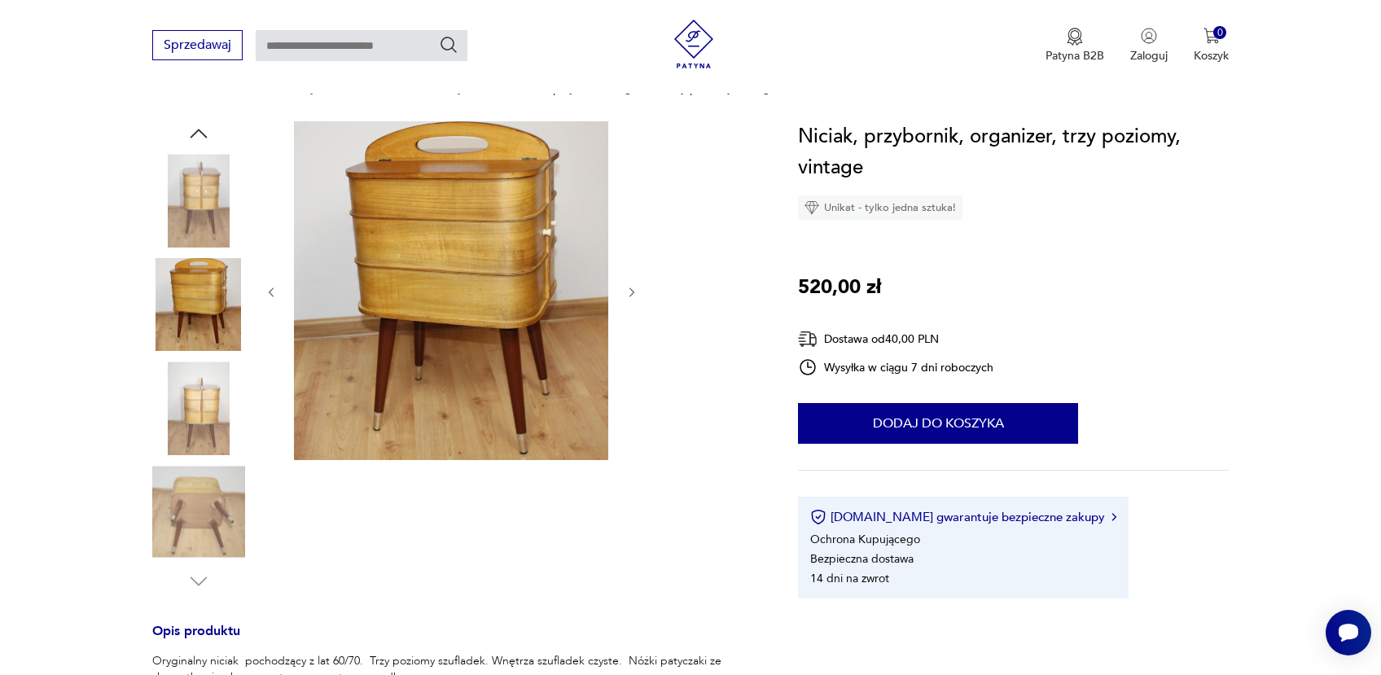
scroll to position [86, 0]
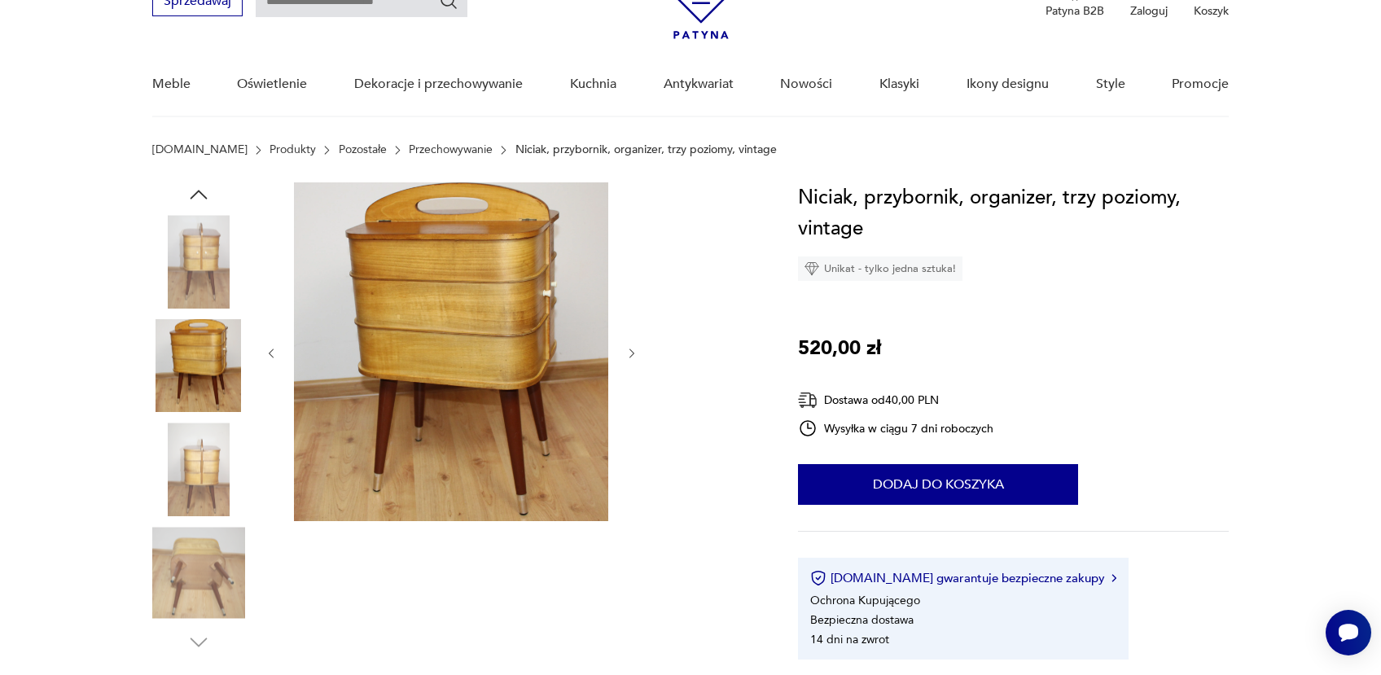
click at [630, 351] on icon "button" at bounding box center [632, 354] width 14 height 14
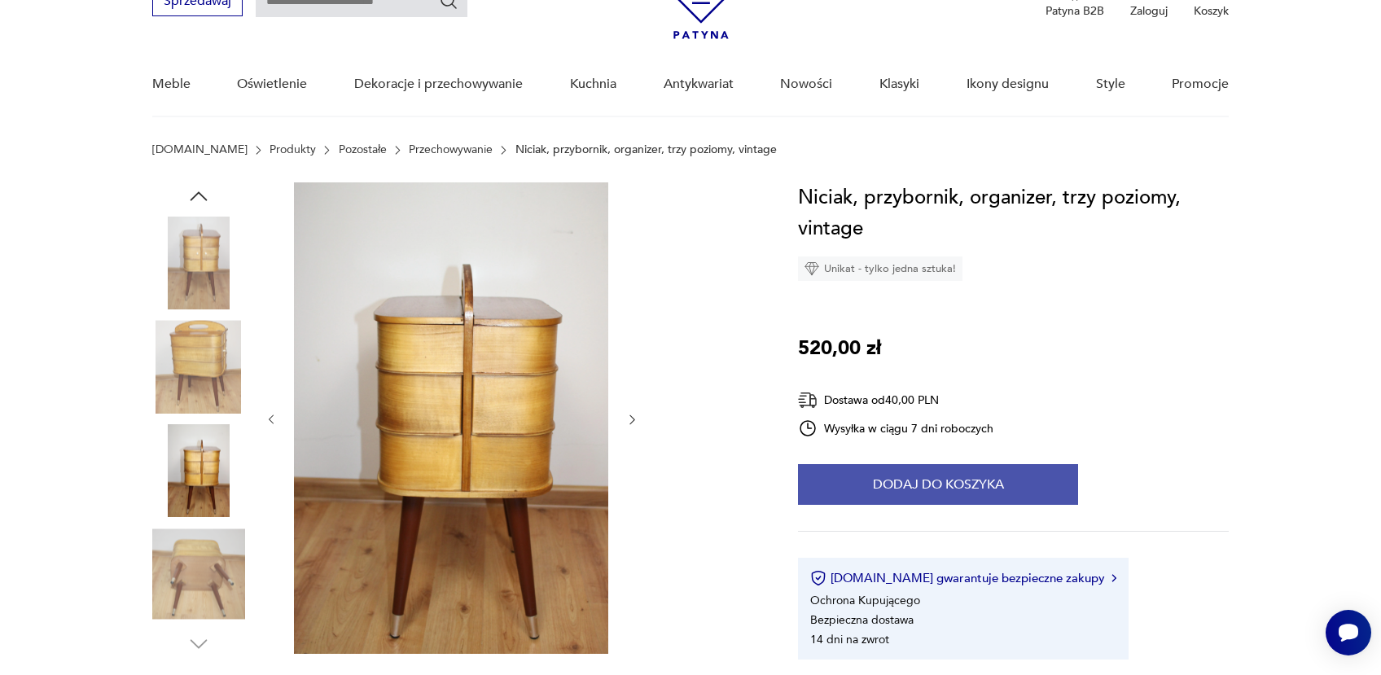
click at [897, 482] on button "Dodaj do koszyka" at bounding box center [938, 484] width 280 height 41
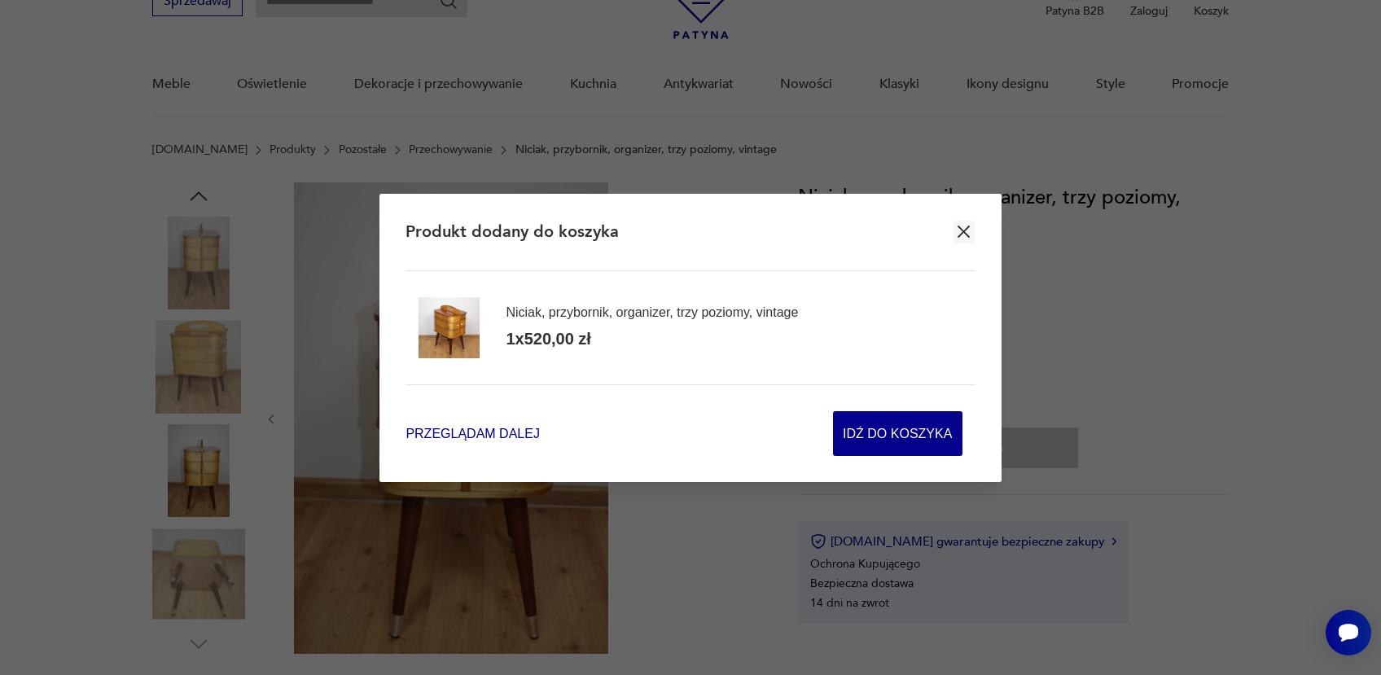
click at [504, 432] on span "Przeglądam dalej" at bounding box center [472, 433] width 134 height 19
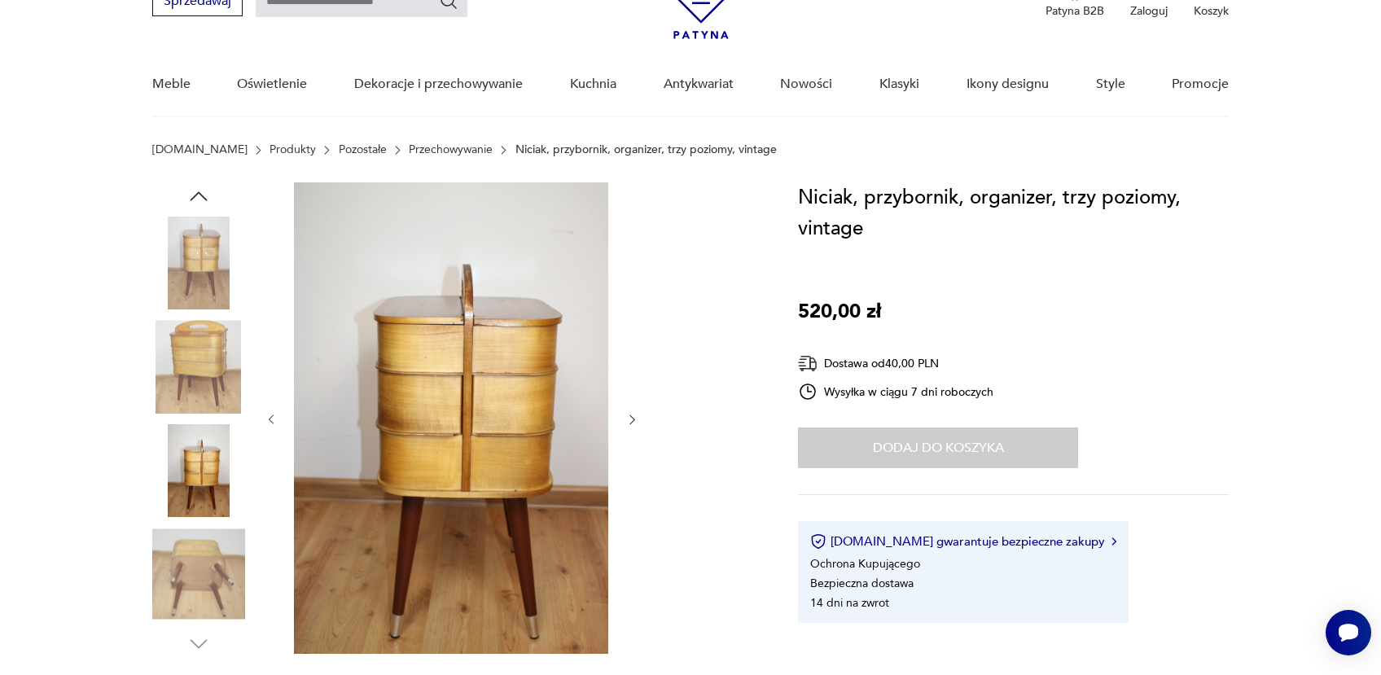
scroll to position [151, 0]
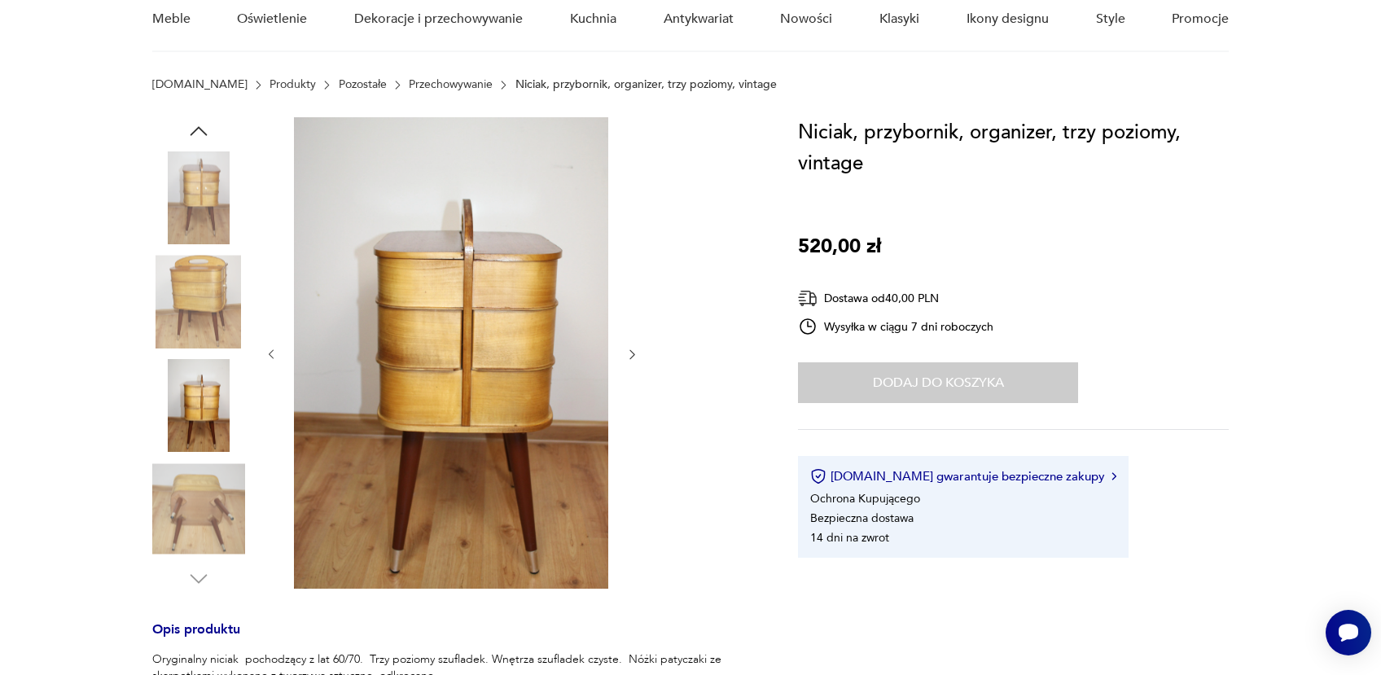
type input "******"
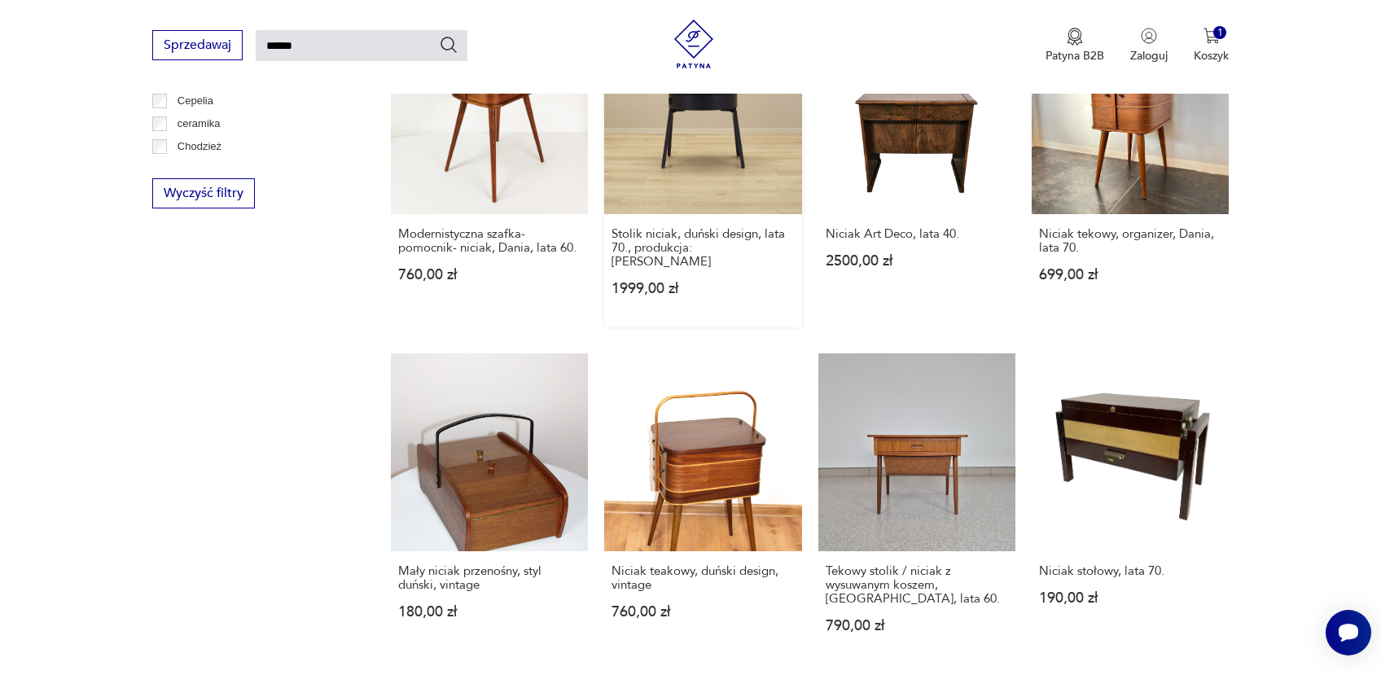
scroll to position [1446, 0]
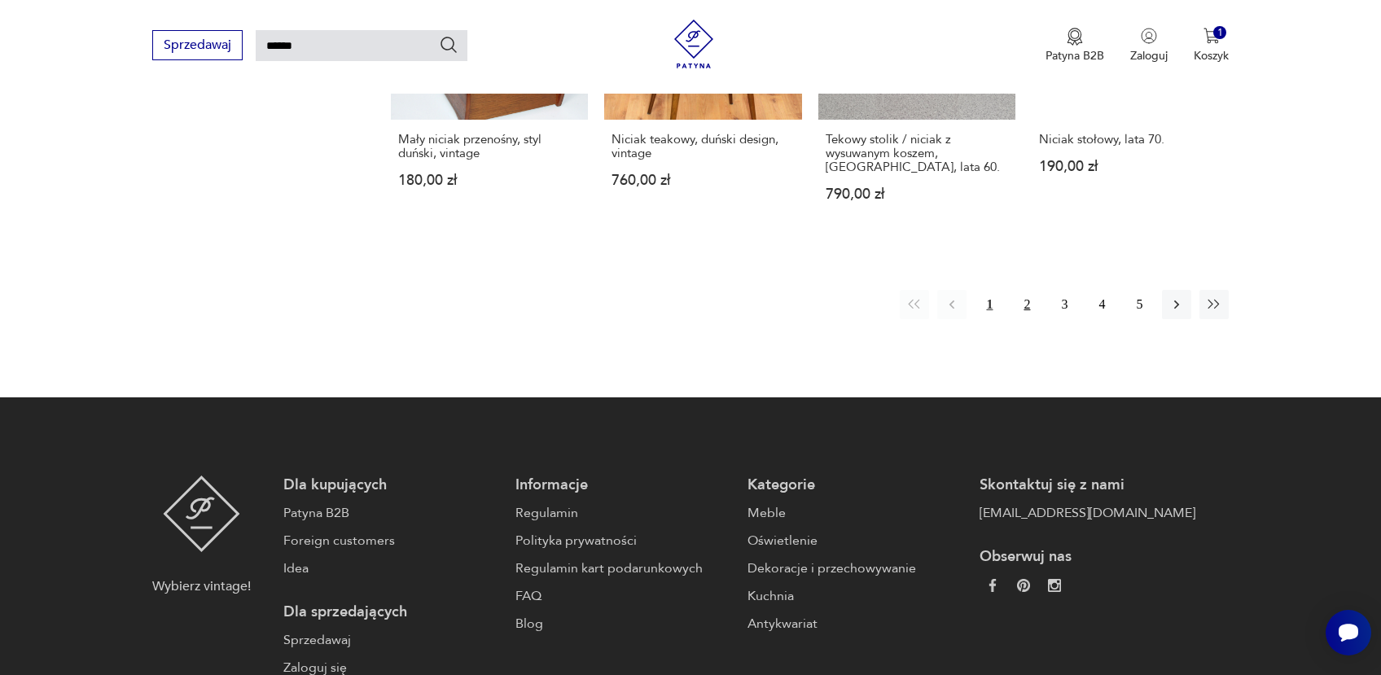
click at [1028, 290] on button "2" at bounding box center [1026, 304] width 29 height 29
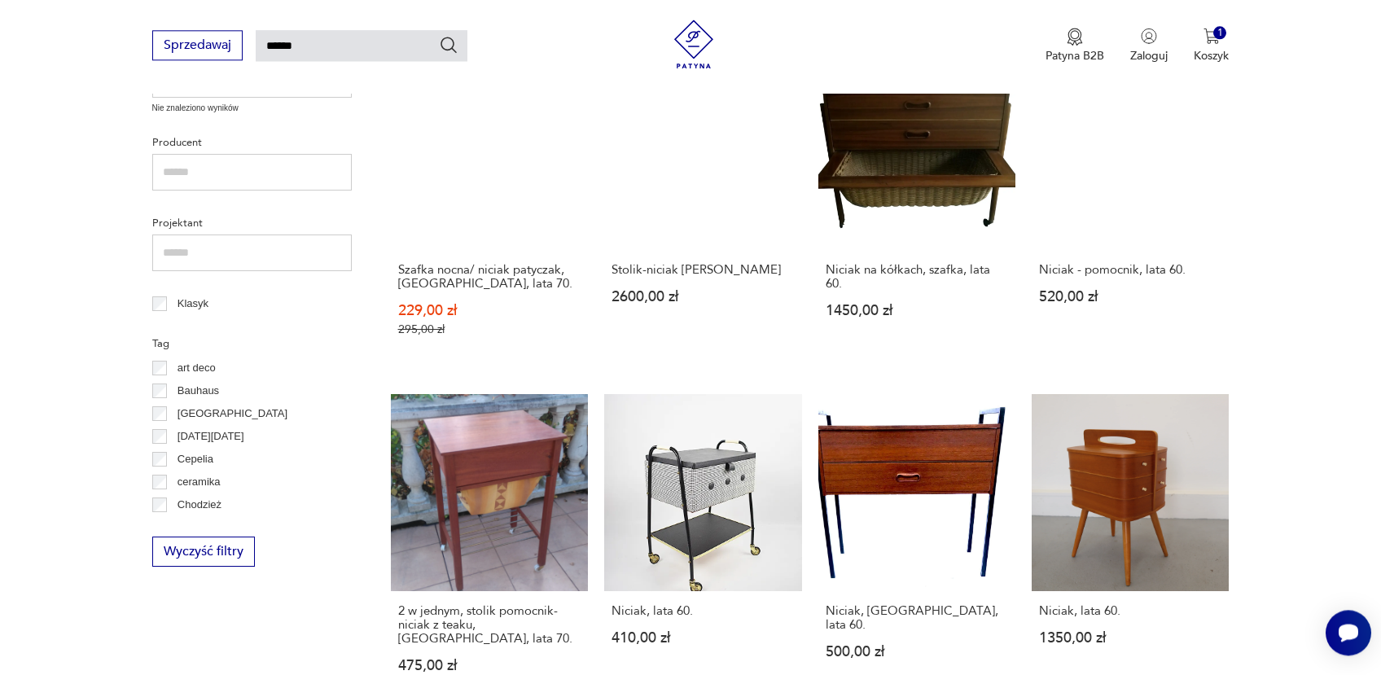
scroll to position [662, 0]
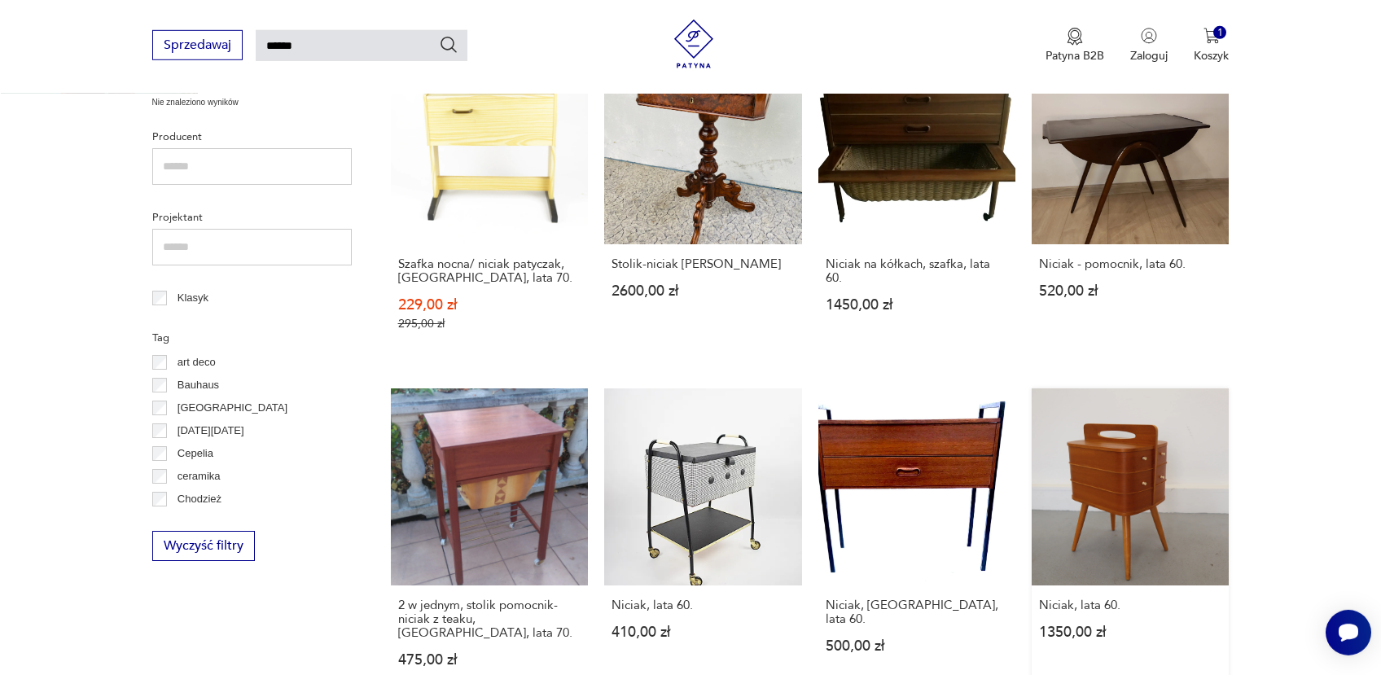
click at [1152, 462] on link "Niciak, lata 60. 1350,00 zł" at bounding box center [1130, 543] width 197 height 310
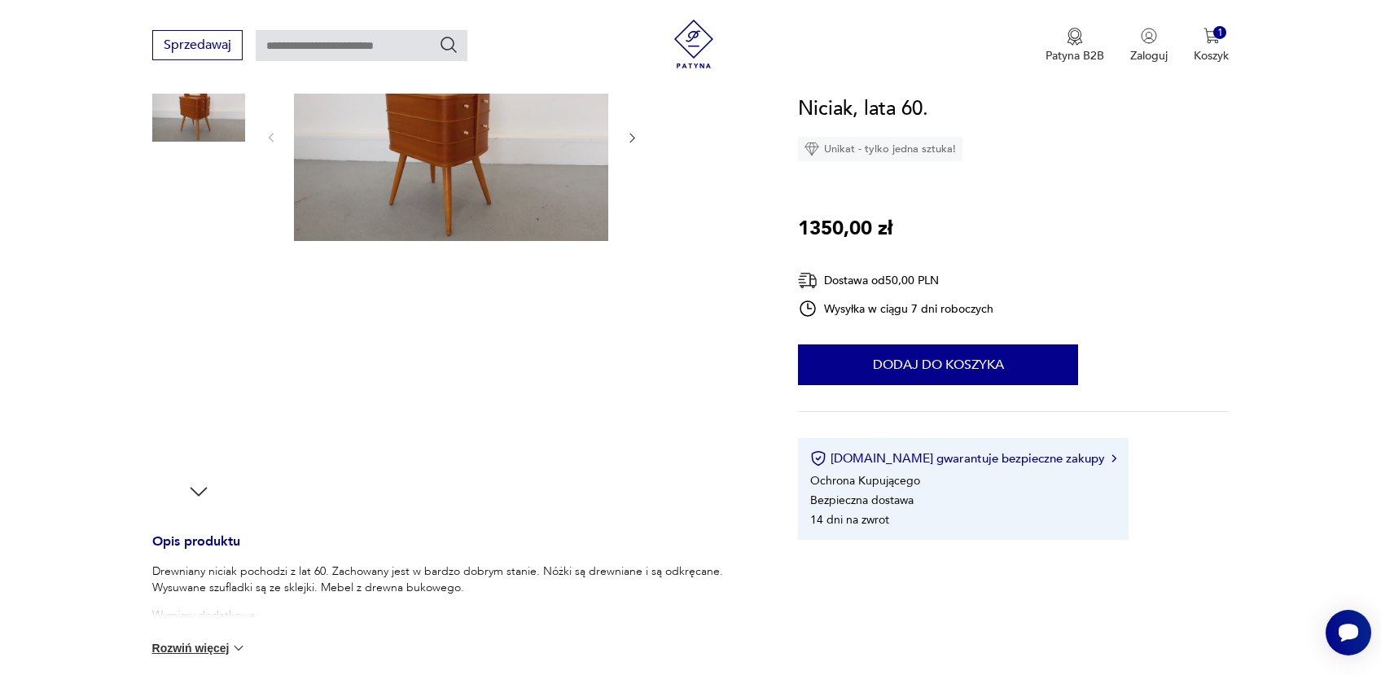
scroll to position [440, 0]
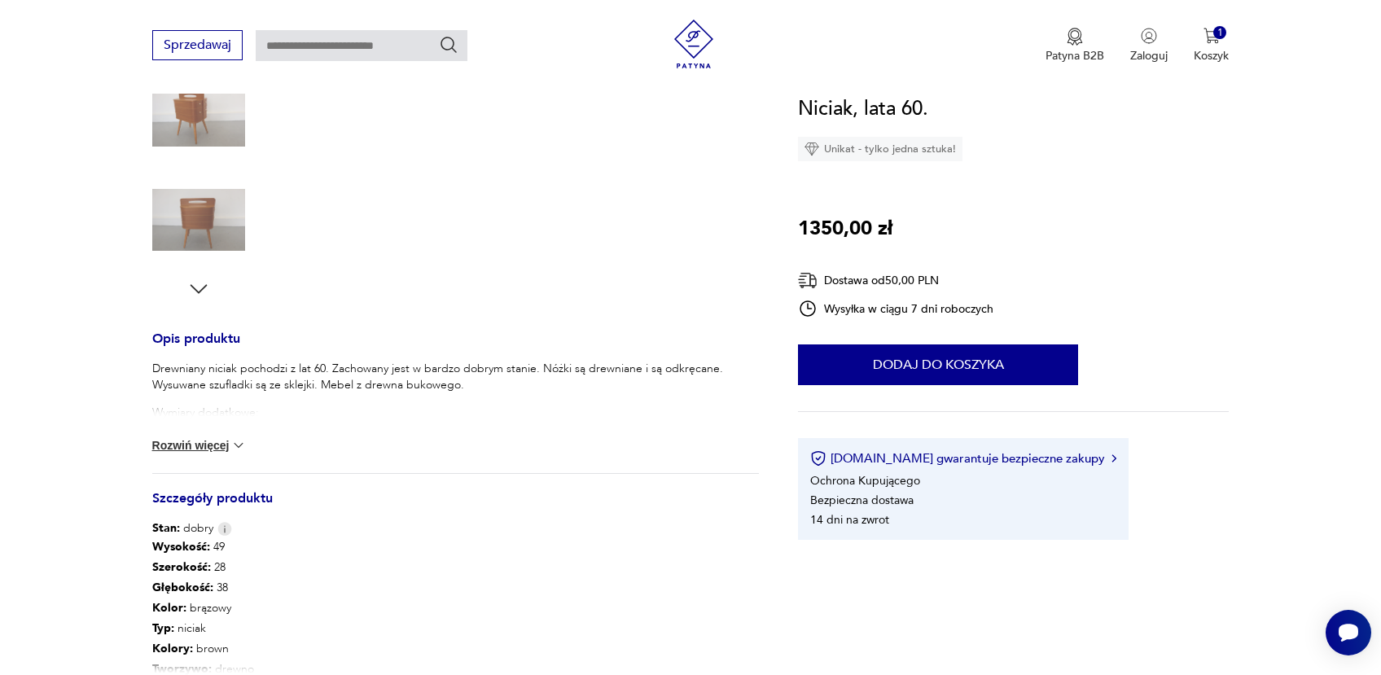
click at [188, 446] on button "Rozwiń więcej" at bounding box center [199, 445] width 94 height 16
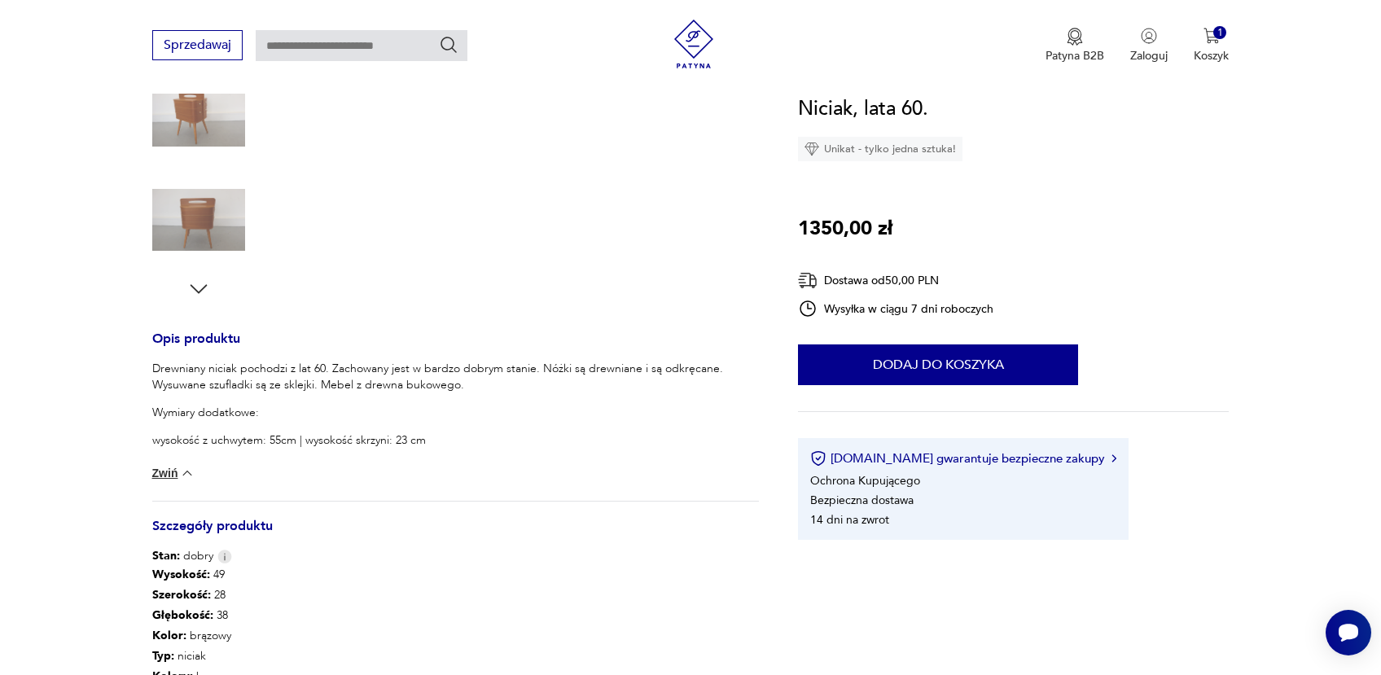
click at [204, 281] on icon "button" at bounding box center [198, 289] width 24 height 24
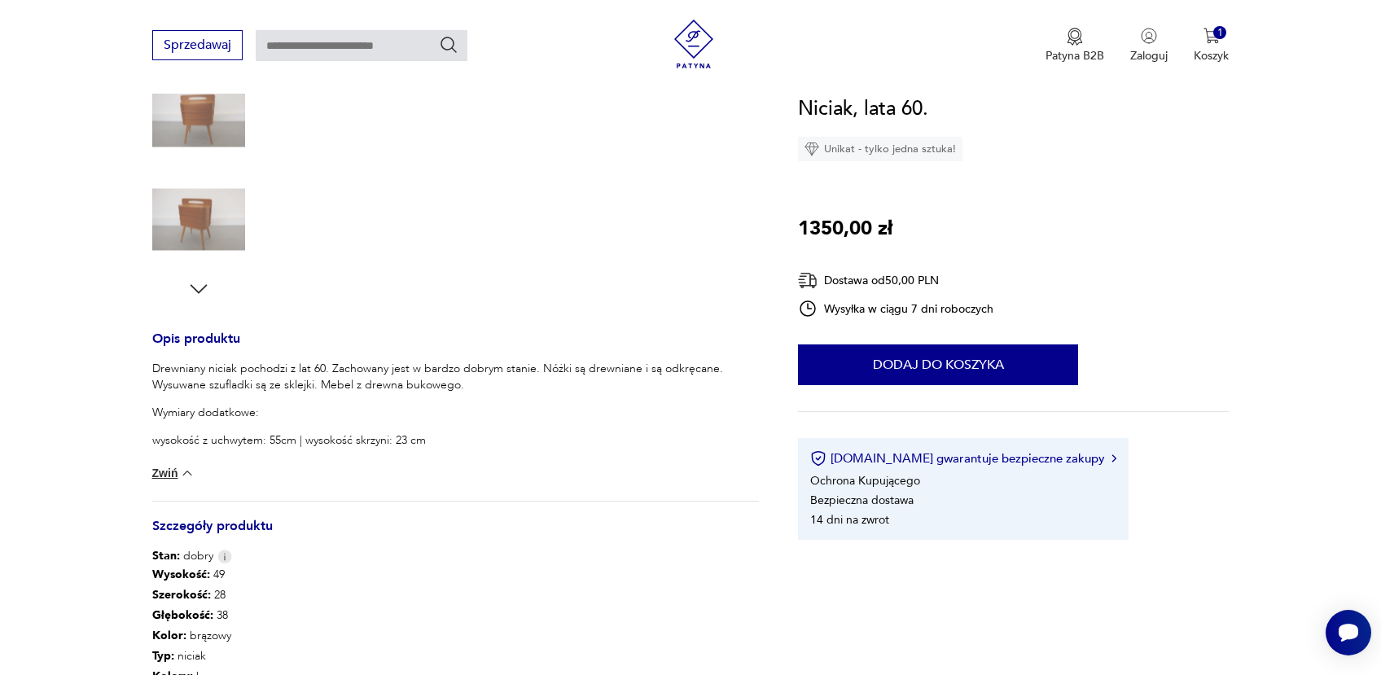
click at [204, 281] on icon "button" at bounding box center [198, 289] width 24 height 24
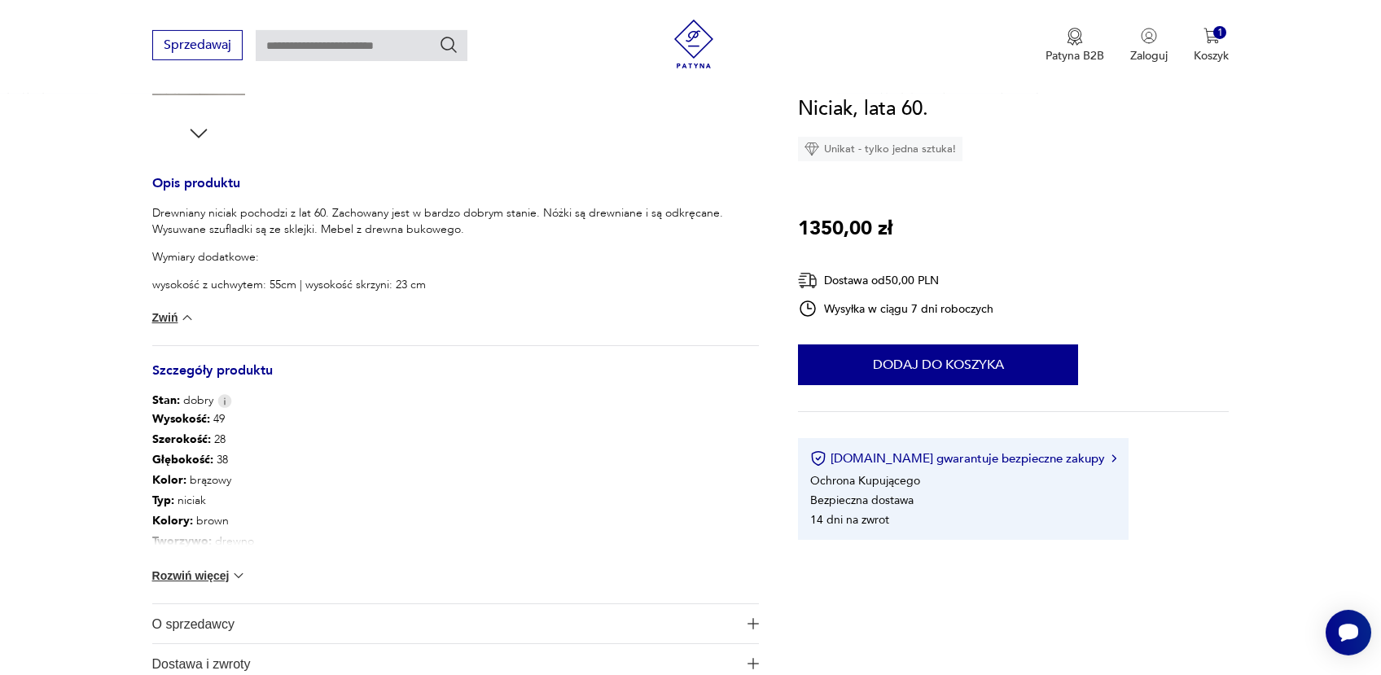
scroll to position [785, 0]
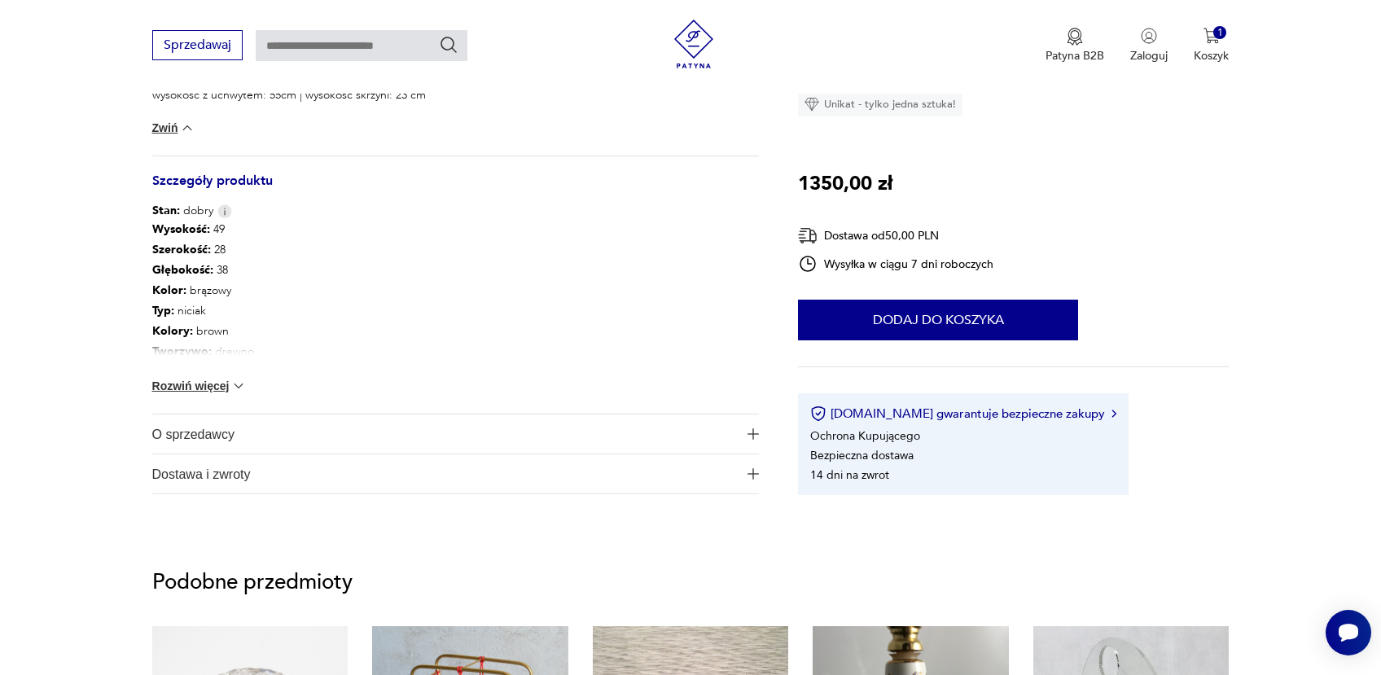
click at [201, 478] on span "Dostawa i zwroty" at bounding box center [444, 473] width 585 height 39
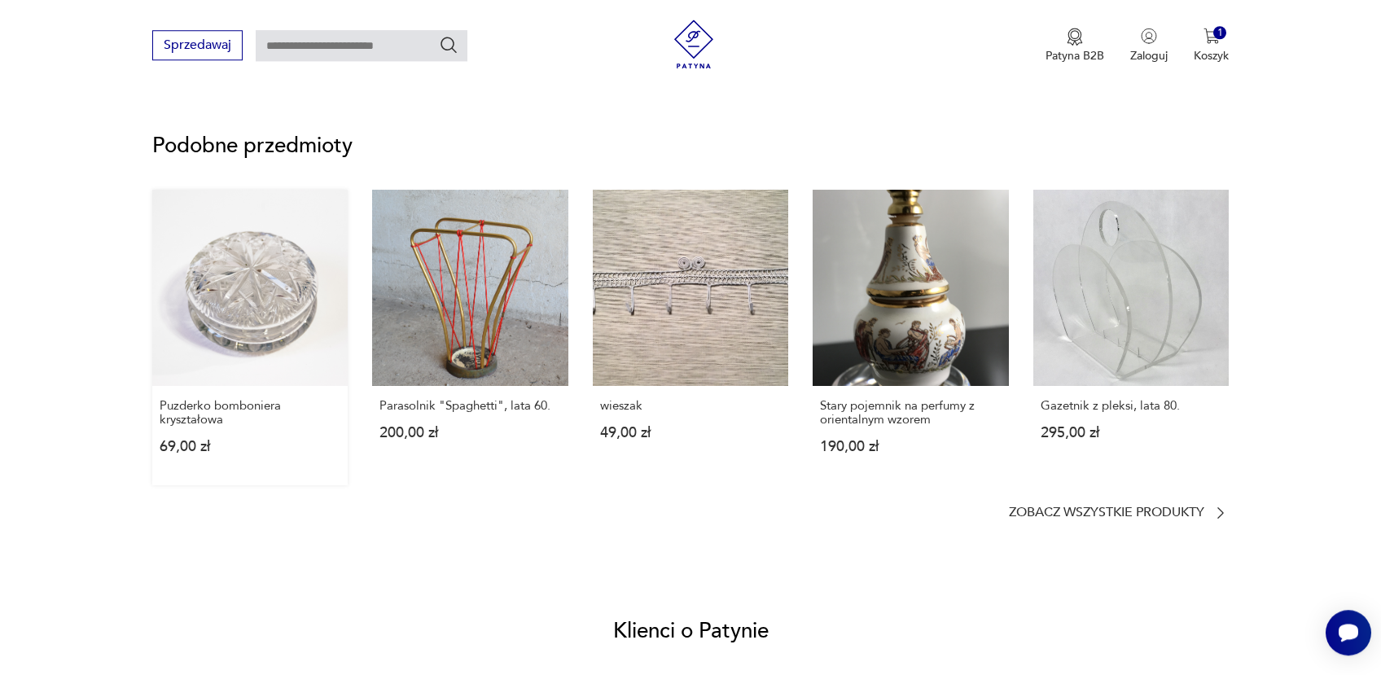
scroll to position [1381, 0]
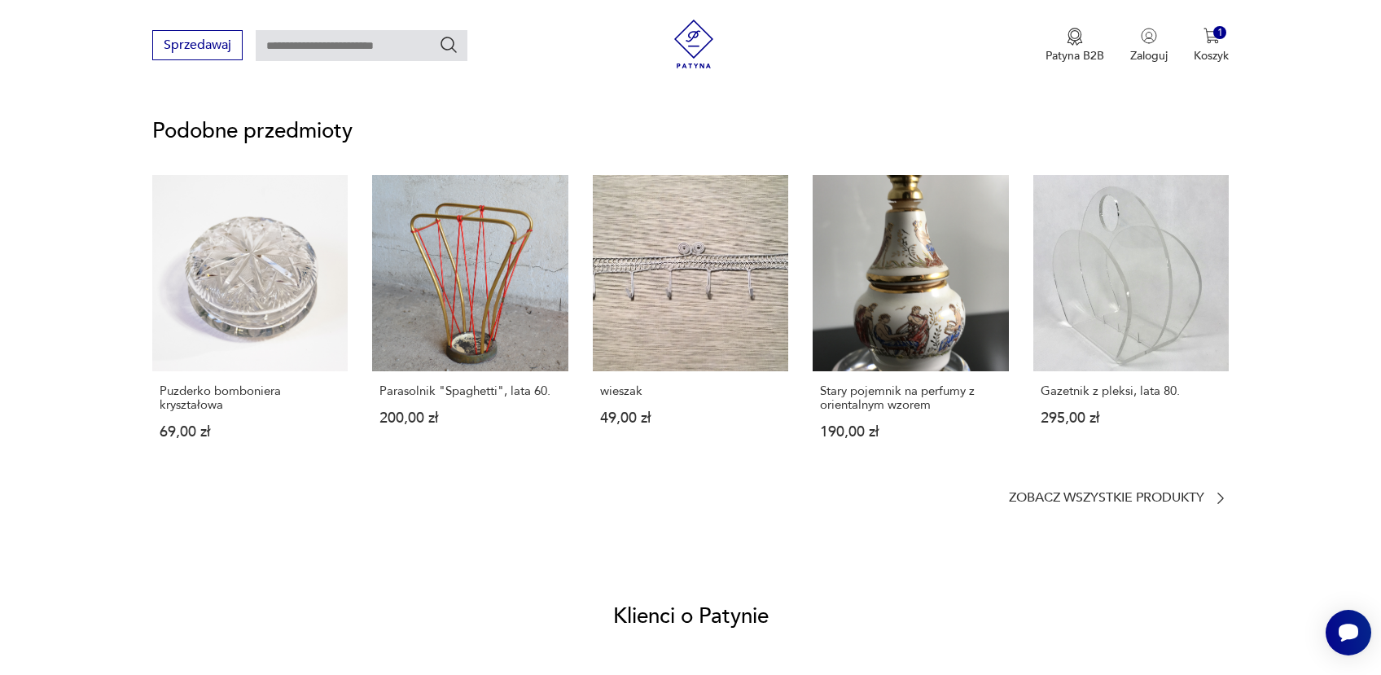
type input "******"
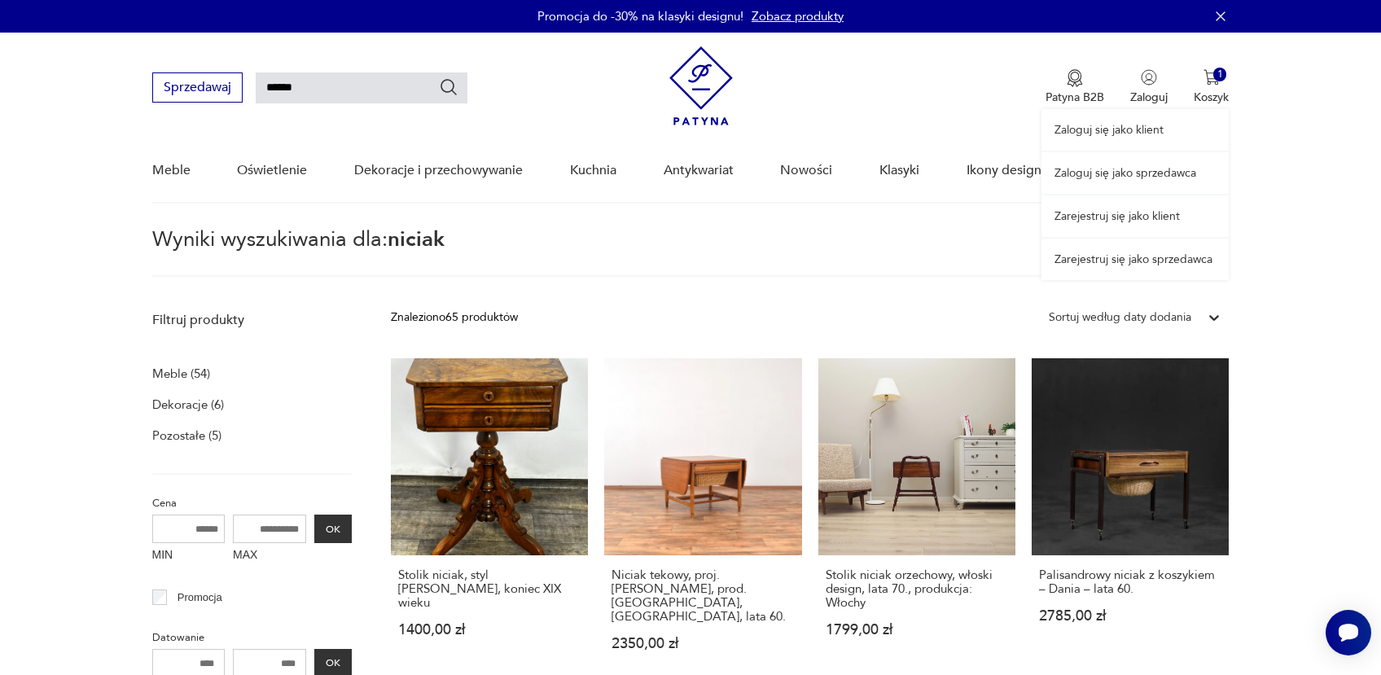
click at [1209, 87] on div "Zaloguj się jako klient Zaloguj się jako sprzedawca Zarejestruj się jako klient…" at bounding box center [1134, 157] width 187 height 248
click at [1207, 95] on div "Zaloguj się jako klient Zaloguj się jako sprzedawca Zarejestruj się jako klient…" at bounding box center [1134, 157] width 187 height 248
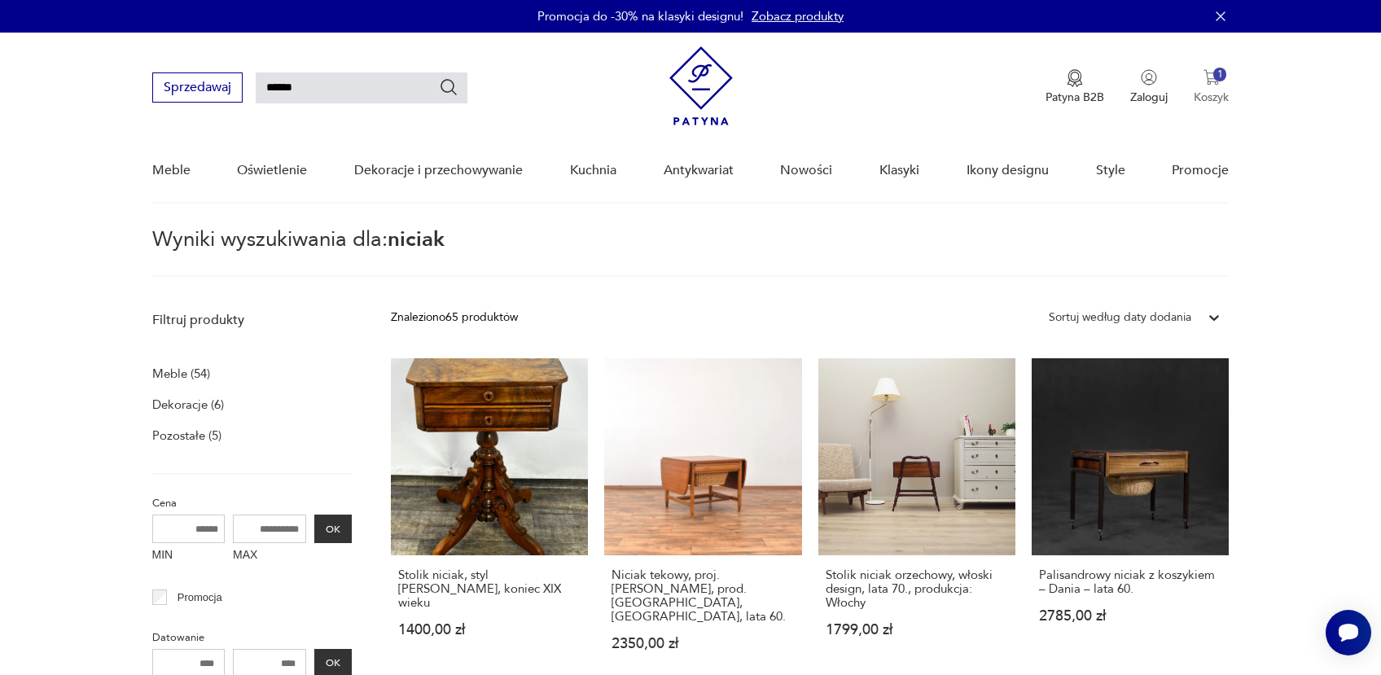
click at [1213, 83] on img "button" at bounding box center [1211, 77] width 16 height 16
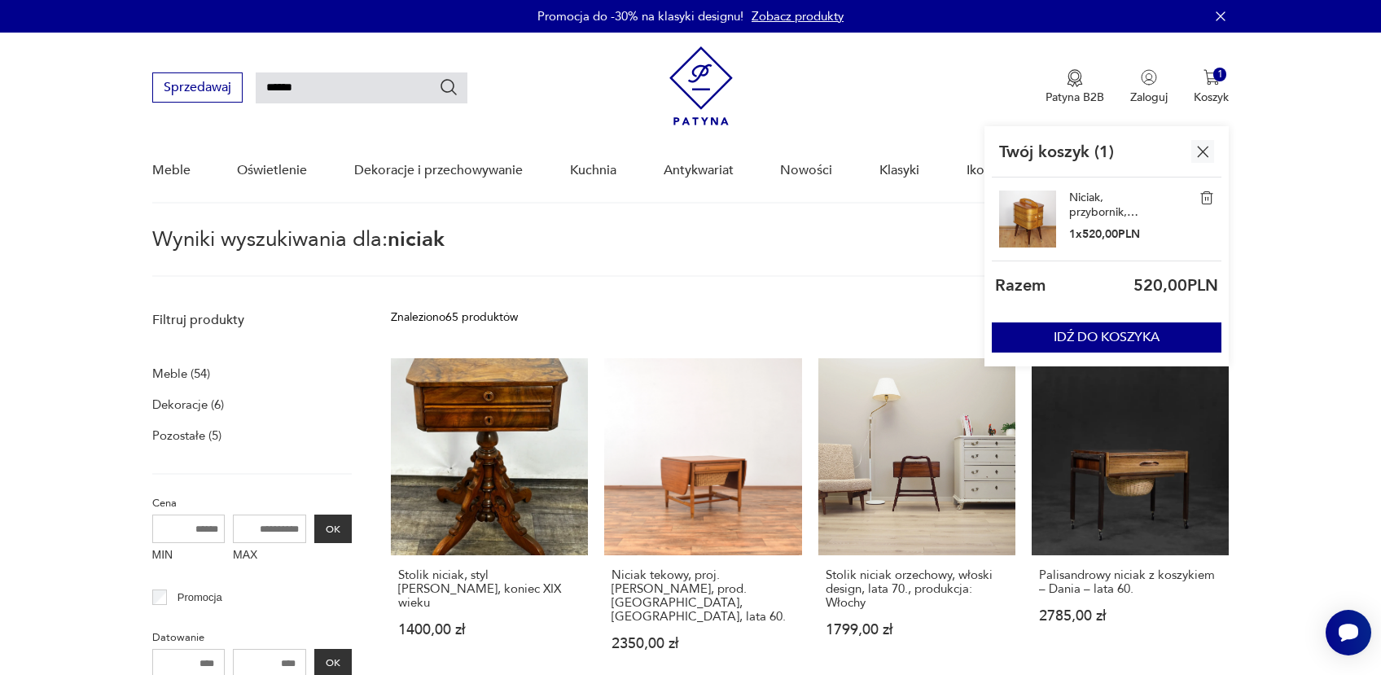
click at [1015, 223] on img at bounding box center [1027, 219] width 57 height 57
click at [1111, 329] on button "IDŹ DO KOSZYKA" at bounding box center [1107, 337] width 230 height 30
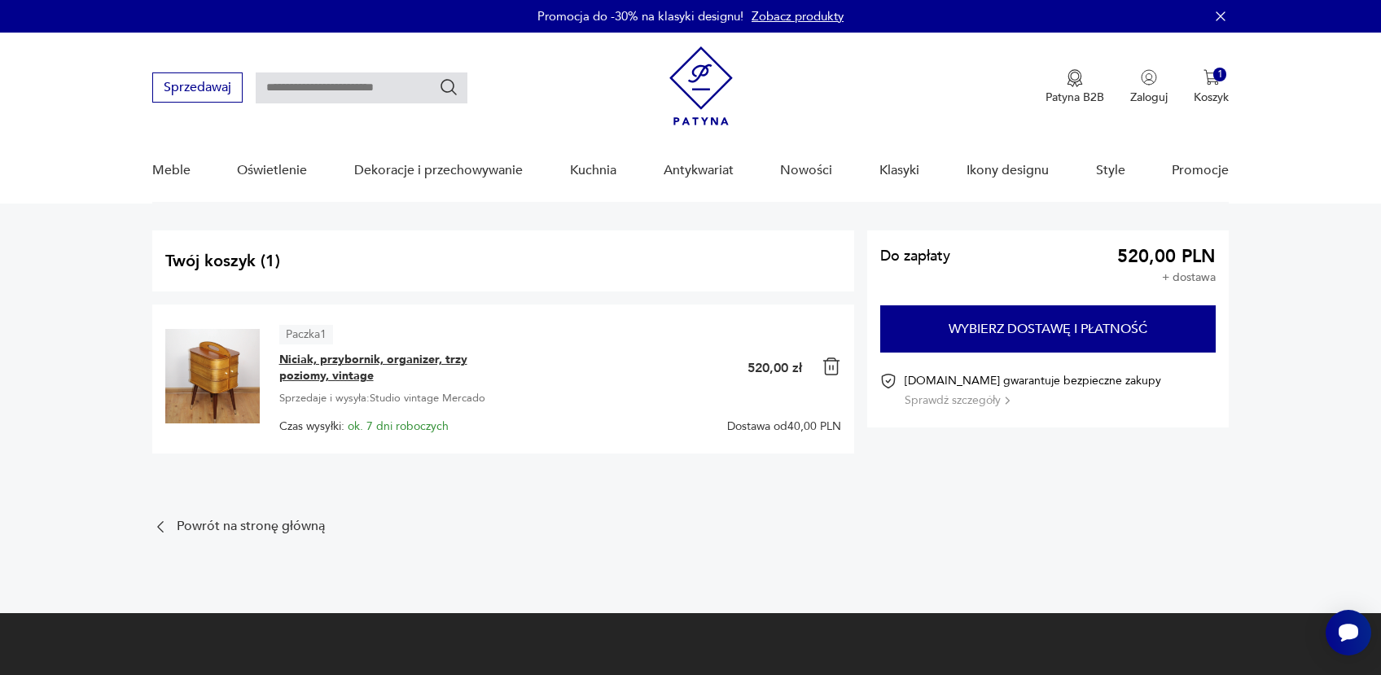
click at [393, 362] on span "Niciak, przybornik, organizer, trzy poziomy, vintage" at bounding box center [381, 368] width 204 height 33
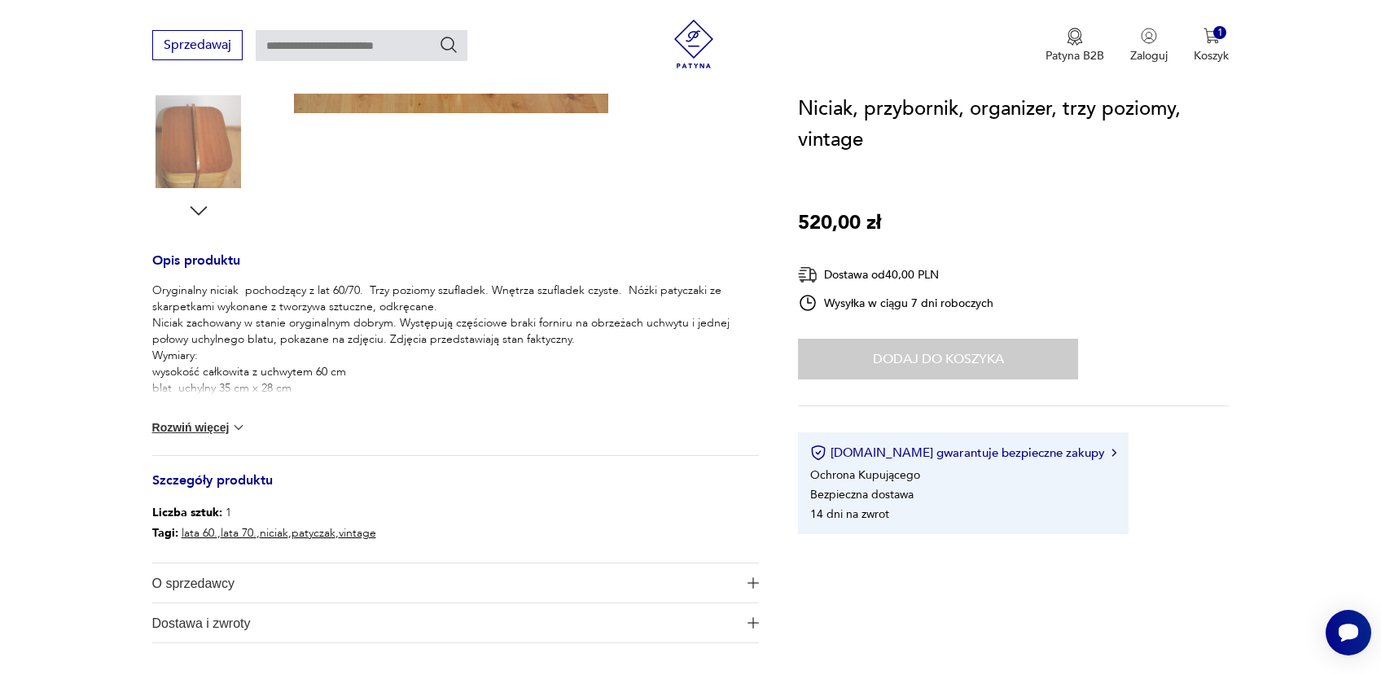
scroll to position [690, 0]
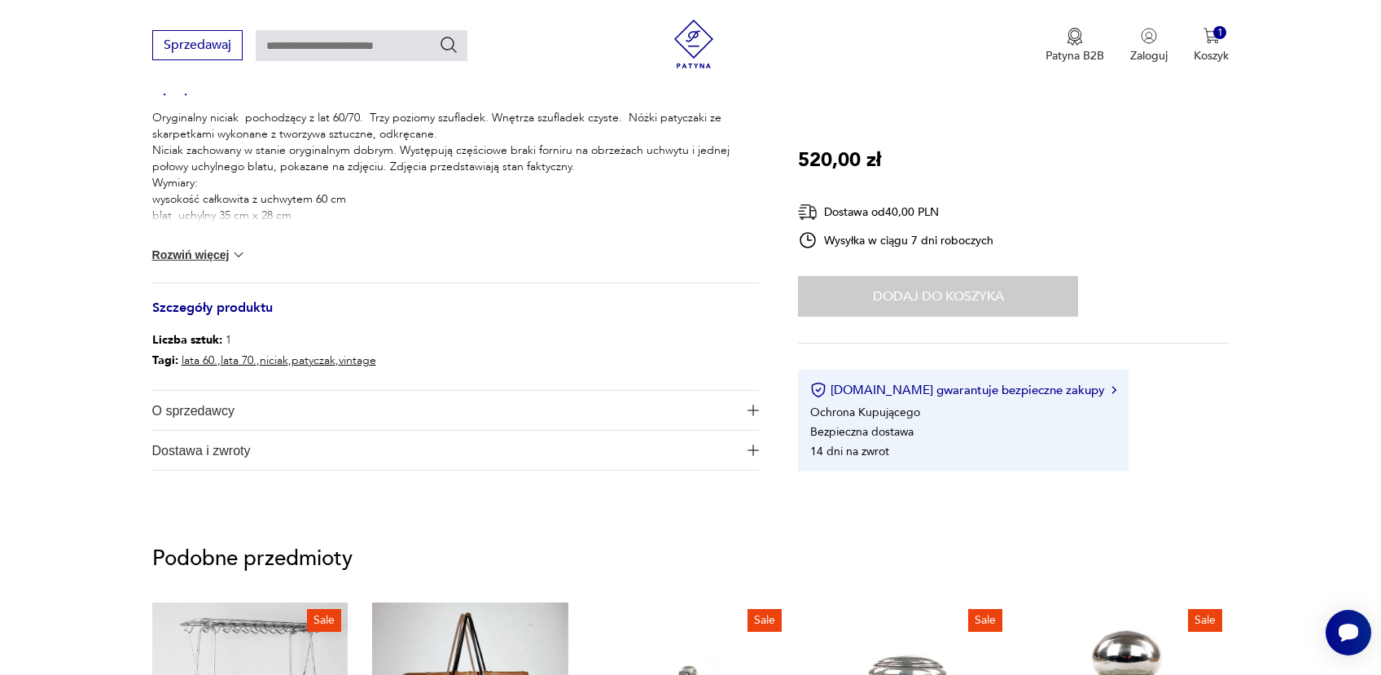
click at [211, 407] on span "O sprzedawcy" at bounding box center [444, 410] width 585 height 39
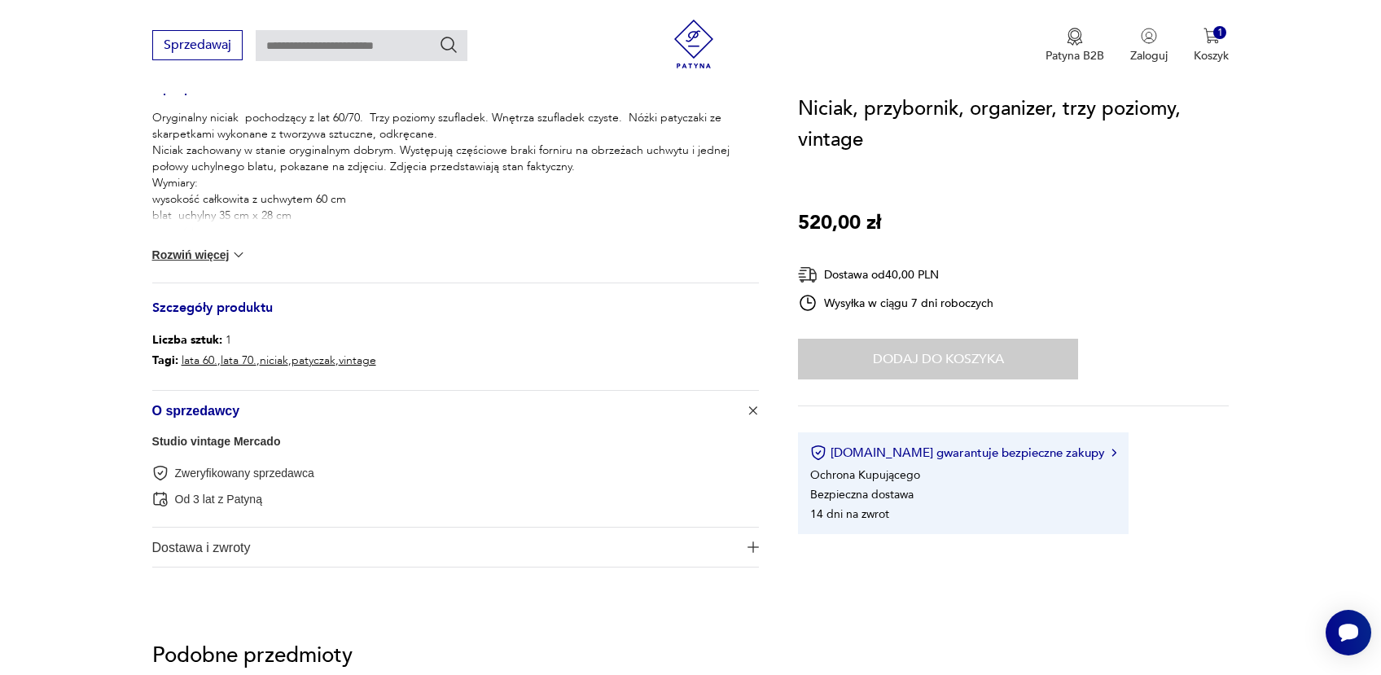
click at [213, 446] on link "Studio vintage Mercado" at bounding box center [216, 441] width 129 height 13
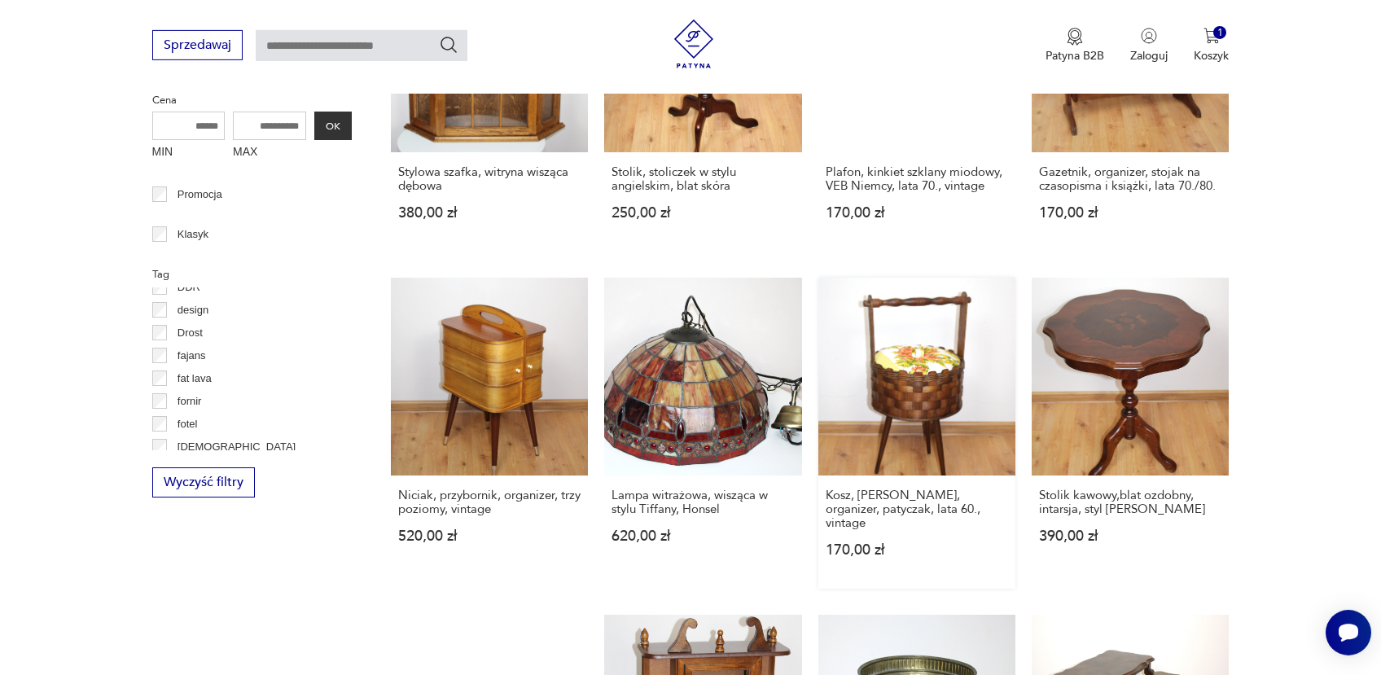
scroll to position [939, 0]
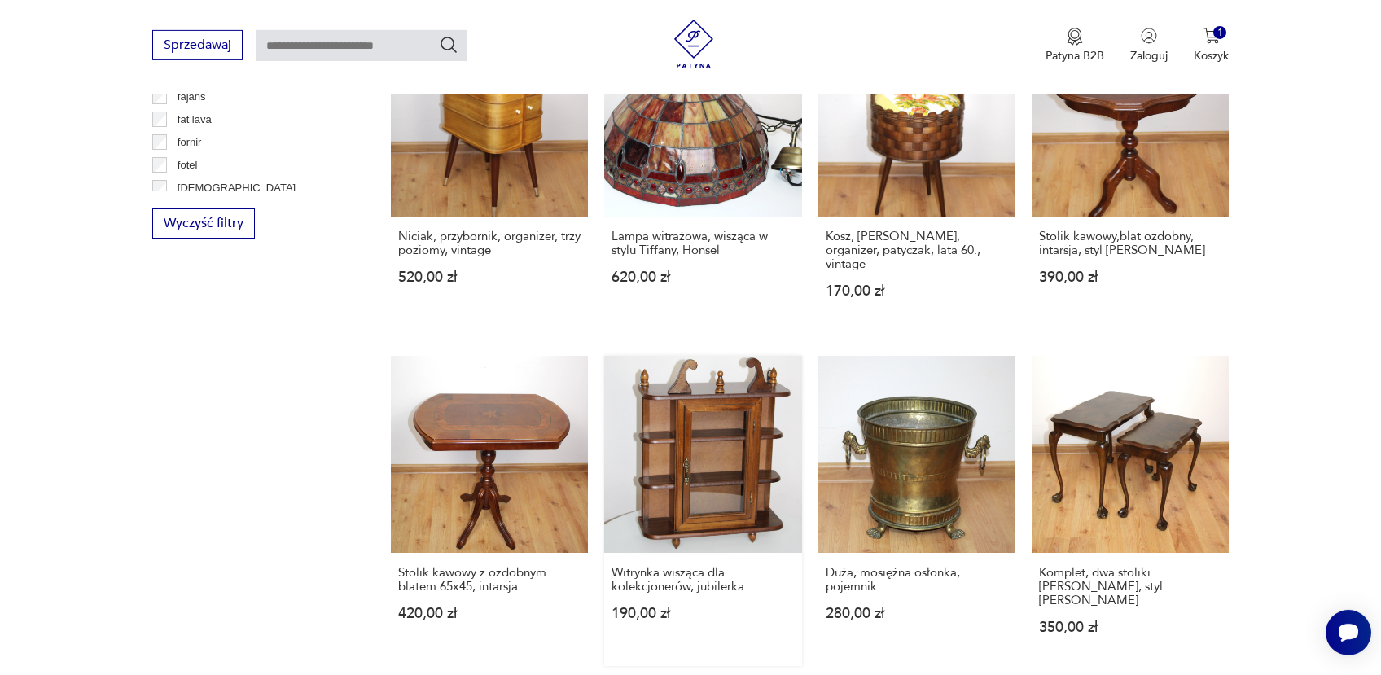
click at [718, 448] on link "Witrynka wisząca dla kolekcjonerów, jubilerka 190,00 zł" at bounding box center [702, 511] width 197 height 310
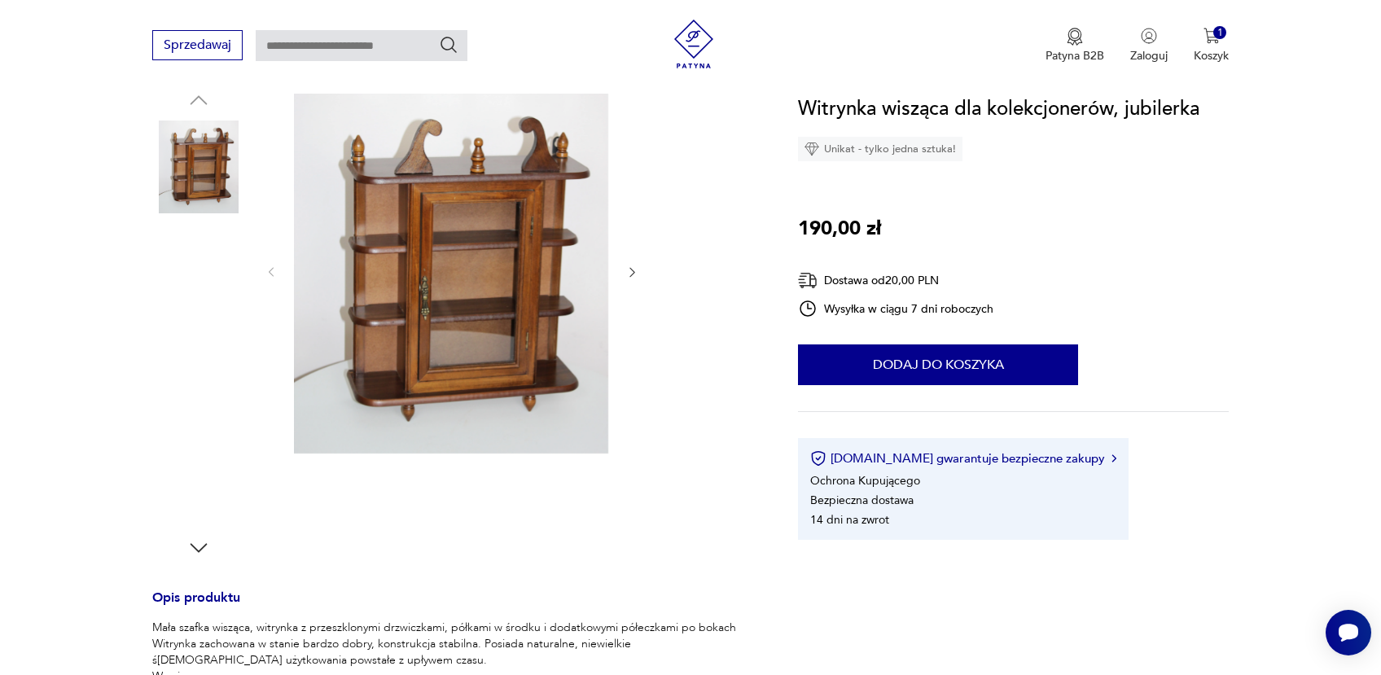
click at [211, 244] on img at bounding box center [198, 271] width 93 height 93
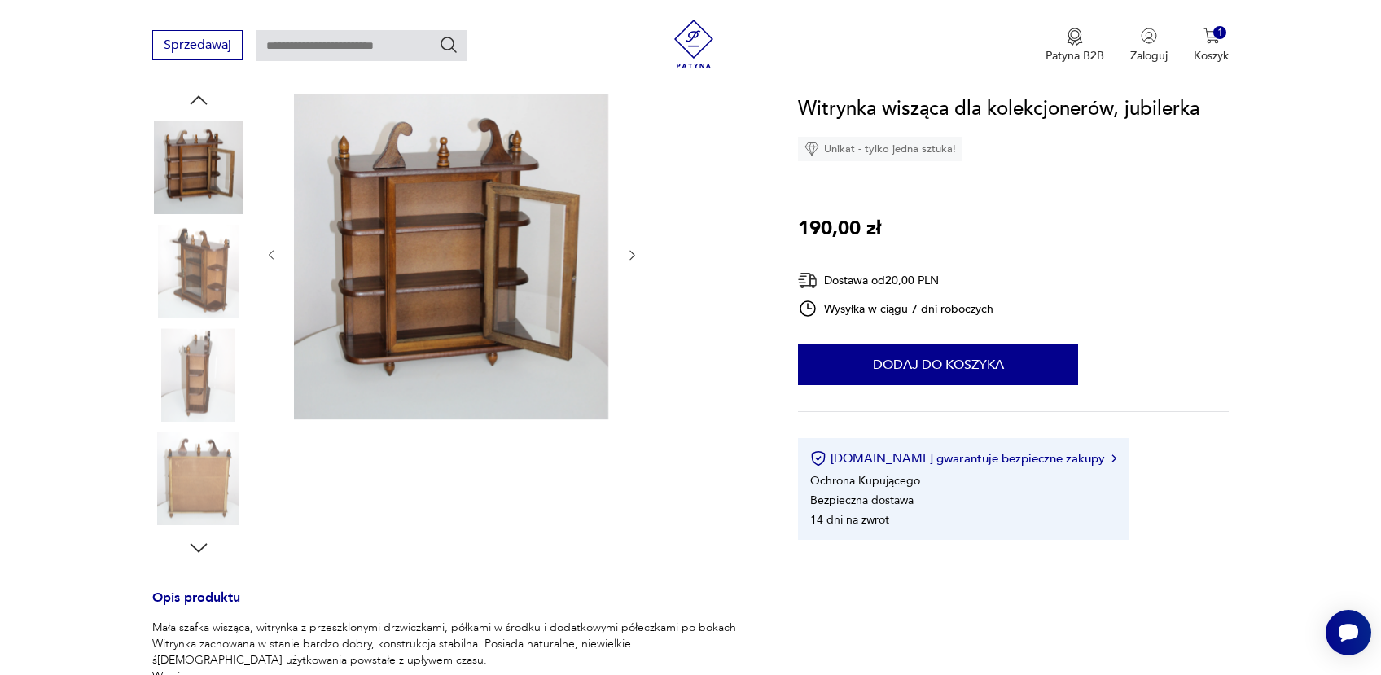
click at [199, 379] on img at bounding box center [198, 374] width 93 height 93
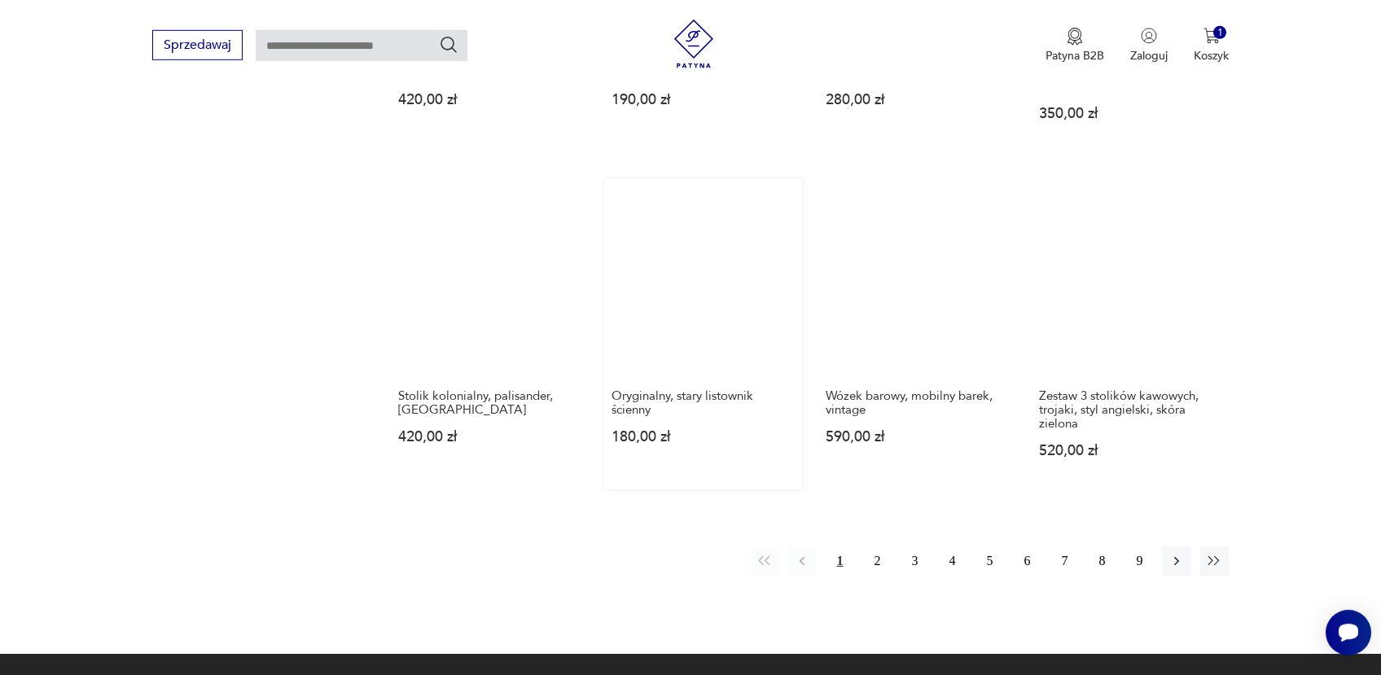
scroll to position [1543, 0]
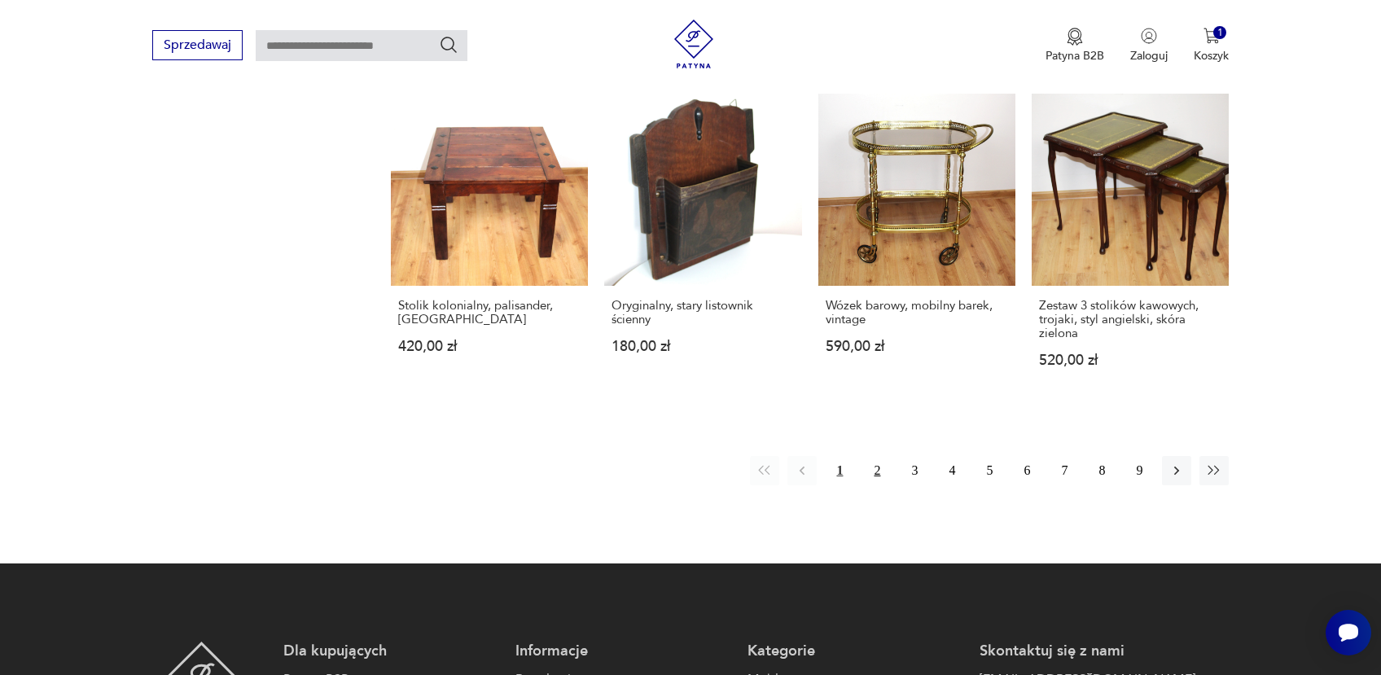
click at [878, 456] on button "2" at bounding box center [876, 470] width 29 height 29
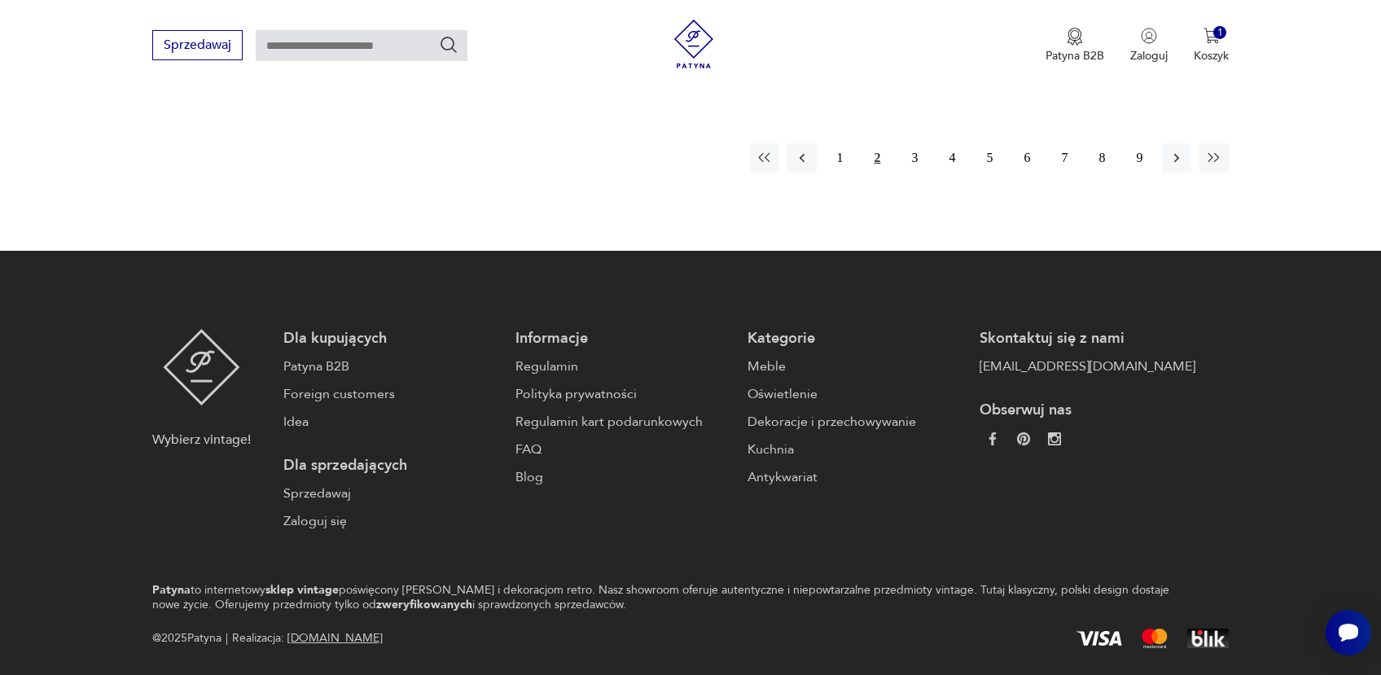
scroll to position [1879, 0]
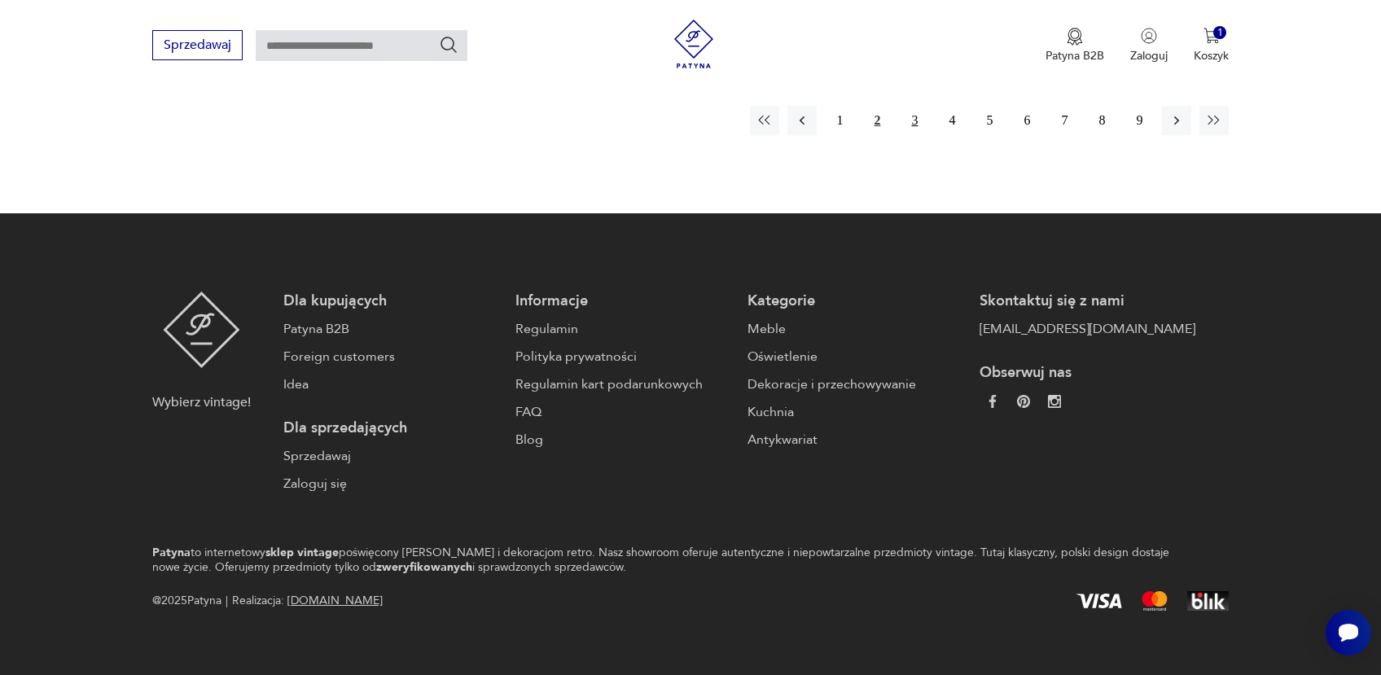
click at [915, 106] on button "3" at bounding box center [914, 120] width 29 height 29
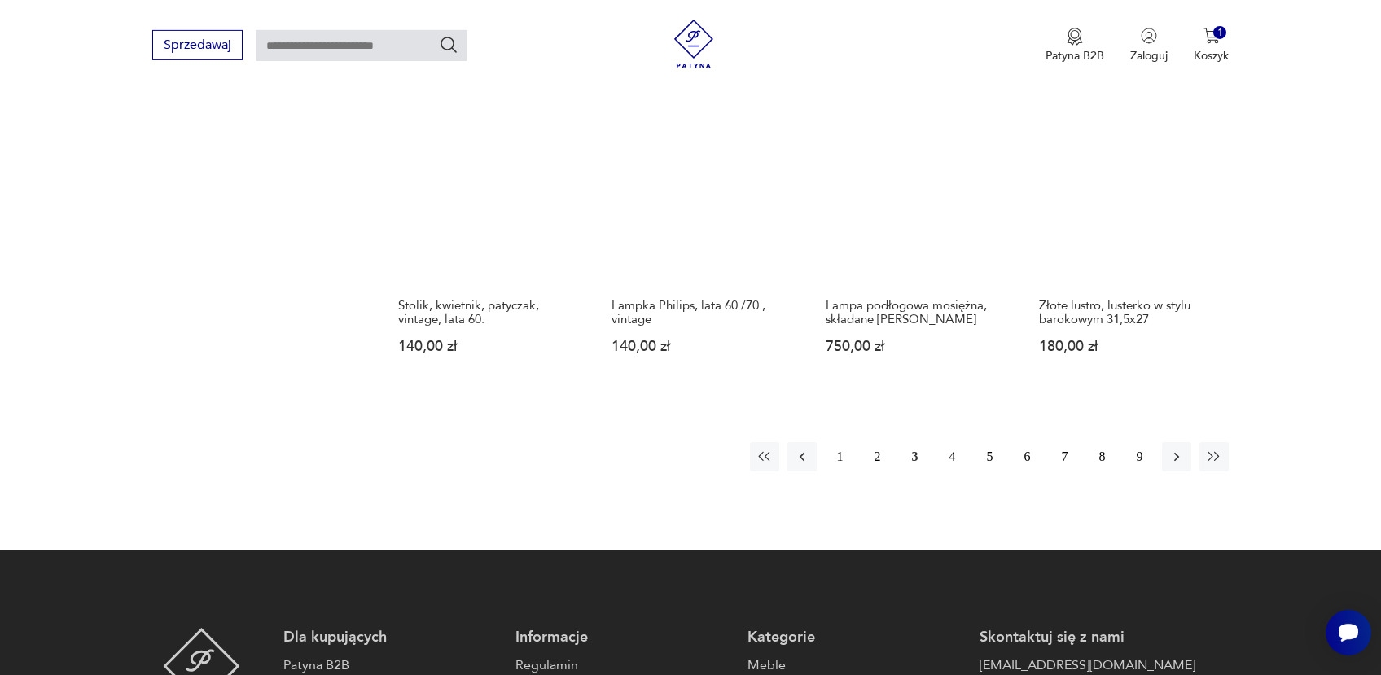
scroll to position [1629, 0]
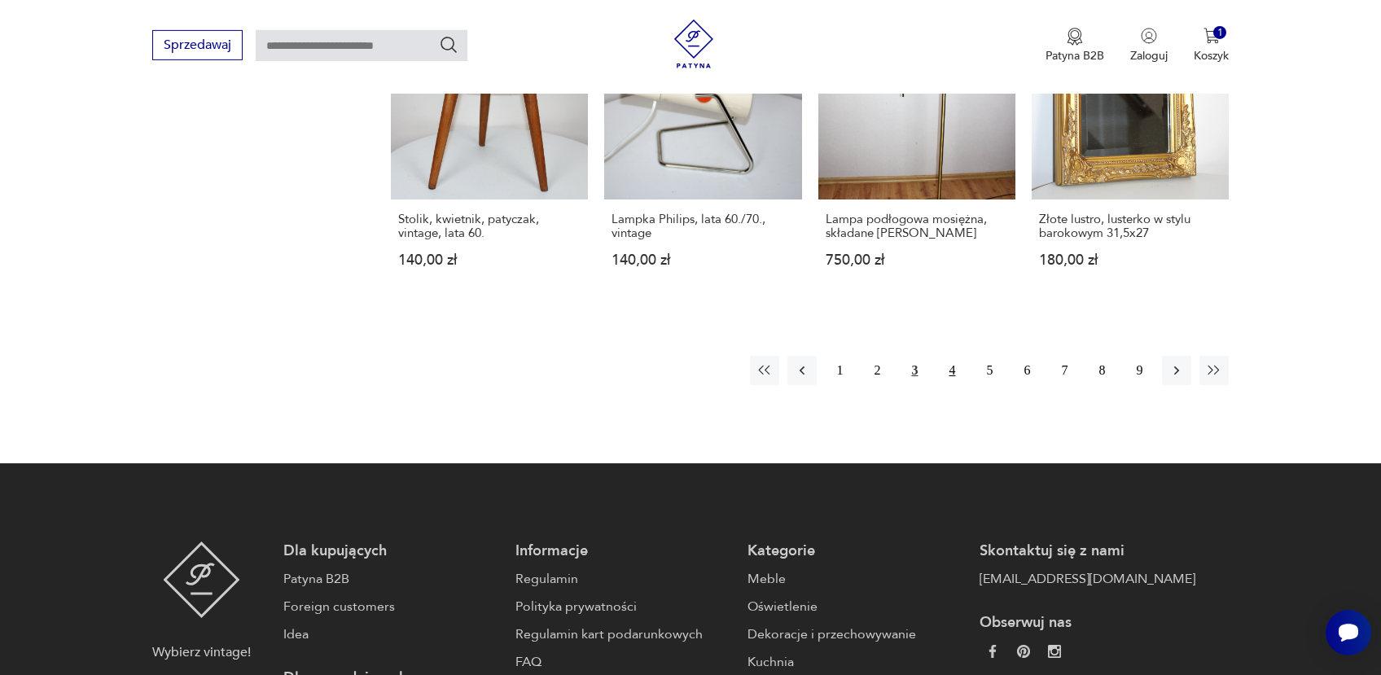
click at [949, 356] on button "4" at bounding box center [951, 370] width 29 height 29
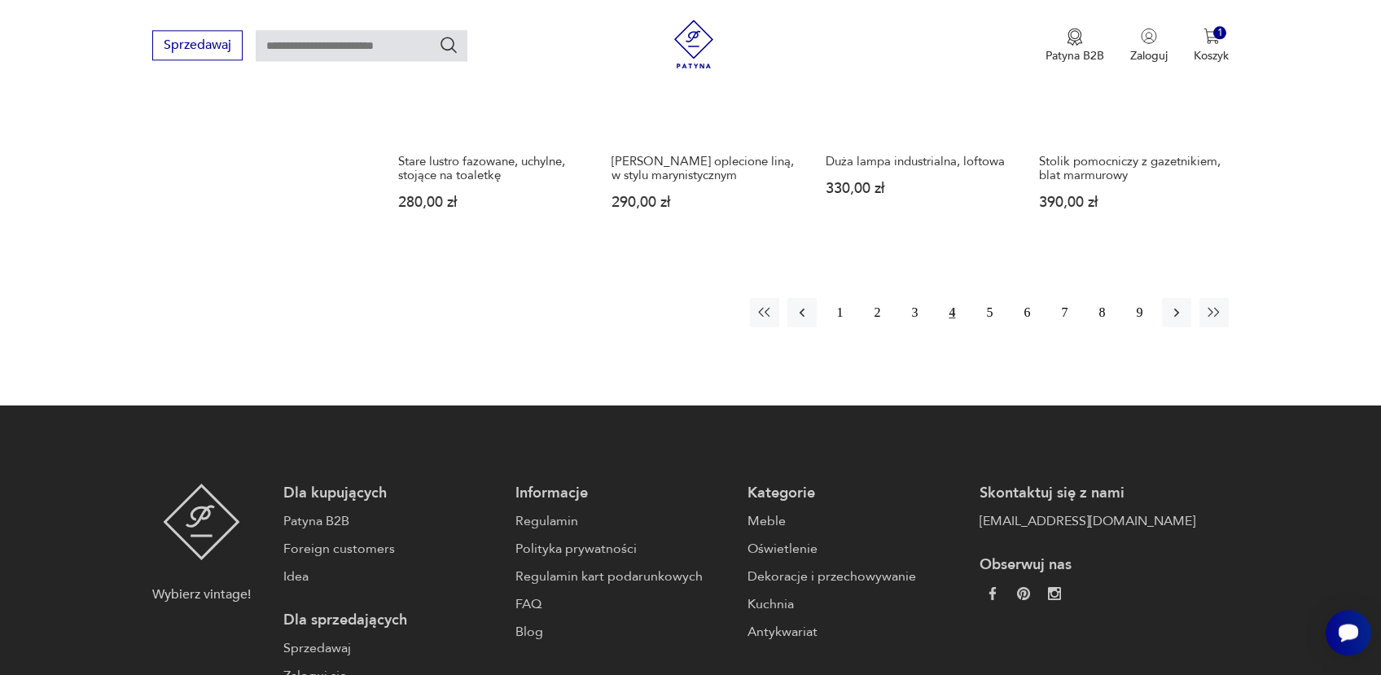
scroll to position [1716, 0]
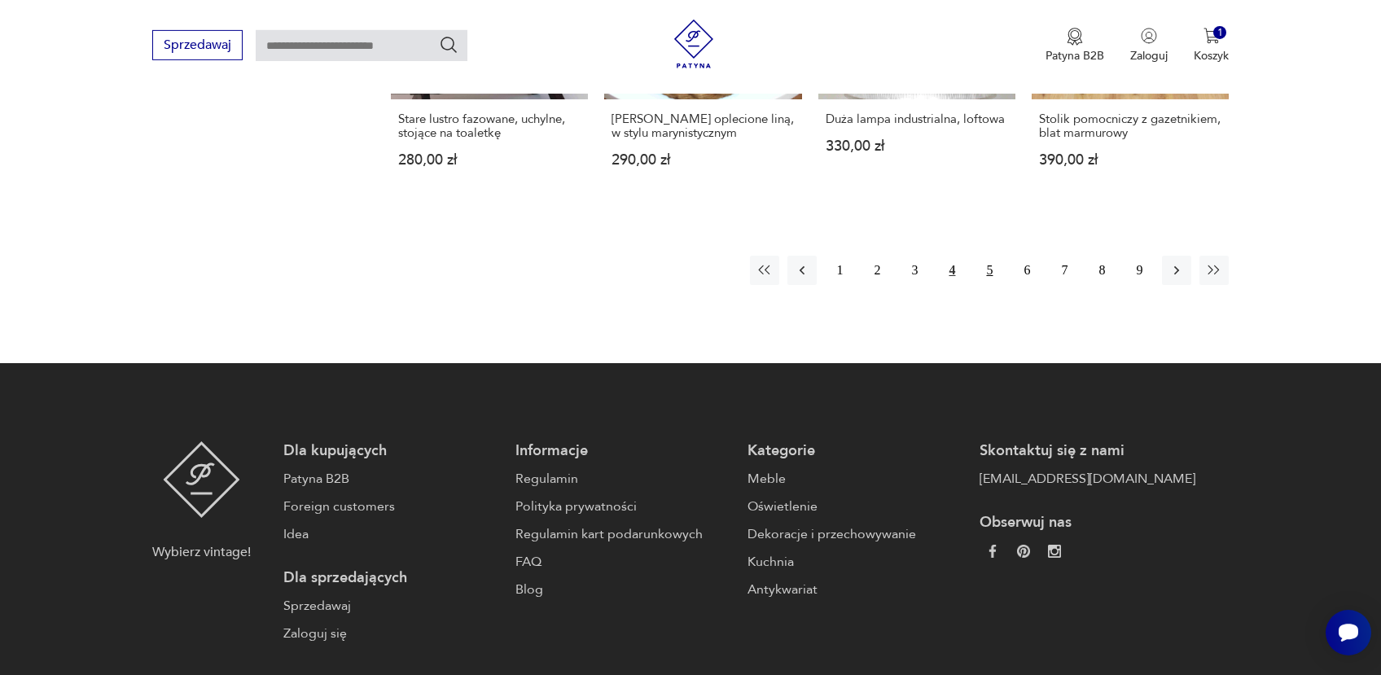
click at [988, 270] on button "5" at bounding box center [989, 270] width 29 height 29
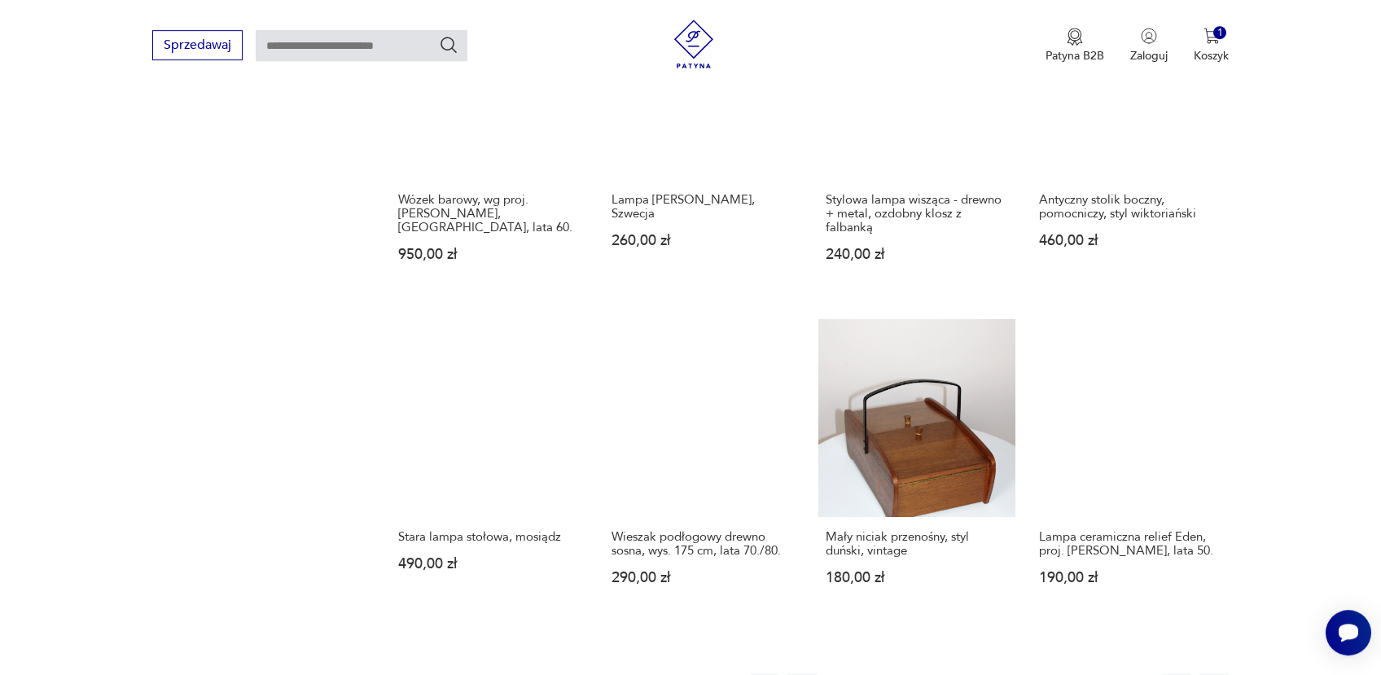
scroll to position [1370, 0]
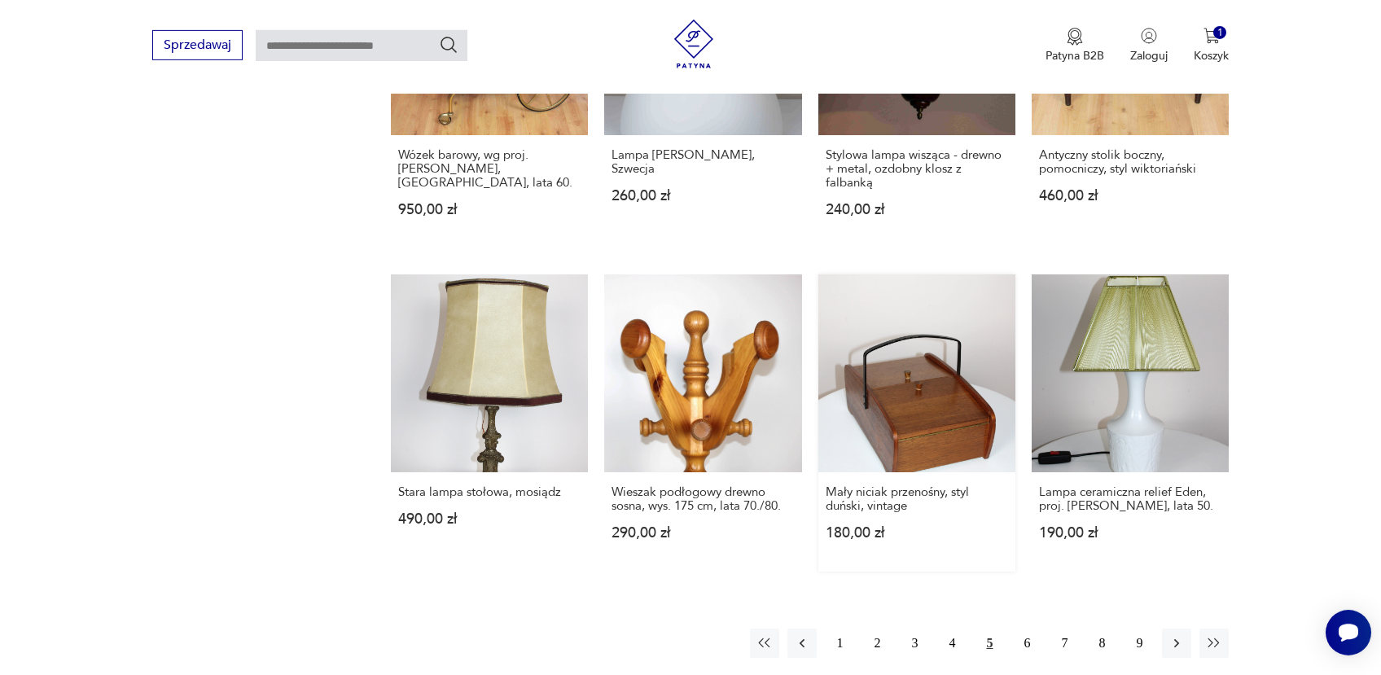
click at [927, 405] on link "Mały niciak przenośny, styl duński, vintage 180,00 zł" at bounding box center [916, 422] width 197 height 296
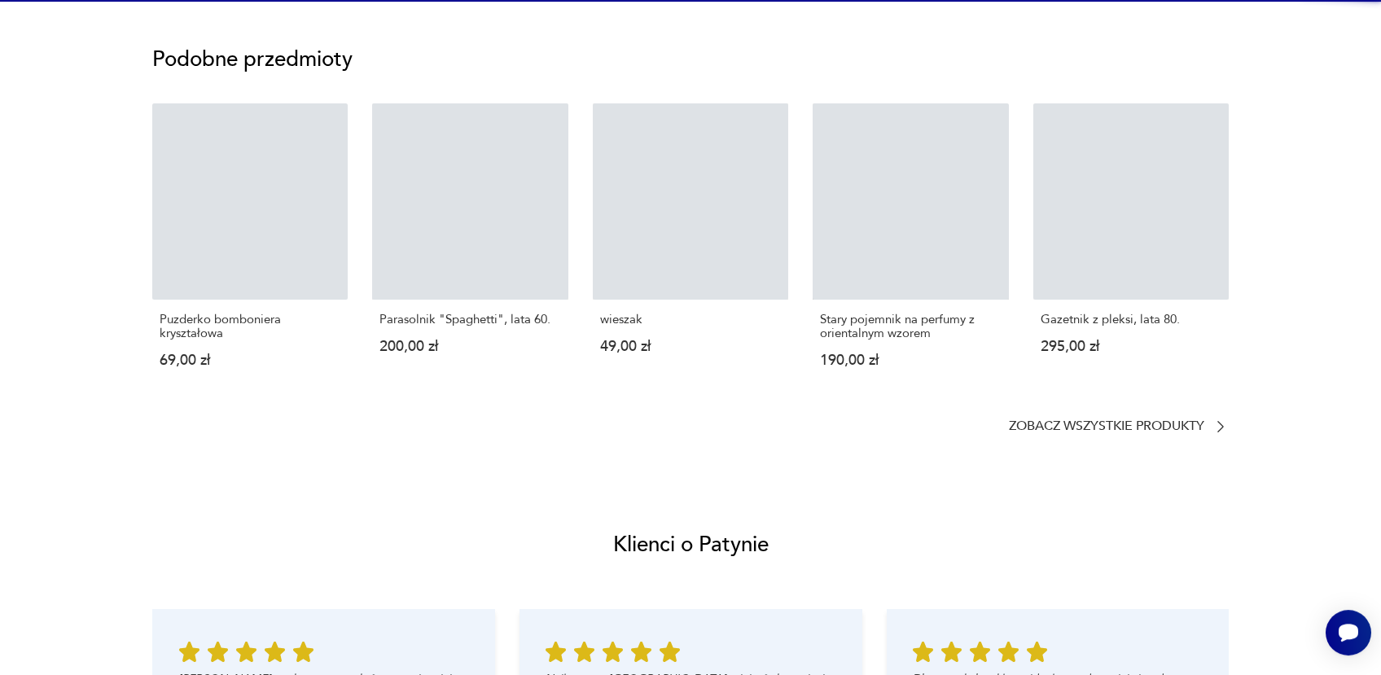
scroll to position [173, 0]
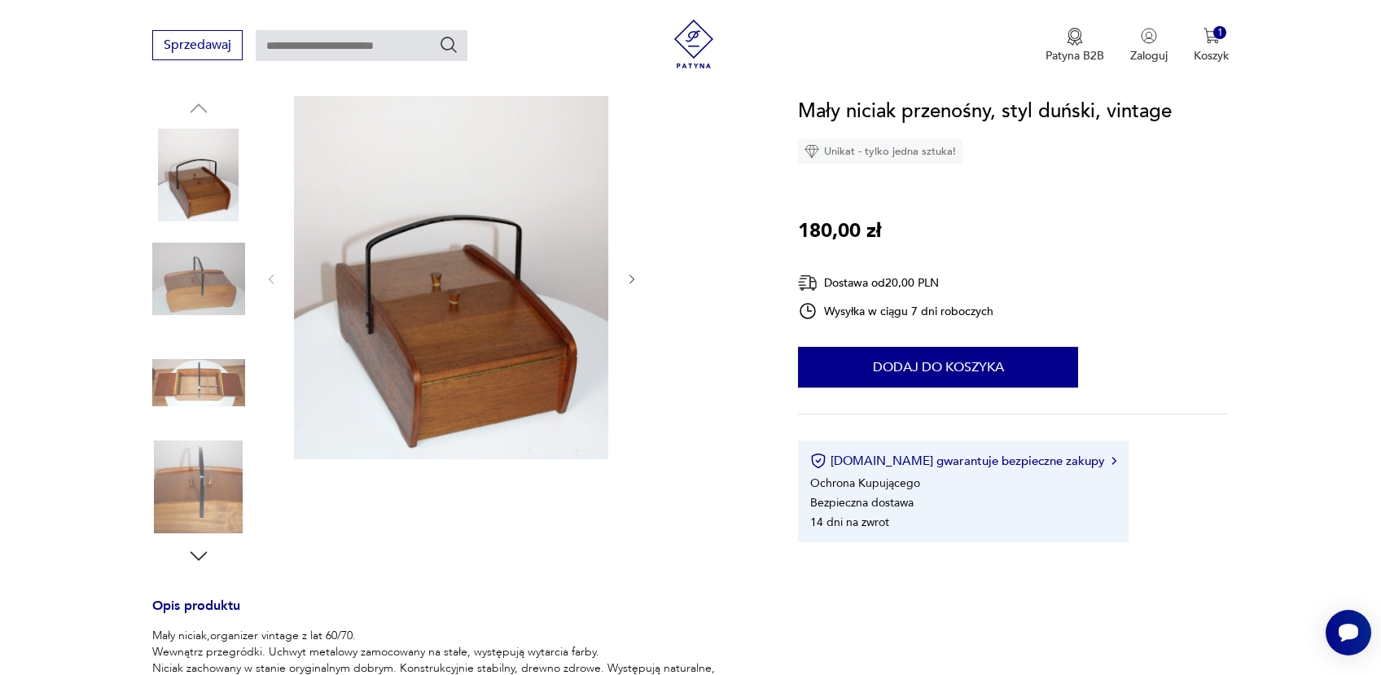
click at [205, 397] on img at bounding box center [198, 382] width 93 height 93
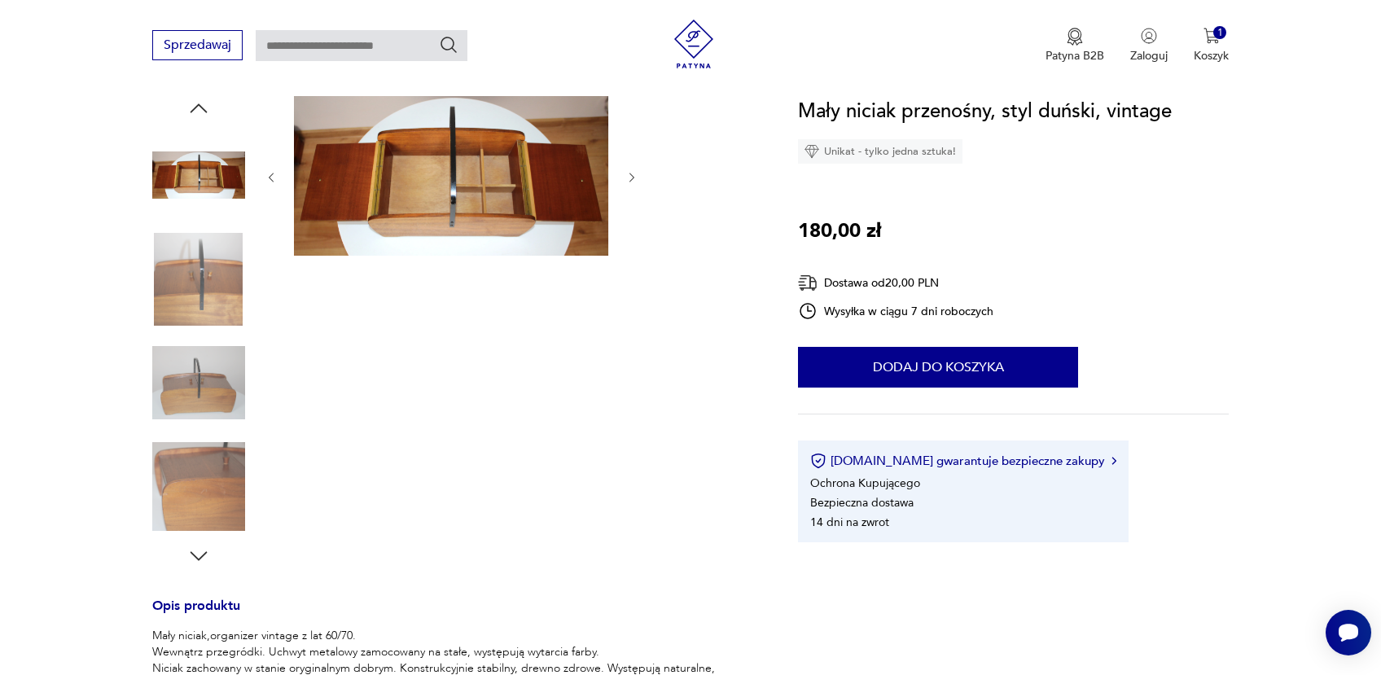
click at [632, 177] on icon "button" at bounding box center [632, 178] width 14 height 14
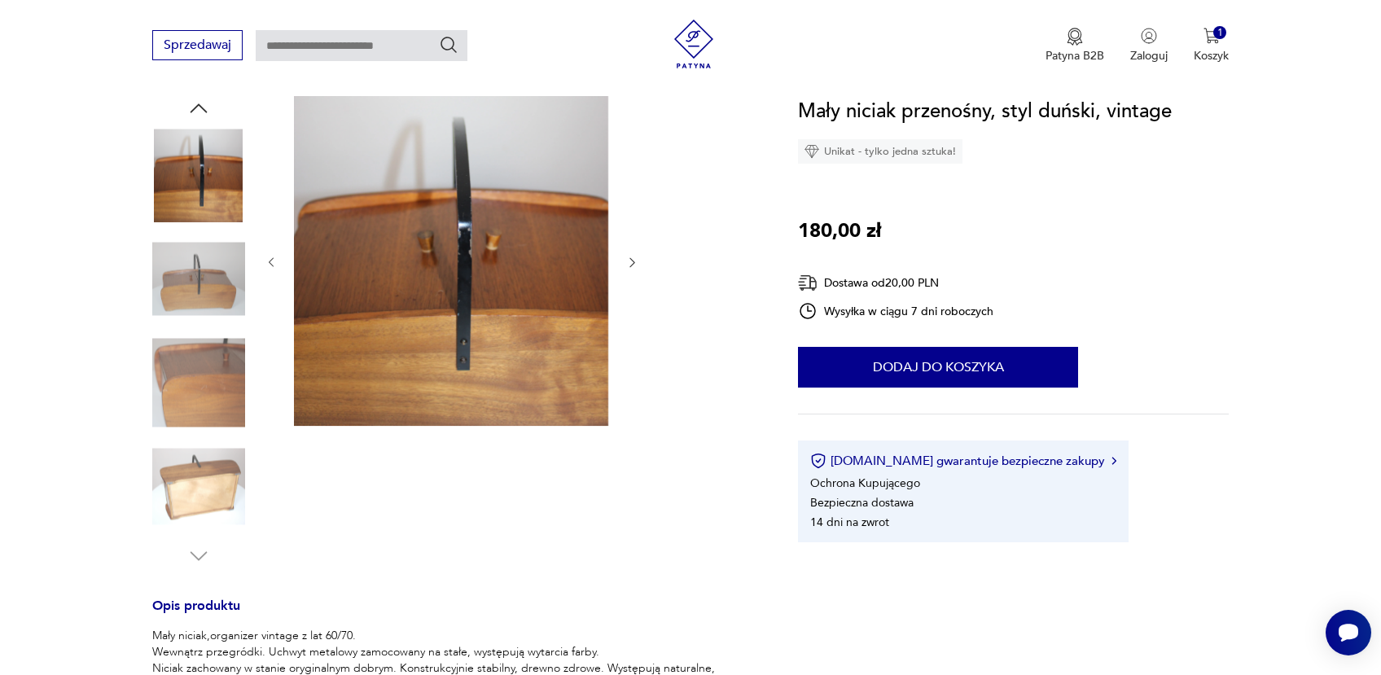
click at [632, 177] on div at bounding box center [452, 262] width 375 height 333
click at [207, 493] on img at bounding box center [198, 486] width 93 height 93
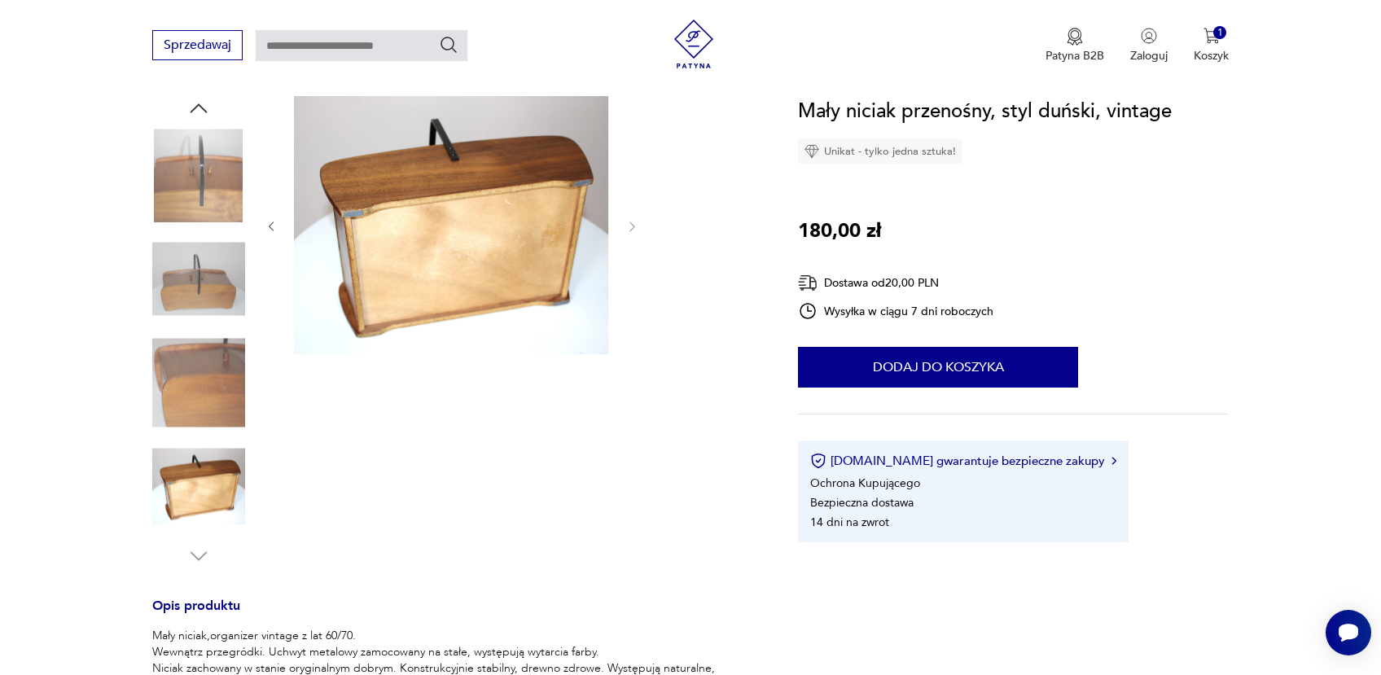
click at [193, 397] on img at bounding box center [198, 382] width 93 height 93
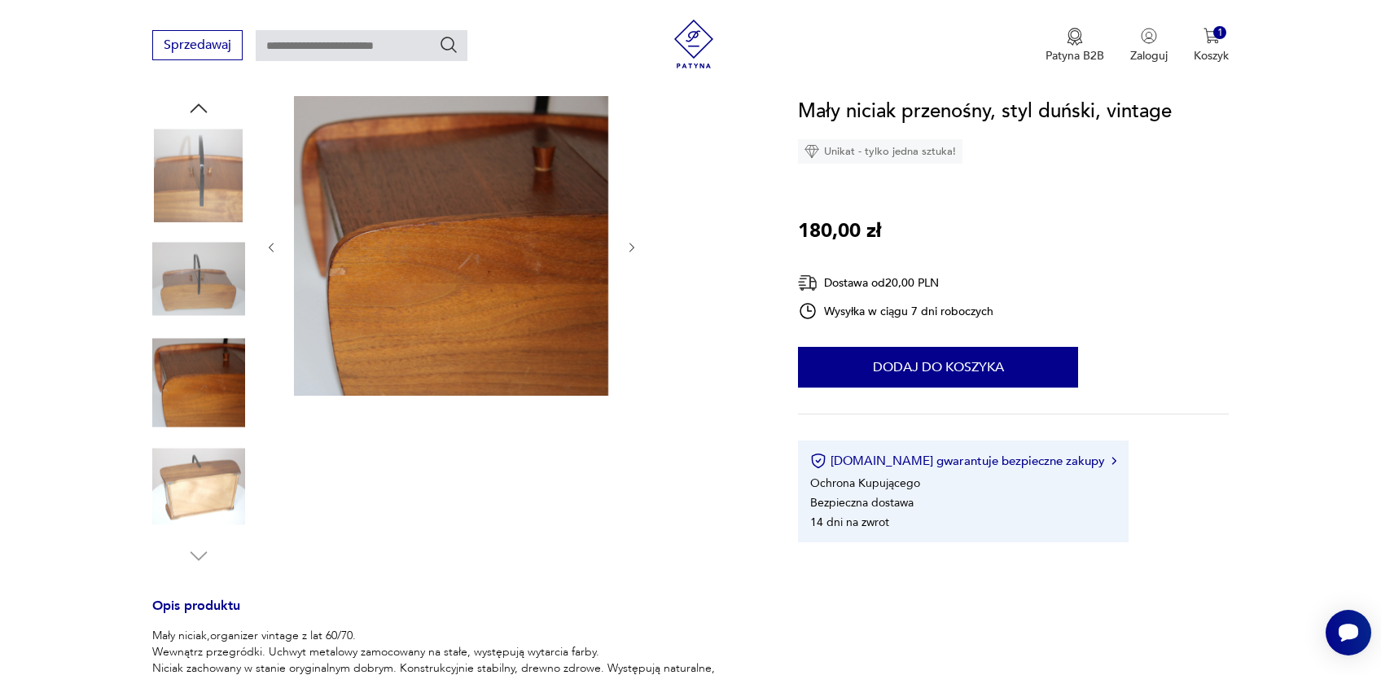
click at [196, 301] on img at bounding box center [198, 279] width 93 height 93
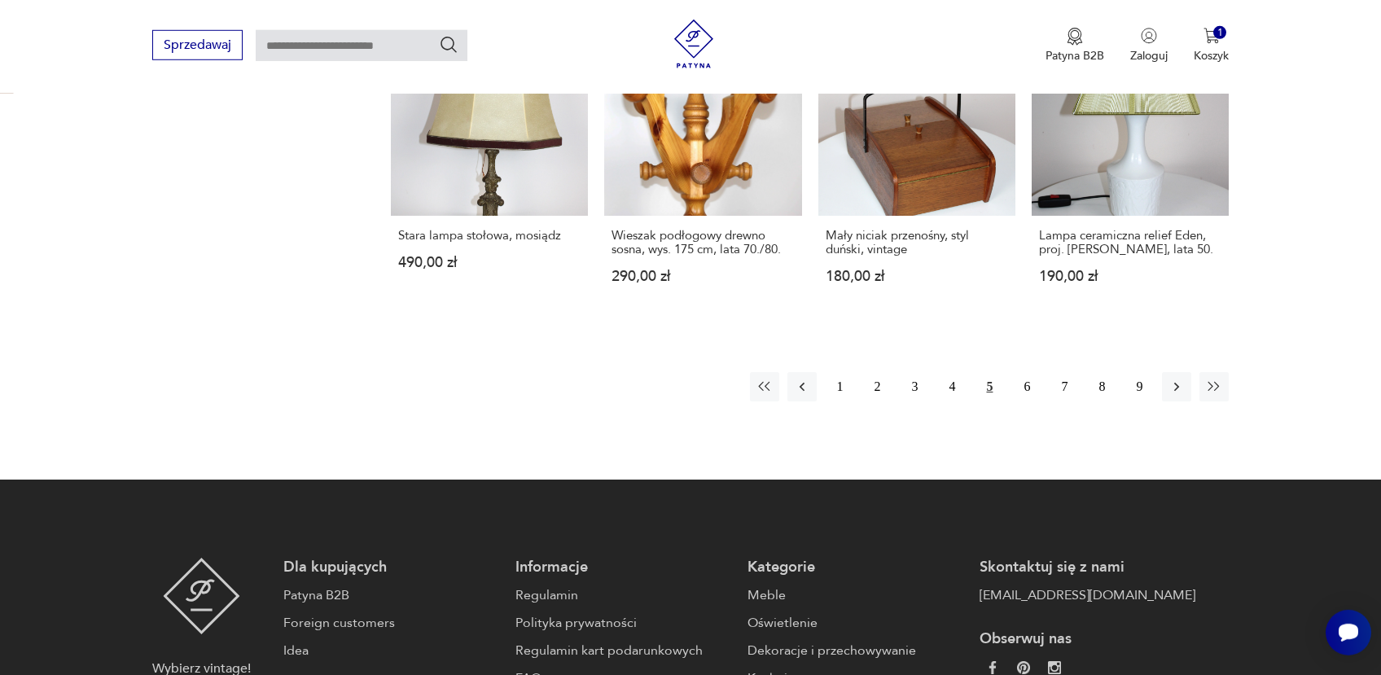
scroll to position [1656, 0]
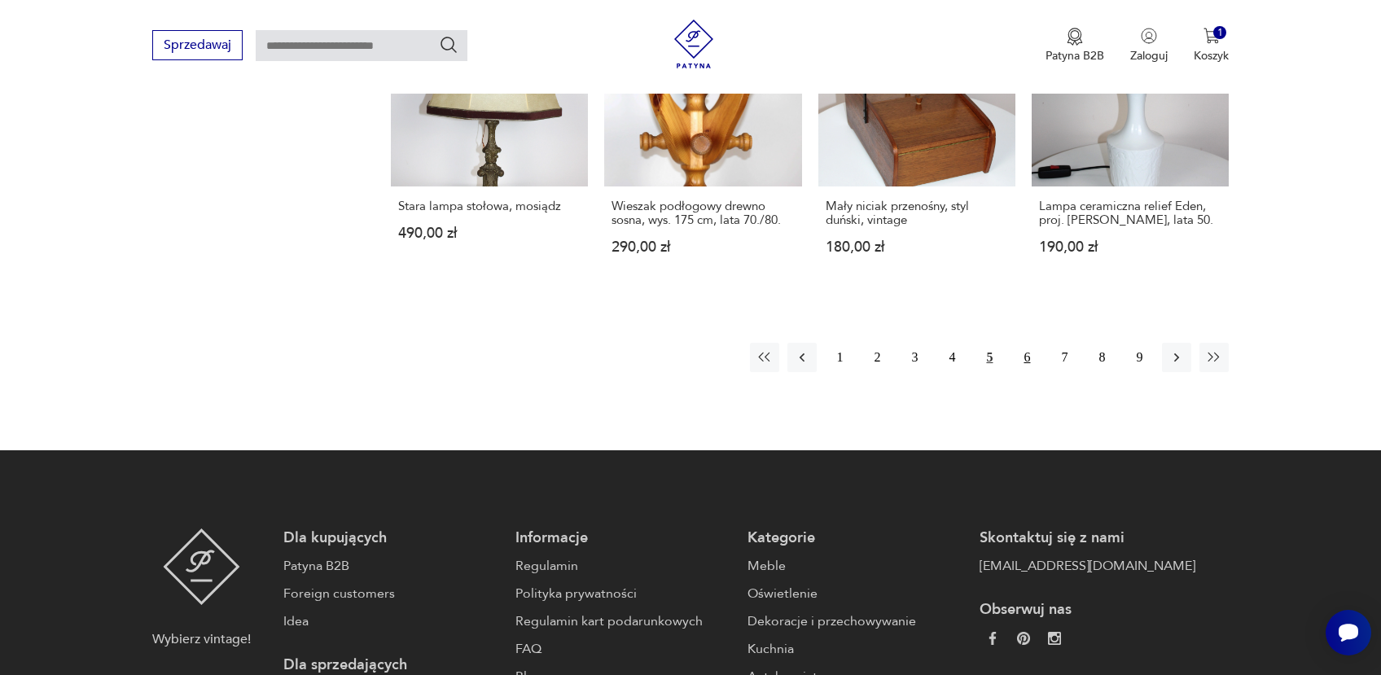
click at [1027, 343] on button "6" at bounding box center [1026, 357] width 29 height 29
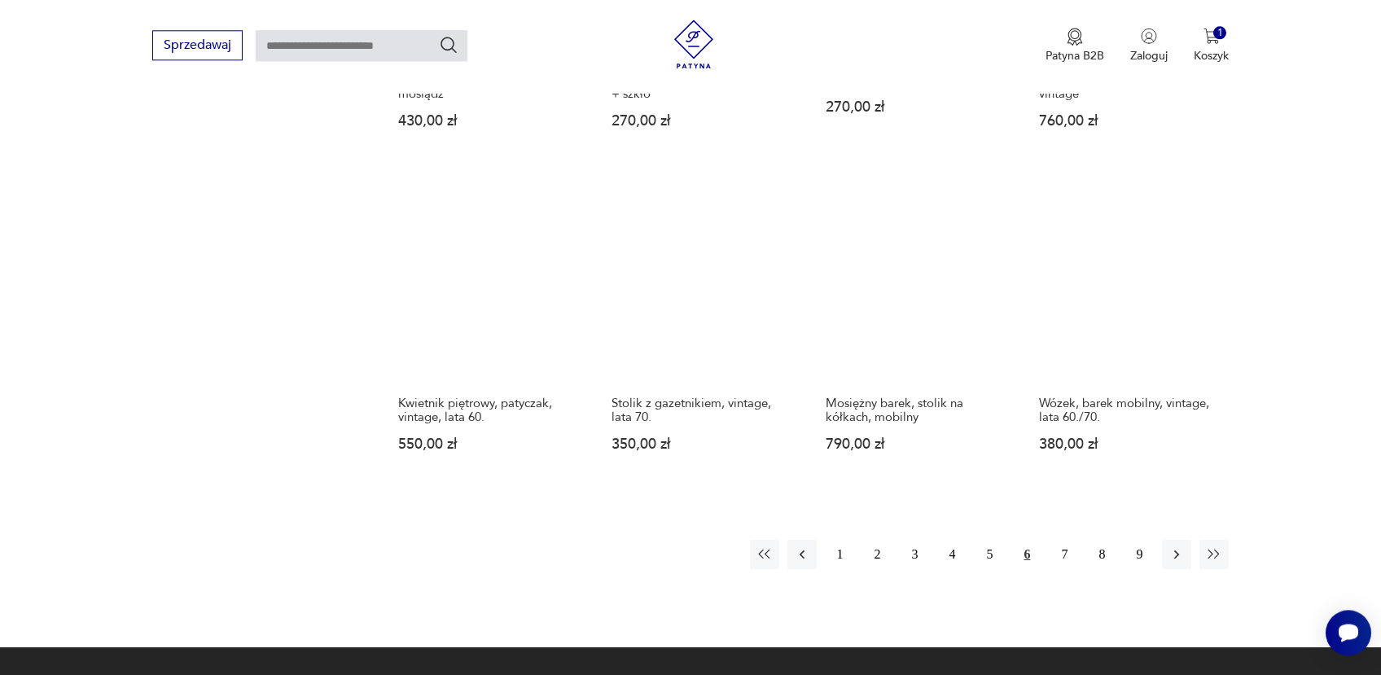
scroll to position [1543, 0]
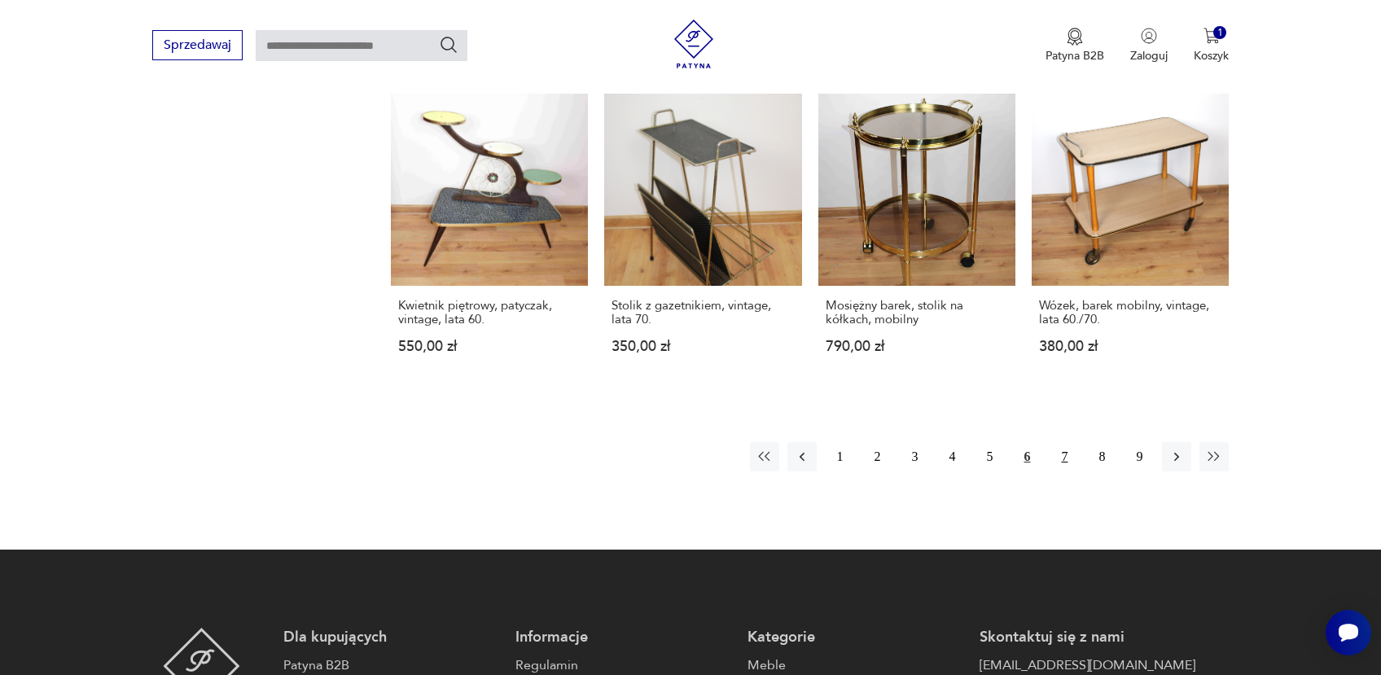
click at [1071, 443] on button "7" at bounding box center [1064, 456] width 29 height 29
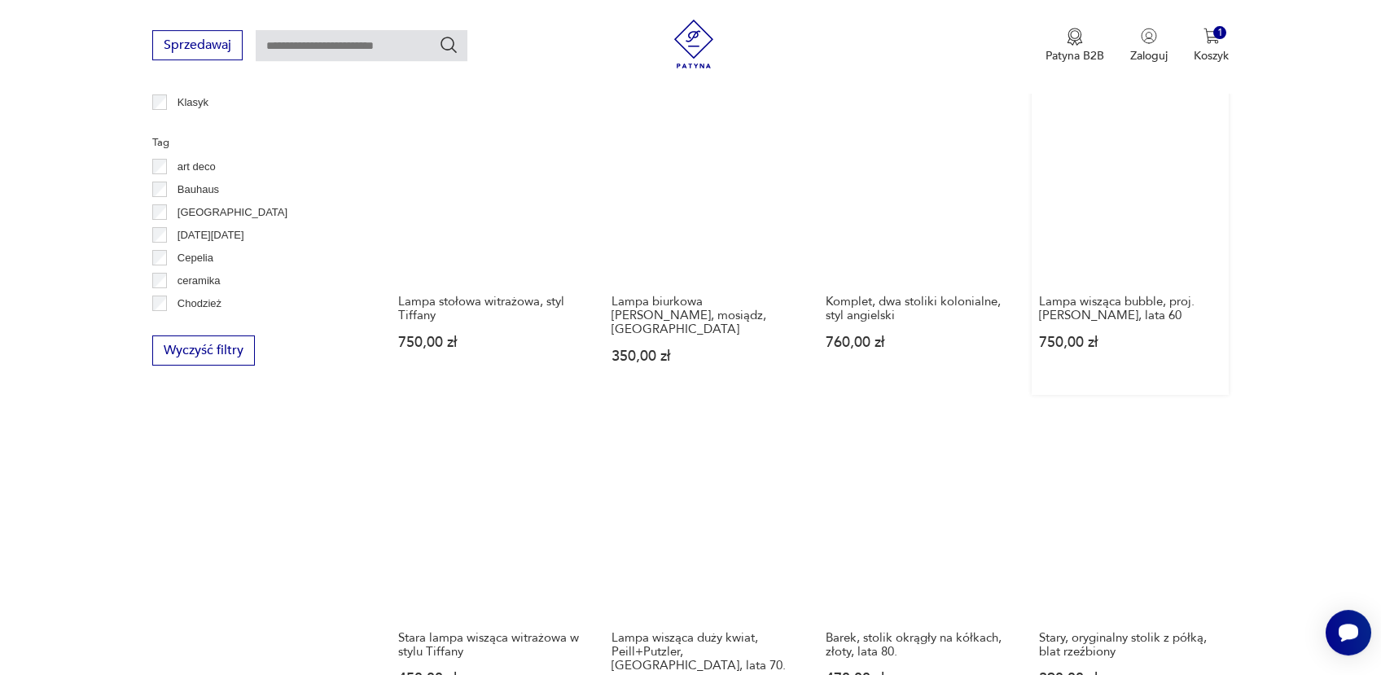
scroll to position [1025, 0]
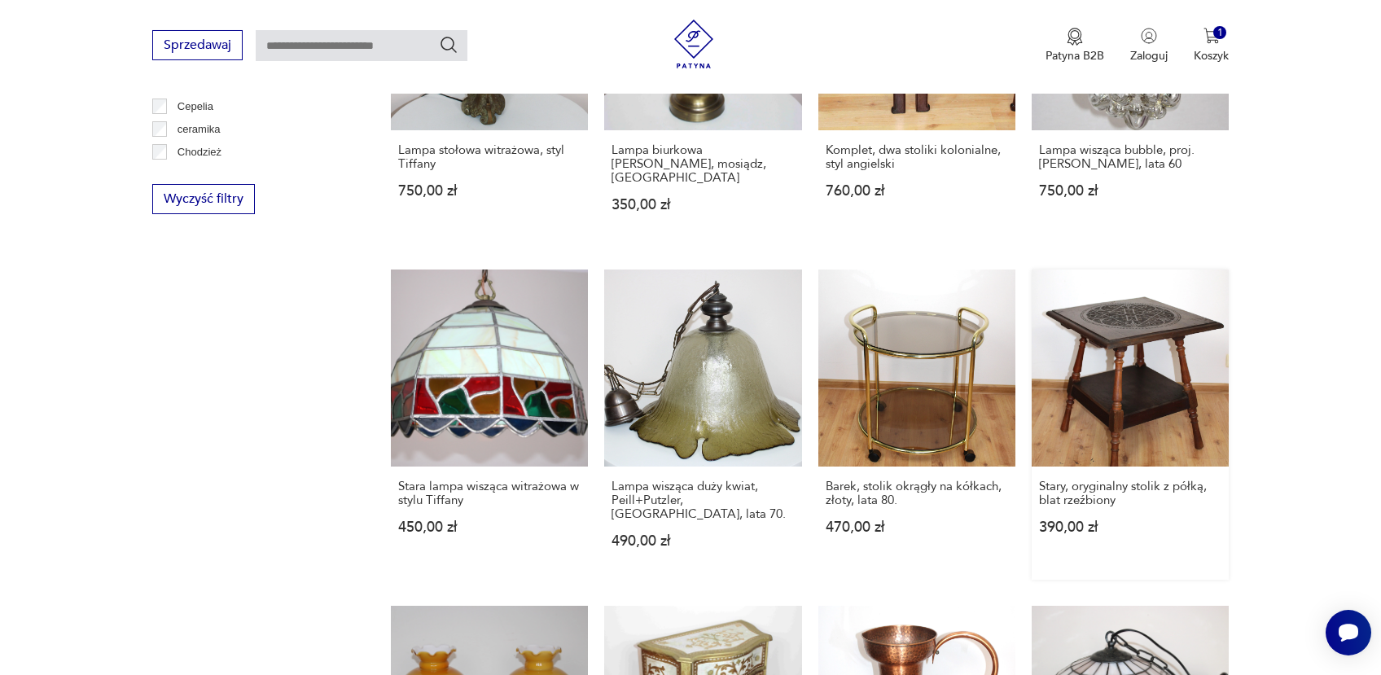
click at [1129, 358] on link "Stary, oryginalny stolik z półką, blat rzeźbiony 390,00 zł" at bounding box center [1130, 425] width 197 height 310
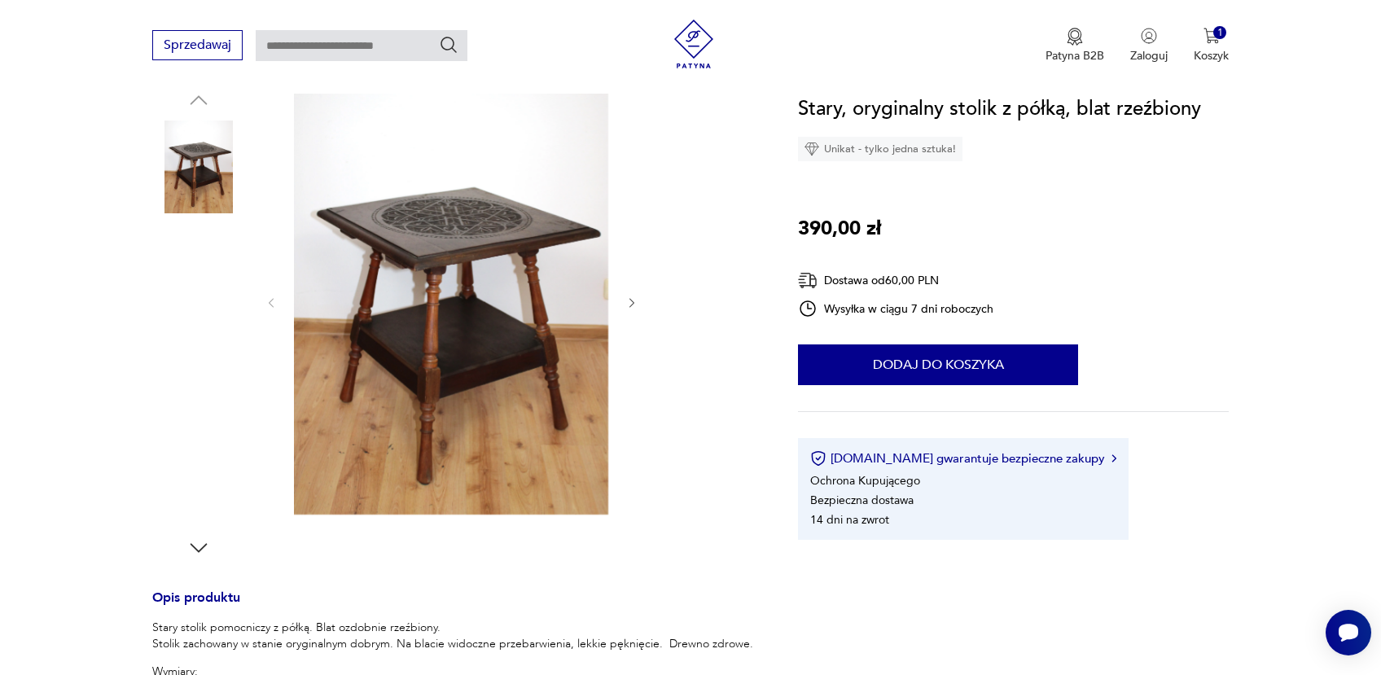
click at [195, 357] on img at bounding box center [198, 374] width 93 height 93
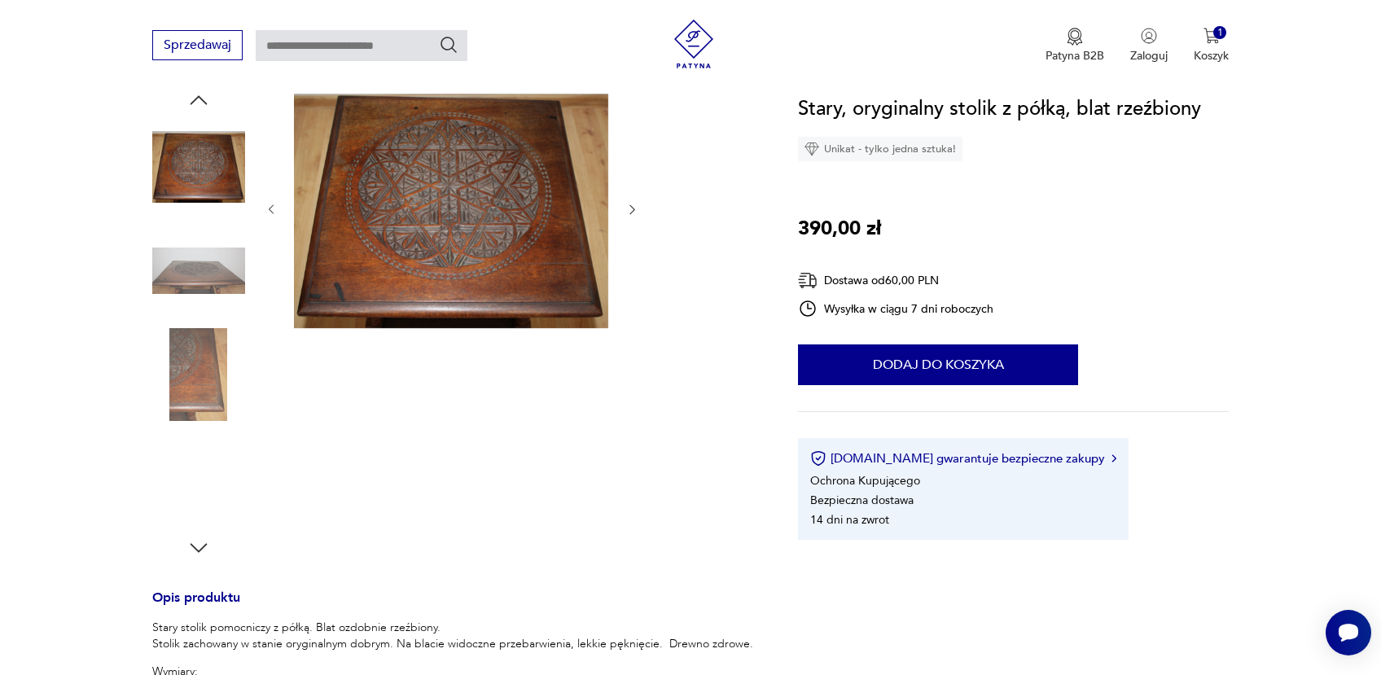
click at [183, 466] on img at bounding box center [198, 478] width 93 height 93
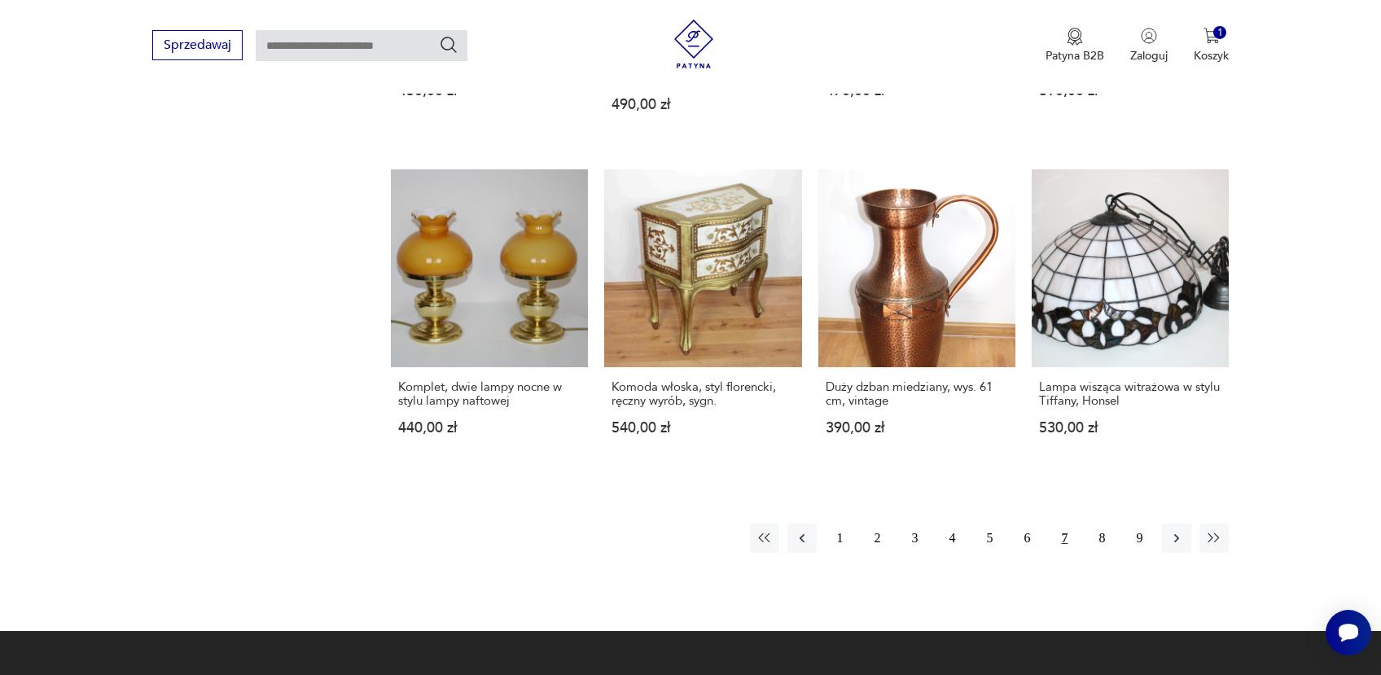
scroll to position [1531, 0]
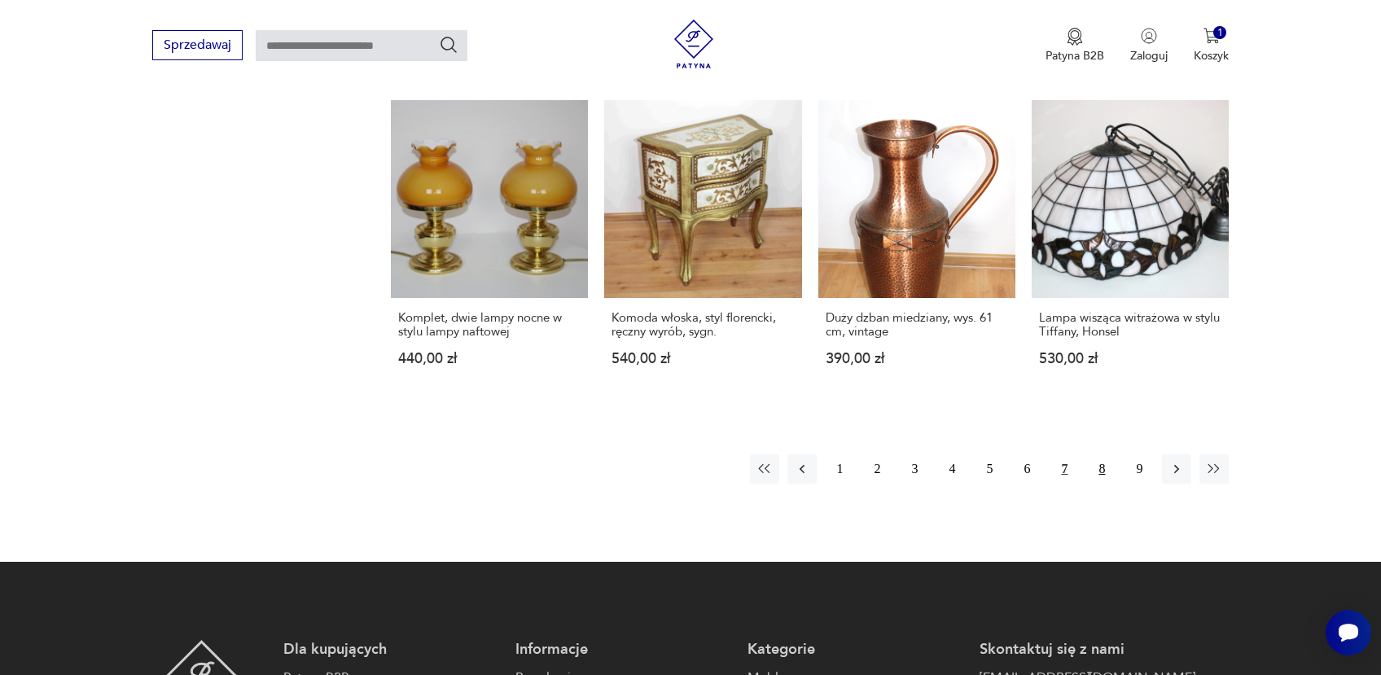
click at [1104, 454] on button "8" at bounding box center [1101, 468] width 29 height 29
